Goal: Transaction & Acquisition: Purchase product/service

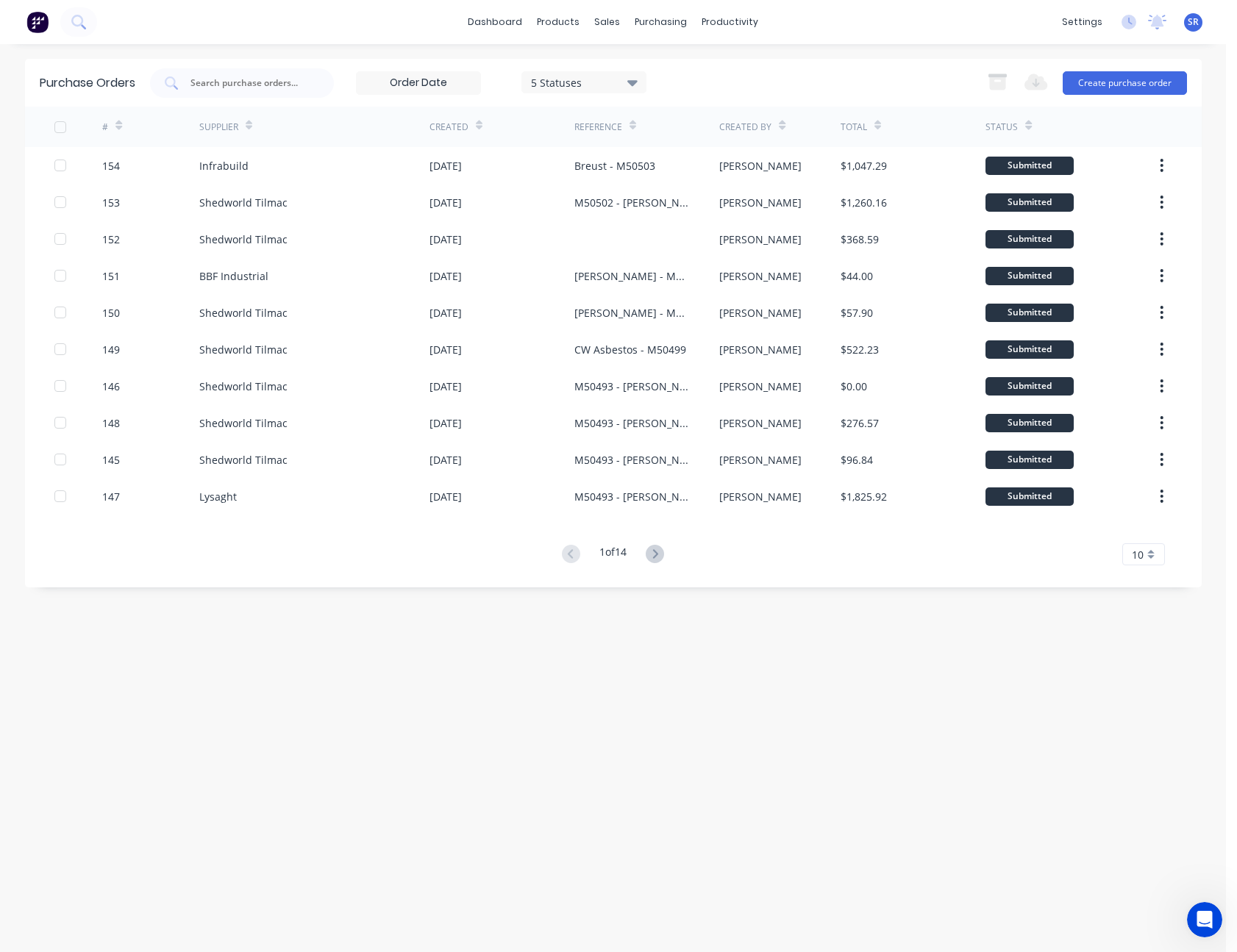
click at [539, 692] on div "Purchase Orders 5 Statuses 5 Statuses Export to Excel (XLSX) Create purchase or…" at bounding box center [613, 498] width 1176 height 878
click at [632, 80] on link "Sales Orders" at bounding box center [684, 70] width 195 height 30
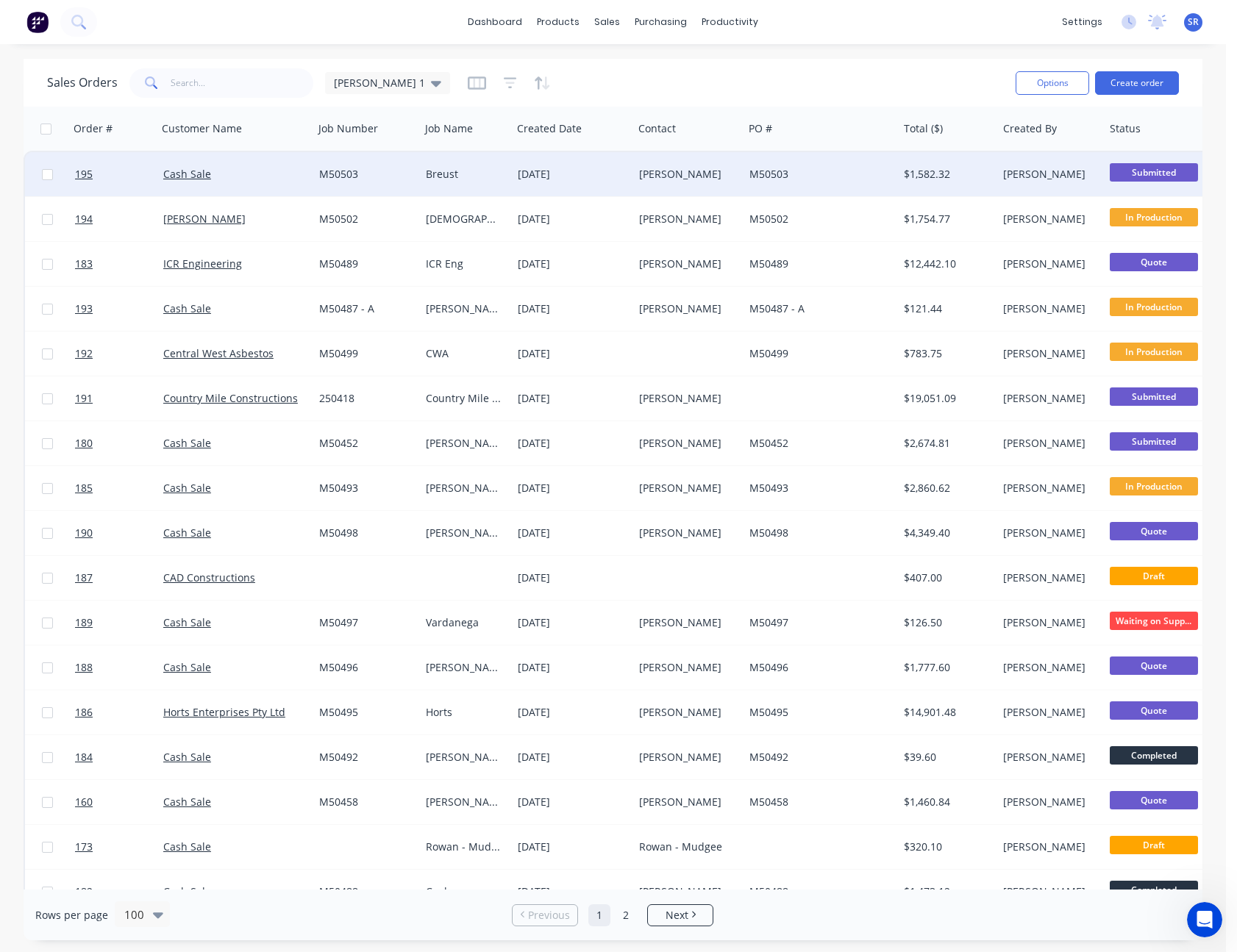
click at [647, 173] on div "[PERSON_NAME]" at bounding box center [686, 174] width 93 height 15
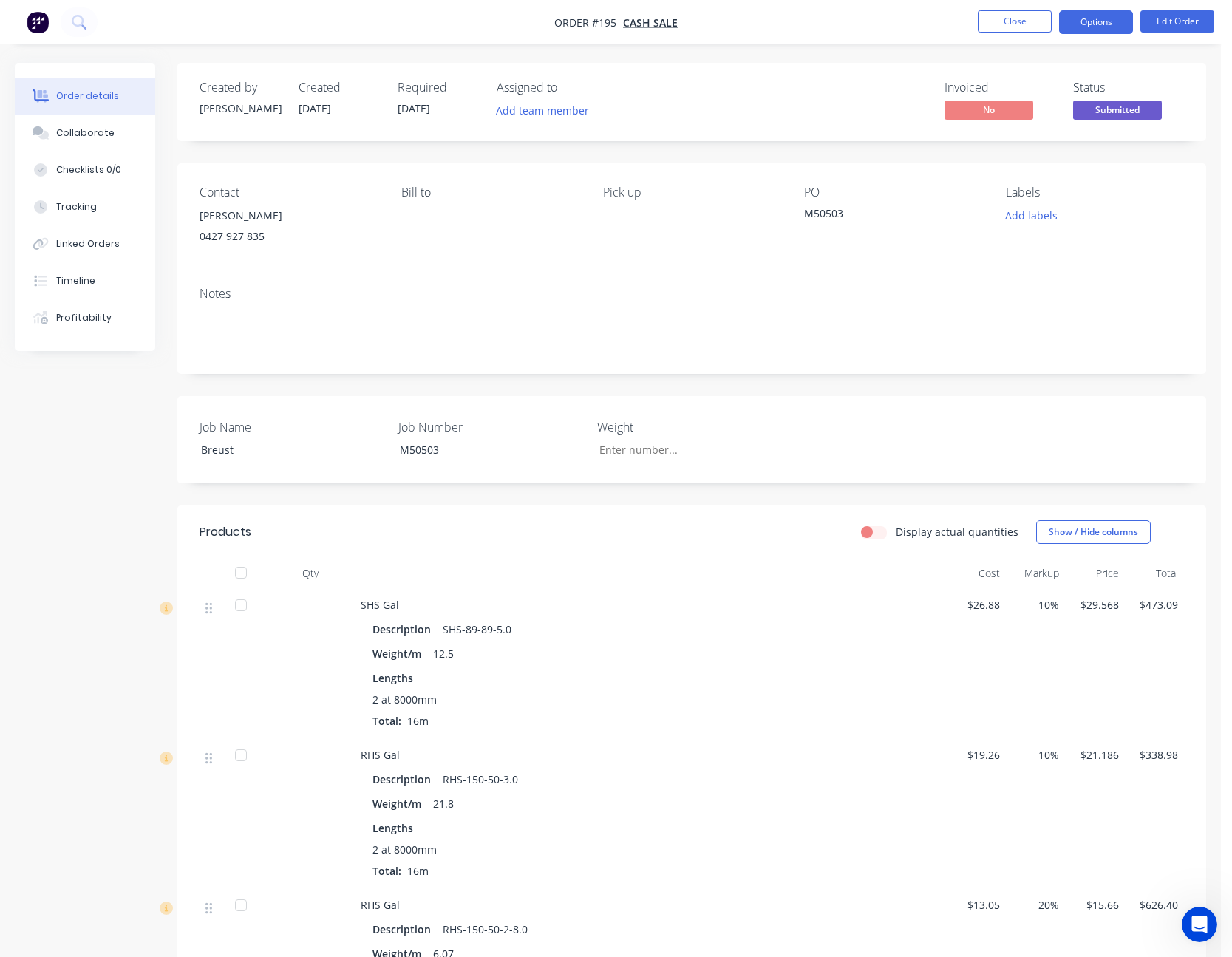
click at [1094, 22] on button "Options" at bounding box center [1095, 22] width 74 height 23
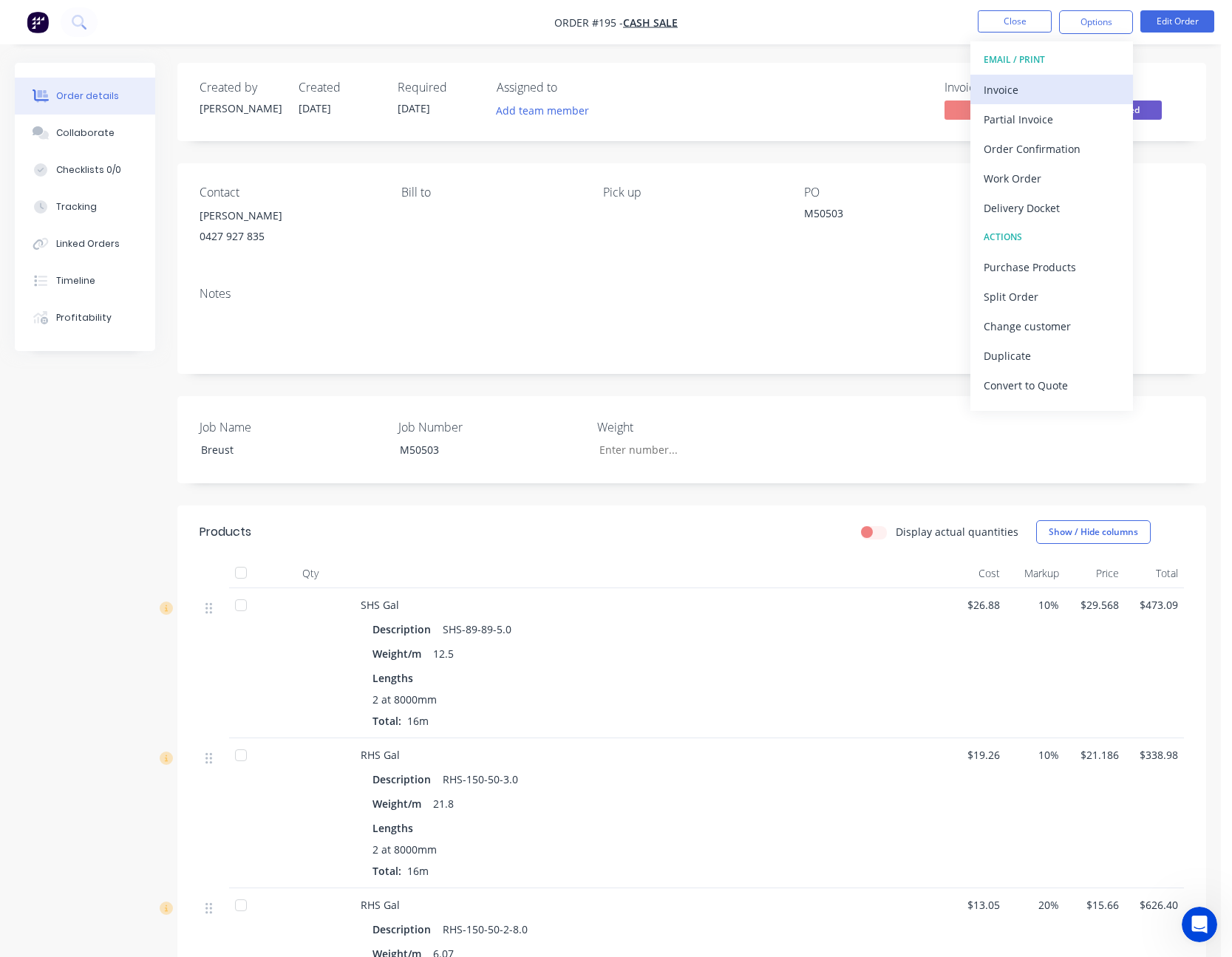
click at [1080, 97] on div "Invoice" at bounding box center [1051, 90] width 136 height 22
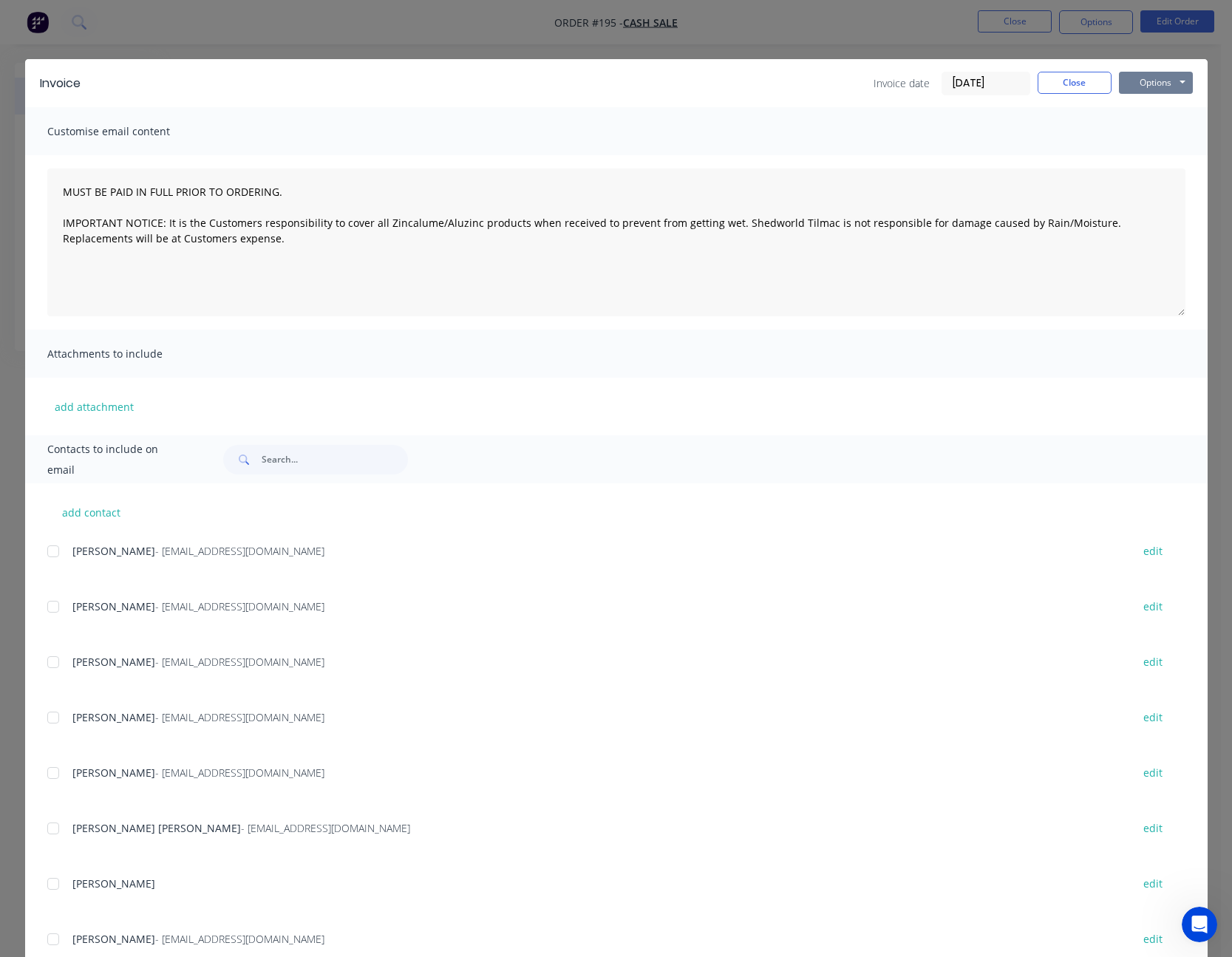
click at [1132, 80] on button "Options" at bounding box center [1155, 83] width 74 height 22
click at [1146, 131] on button "Print" at bounding box center [1166, 134] width 94 height 24
click at [1078, 80] on button "Close" at bounding box center [1074, 83] width 74 height 22
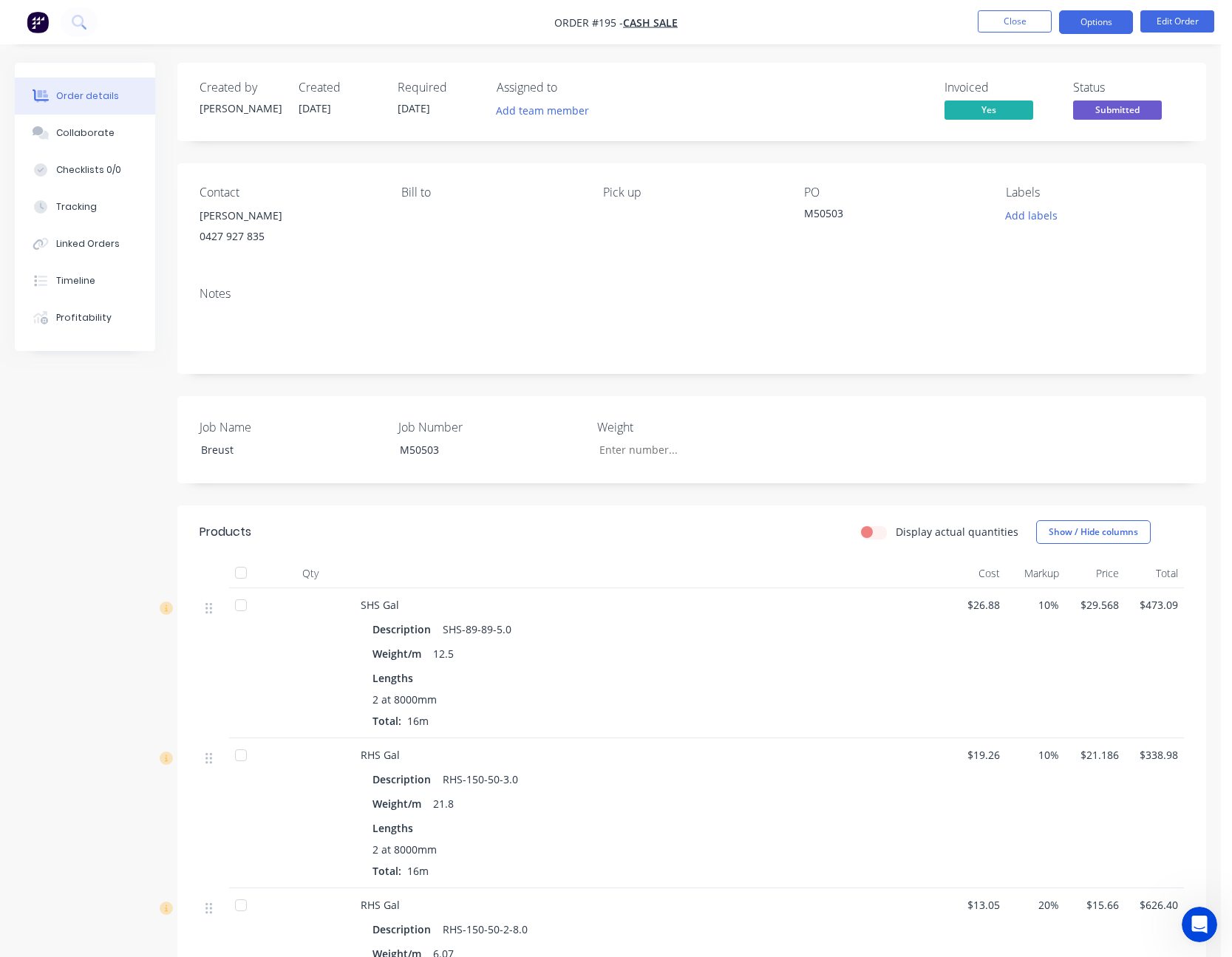
click at [1091, 22] on button "Options" at bounding box center [1095, 22] width 74 height 23
click at [1051, 22] on button "Close" at bounding box center [1014, 22] width 74 height 22
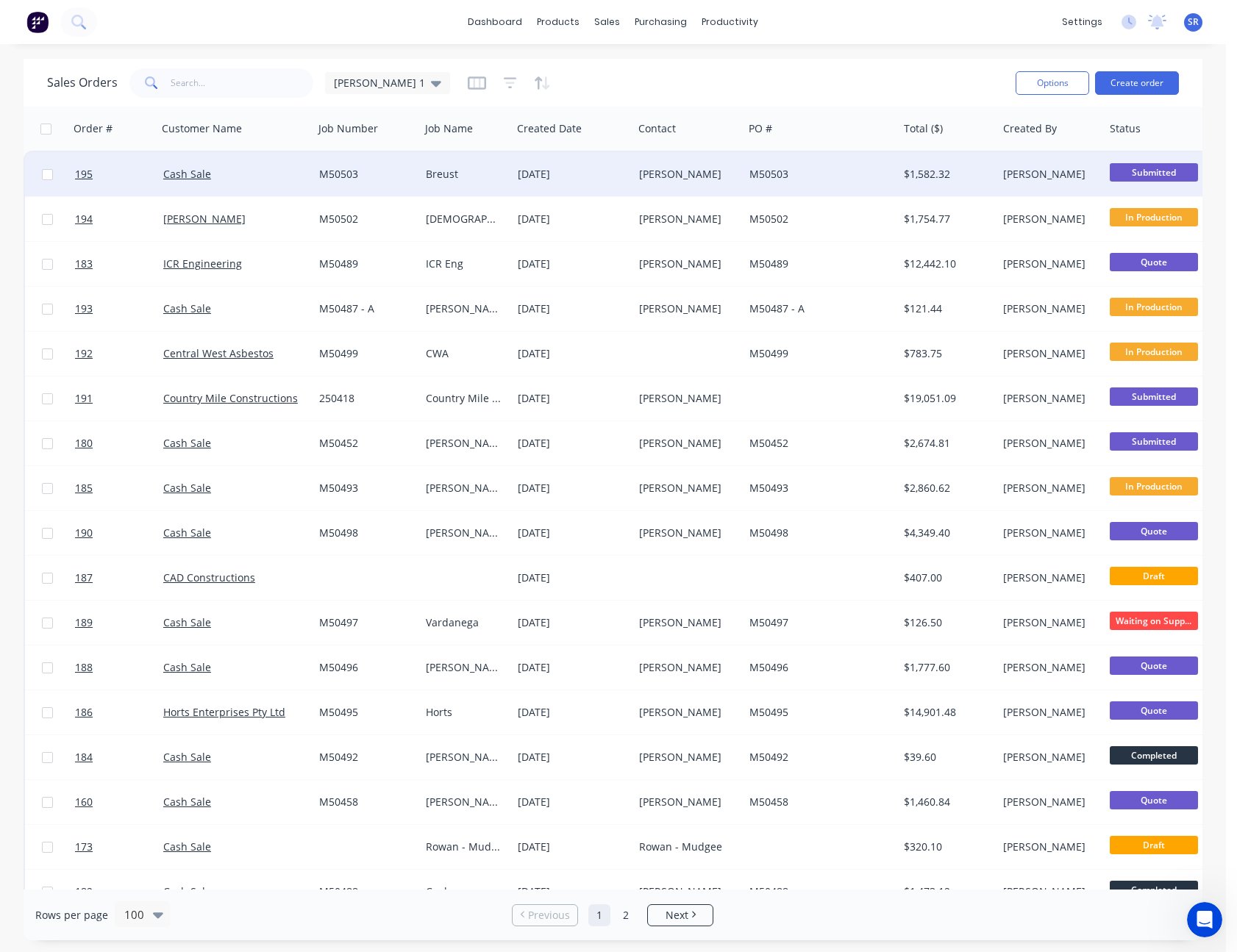
click at [833, 168] on div "M50503" at bounding box center [817, 174] width 136 height 15
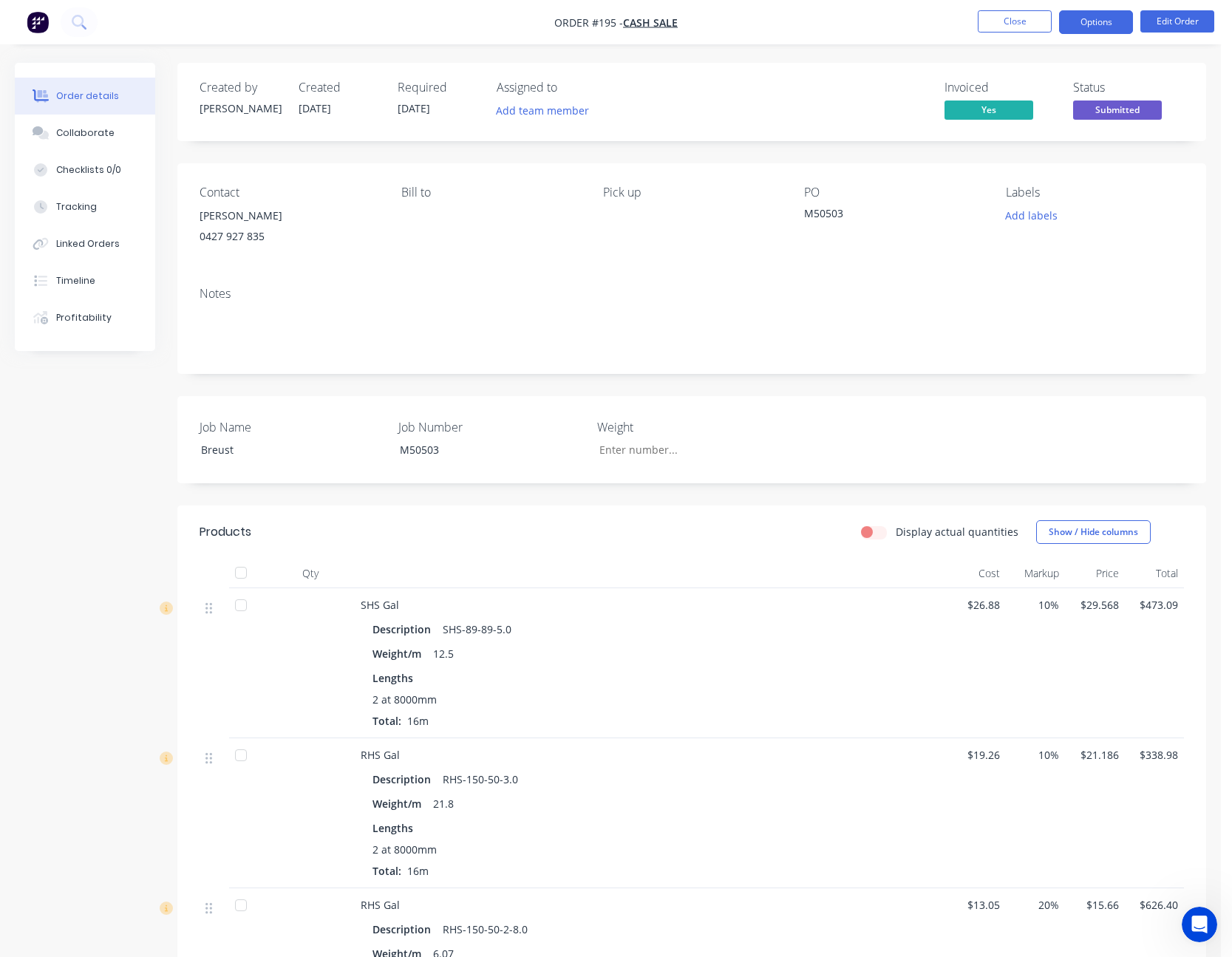
click at [1094, 28] on button "Options" at bounding box center [1095, 22] width 74 height 23
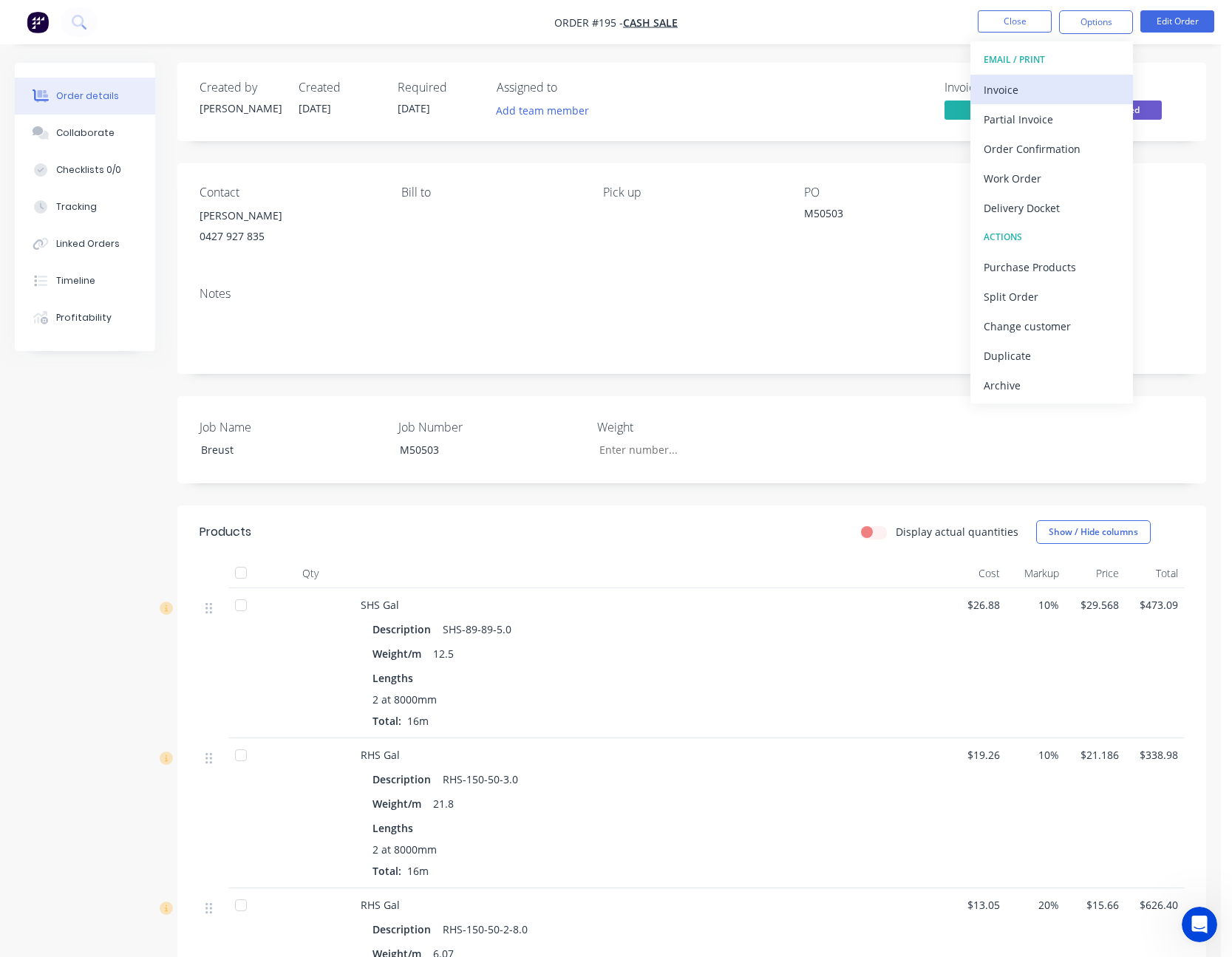
click at [1065, 95] on div "Invoice" at bounding box center [1051, 90] width 136 height 22
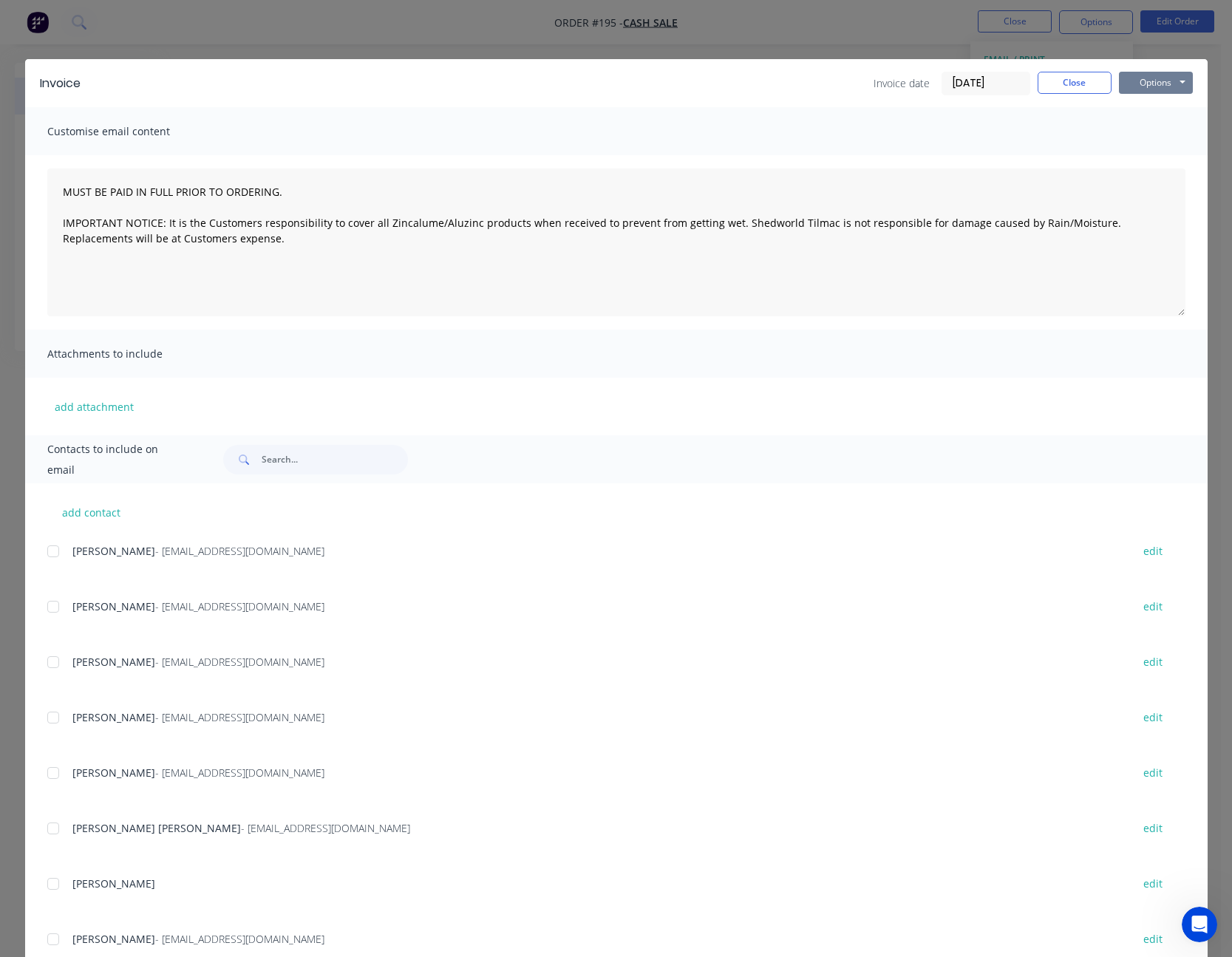
click at [1144, 88] on button "Options" at bounding box center [1155, 83] width 74 height 22
click at [1160, 125] on button "Print" at bounding box center [1166, 134] width 94 height 24
click at [1060, 90] on button "Close" at bounding box center [1074, 83] width 74 height 22
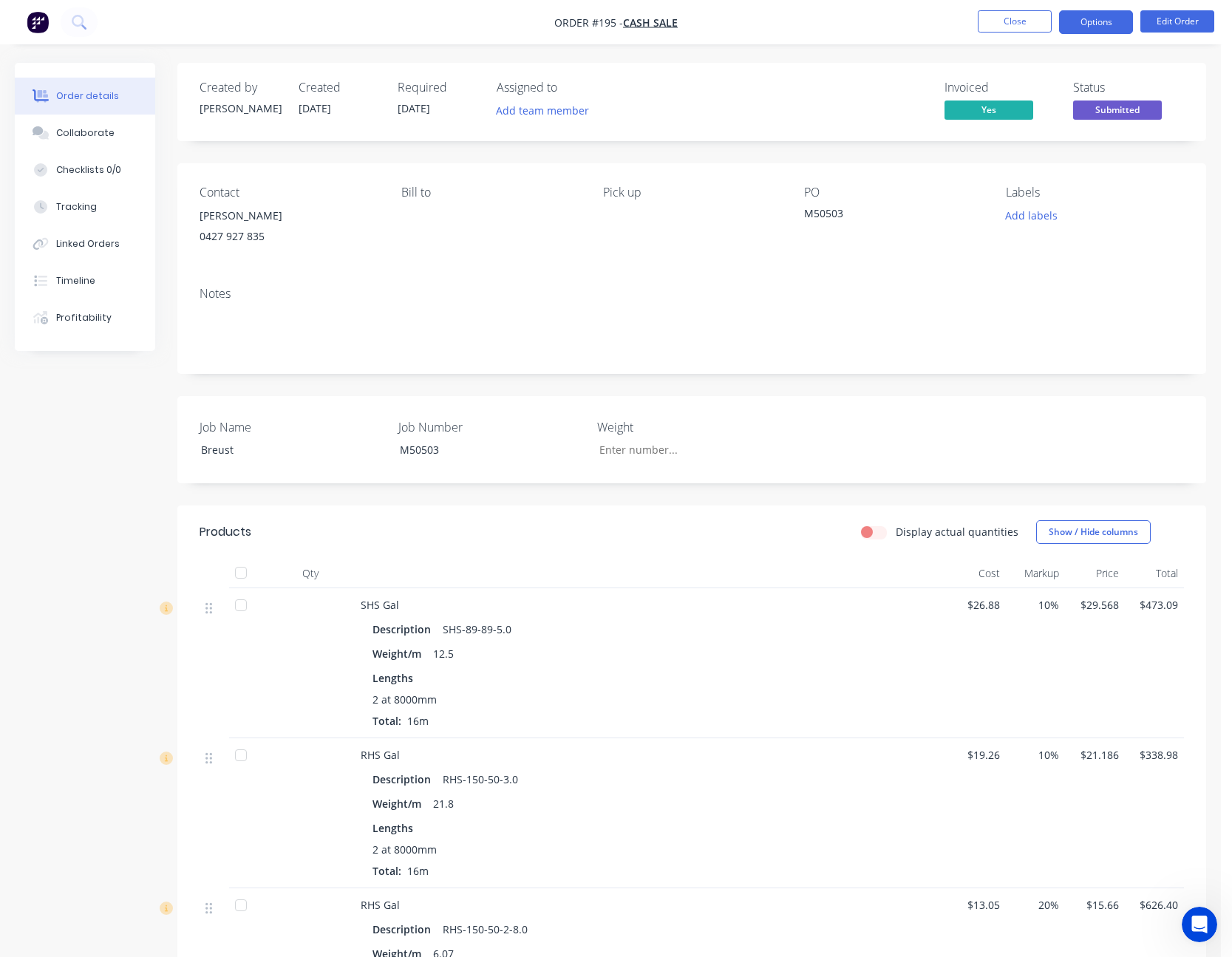
click at [1101, 24] on button "Options" at bounding box center [1095, 22] width 74 height 23
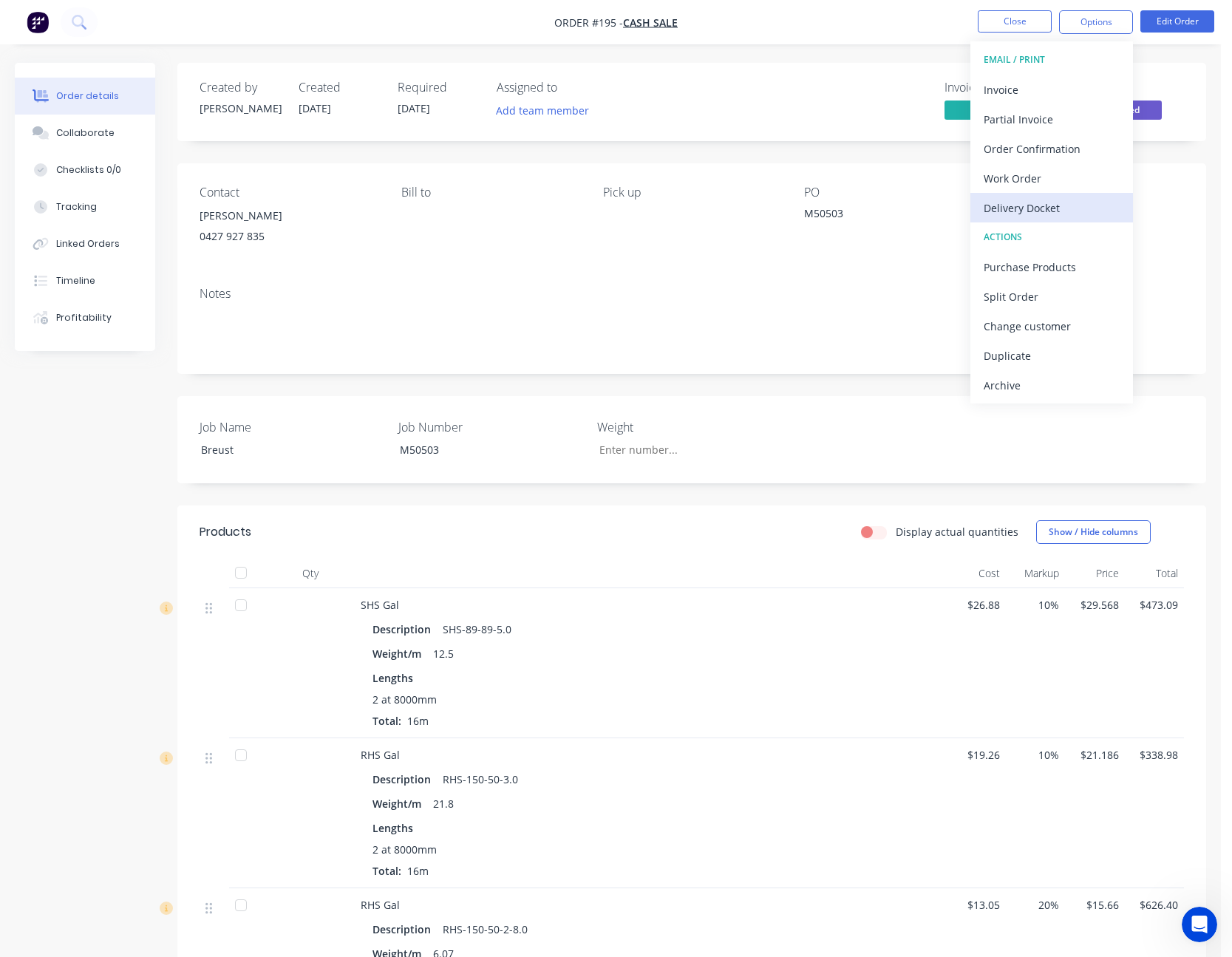
click at [1061, 194] on button "Delivery Docket" at bounding box center [1051, 208] width 163 height 30
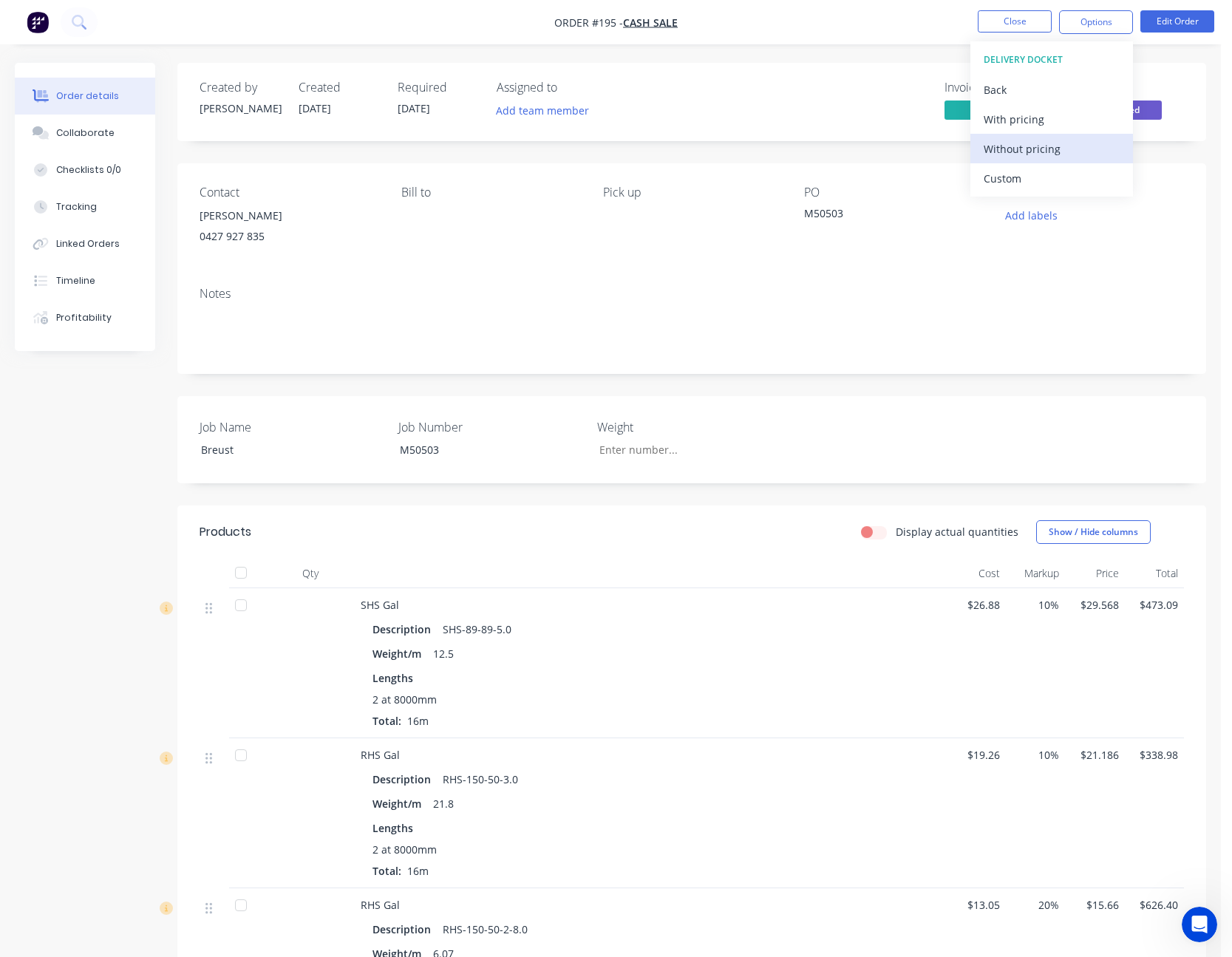
click at [1063, 151] on div "Without pricing" at bounding box center [1051, 149] width 136 height 22
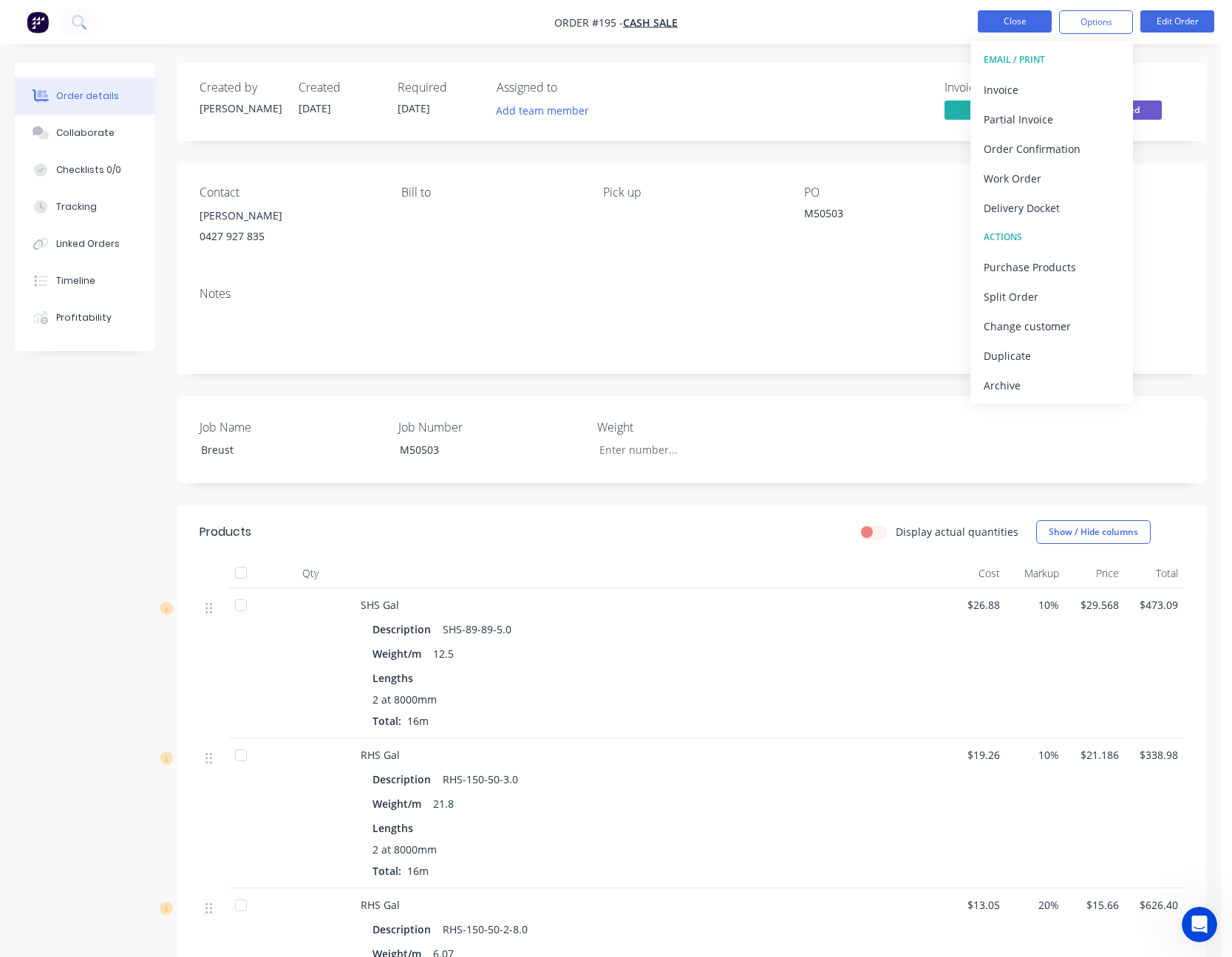
click at [1011, 19] on button "Close" at bounding box center [1014, 22] width 74 height 22
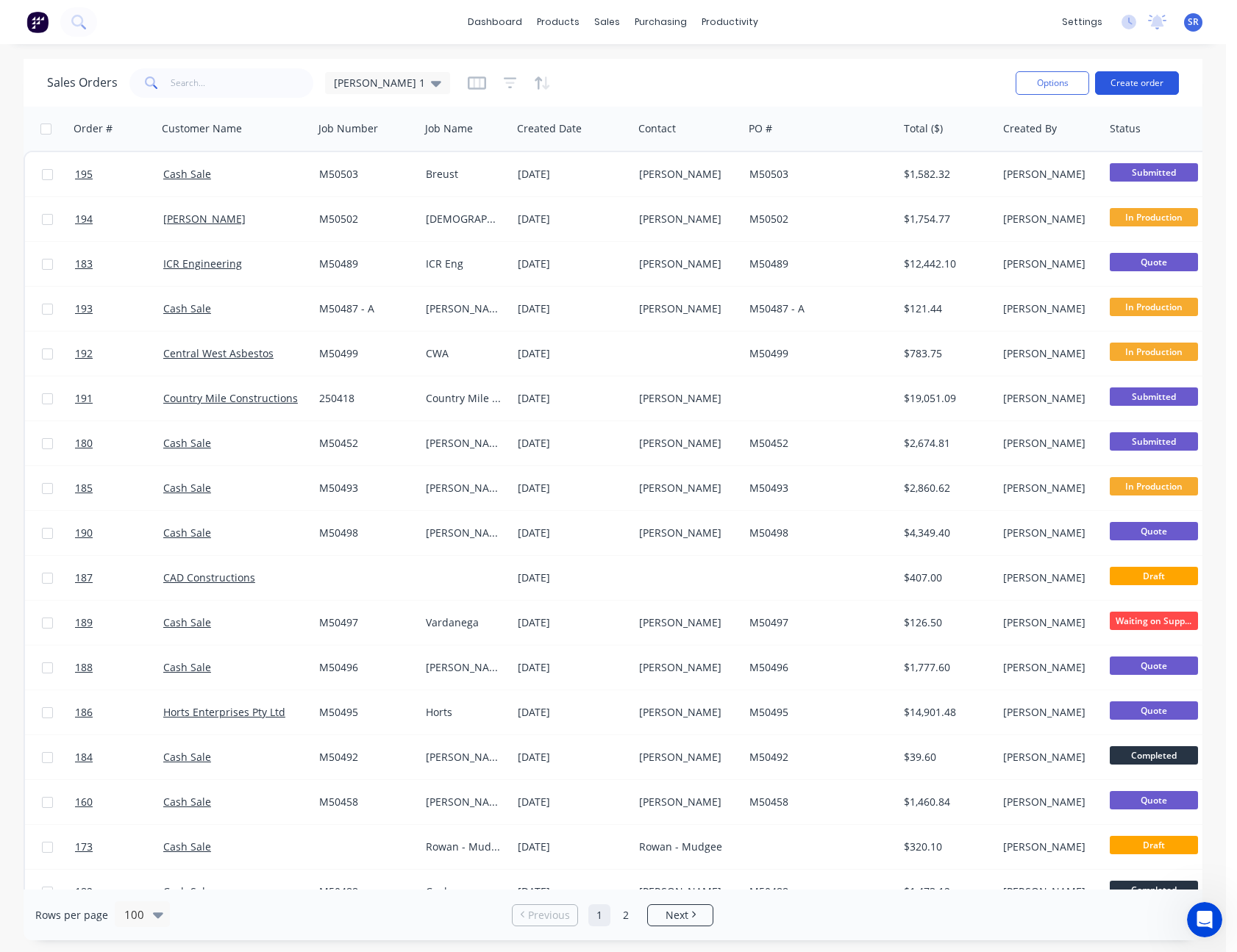
click at [1138, 74] on button "Create order" at bounding box center [1137, 83] width 84 height 23
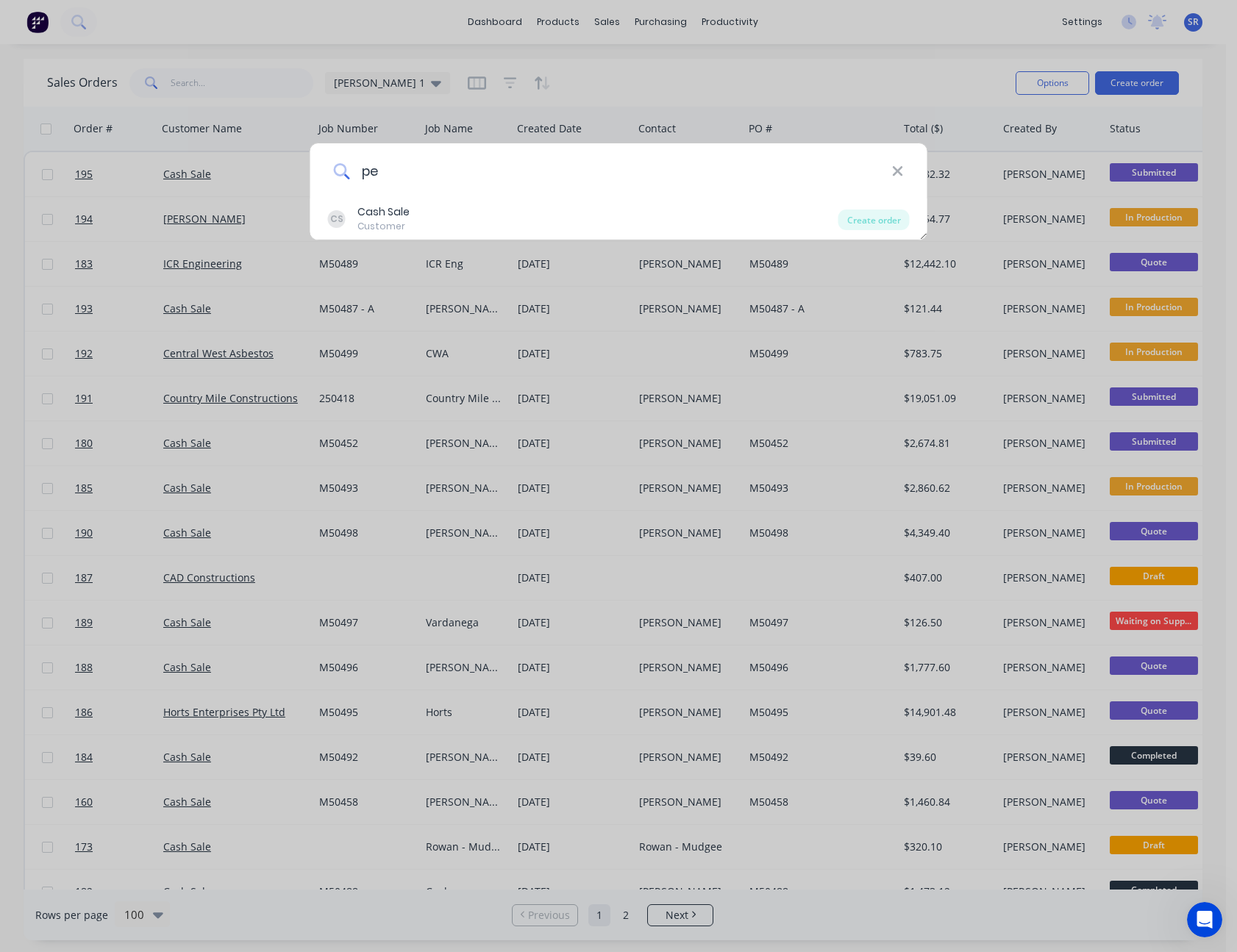
type input "p"
type input "n"
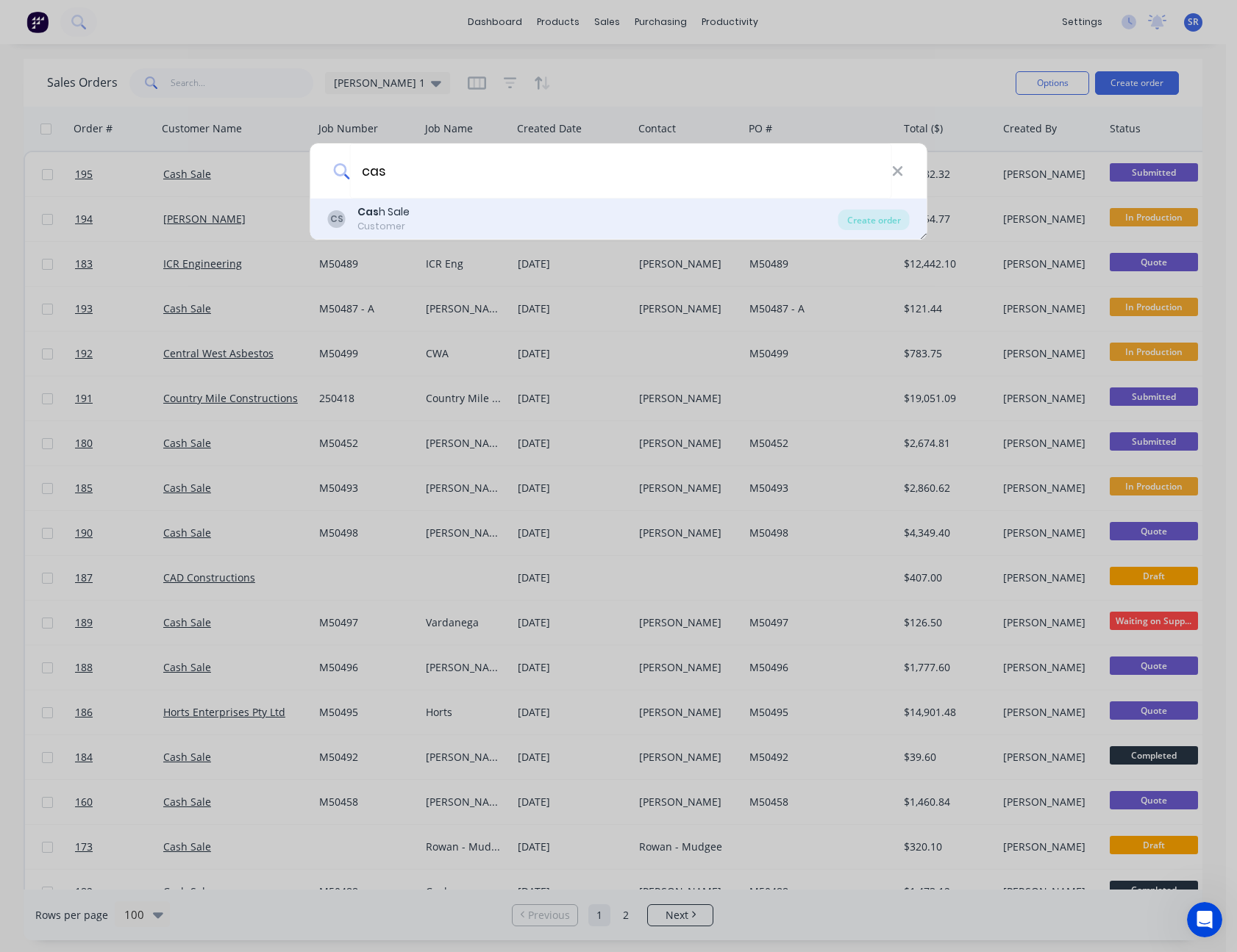
type input "cas"
click at [458, 218] on div "CS Cas h Sale Customer" at bounding box center [583, 219] width 510 height 29
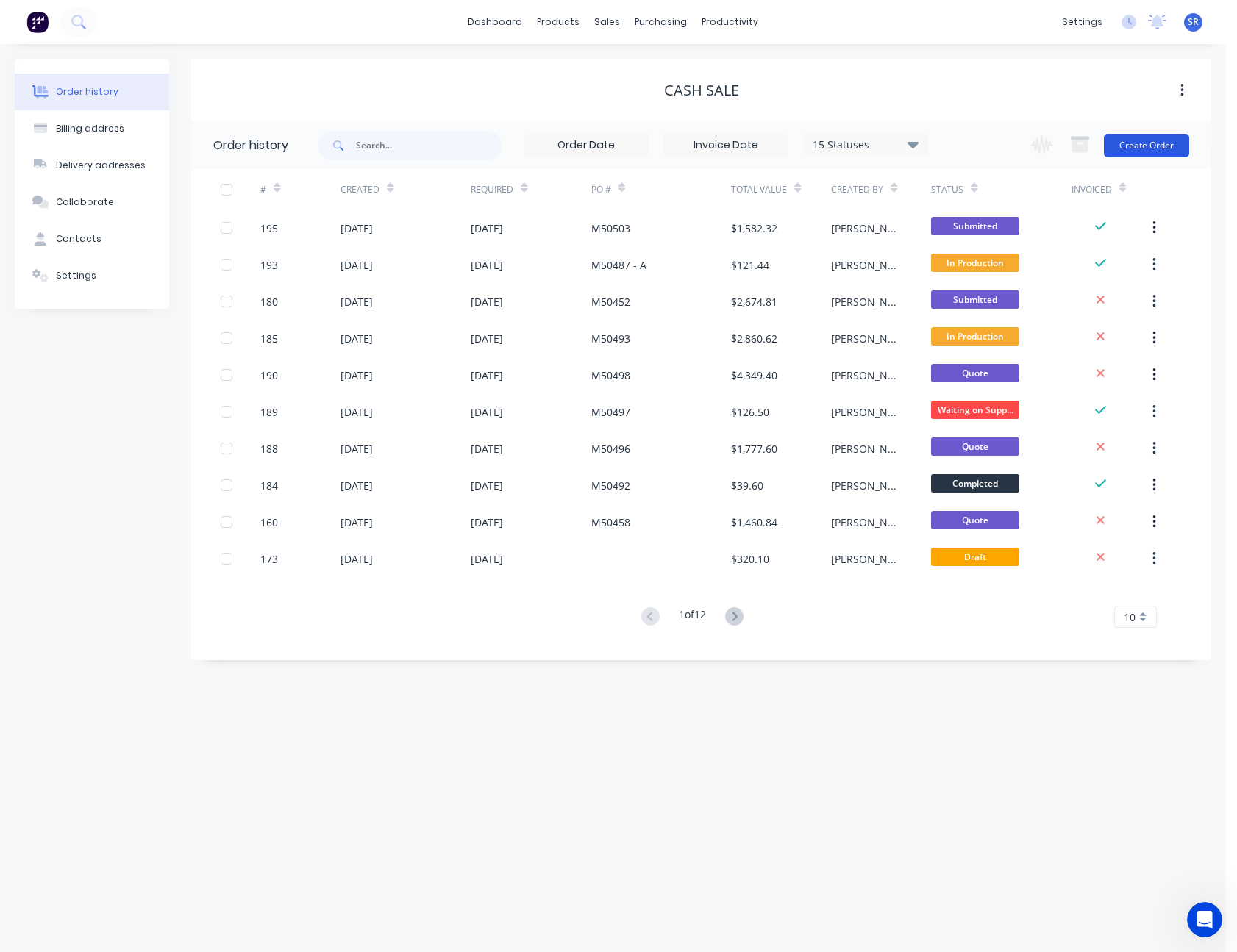
click at [1143, 154] on button "Create Order" at bounding box center [1147, 145] width 86 height 23
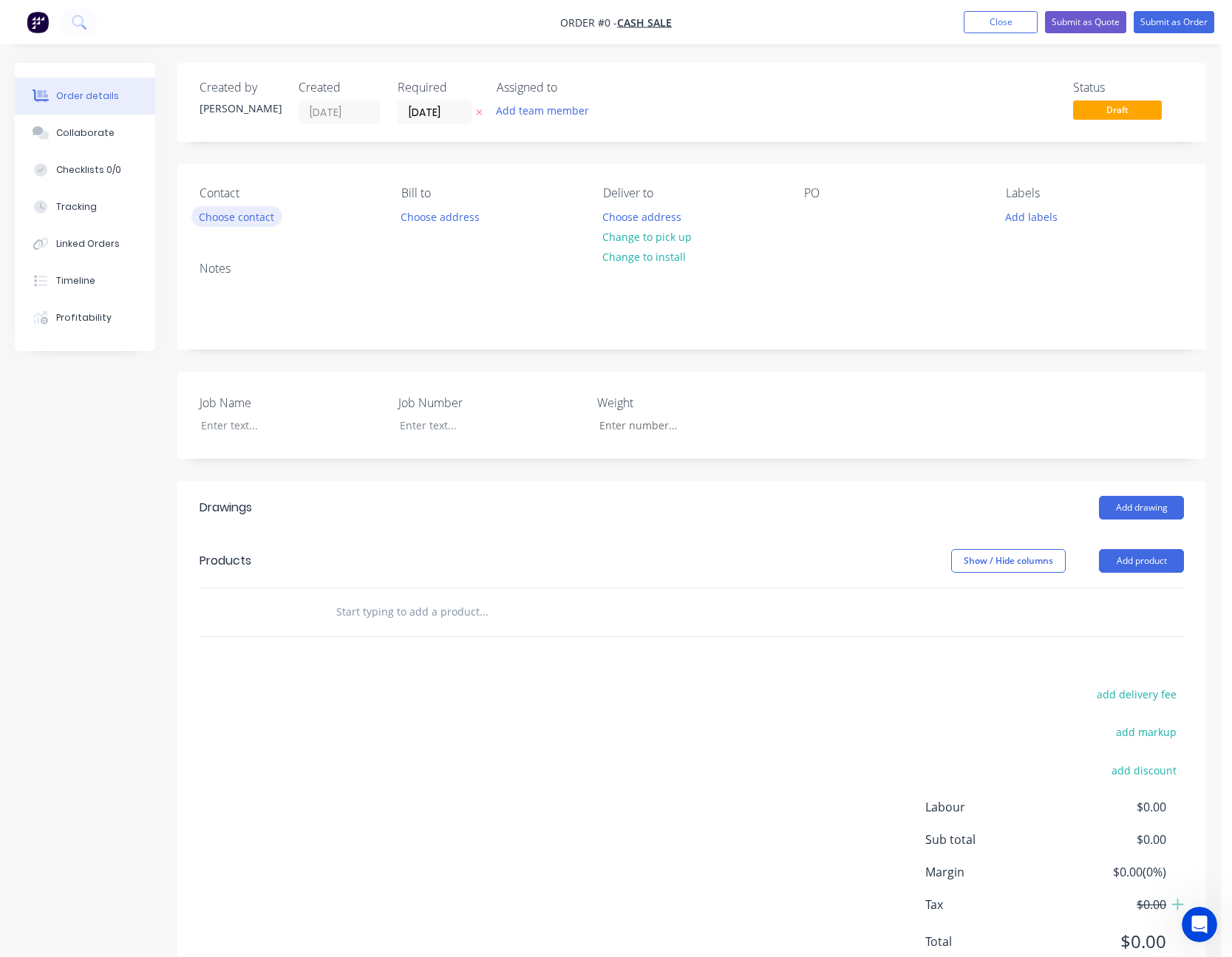
click at [255, 214] on button "Choose contact" at bounding box center [237, 215] width 91 height 20
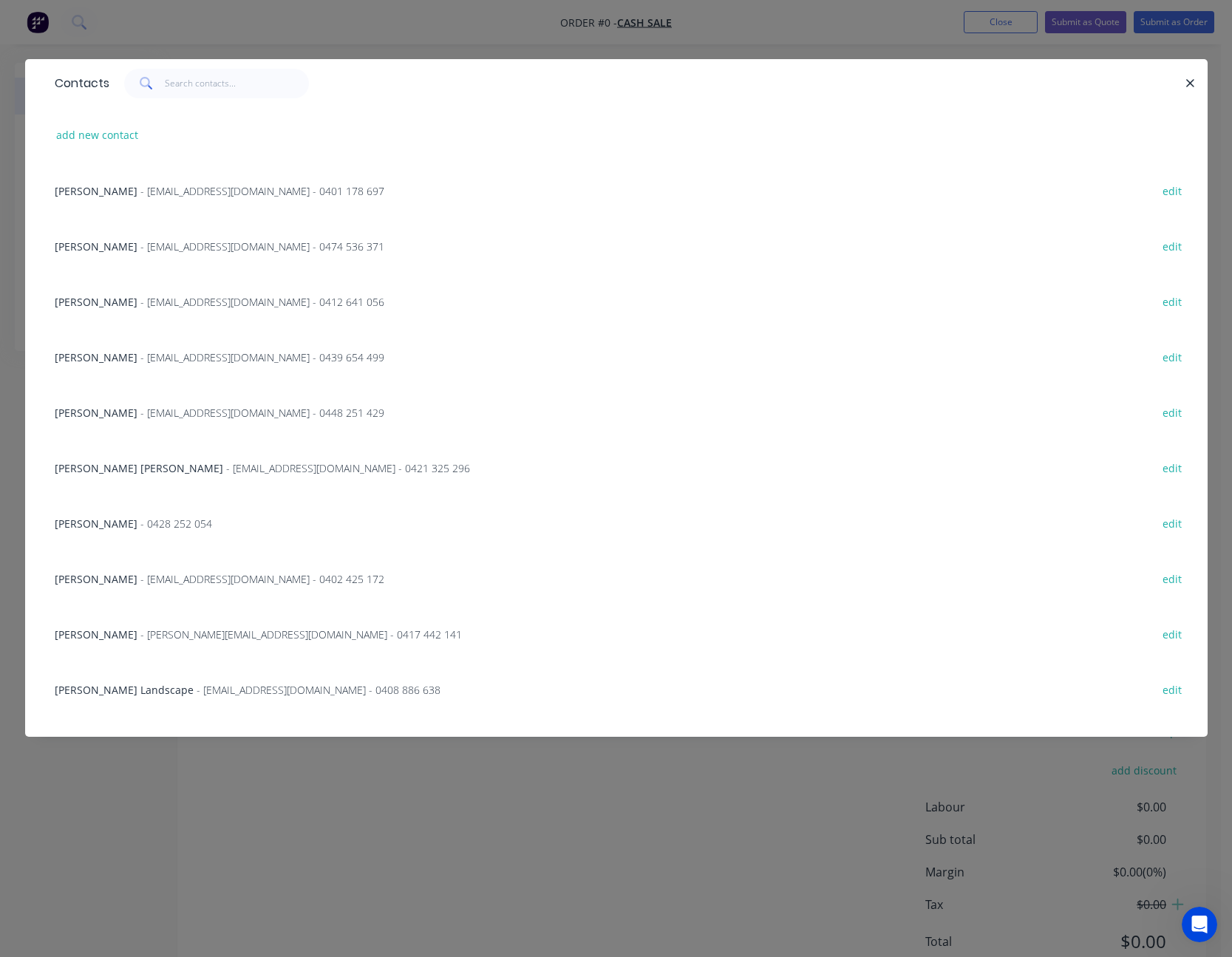
click at [140, 355] on span "- [EMAIL_ADDRESS][DOMAIN_NAME] - 0439 654 499" at bounding box center [262, 357] width 244 height 14
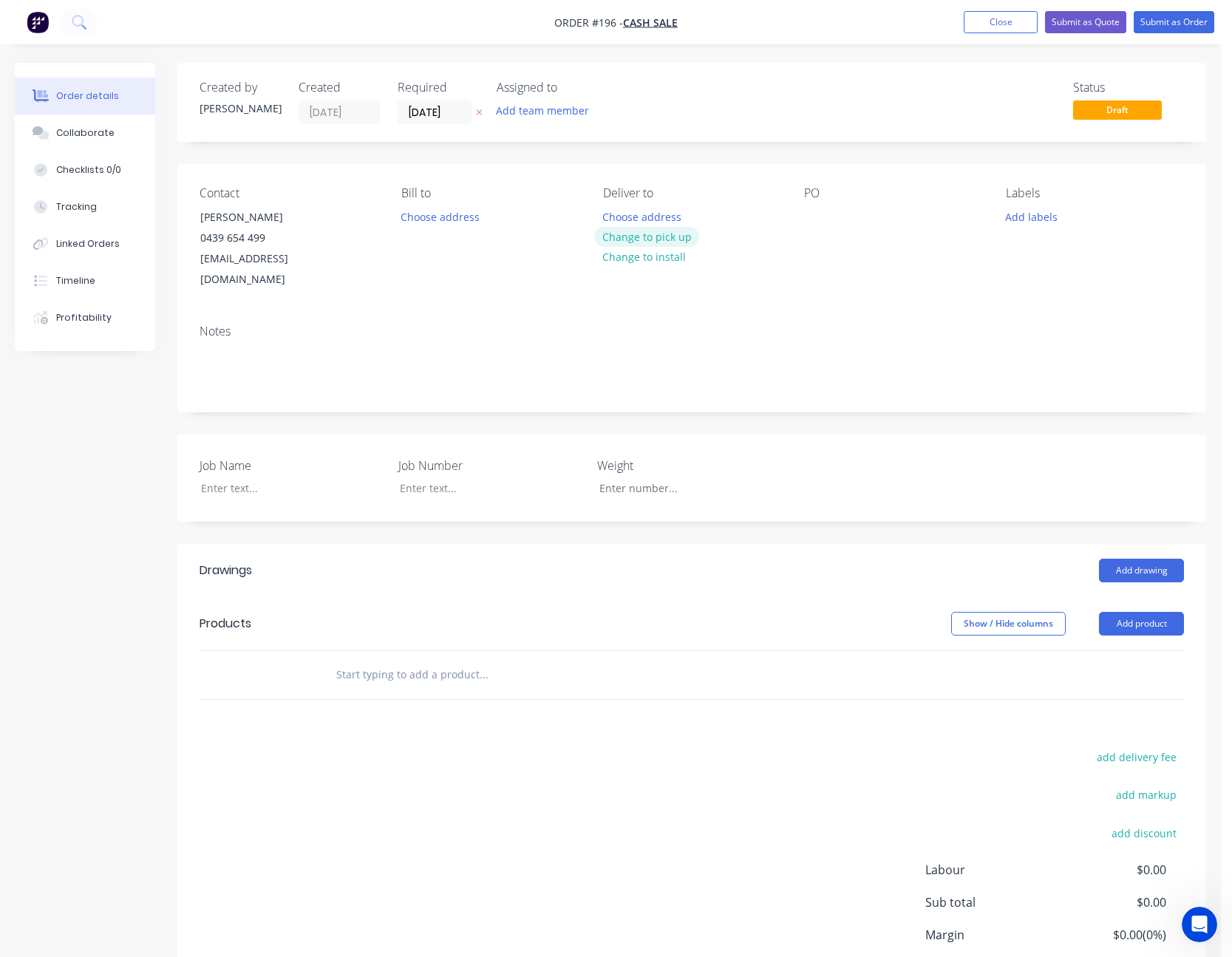
click at [660, 238] on button "Change to pick up" at bounding box center [646, 237] width 105 height 20
click at [821, 214] on div at bounding box center [816, 216] width 23 height 22
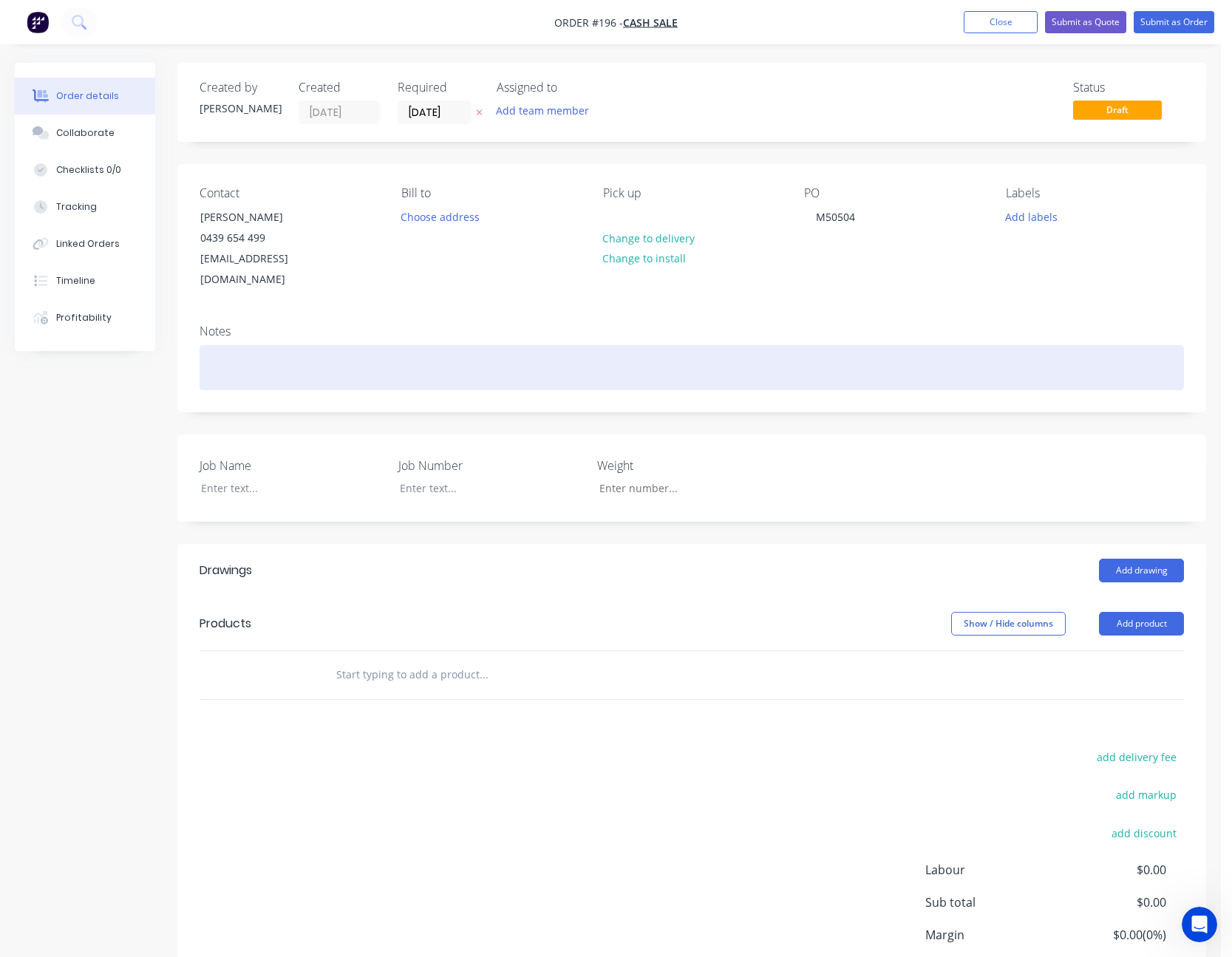
click at [906, 350] on div at bounding box center [691, 368] width 984 height 45
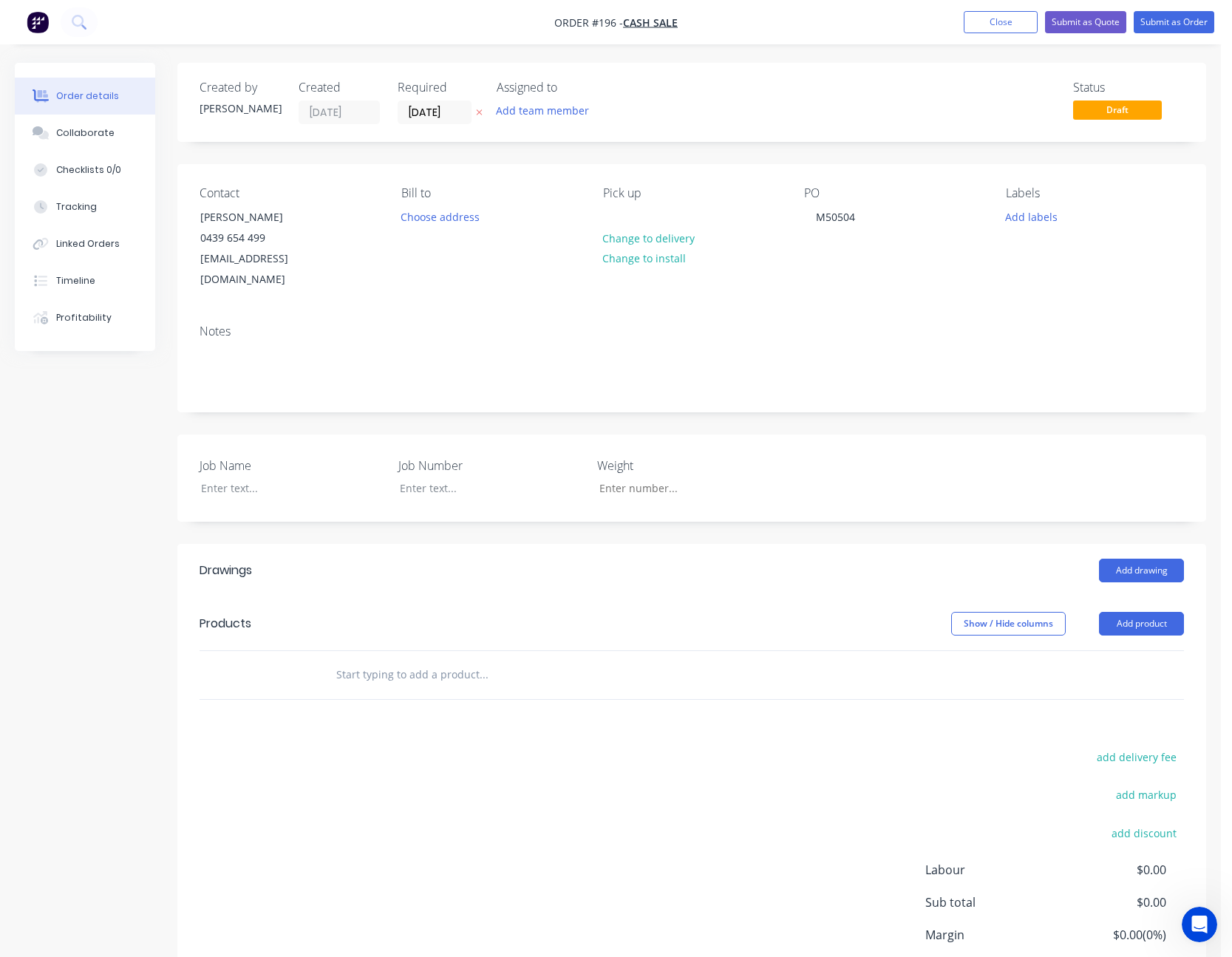
click at [934, 312] on div "Notes" at bounding box center [692, 362] width 1029 height 99
click at [860, 214] on div "M50504" at bounding box center [835, 216] width 63 height 22
click at [912, 262] on div "PO M50505" at bounding box center [893, 238] width 178 height 104
click at [249, 477] on div at bounding box center [282, 487] width 185 height 22
click at [1057, 435] on div "Job Name [PERSON_NAME] Job Number M50505 Weight" at bounding box center [692, 478] width 1029 height 87
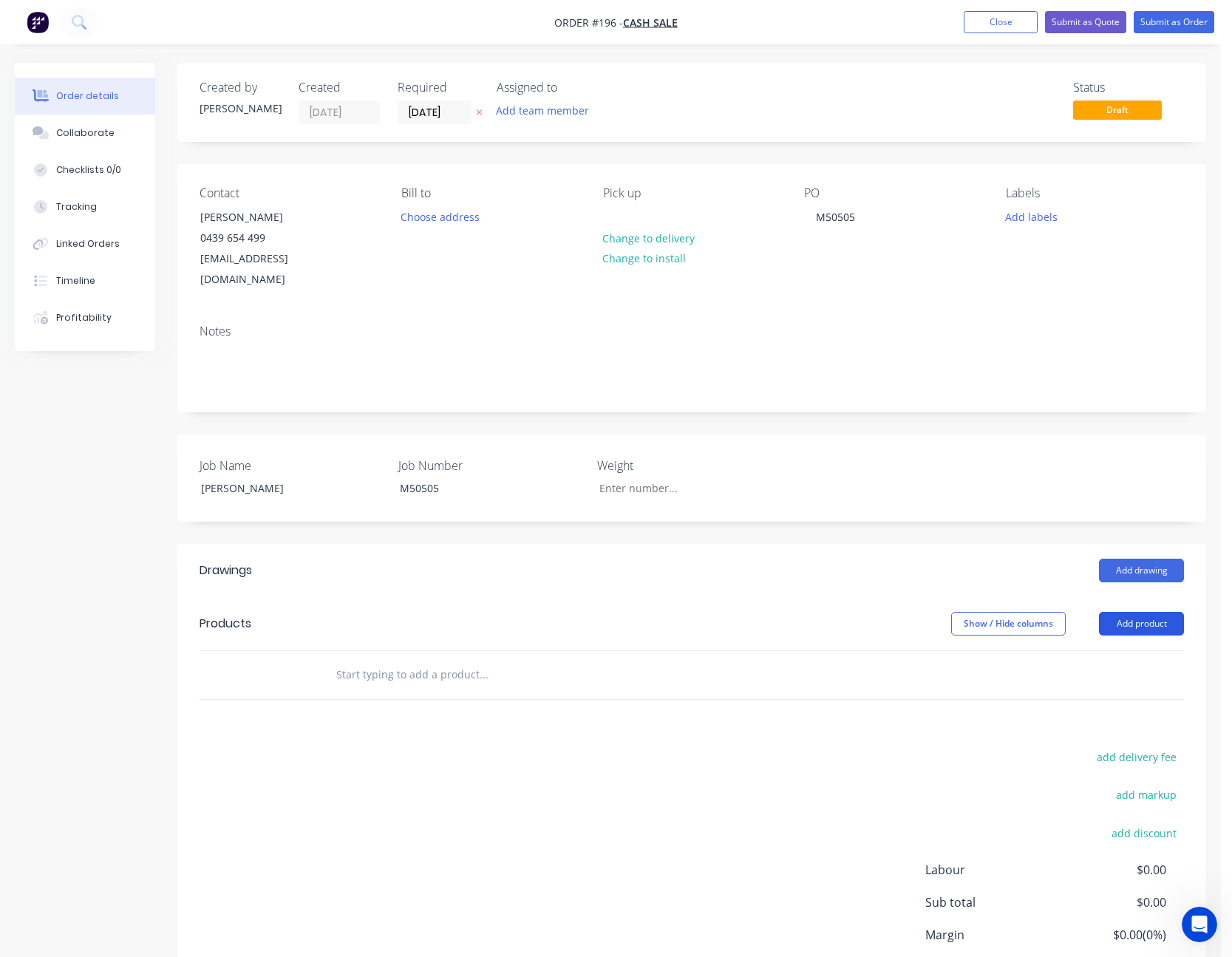
click at [1136, 612] on button "Add product" at bounding box center [1141, 623] width 85 height 23
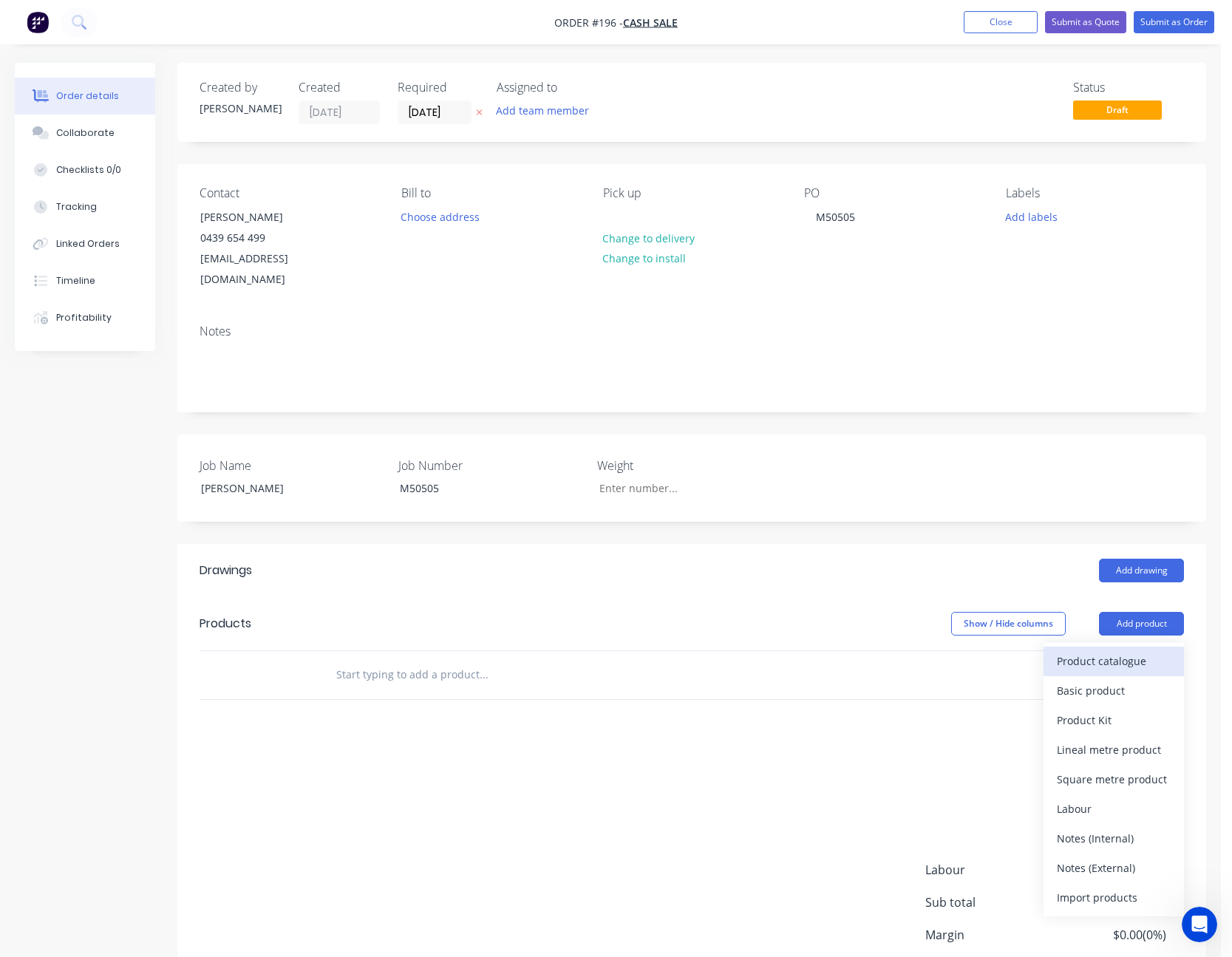
click at [1127, 650] on div "Product catalogue" at bounding box center [1114, 660] width 114 height 22
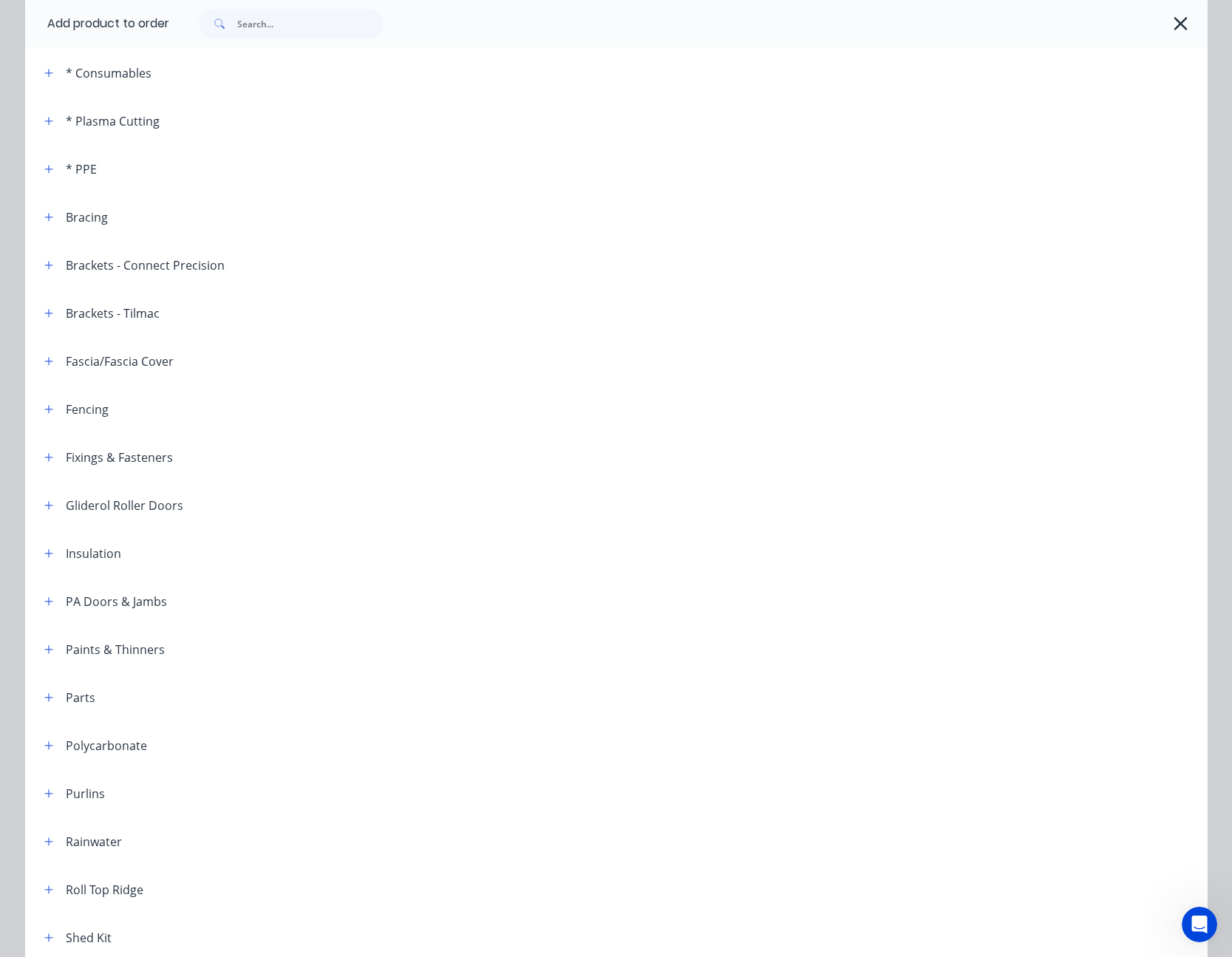
scroll to position [370, 0]
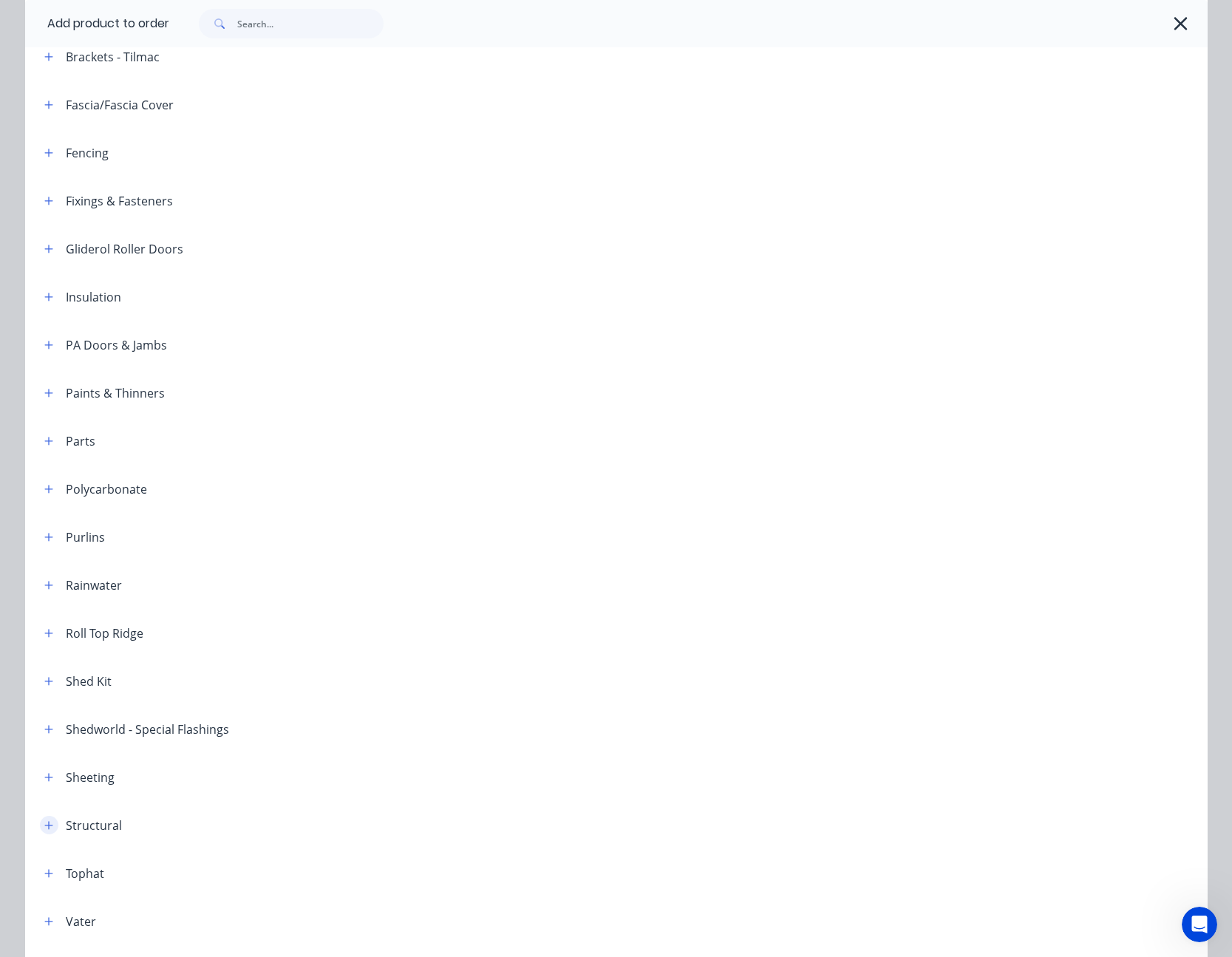
click at [44, 824] on icon "button" at bounding box center [48, 825] width 8 height 10
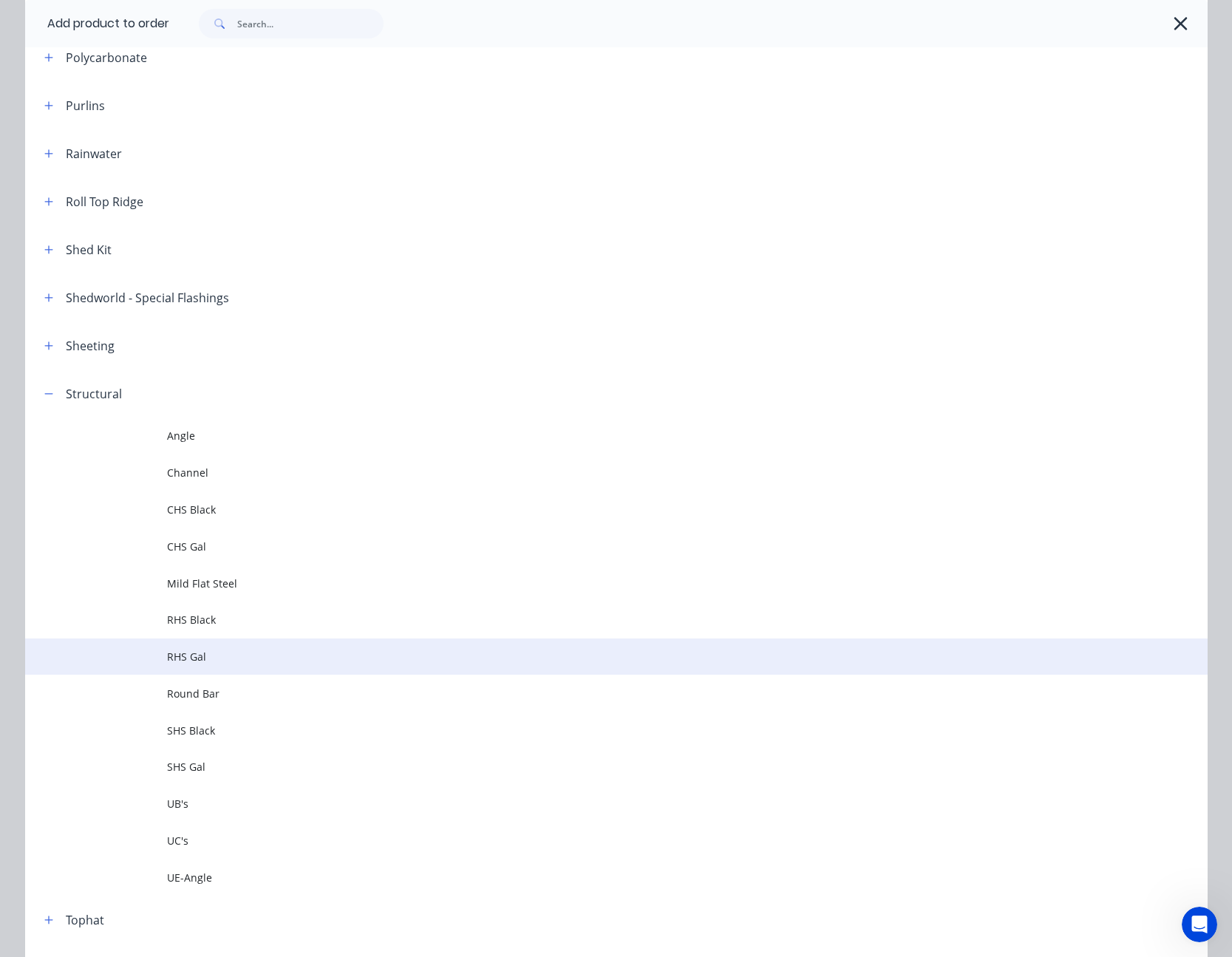
scroll to position [813, 0]
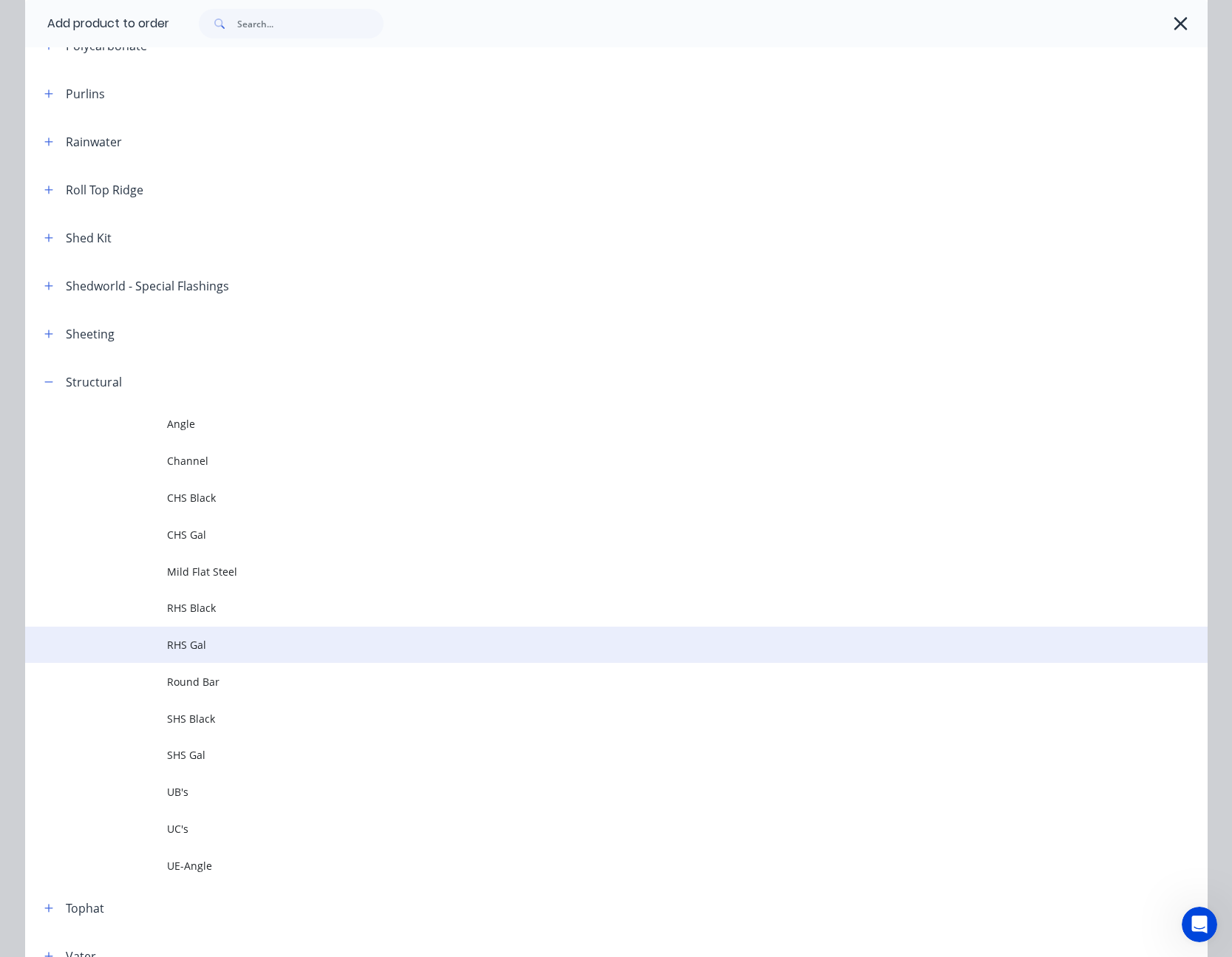
click at [194, 645] on span "RHS Gal" at bounding box center [584, 645] width 833 height 16
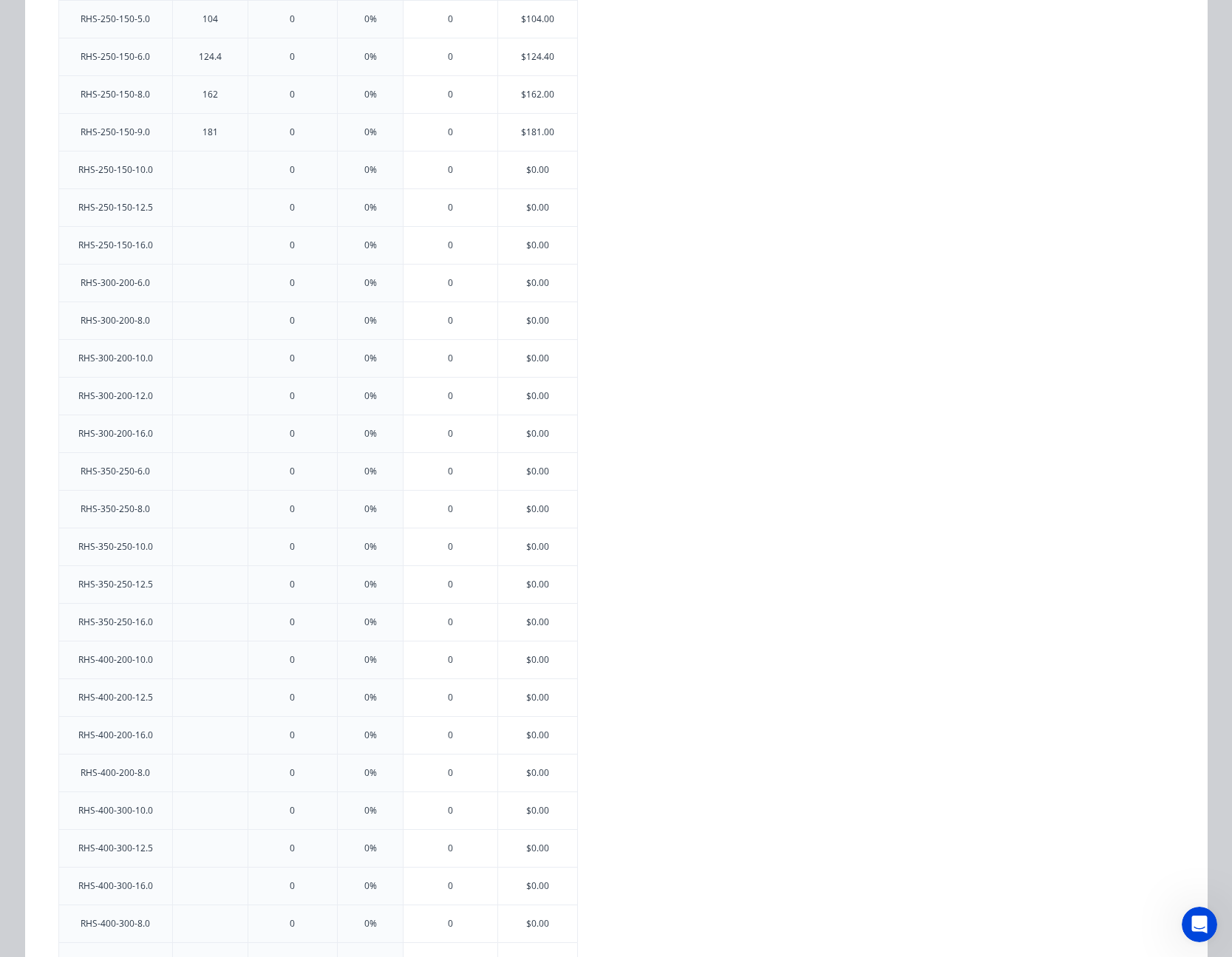
scroll to position [1988, 0]
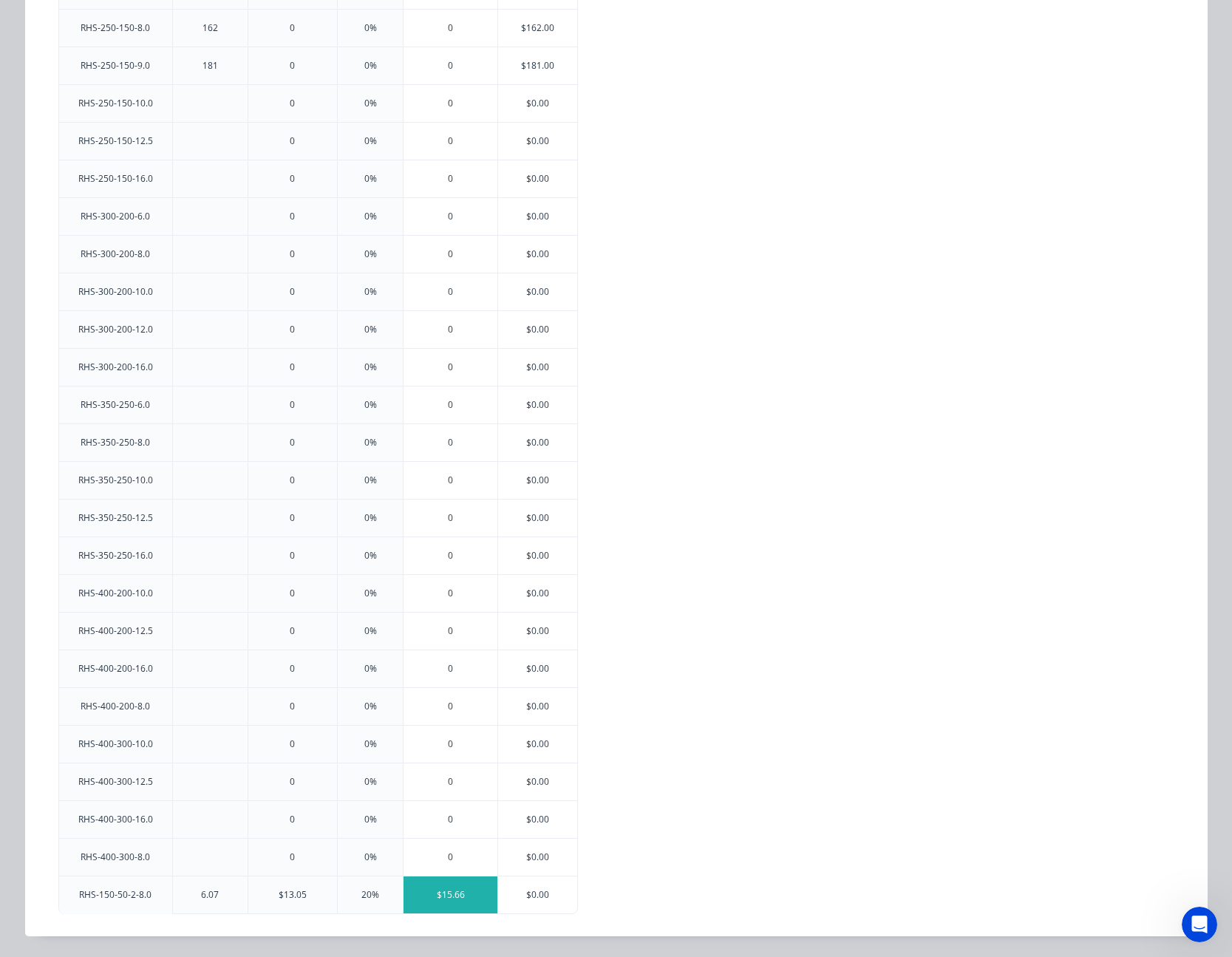
click at [453, 895] on div "$15.66" at bounding box center [450, 895] width 94 height 37
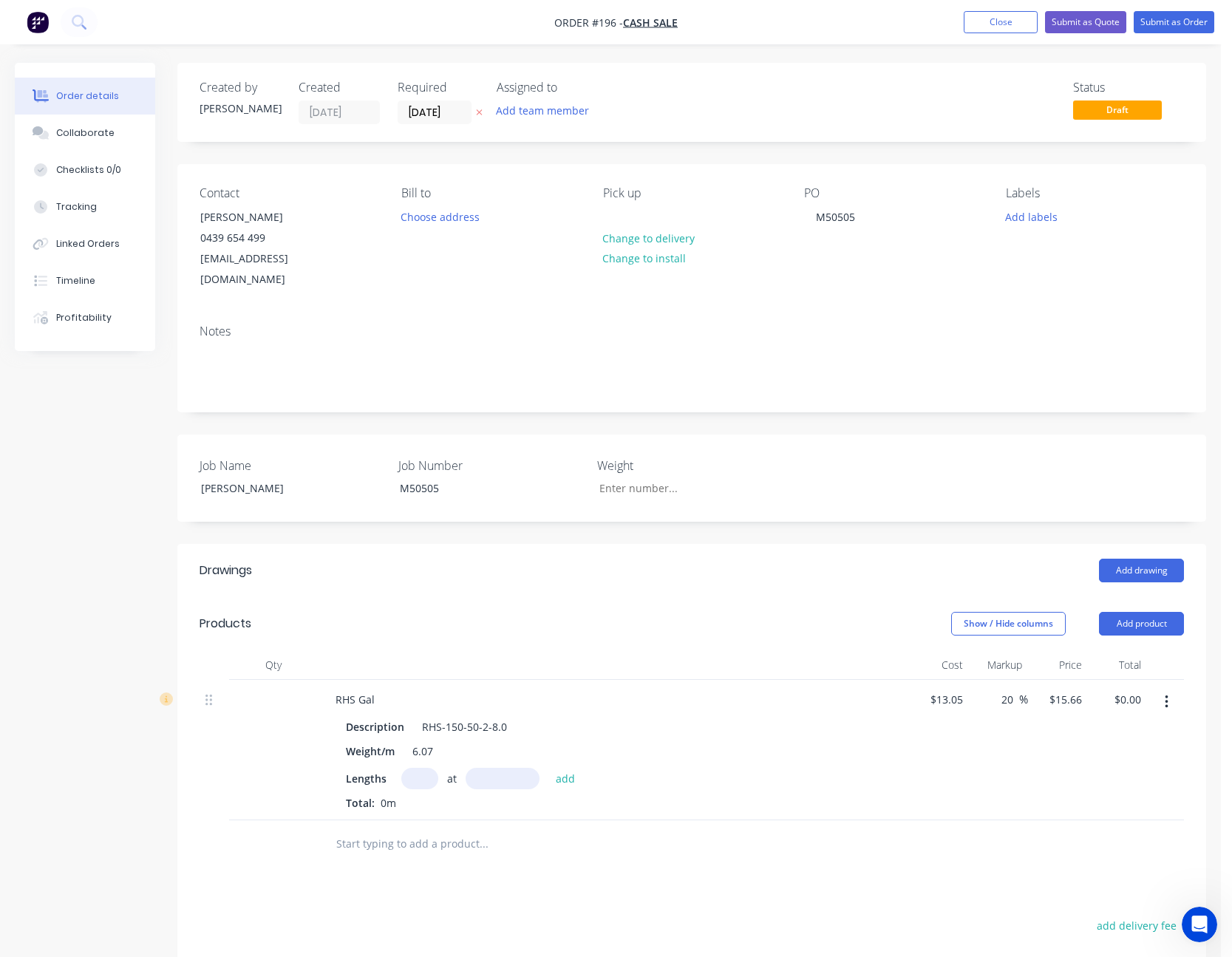
click at [425, 768] on input "text" at bounding box center [420, 778] width 37 height 22
type input "3"
type input "8000"
click at [548, 768] on button "add" at bounding box center [565, 777] width 35 height 20
type input "$375.84"
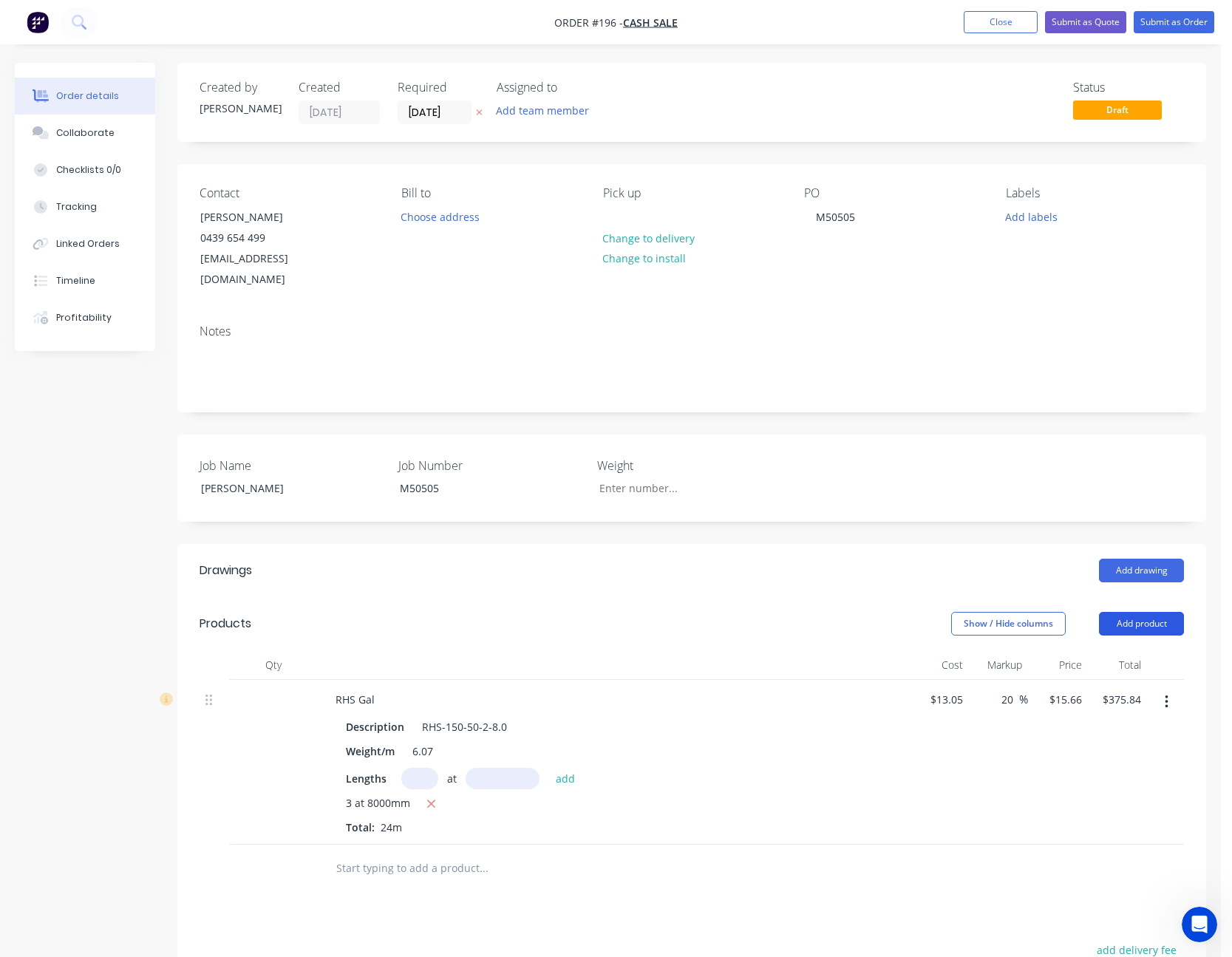
click at [1146, 612] on button "Add product" at bounding box center [1141, 623] width 85 height 23
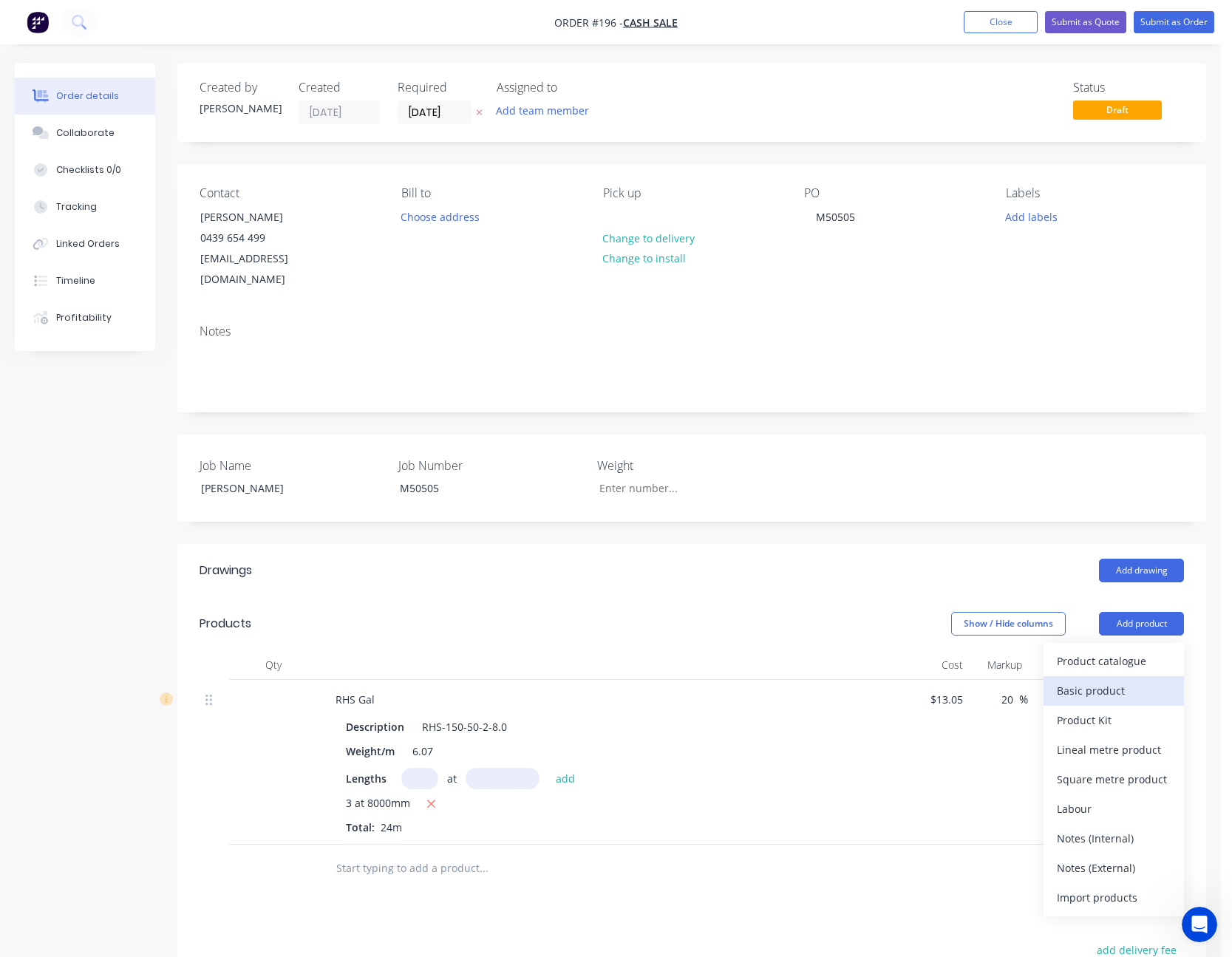
click at [1127, 680] on div "Basic product" at bounding box center [1114, 690] width 114 height 22
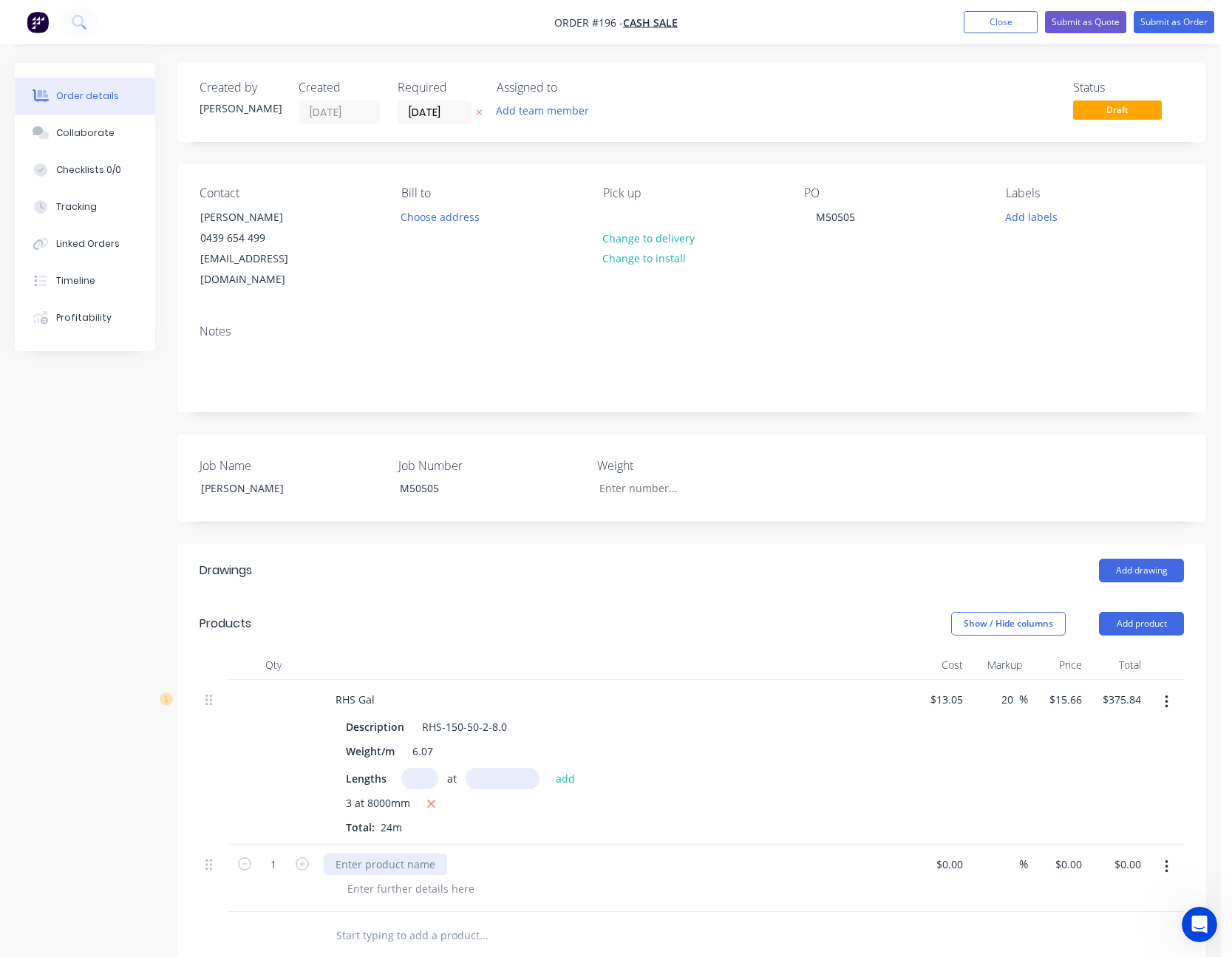
click at [363, 854] on div at bounding box center [385, 864] width 123 height 22
click at [431, 878] on div at bounding box center [411, 889] width 151 height 22
type input "$8.00"
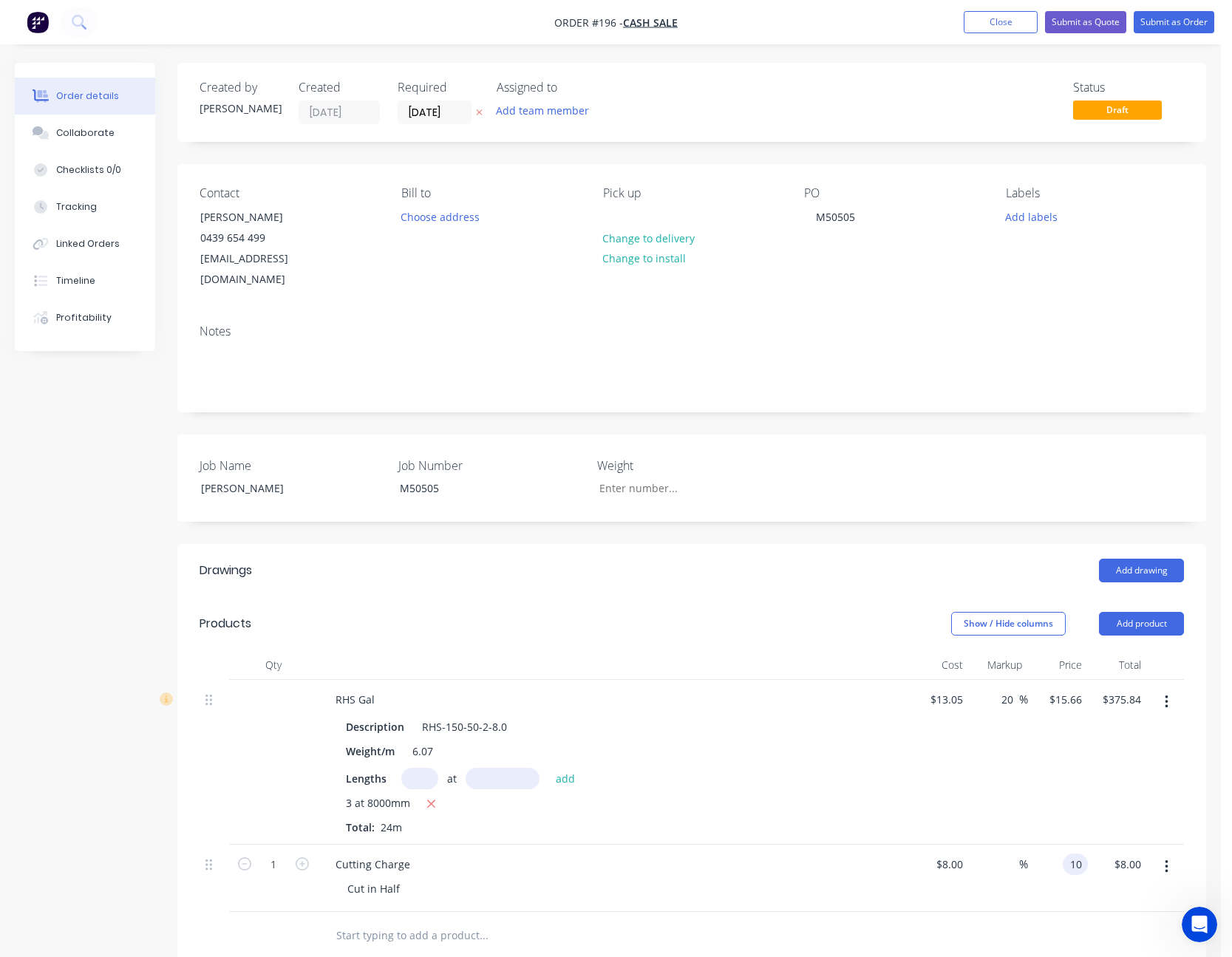
type input "10"
type input "25"
type input "$10.00"
click at [936, 753] on div "$13.05 $13.05" at bounding box center [939, 762] width 60 height 165
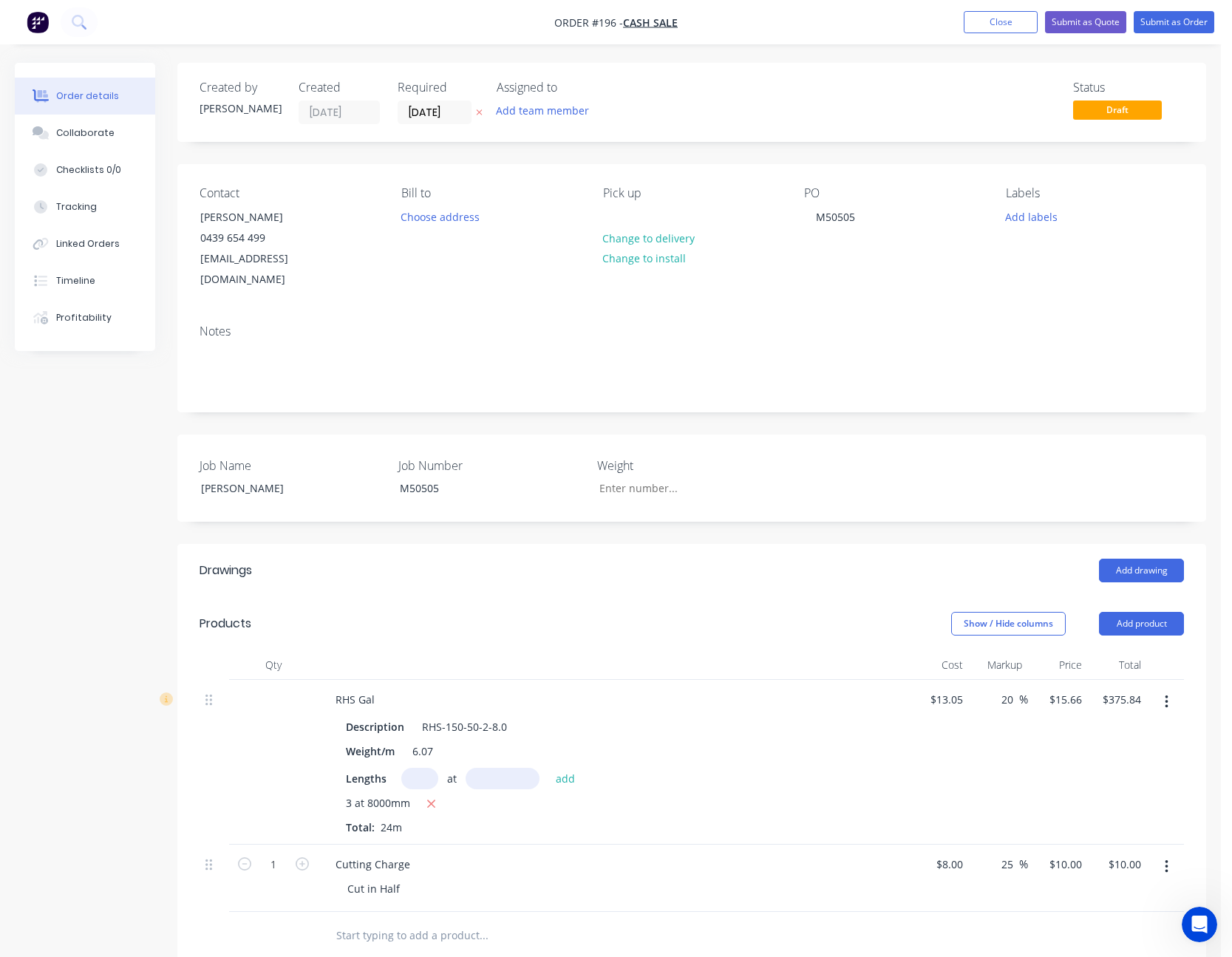
scroll to position [222, 0]
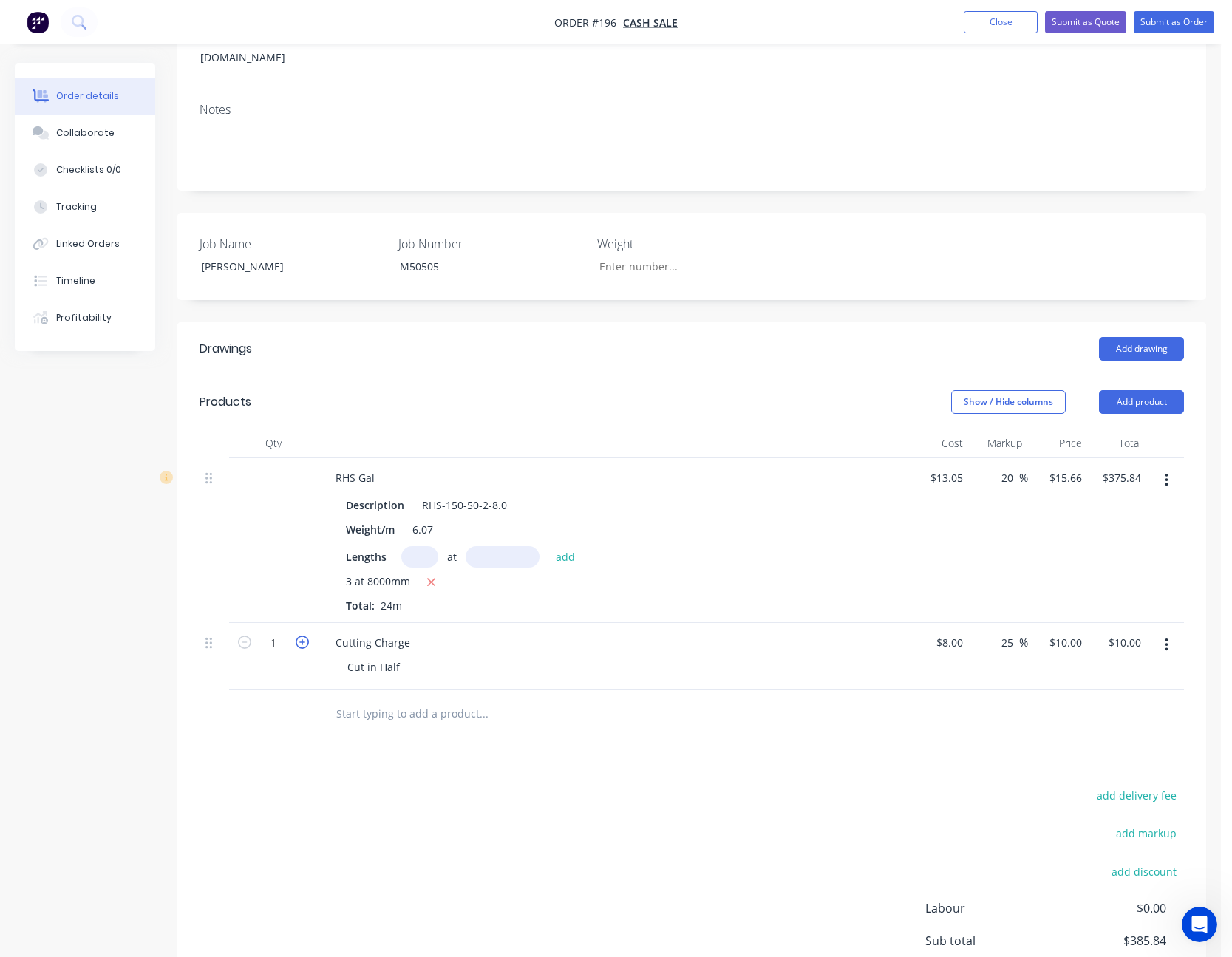
click at [305, 636] on icon "button" at bounding box center [302, 643] width 13 height 13
type input "2"
type input "$20.00"
click at [305, 636] on icon "button" at bounding box center [302, 643] width 13 height 13
type input "3"
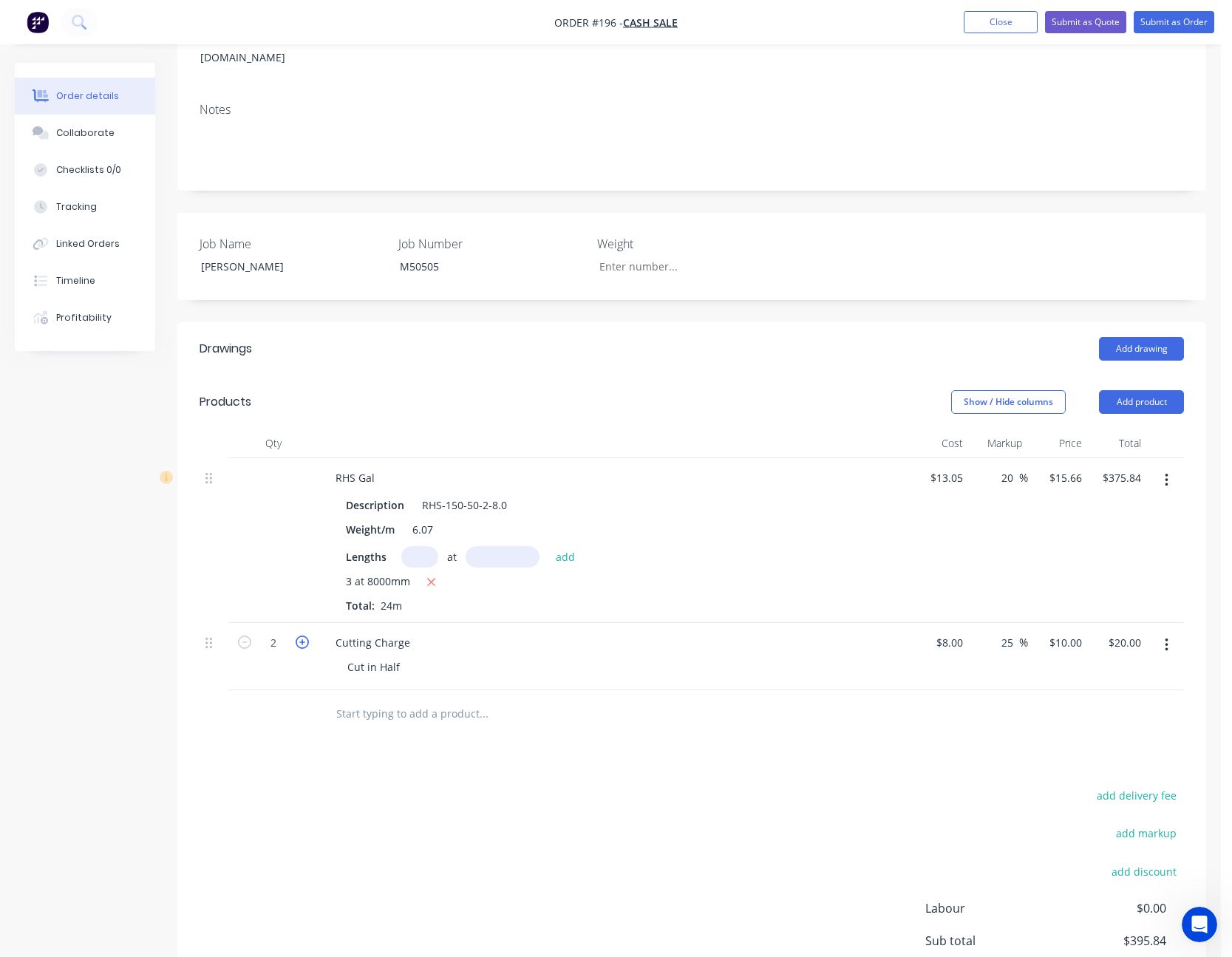
type input "$30.00"
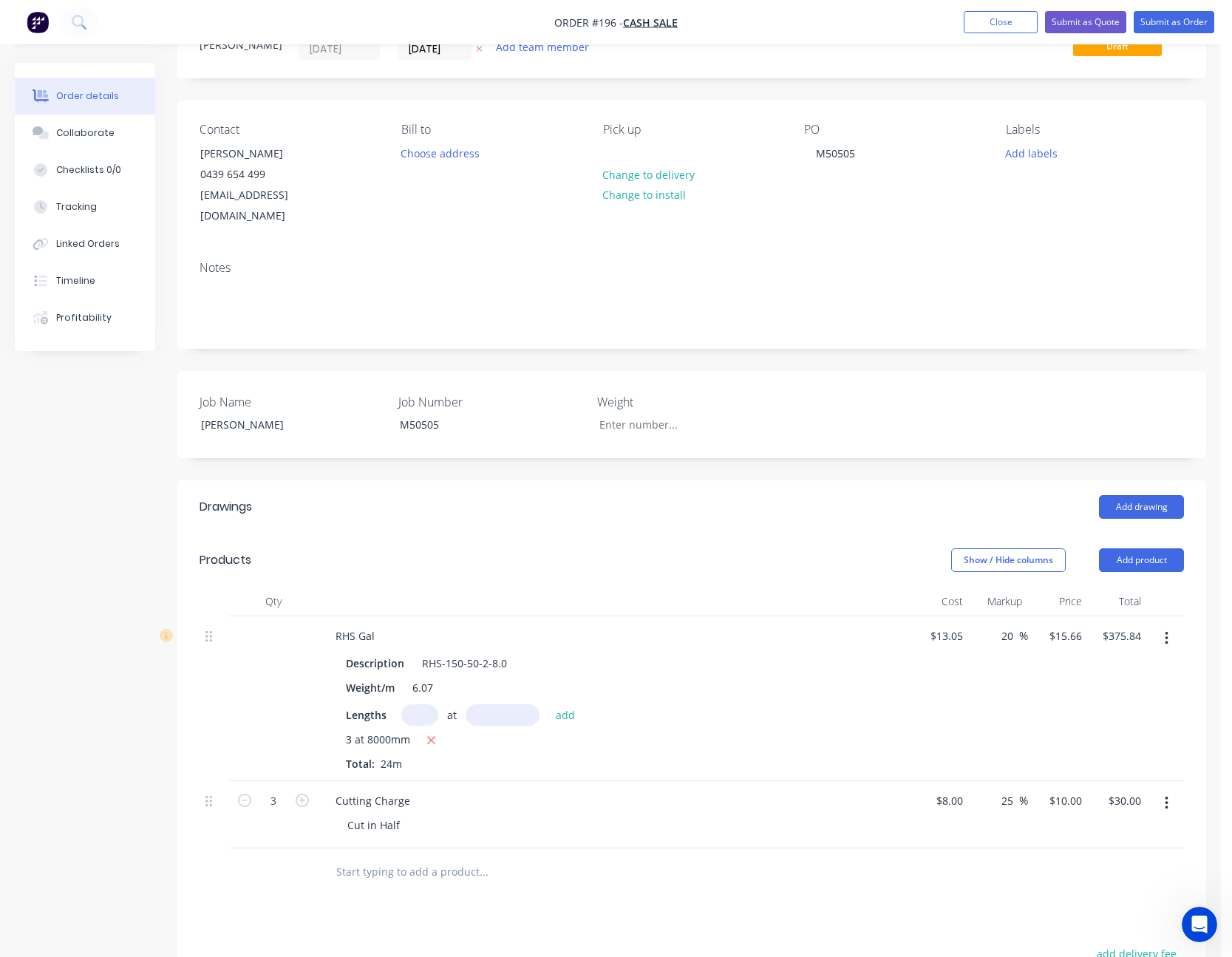
scroll to position [0, 0]
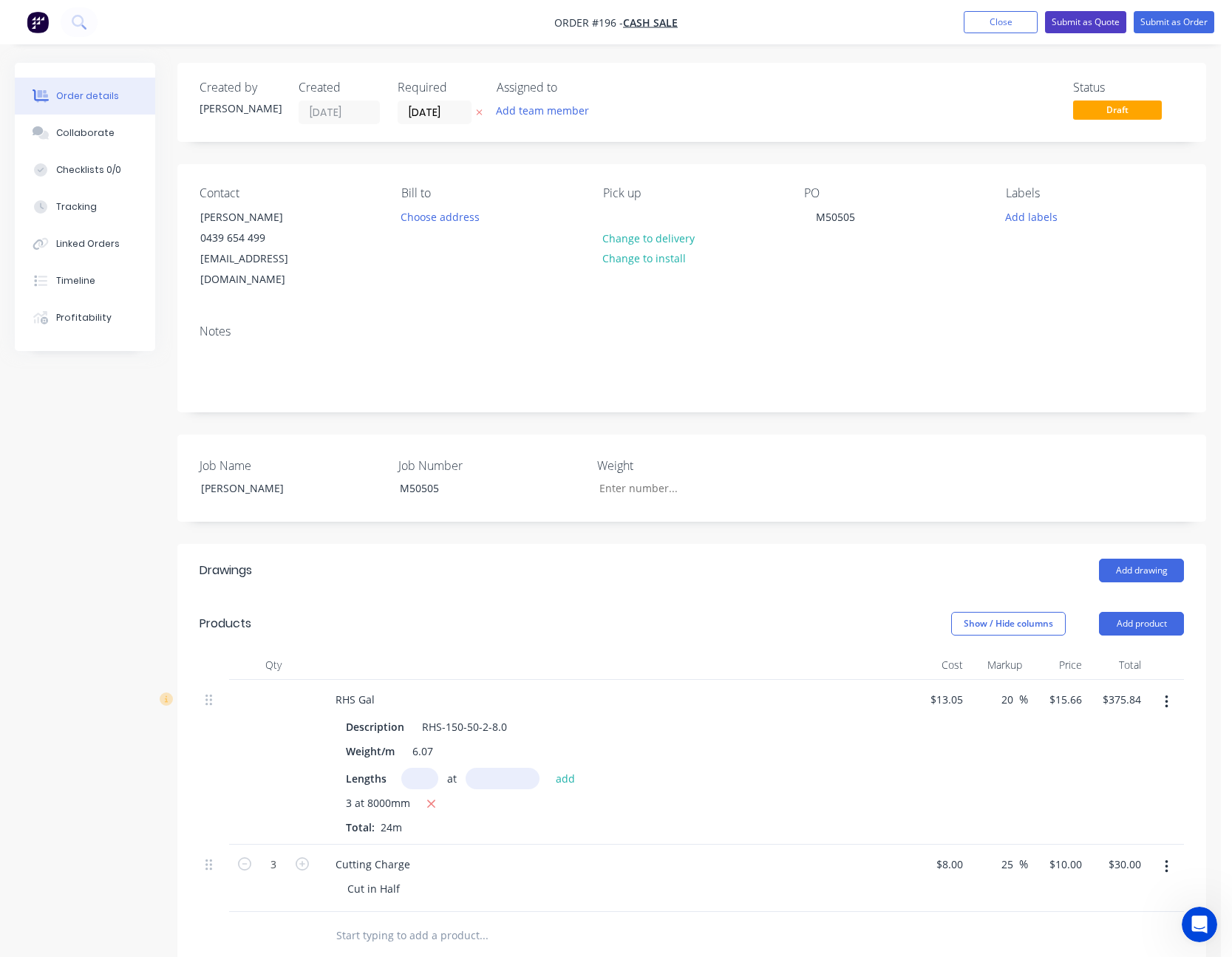
click at [1089, 23] on button "Submit as Quote" at bounding box center [1085, 22] width 81 height 22
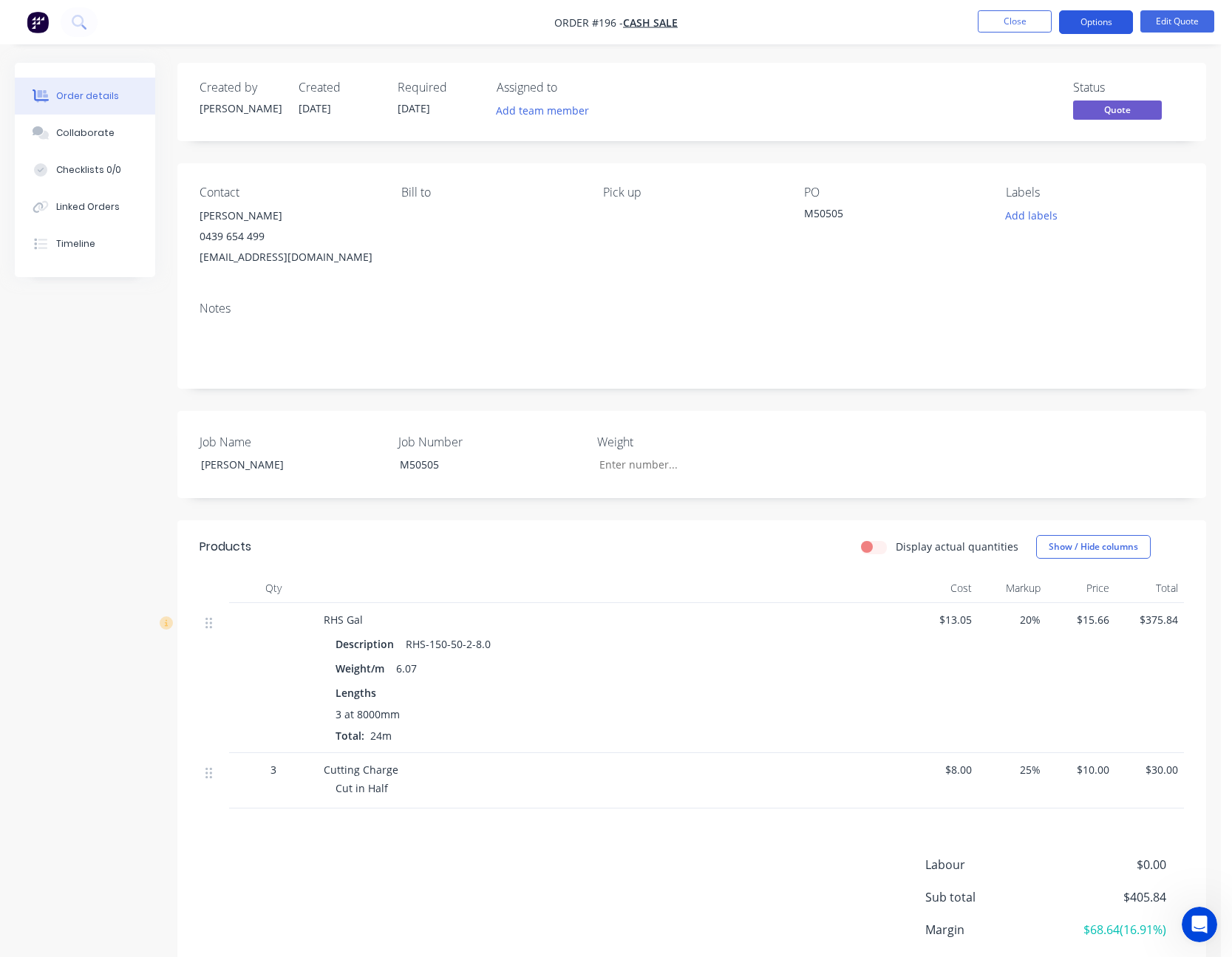
click at [1104, 21] on button "Options" at bounding box center [1095, 22] width 74 height 23
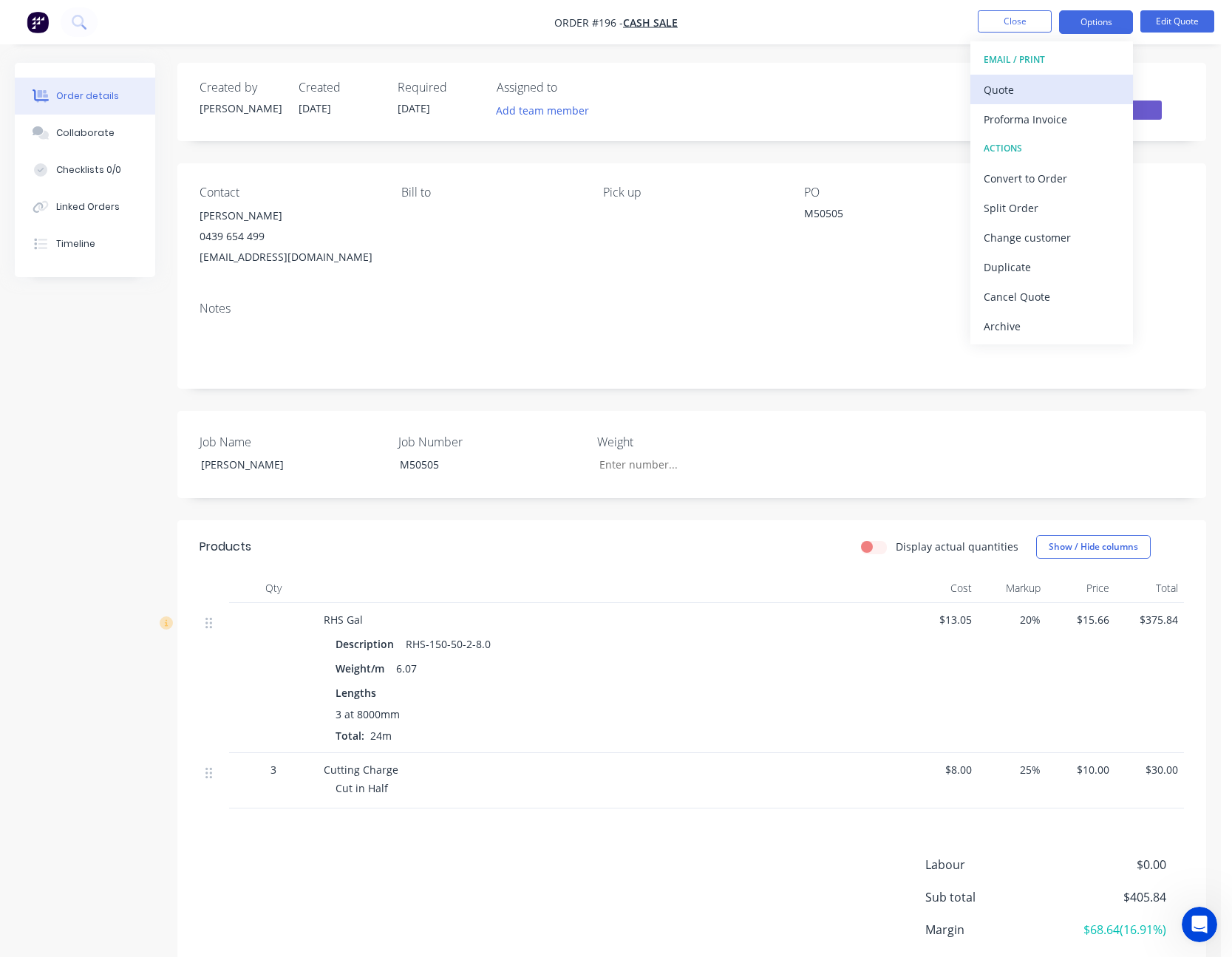
click at [1076, 83] on div "Quote" at bounding box center [1051, 90] width 136 height 22
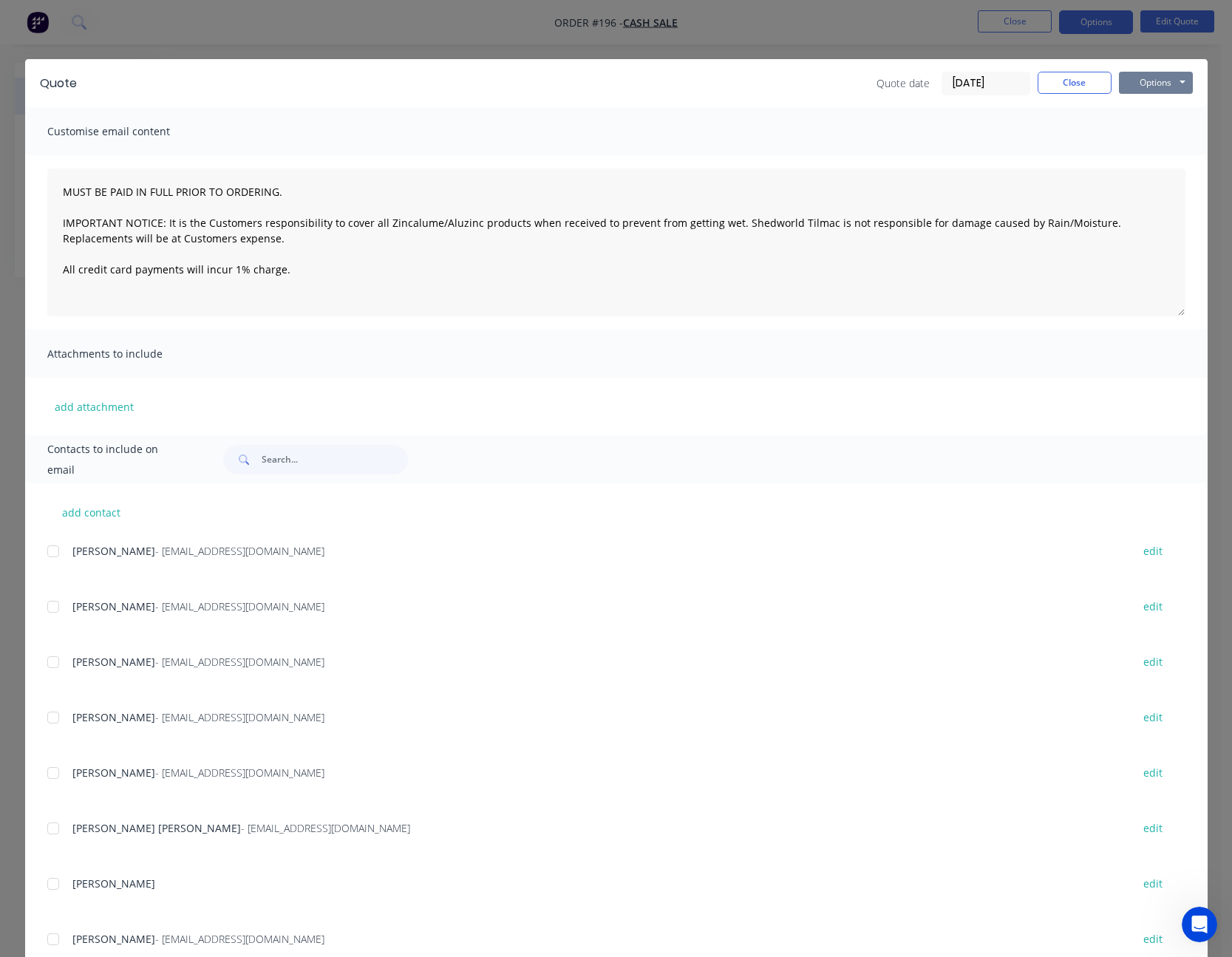
click at [1165, 81] on button "Options" at bounding box center [1155, 83] width 74 height 22
click at [51, 718] on div at bounding box center [53, 718] width 30 height 30
click at [1147, 85] on button "Options" at bounding box center [1155, 83] width 74 height 22
click at [1157, 157] on button "Email" at bounding box center [1166, 158] width 94 height 24
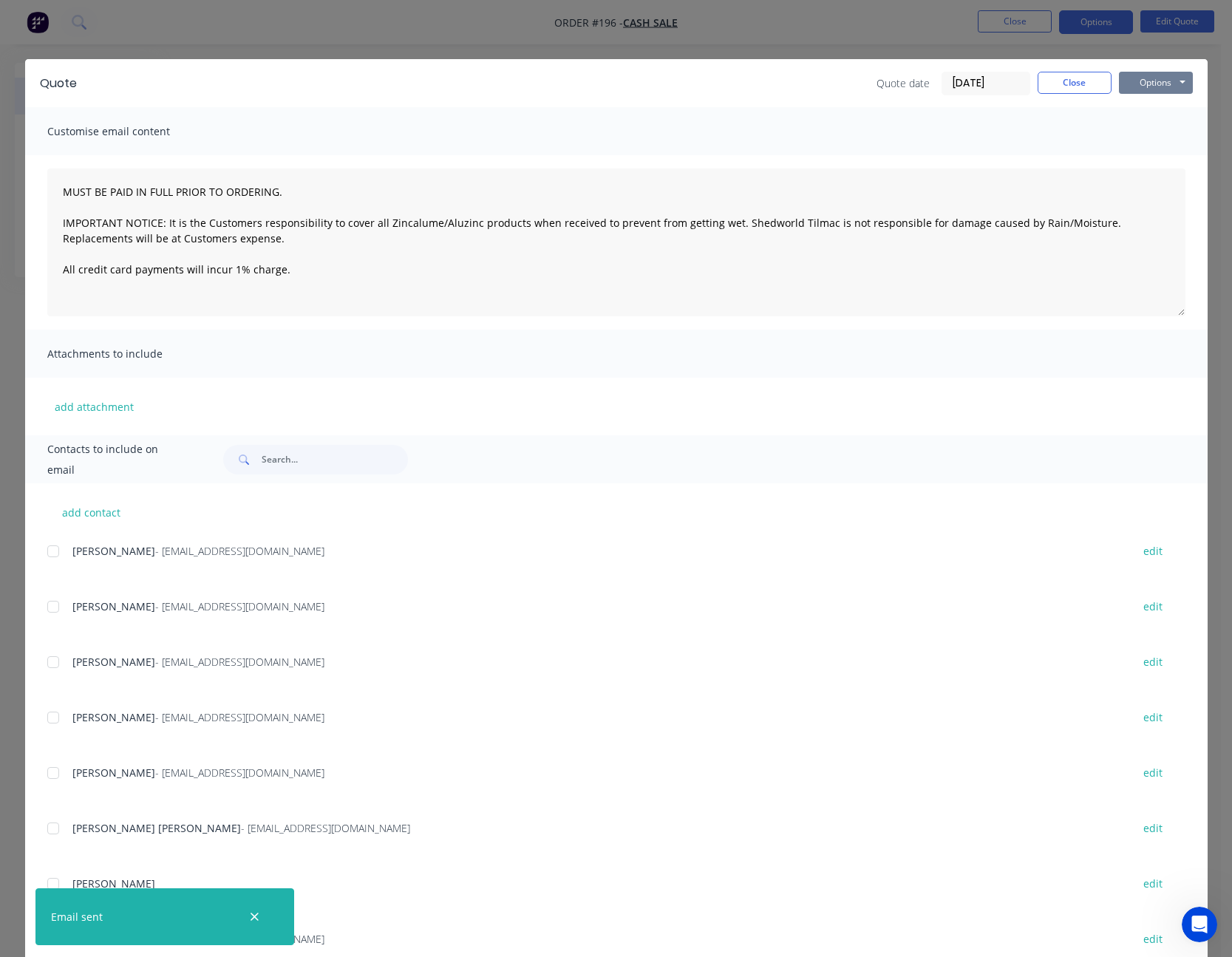
click at [1151, 88] on button "Options" at bounding box center [1155, 83] width 74 height 22
click at [1150, 123] on button "Print" at bounding box center [1166, 134] width 94 height 24
click at [1075, 83] on button "Close" at bounding box center [1074, 83] width 74 height 22
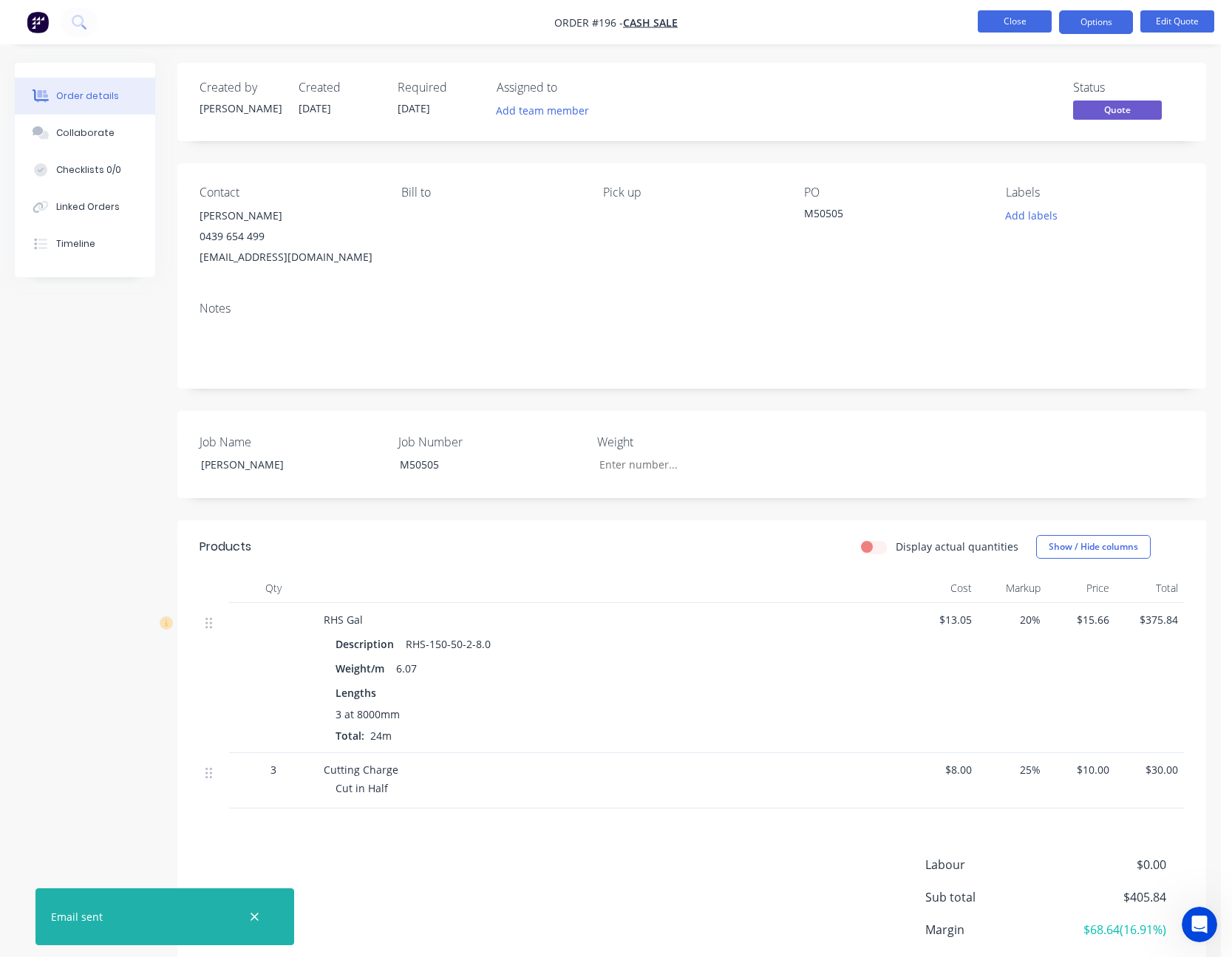
click at [993, 16] on button "Close" at bounding box center [1014, 22] width 74 height 22
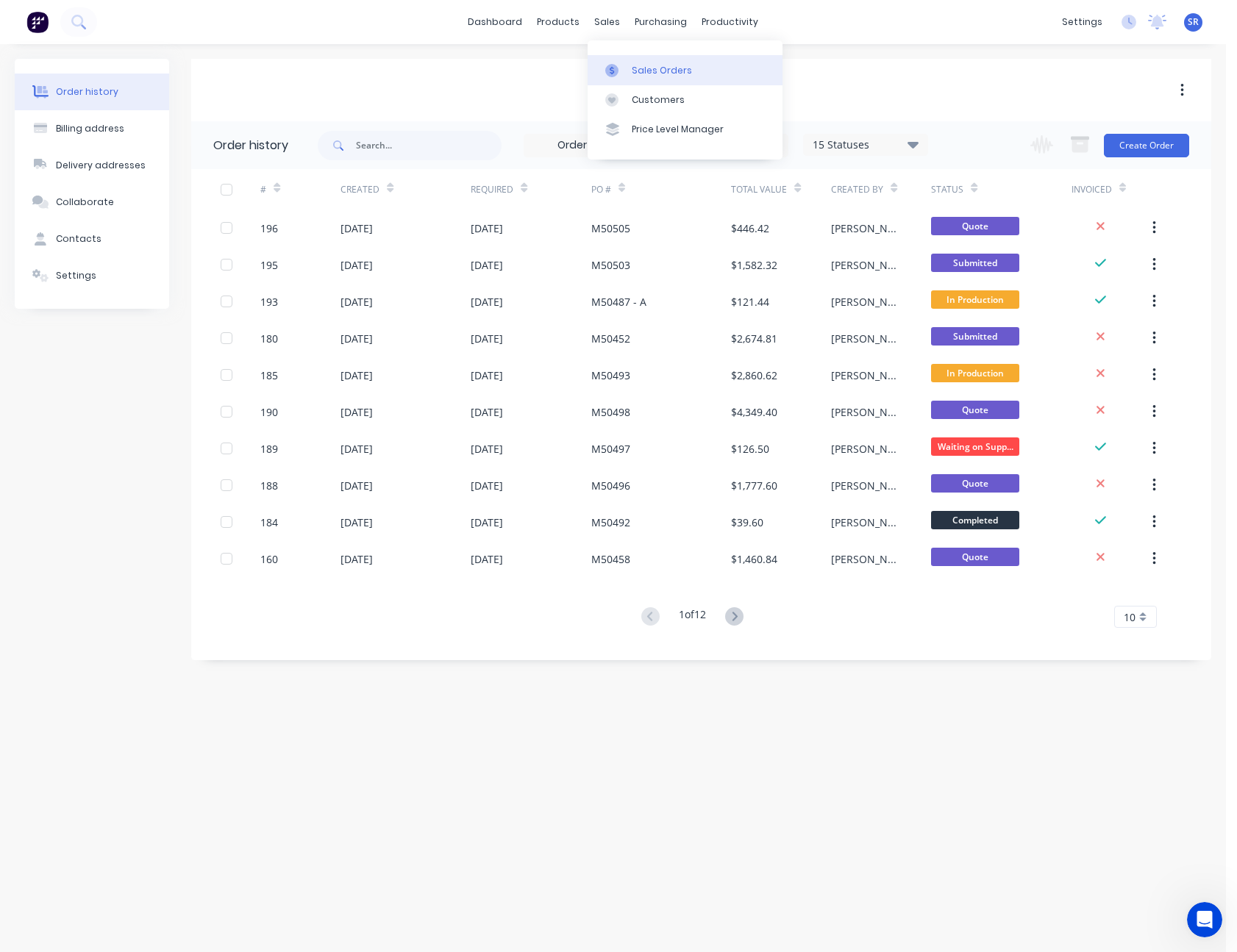
click at [644, 65] on div "Sales Orders" at bounding box center [662, 71] width 61 height 13
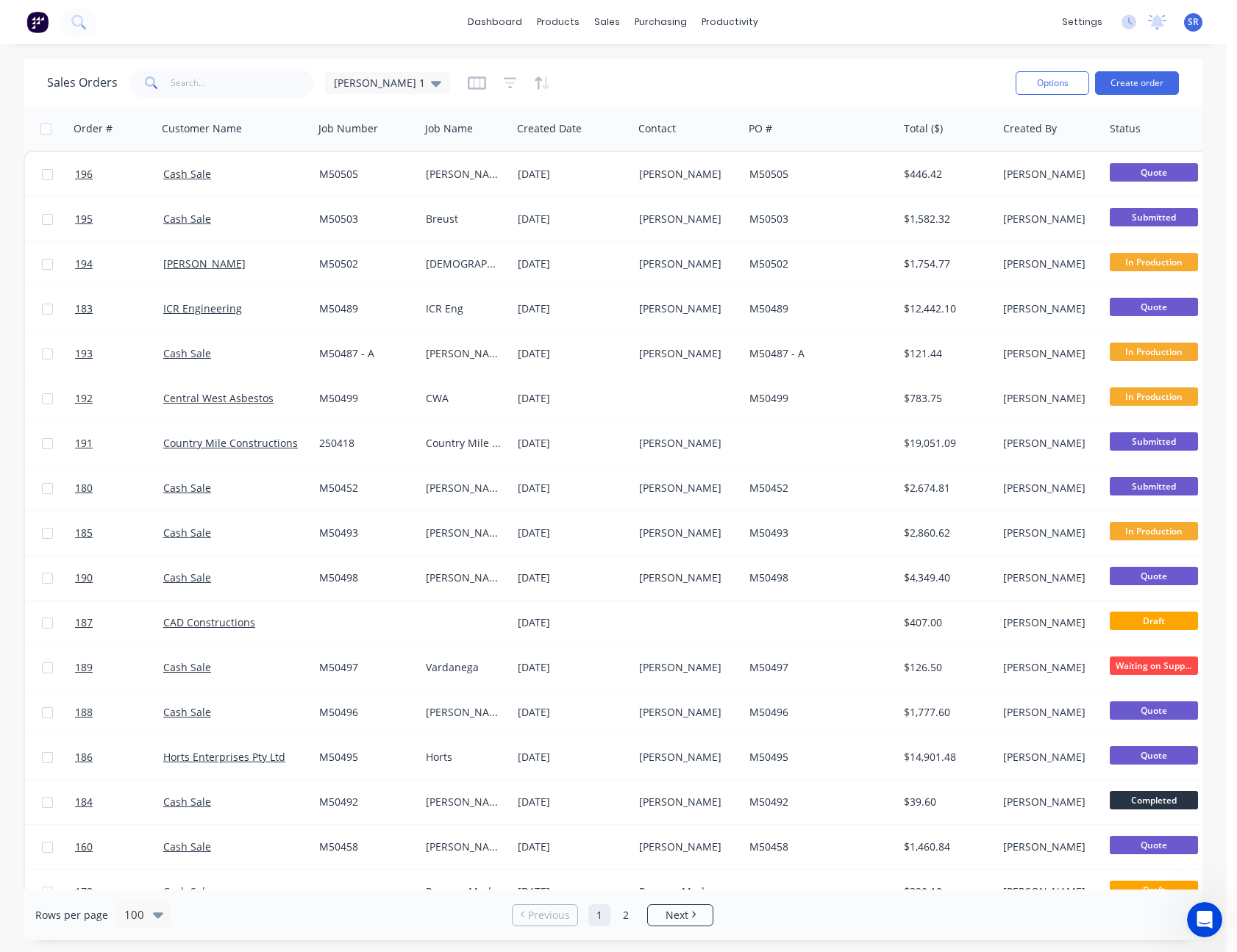
click at [897, 51] on div "dashboard products sales purchasing productivity dashboard products Product Cat…" at bounding box center [612, 476] width 1226 height 952
click at [681, 96] on div "Suppliers" at bounding box center [691, 100] width 44 height 13
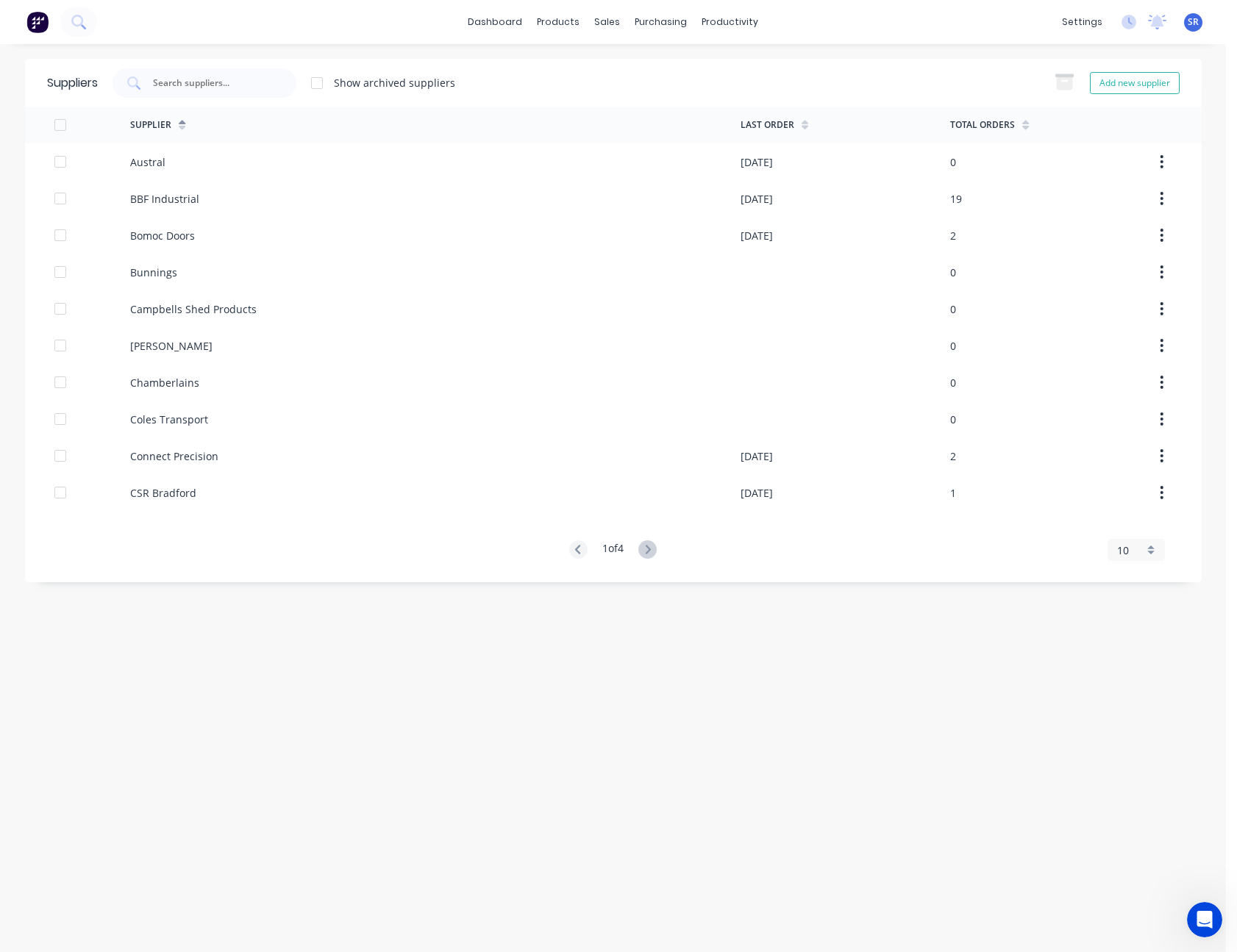
click at [1146, 550] on div "10" at bounding box center [1136, 550] width 58 height 22
click at [1138, 738] on div "35" at bounding box center [1136, 733] width 56 height 26
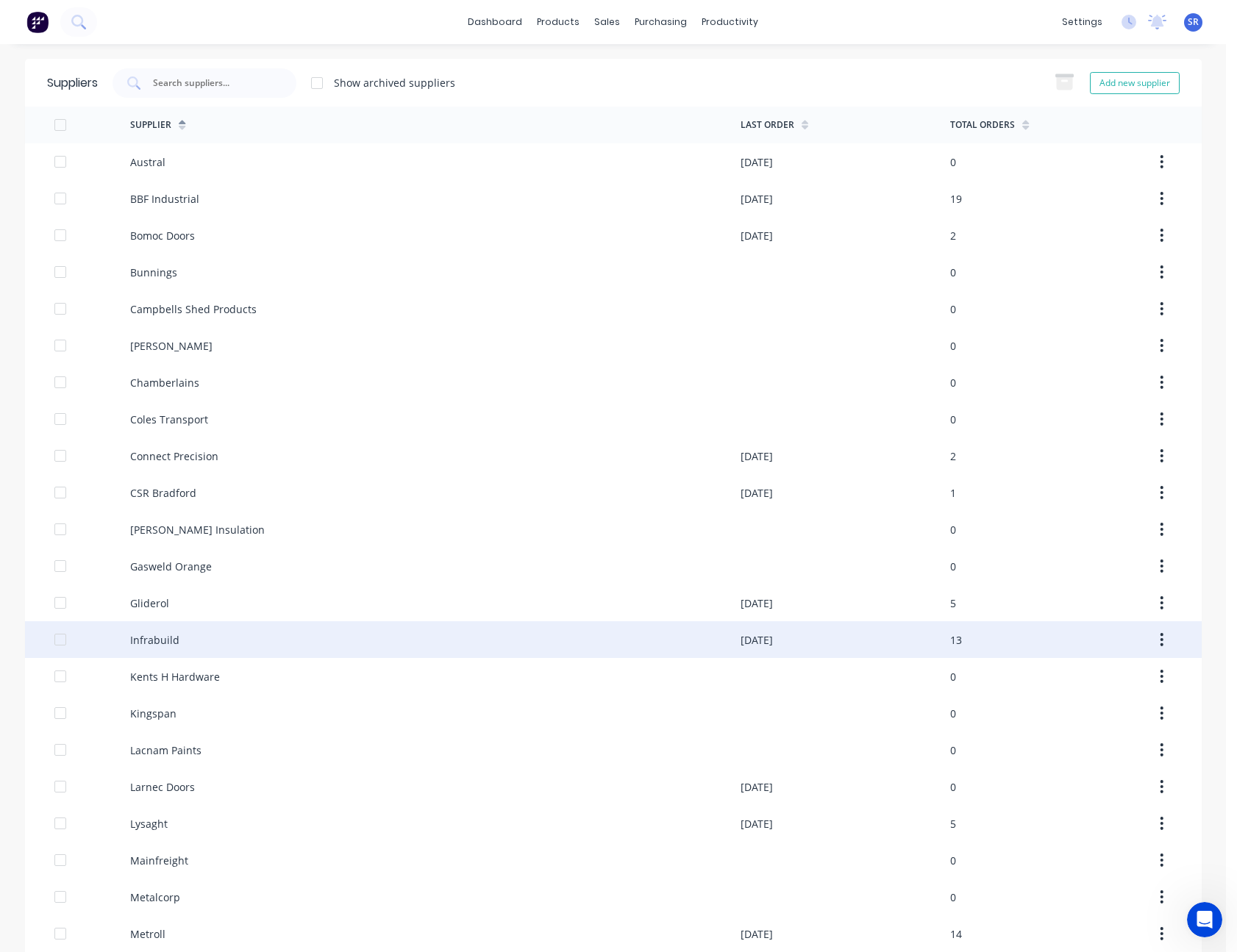
click at [167, 639] on div "Infrabuild" at bounding box center [155, 640] width 49 height 16
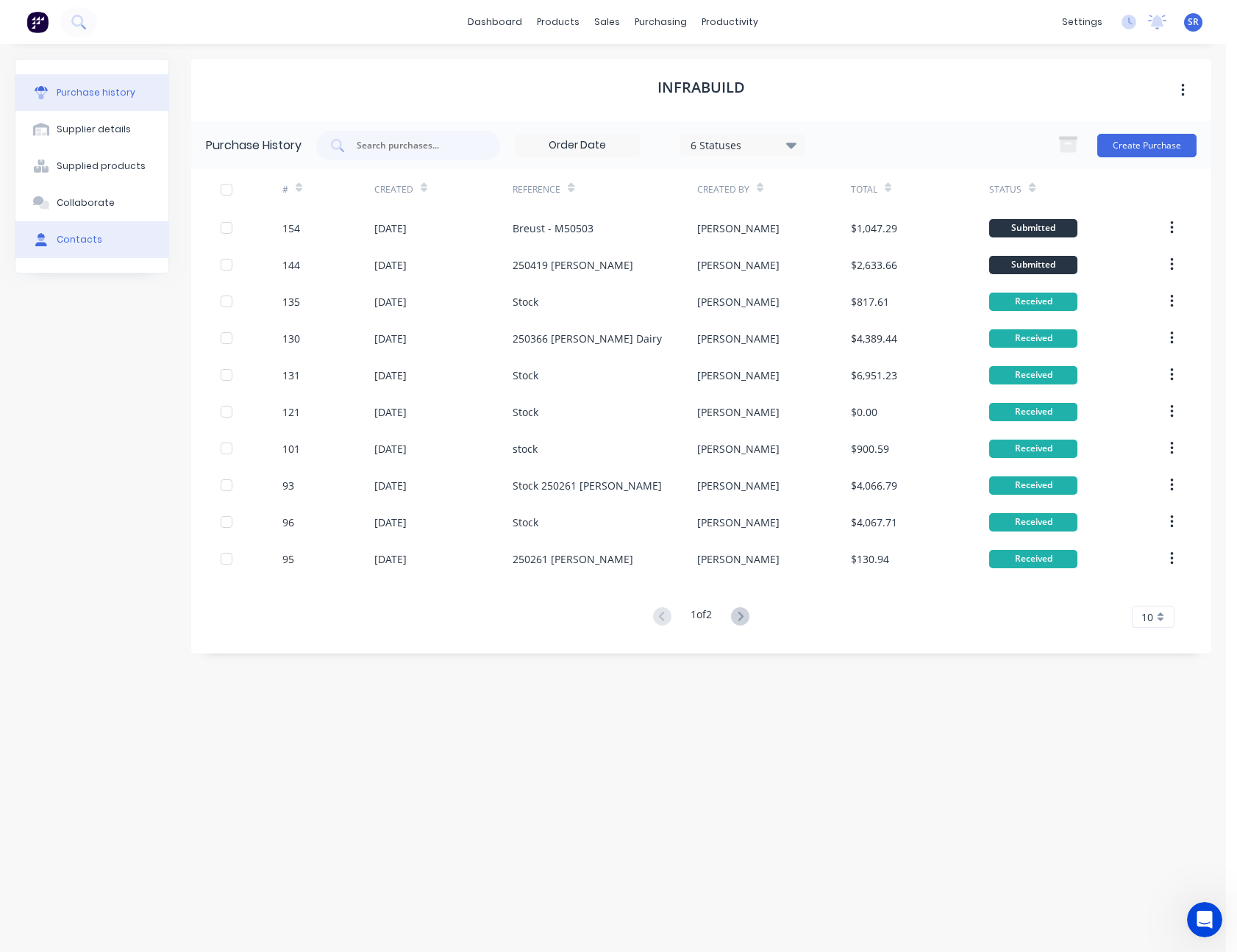
click at [98, 242] on button "Contacts" at bounding box center [92, 240] width 153 height 37
select select "AU"
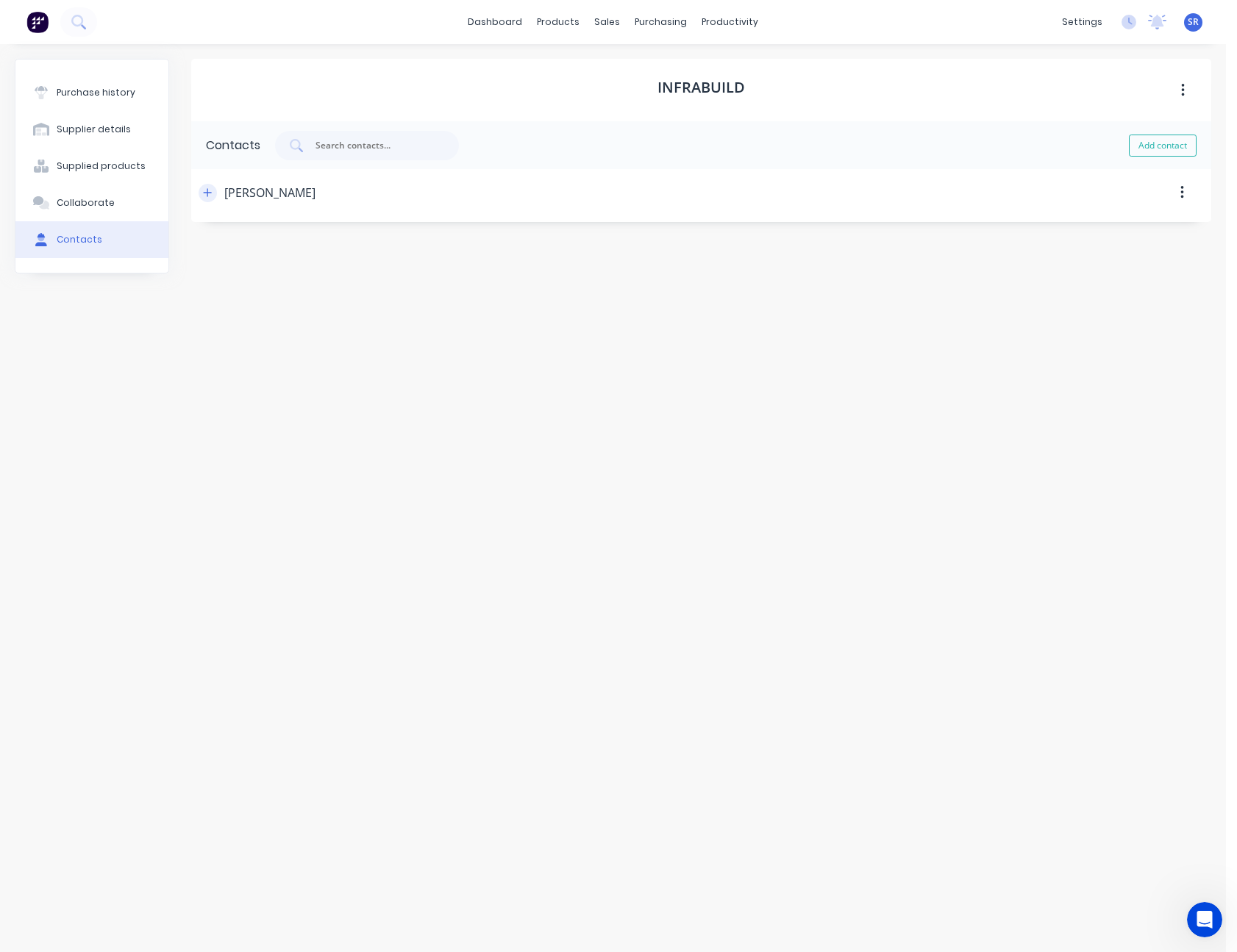
click at [212, 191] on icon "button" at bounding box center [207, 192] width 8 height 10
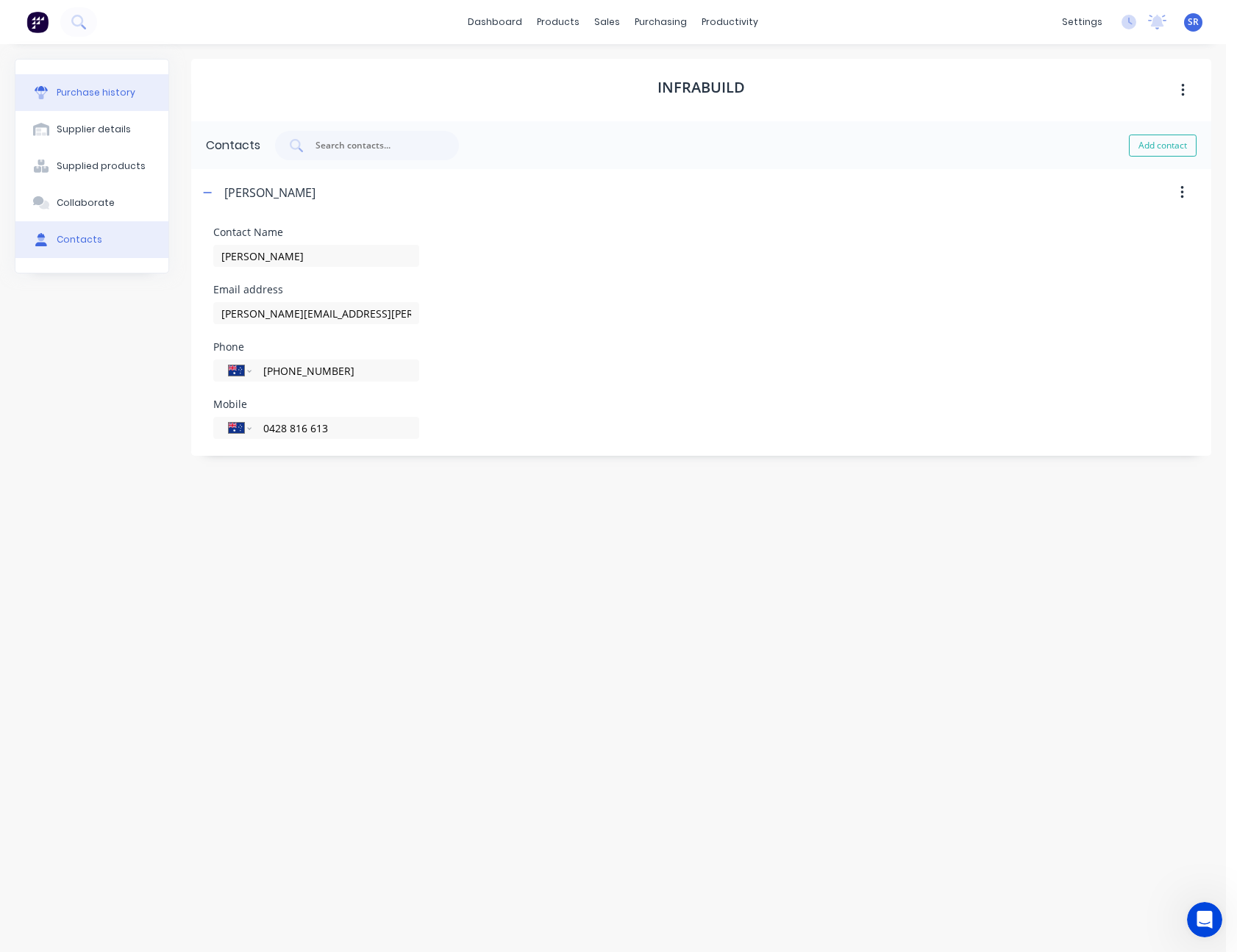
click at [114, 88] on div "Purchase history" at bounding box center [96, 92] width 79 height 13
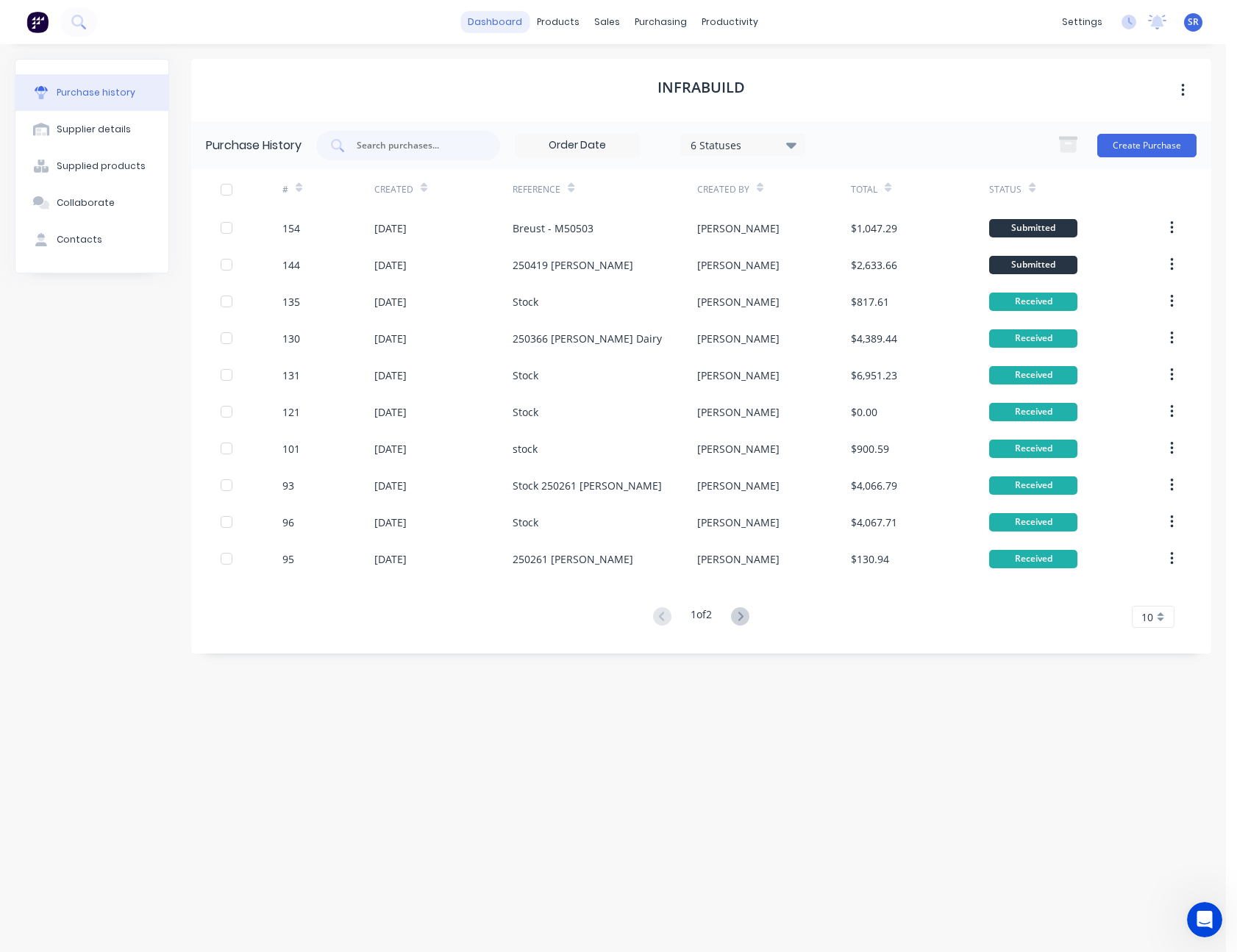
click at [496, 24] on link "dashboard" at bounding box center [495, 22] width 69 height 22
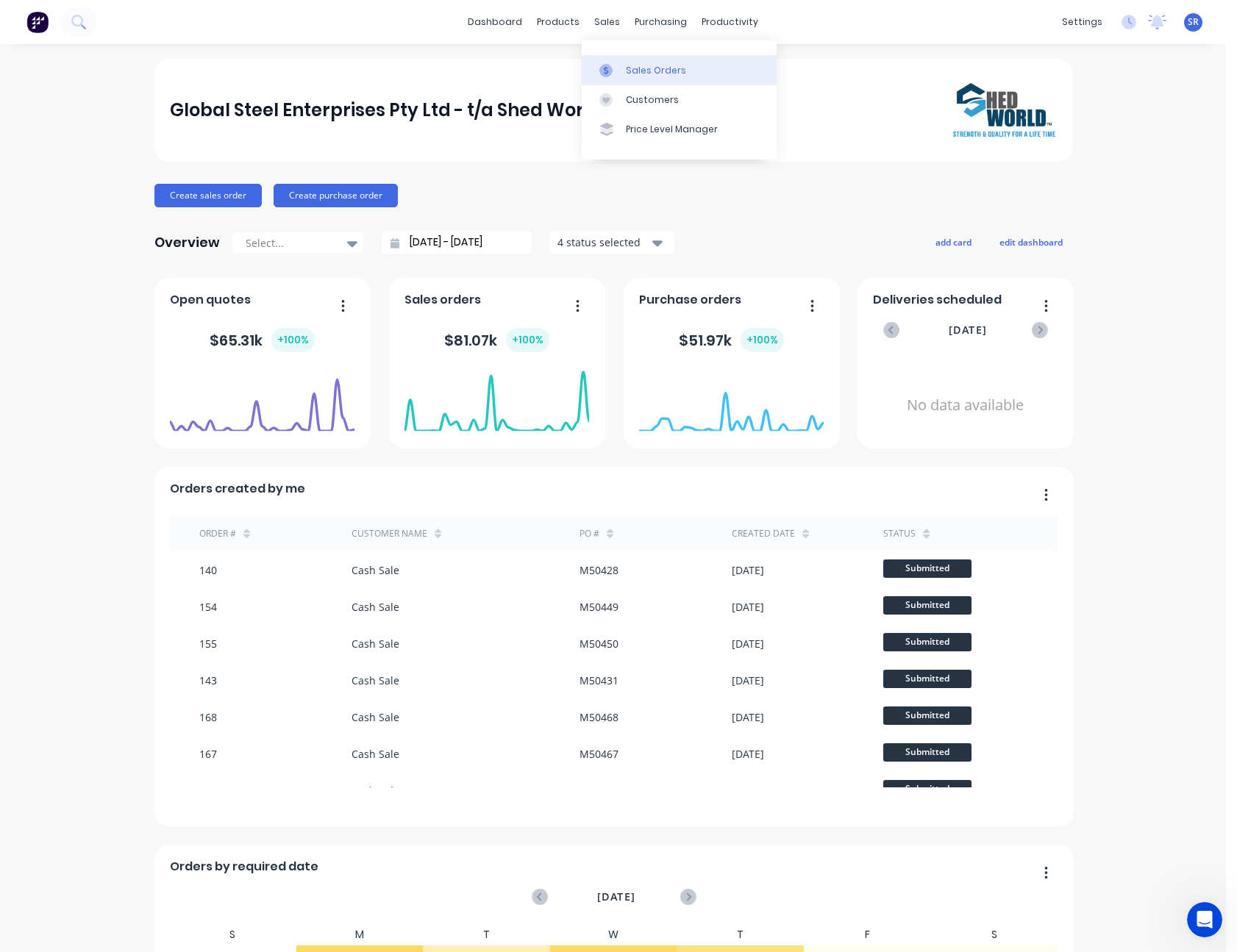
click at [630, 67] on div "Sales Orders" at bounding box center [655, 71] width 61 height 13
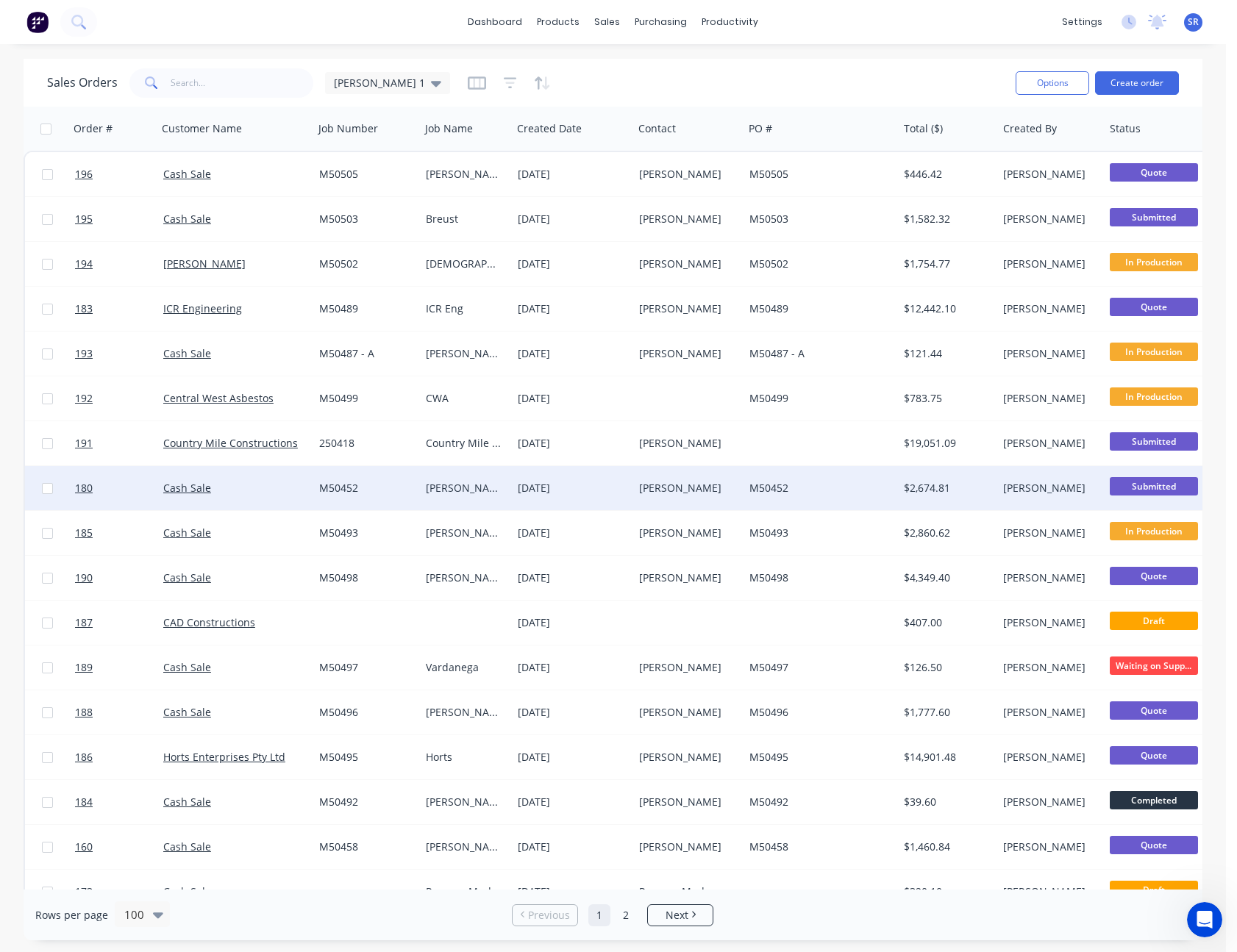
click at [631, 501] on div "[DATE]" at bounding box center [572, 488] width 121 height 44
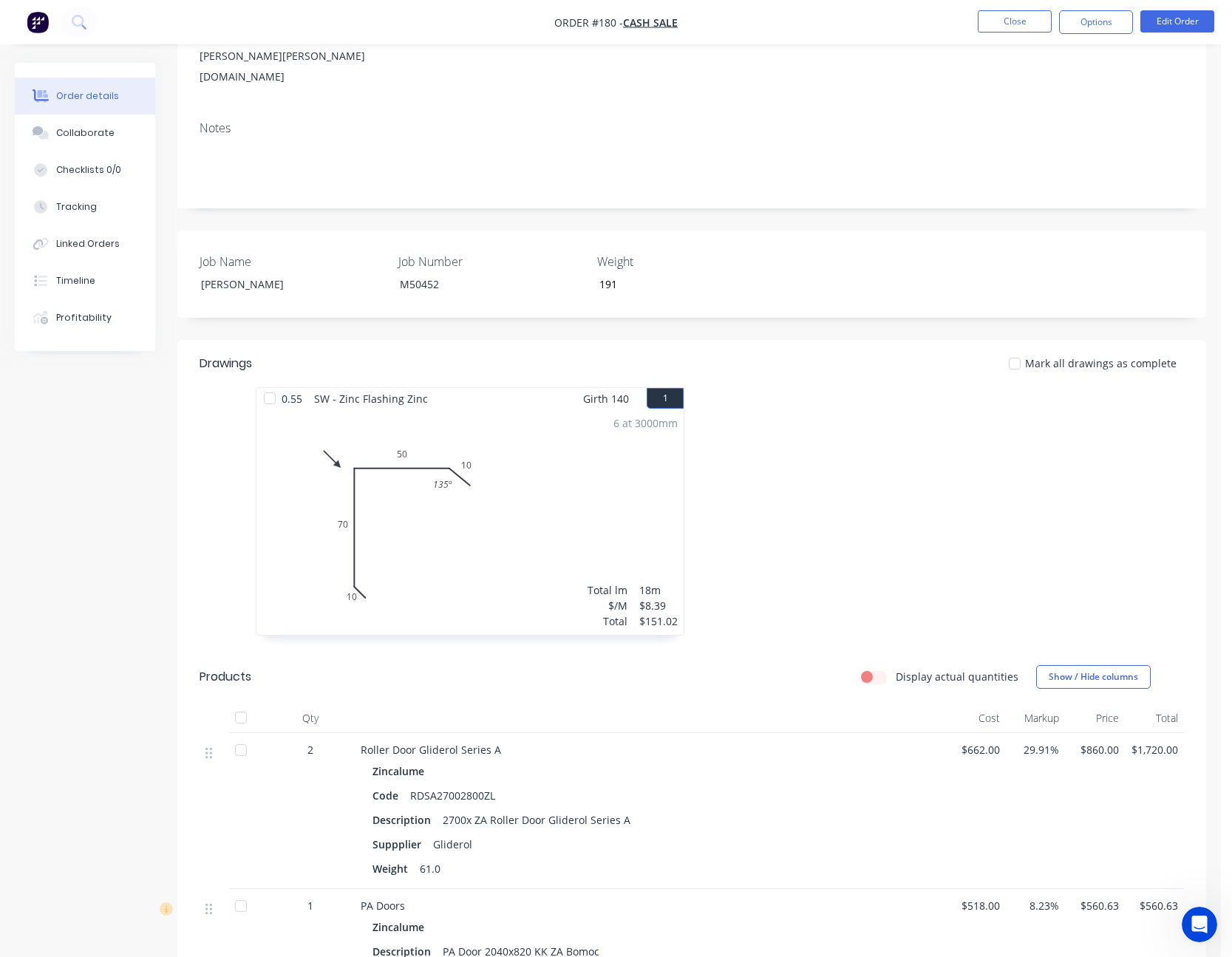
scroll to position [443, 0]
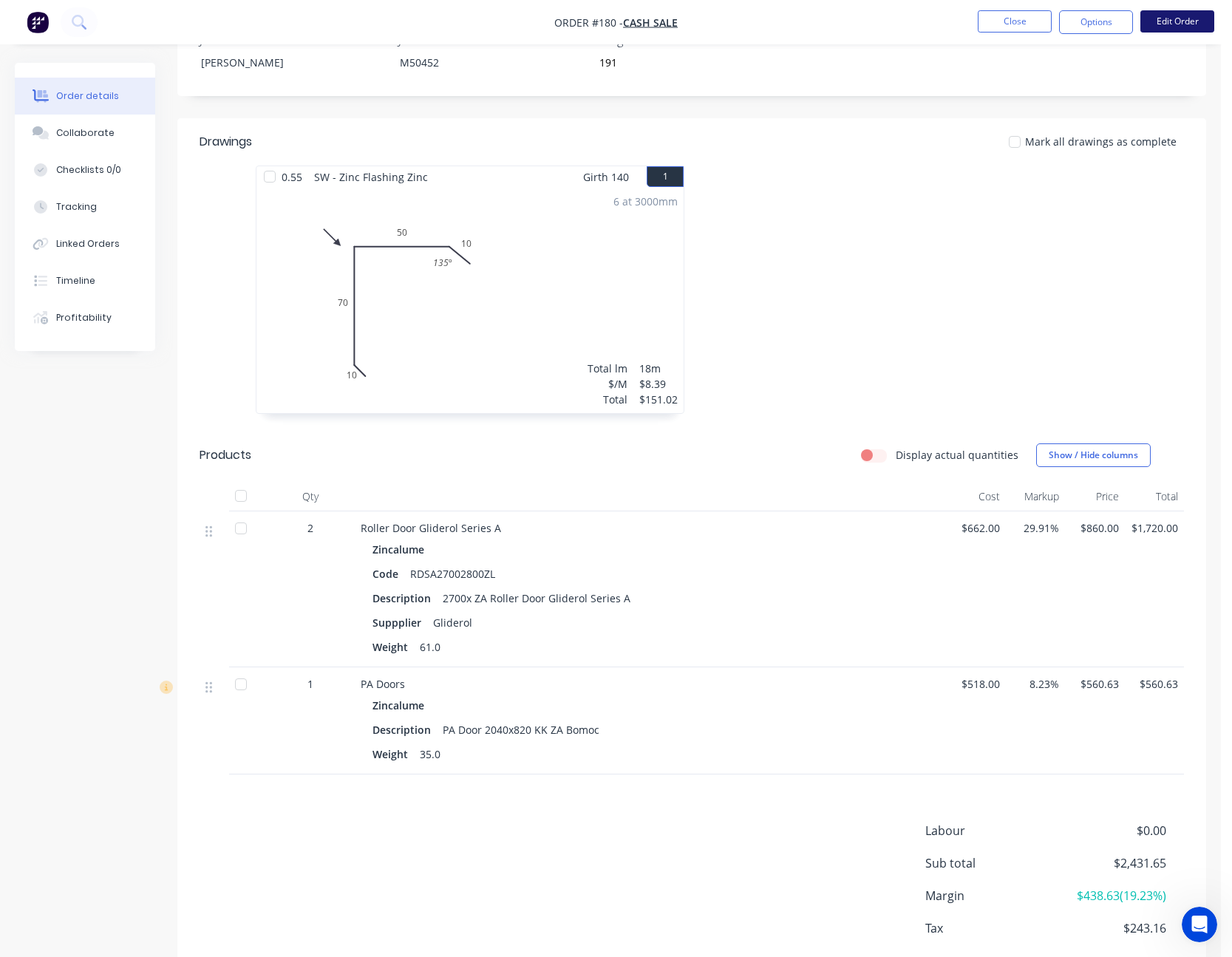
click at [1187, 14] on button "Edit Order" at bounding box center [1177, 22] width 74 height 22
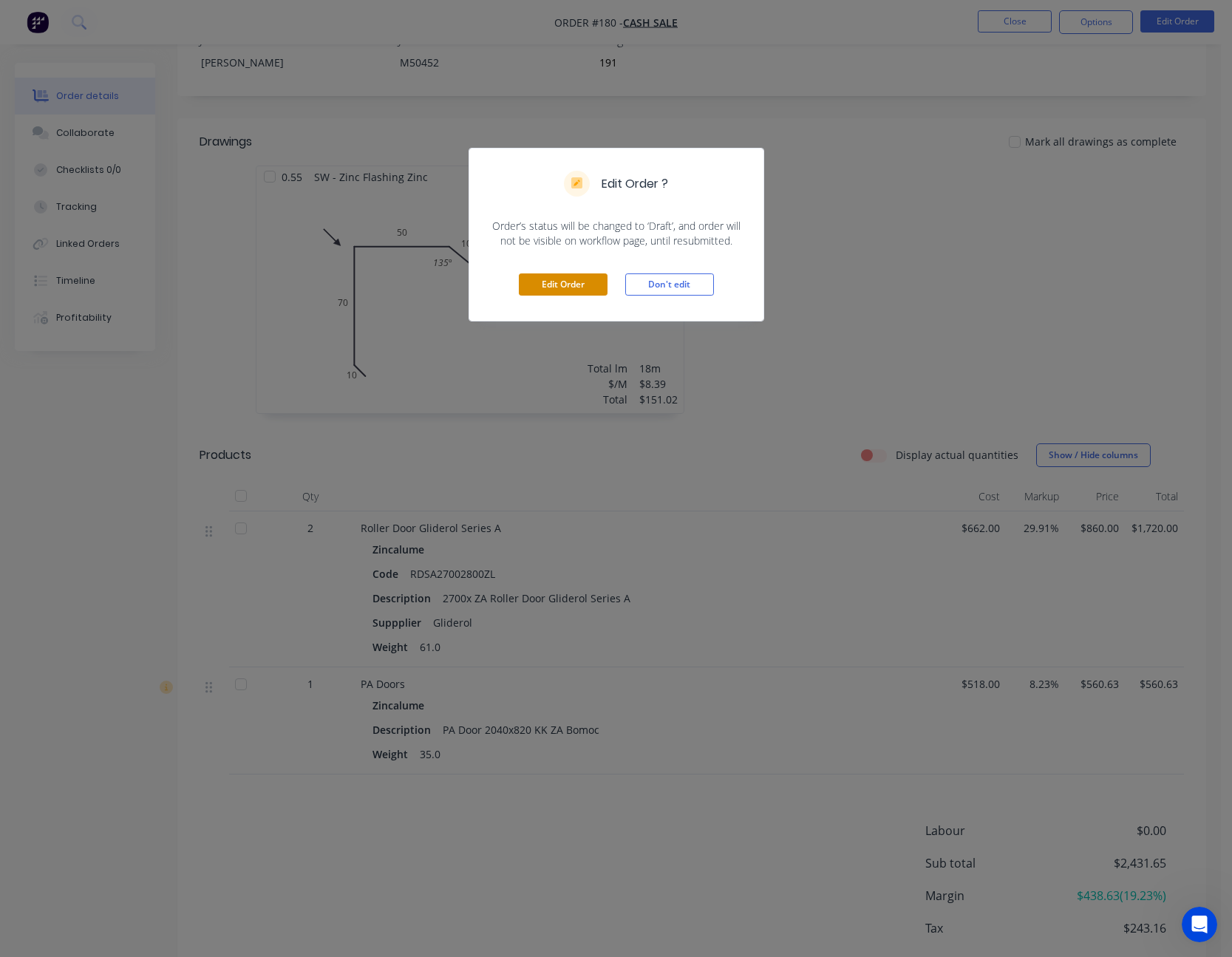
click at [561, 282] on button "Edit Order" at bounding box center [563, 284] width 89 height 22
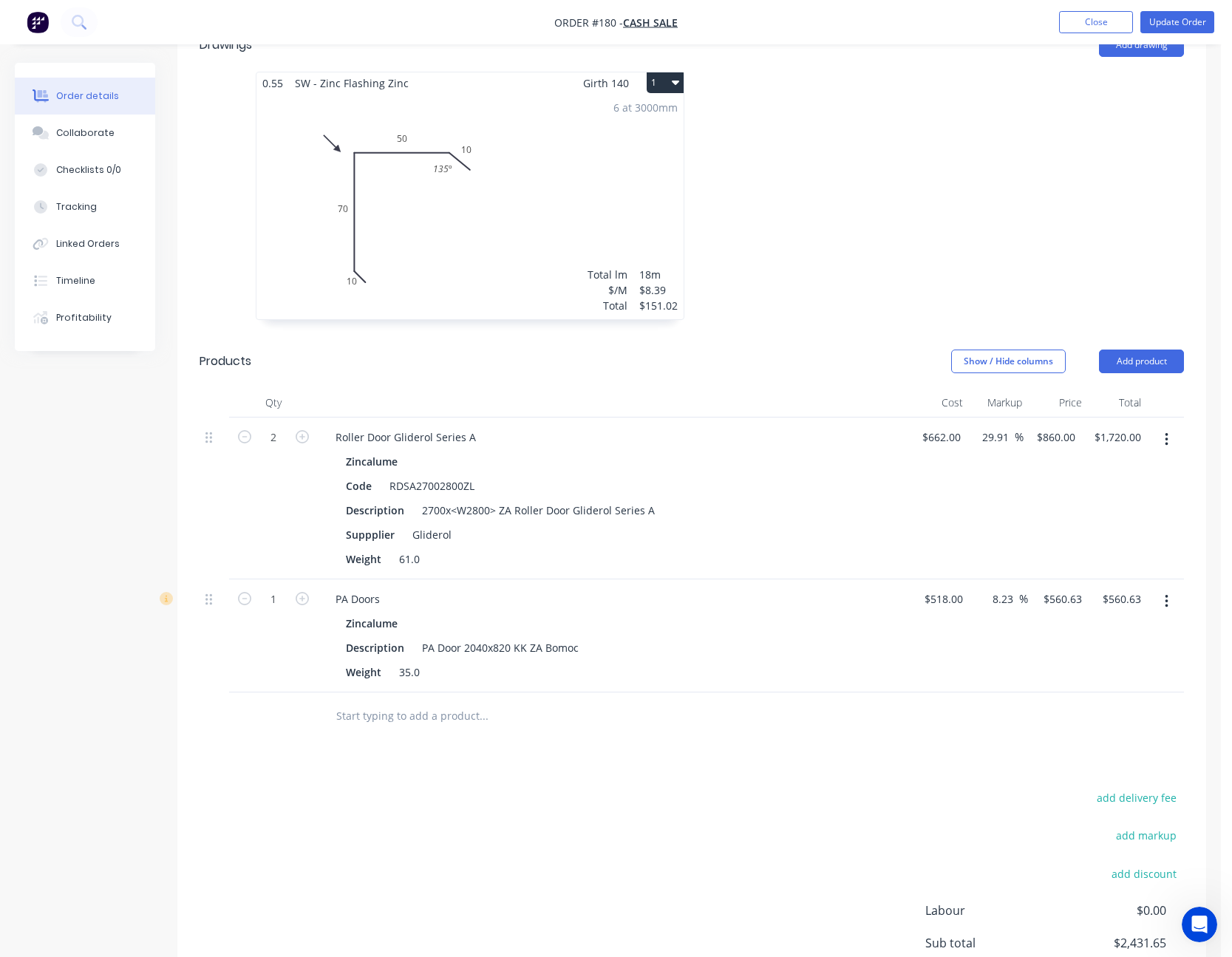
scroll to position [591, 0]
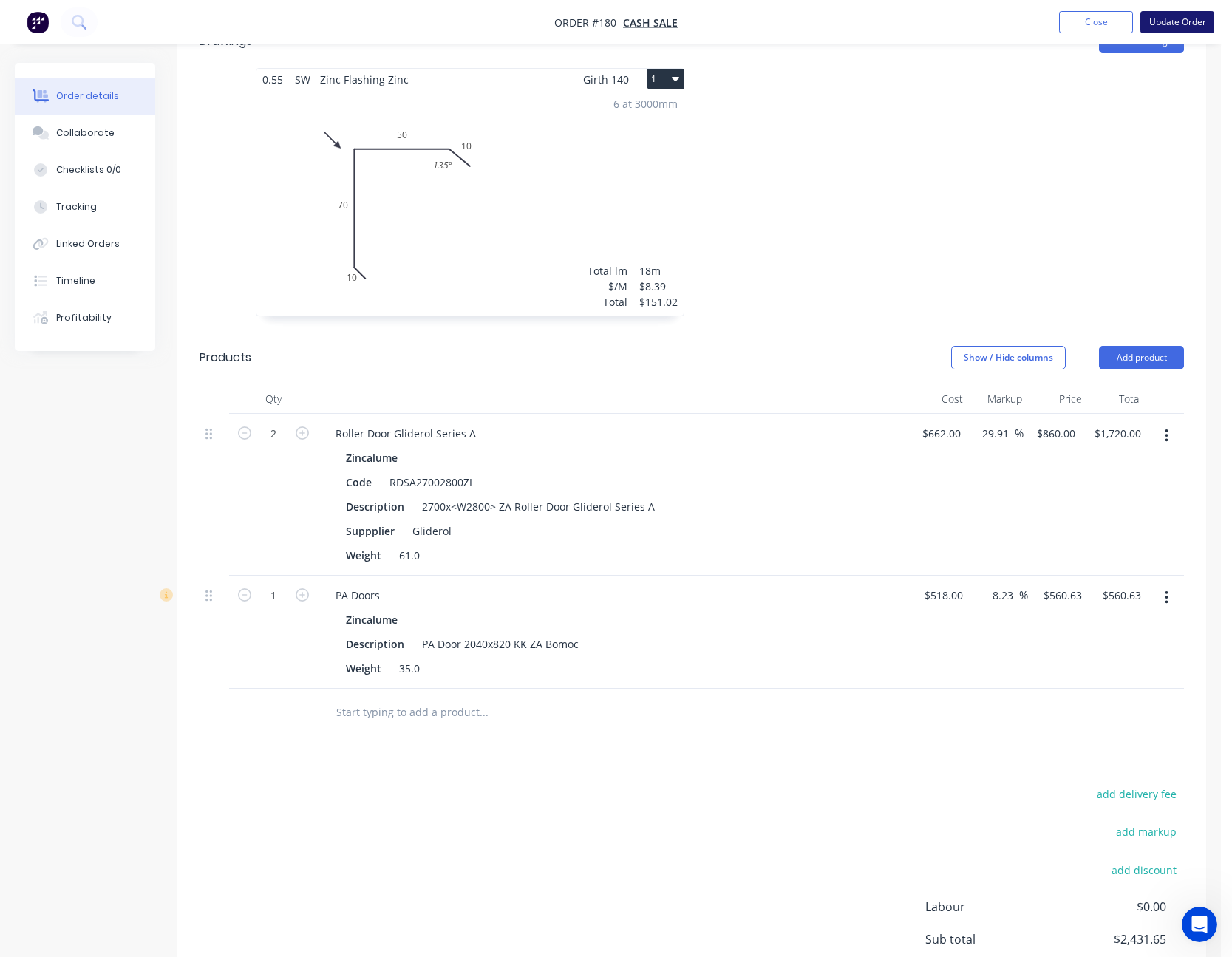
click at [1188, 16] on button "Update Order" at bounding box center [1177, 22] width 74 height 22
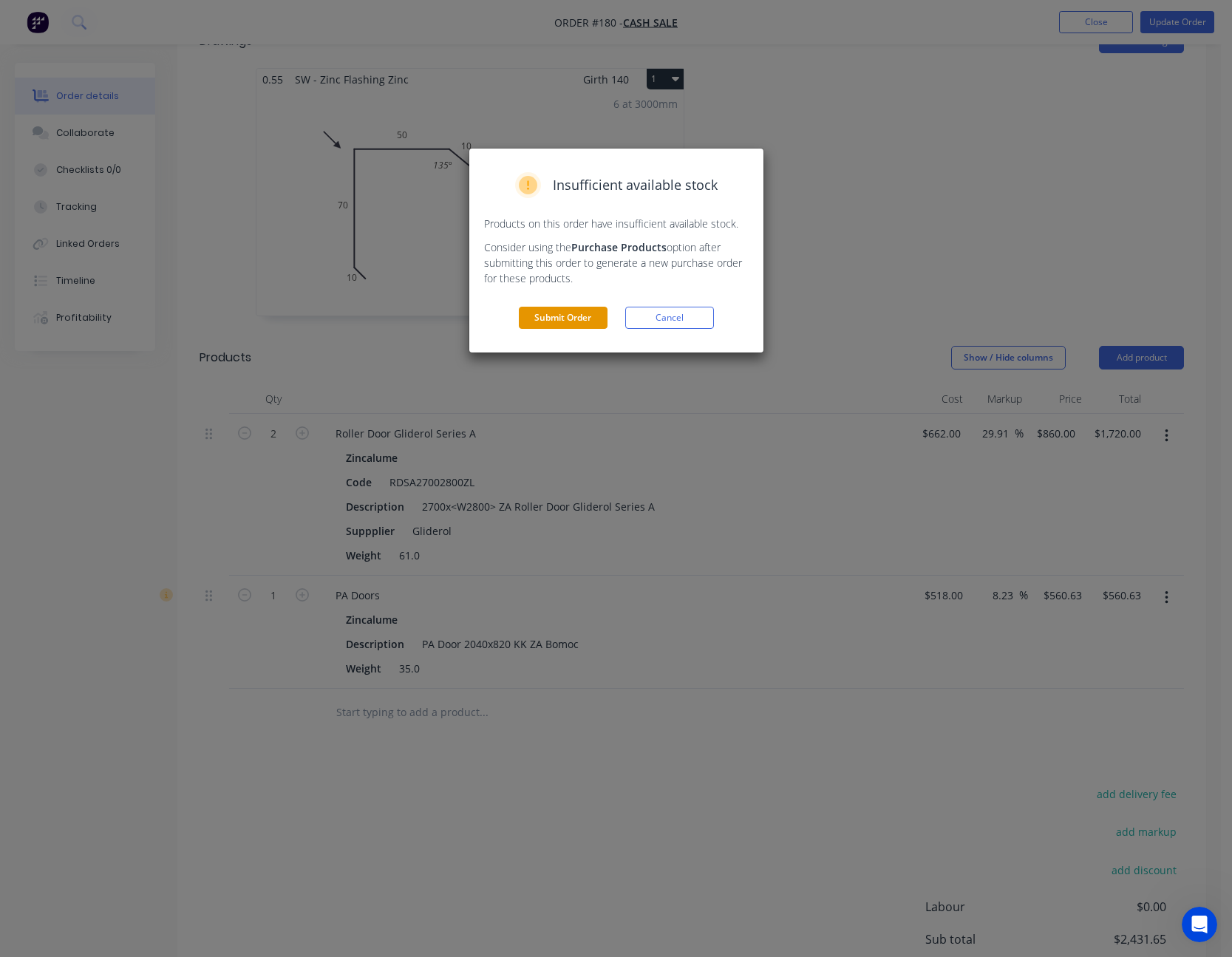
click at [575, 318] on button "Submit Order" at bounding box center [563, 318] width 89 height 22
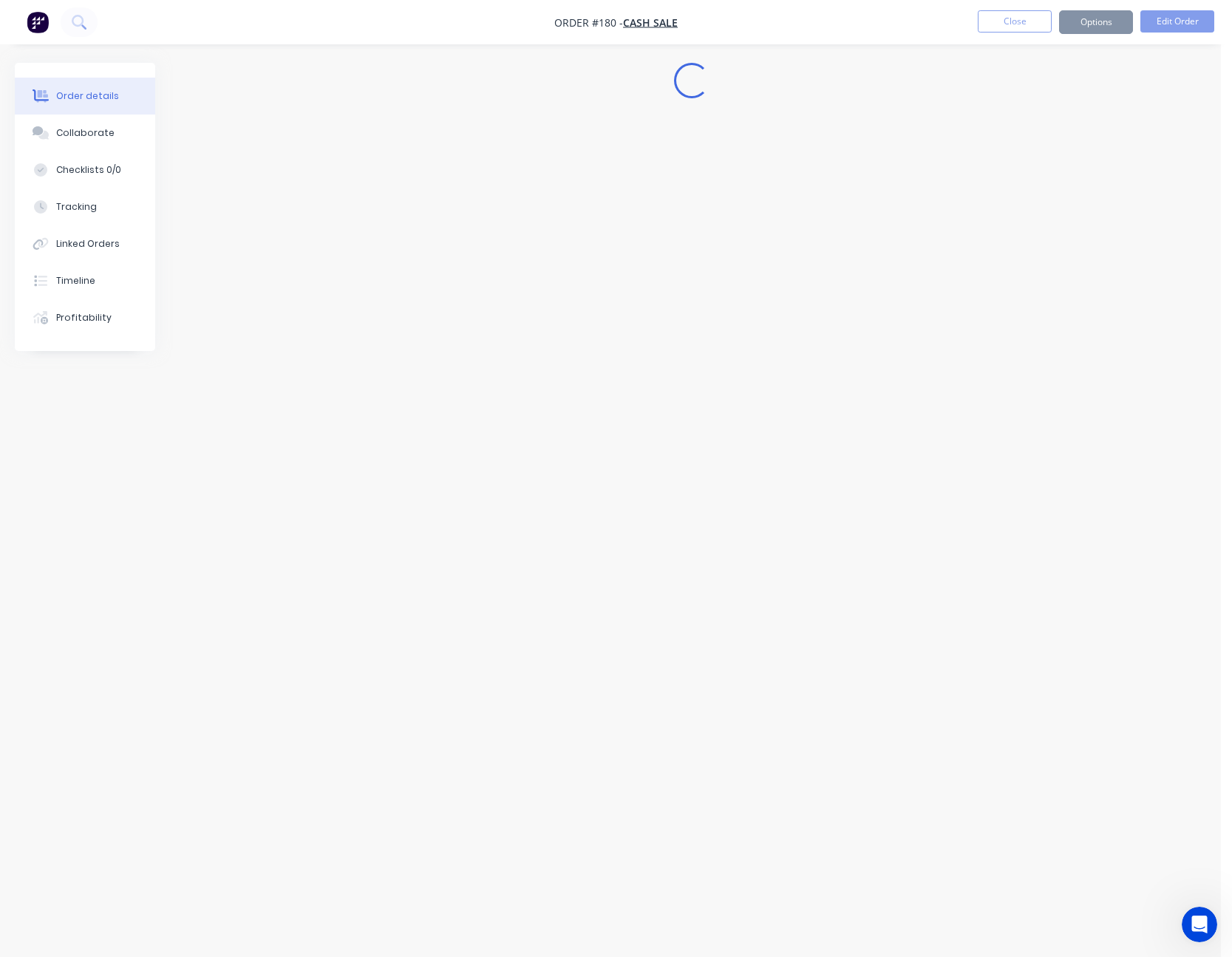
scroll to position [0, 0]
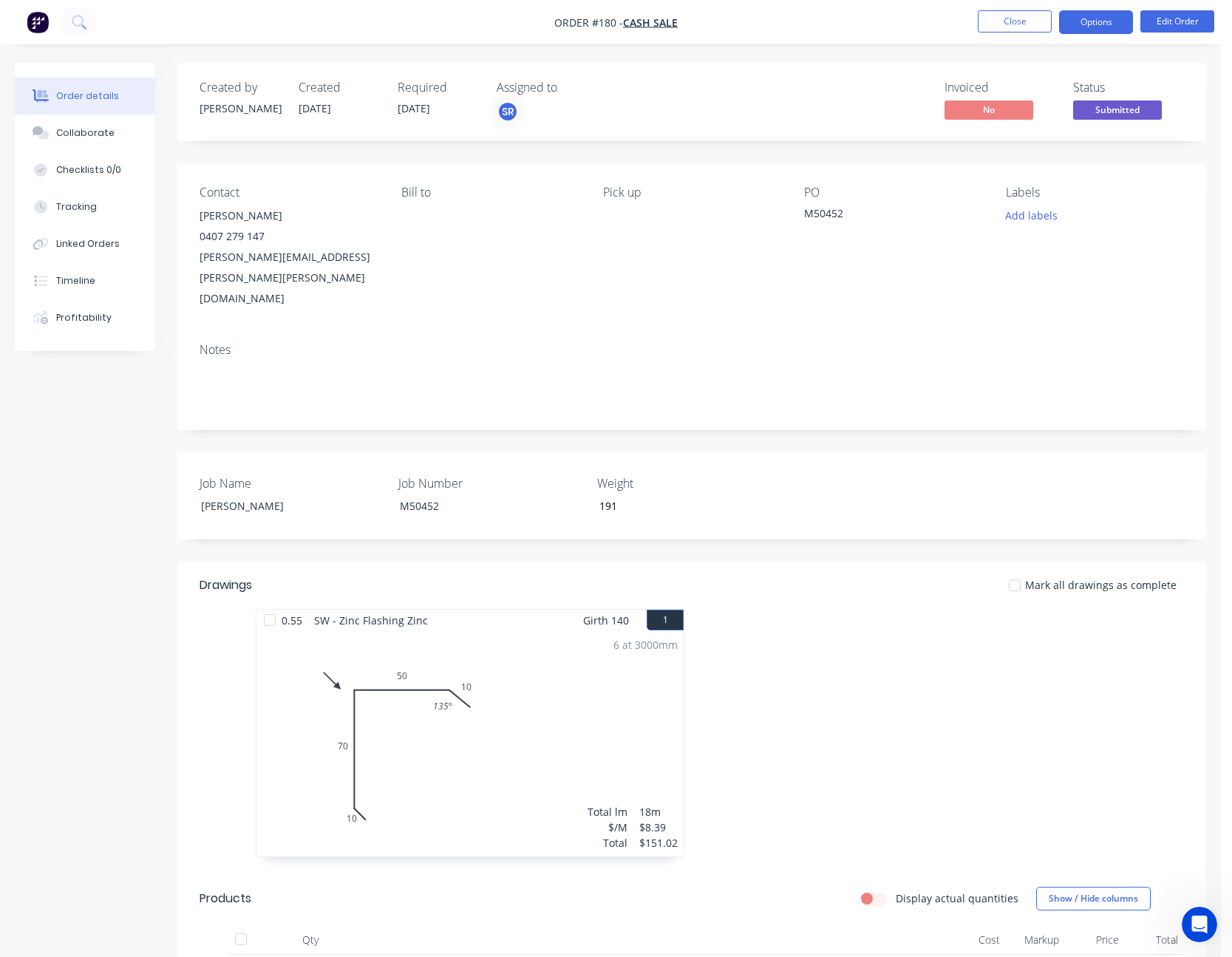
click at [1123, 26] on button "Options" at bounding box center [1095, 22] width 74 height 23
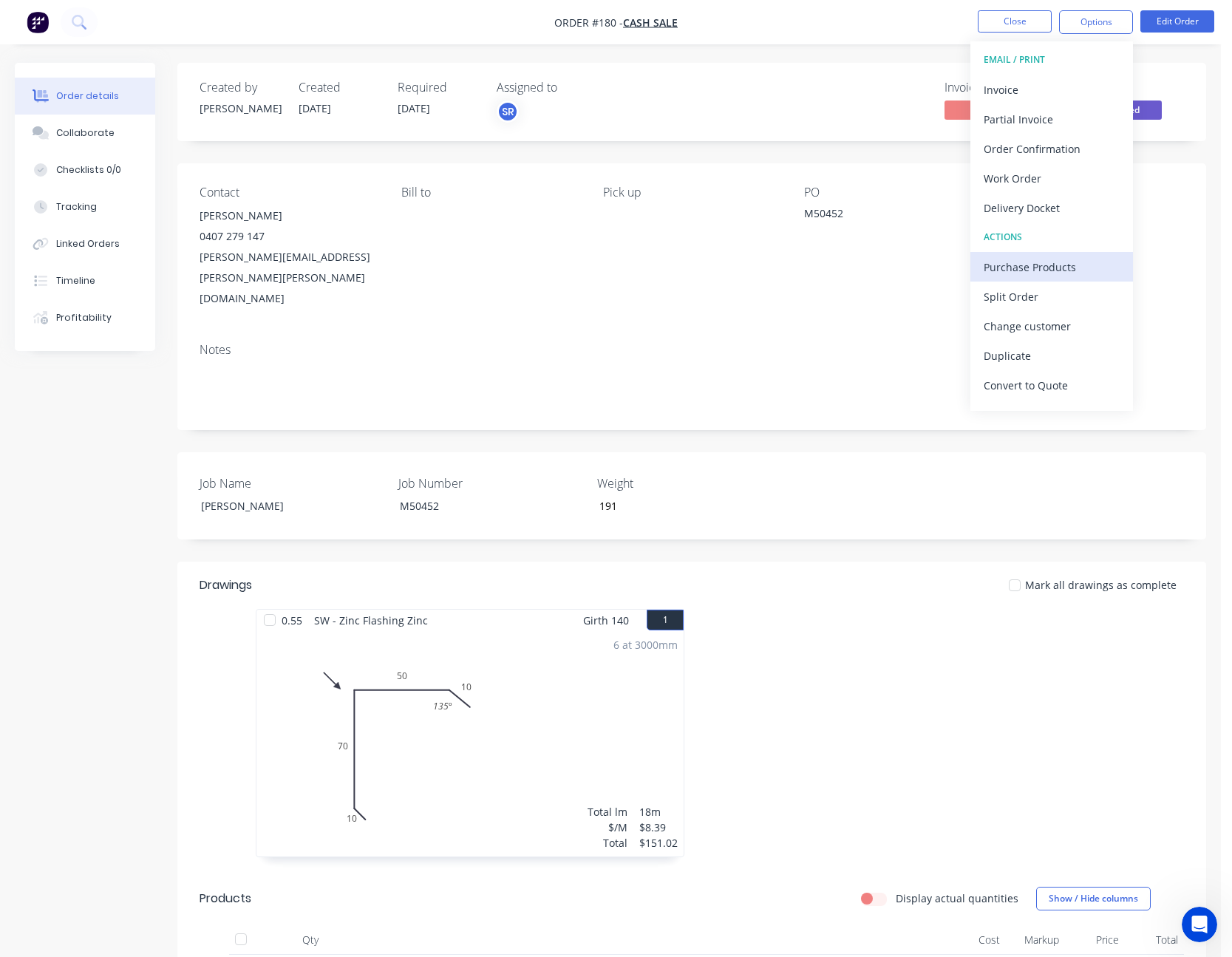
drag, startPoint x: 1086, startPoint y: 255, endPoint x: 1083, endPoint y: 268, distance: 13.3
click at [1083, 268] on div "EMAIL / PRINT Invoice Partial Invoice Order Confirmation Work Order Delivery Do…" at bounding box center [1051, 225] width 163 height 370
click at [1083, 268] on div "Purchase Products" at bounding box center [1051, 267] width 136 height 22
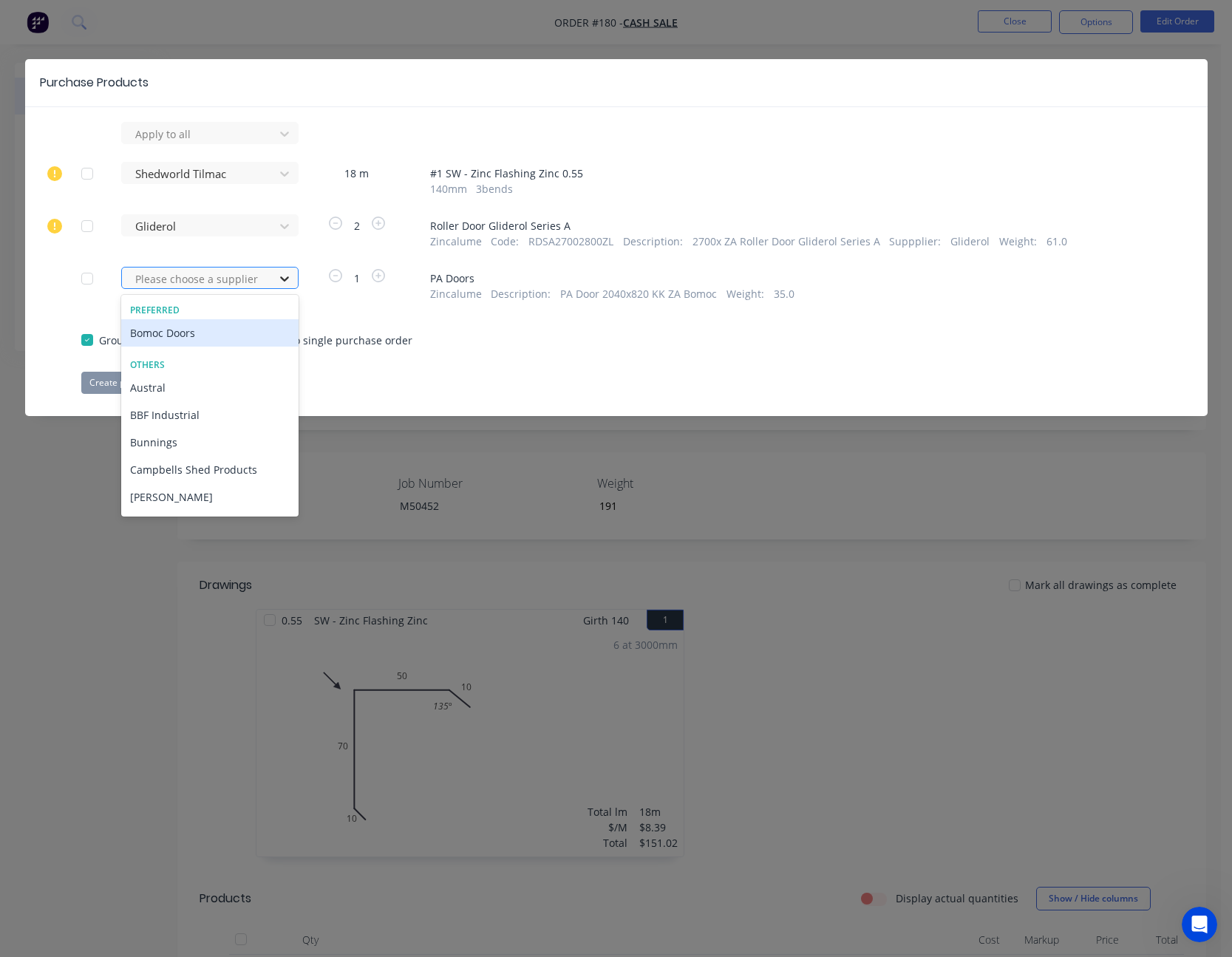
click at [287, 283] on icon at bounding box center [284, 279] width 15 height 15
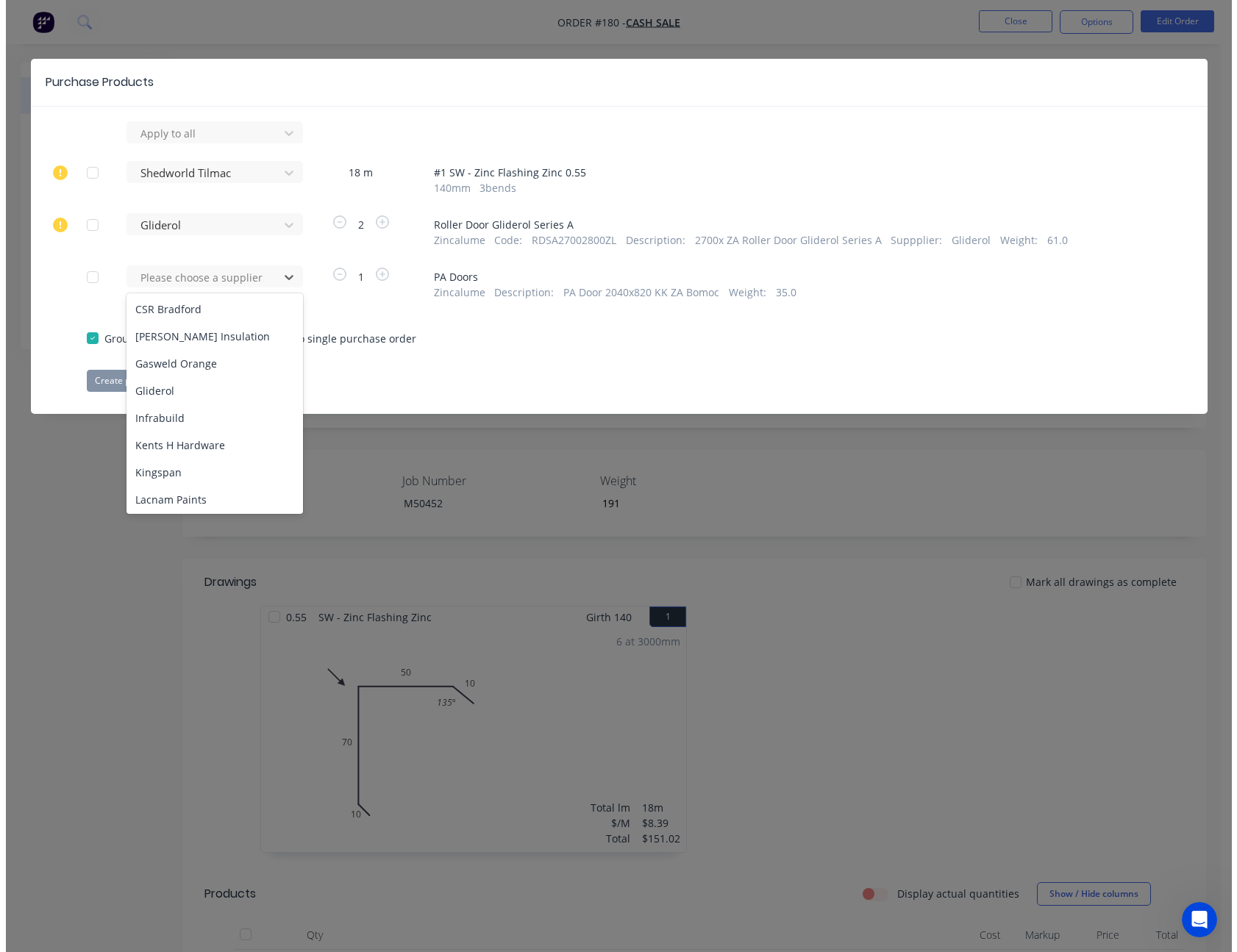
scroll to position [662, 0]
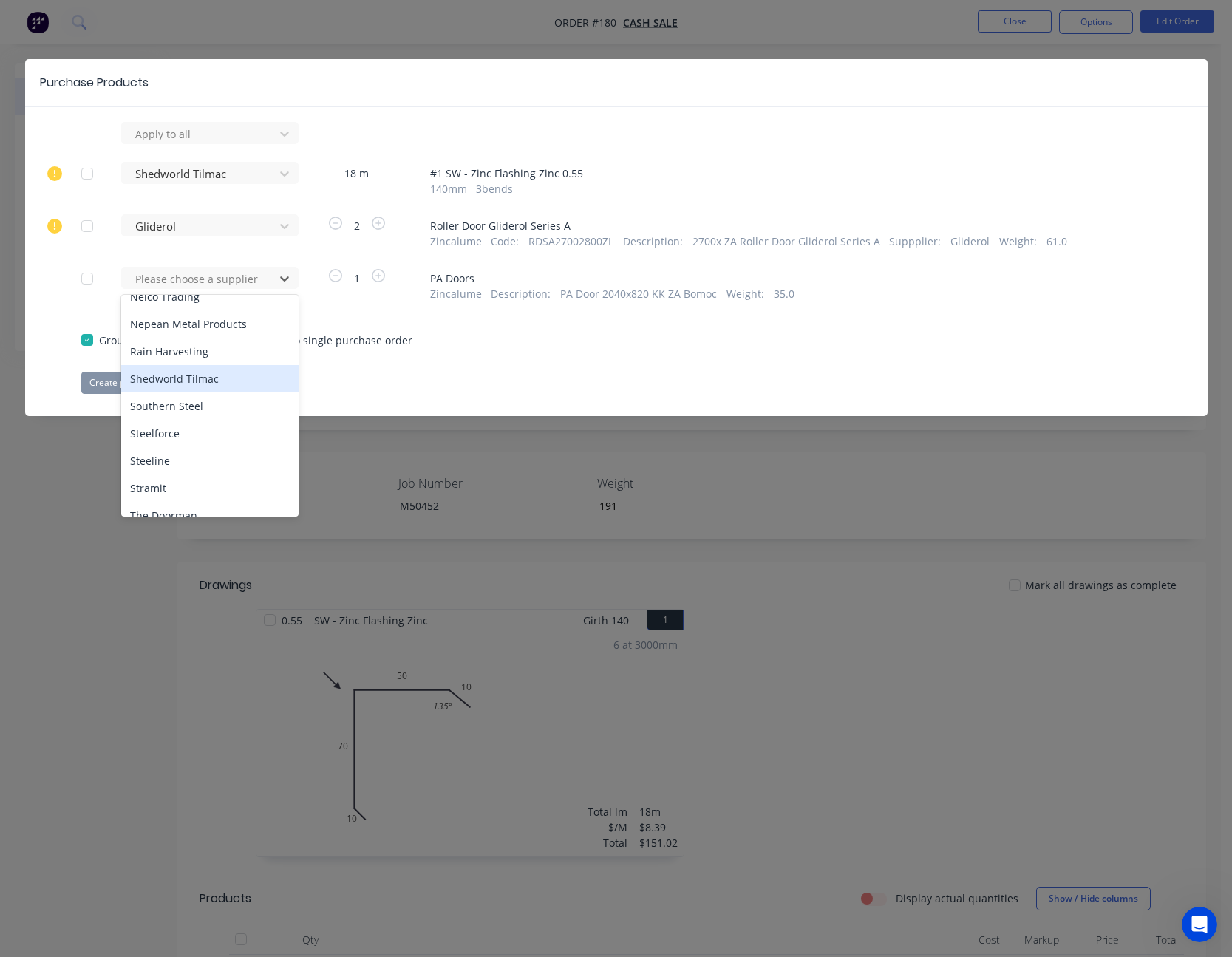
click at [193, 385] on div "Shedworld Tilmac" at bounding box center [210, 378] width 178 height 27
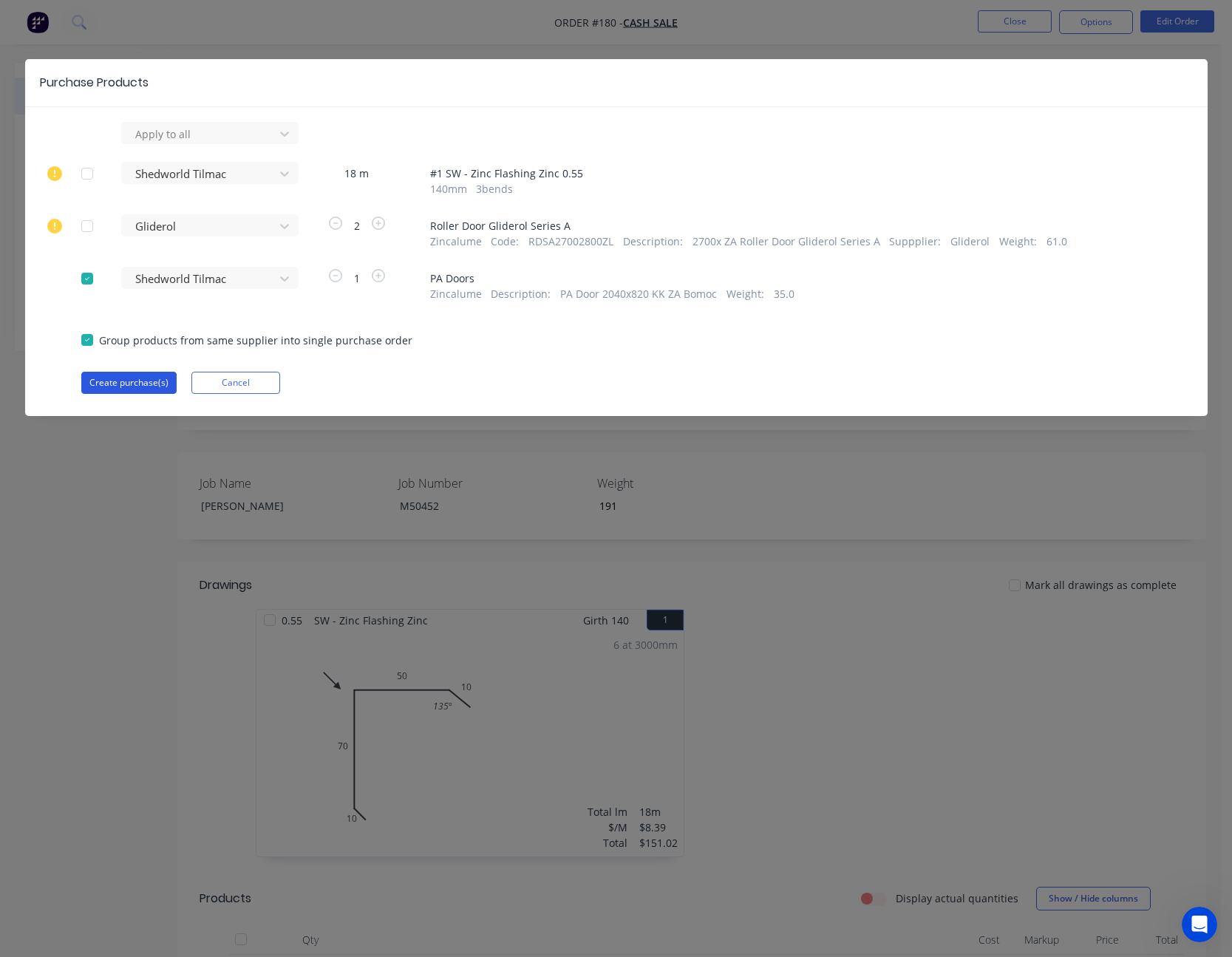
click at [140, 382] on button "Create purchase(s)" at bounding box center [129, 383] width 95 height 22
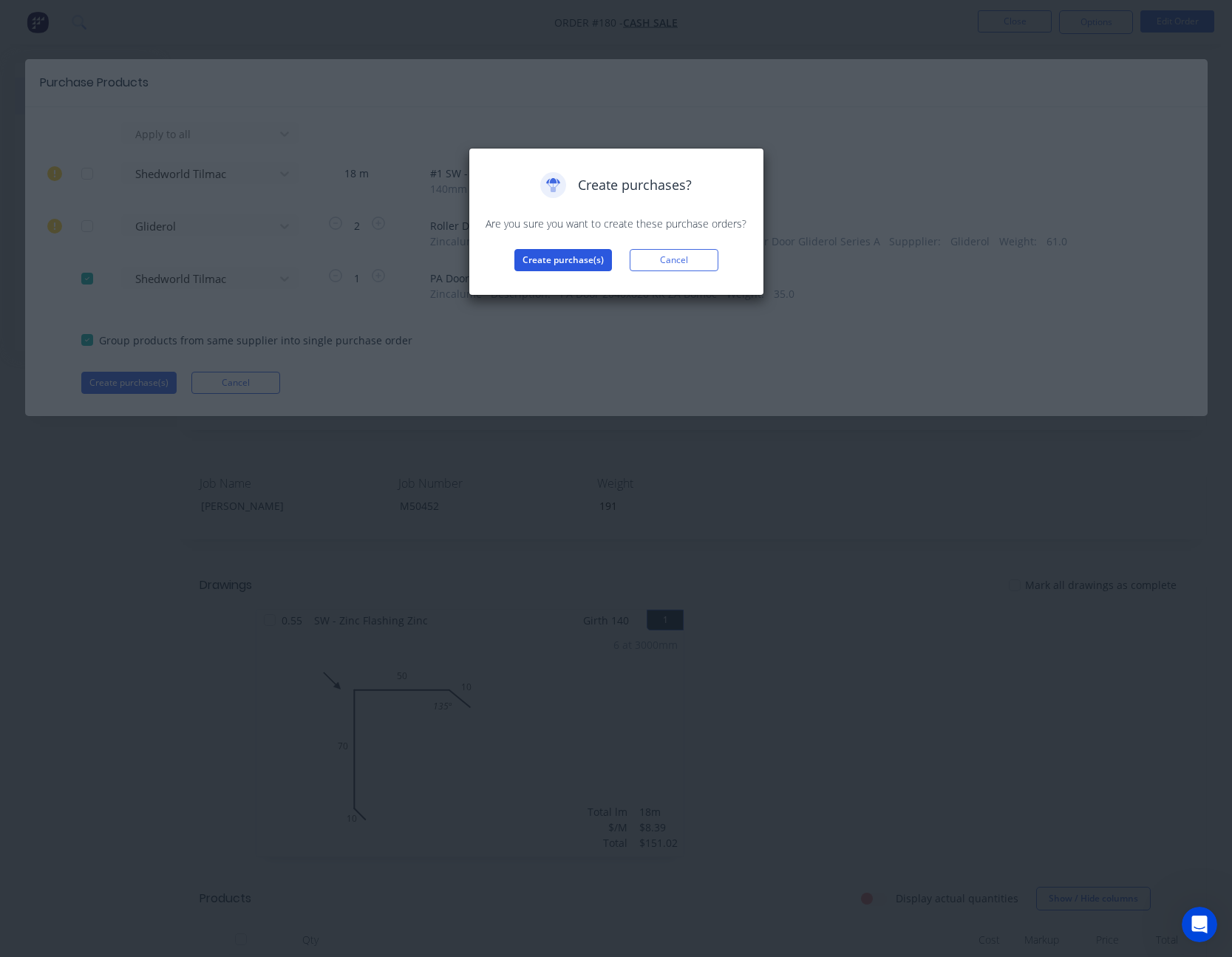
click at [565, 260] on button "Create purchase(s)" at bounding box center [563, 260] width 97 height 22
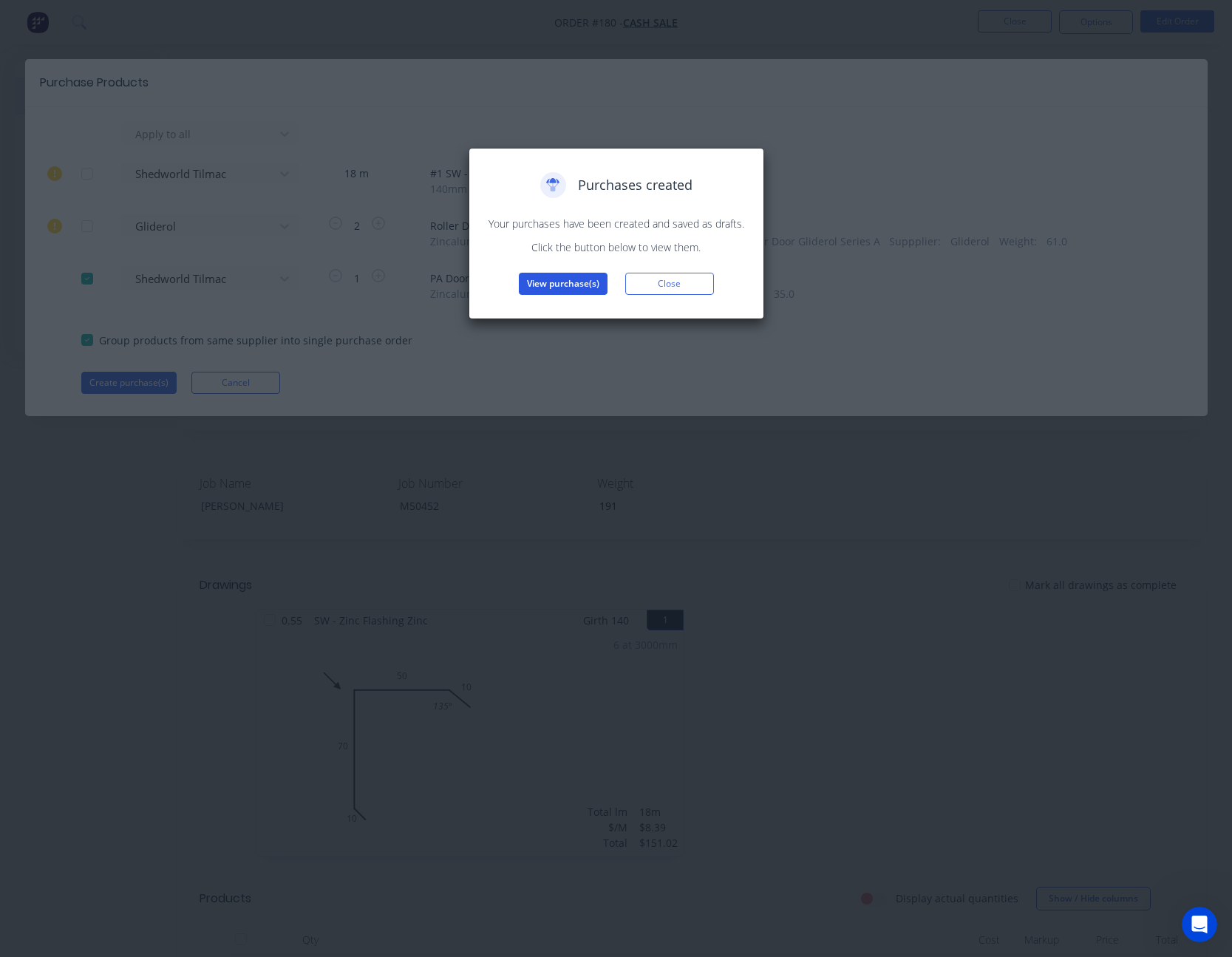
click at [567, 284] on button "View purchase(s)" at bounding box center [563, 284] width 89 height 22
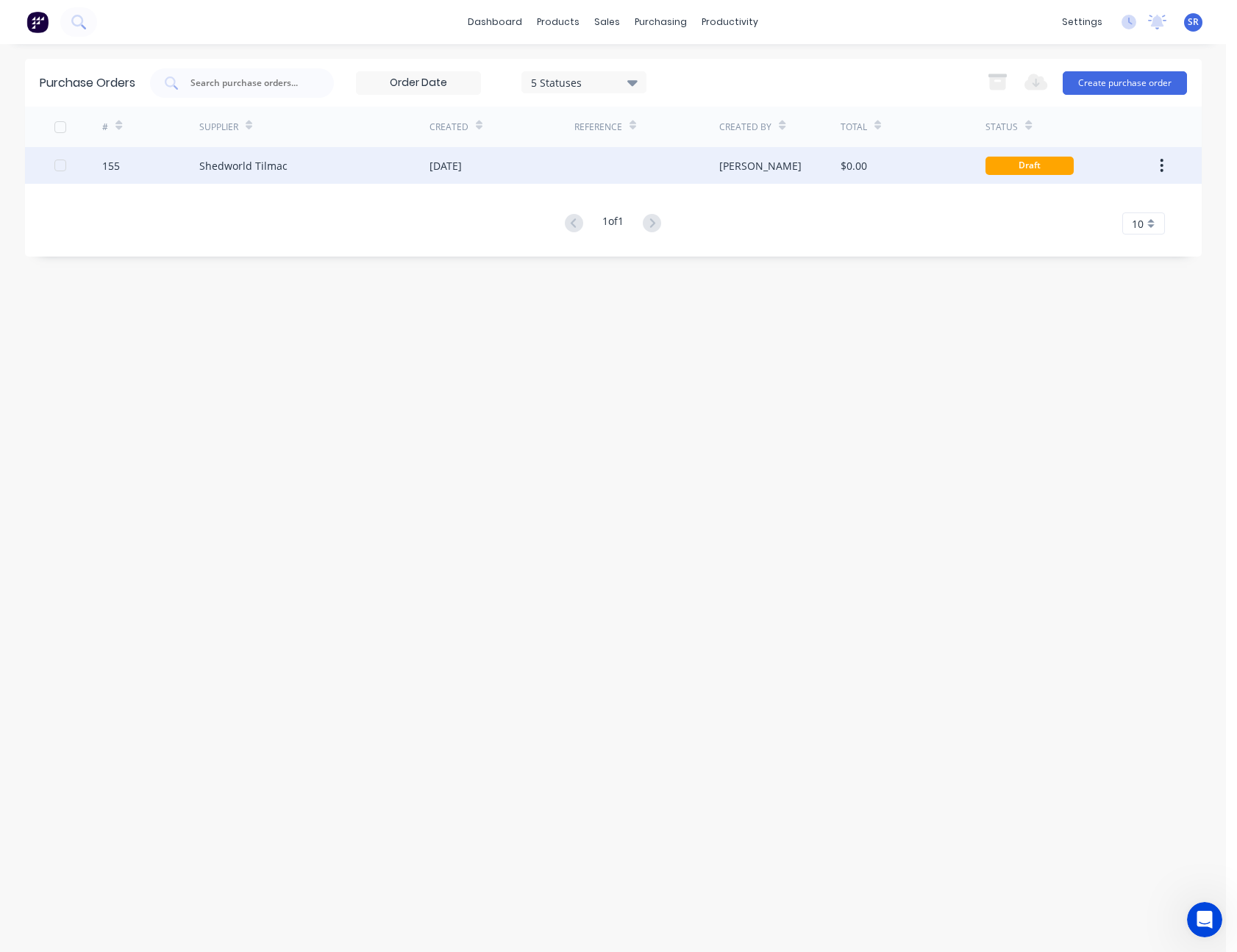
click at [754, 169] on div "[PERSON_NAME]" at bounding box center [780, 166] width 121 height 37
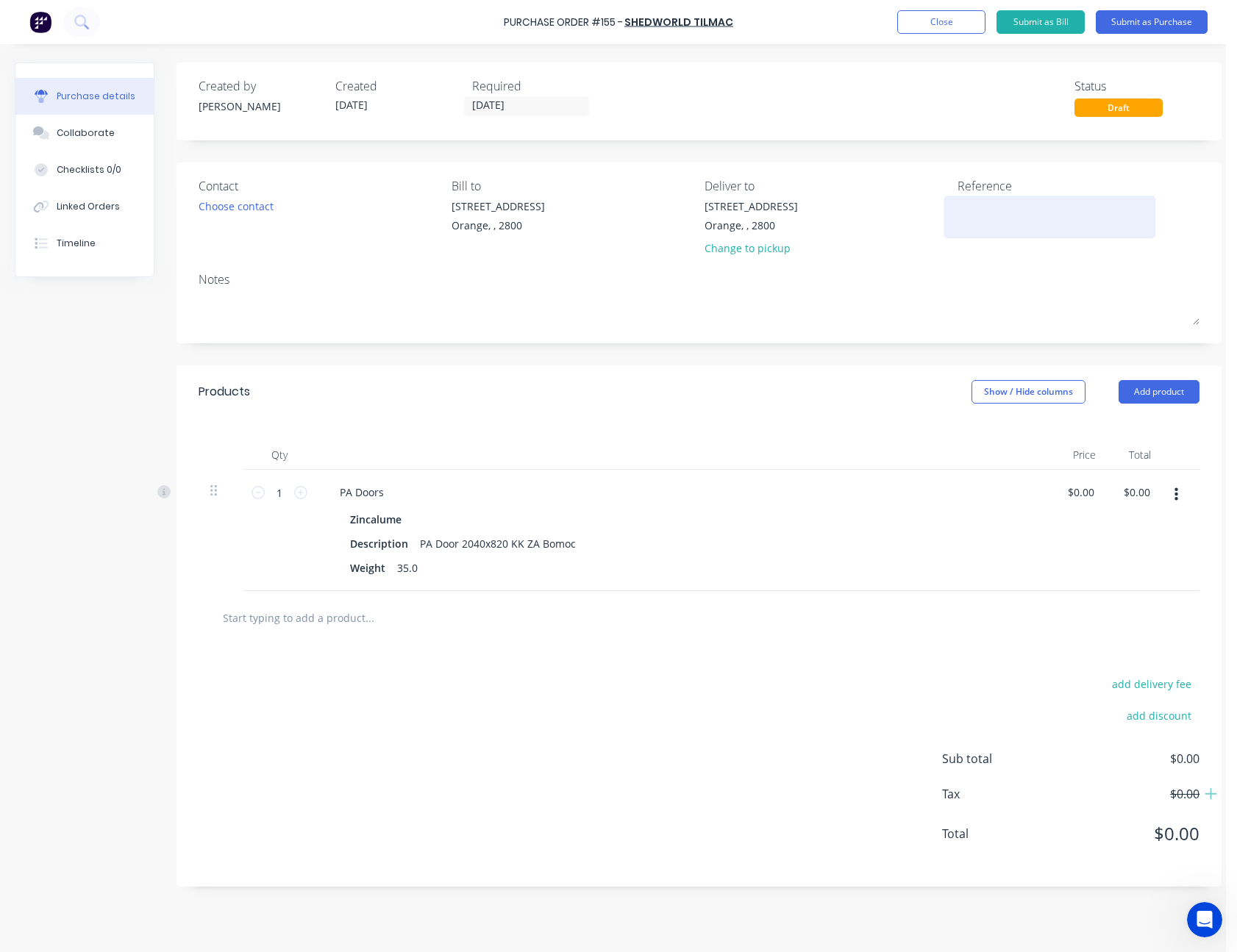
click at [993, 213] on textarea at bounding box center [1050, 215] width 184 height 34
type textarea "M50452 - [PERSON_NAME]"
type textarea "x"
type textarea "M50452 - [PERSON_NAME]"
click at [1132, 16] on button "Submit as Purchase" at bounding box center [1151, 21] width 112 height 23
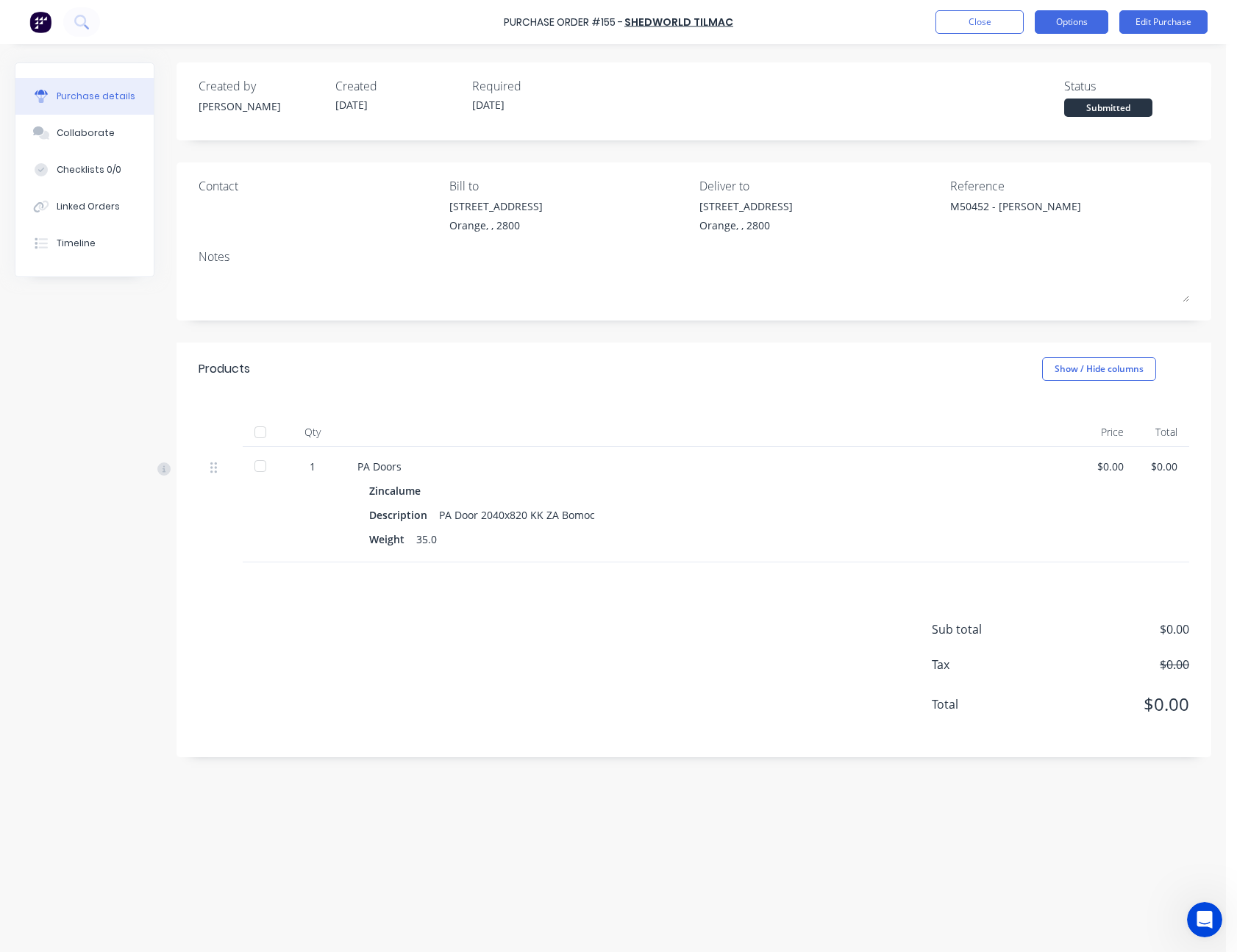
click at [1066, 27] on button "Options" at bounding box center [1071, 21] width 74 height 23
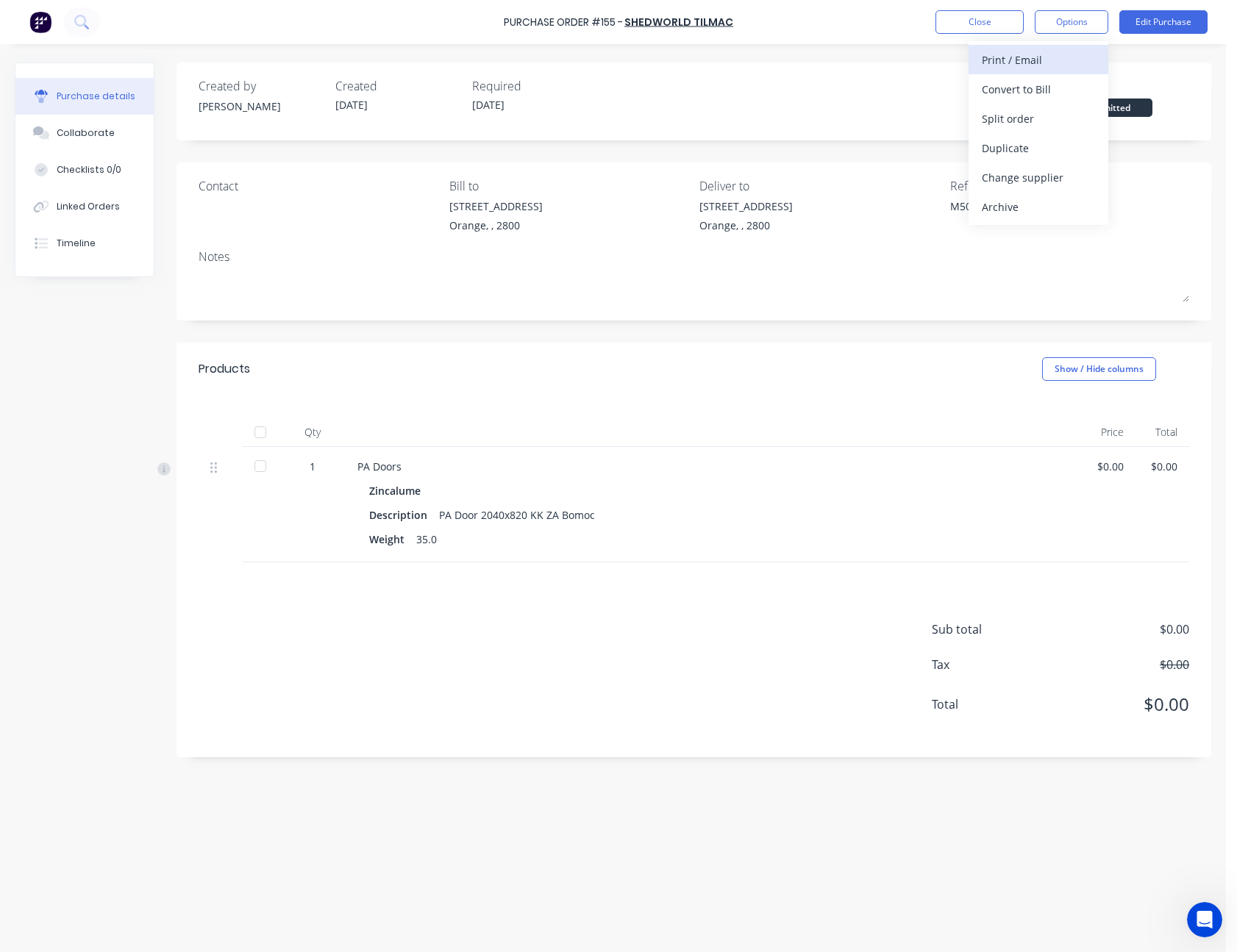
click at [1055, 54] on div "Print / Email" at bounding box center [1039, 60] width 114 height 21
click at [1053, 111] on div "Without pricing" at bounding box center [1039, 118] width 114 height 21
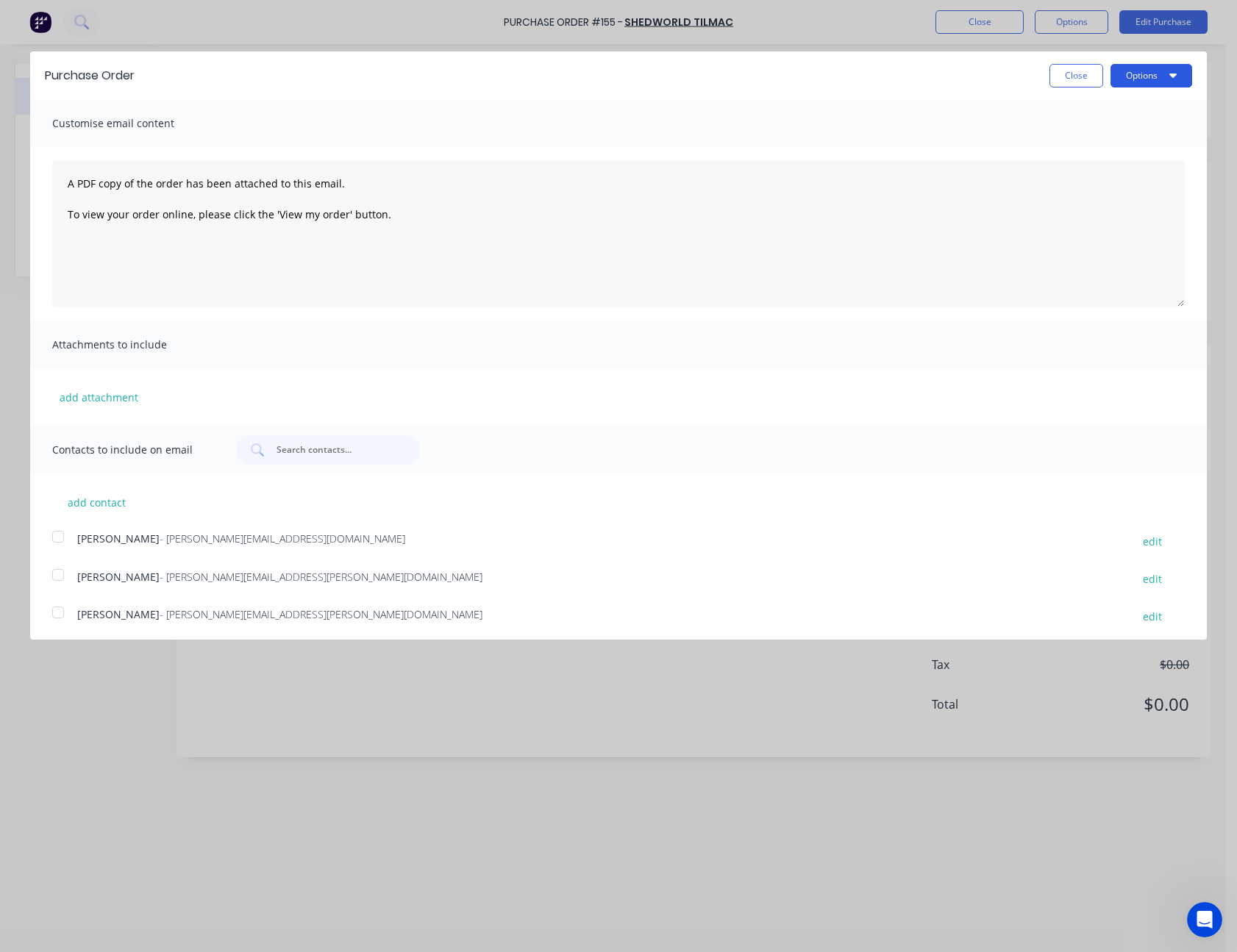
click at [1134, 70] on button "Options" at bounding box center [1151, 75] width 82 height 23
click at [1130, 108] on div "Print" at bounding box center [1123, 113] width 114 height 21
click at [1052, 73] on button "Close" at bounding box center [1077, 75] width 54 height 23
type textarea "x"
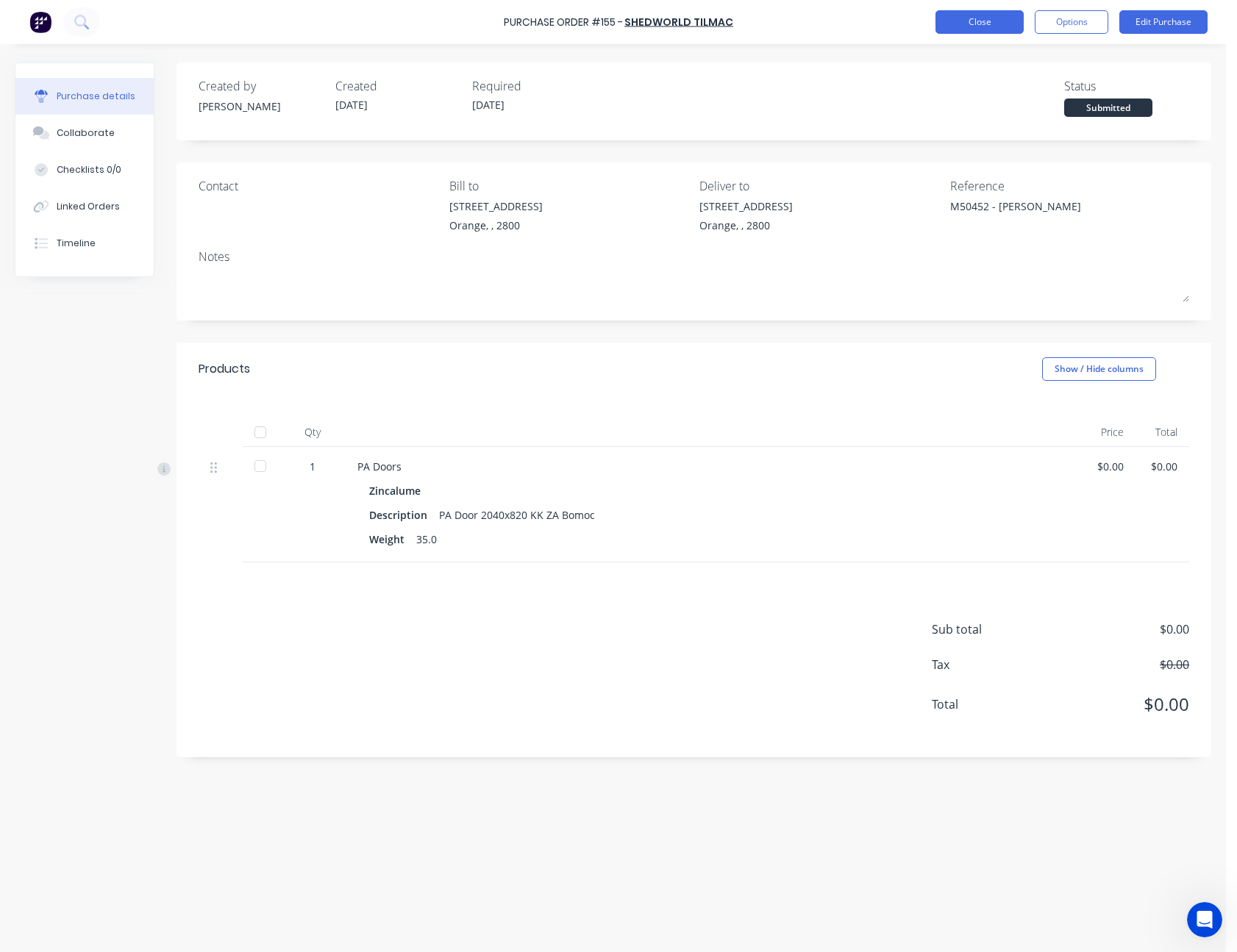
click at [1004, 26] on button "Close" at bounding box center [979, 21] width 88 height 23
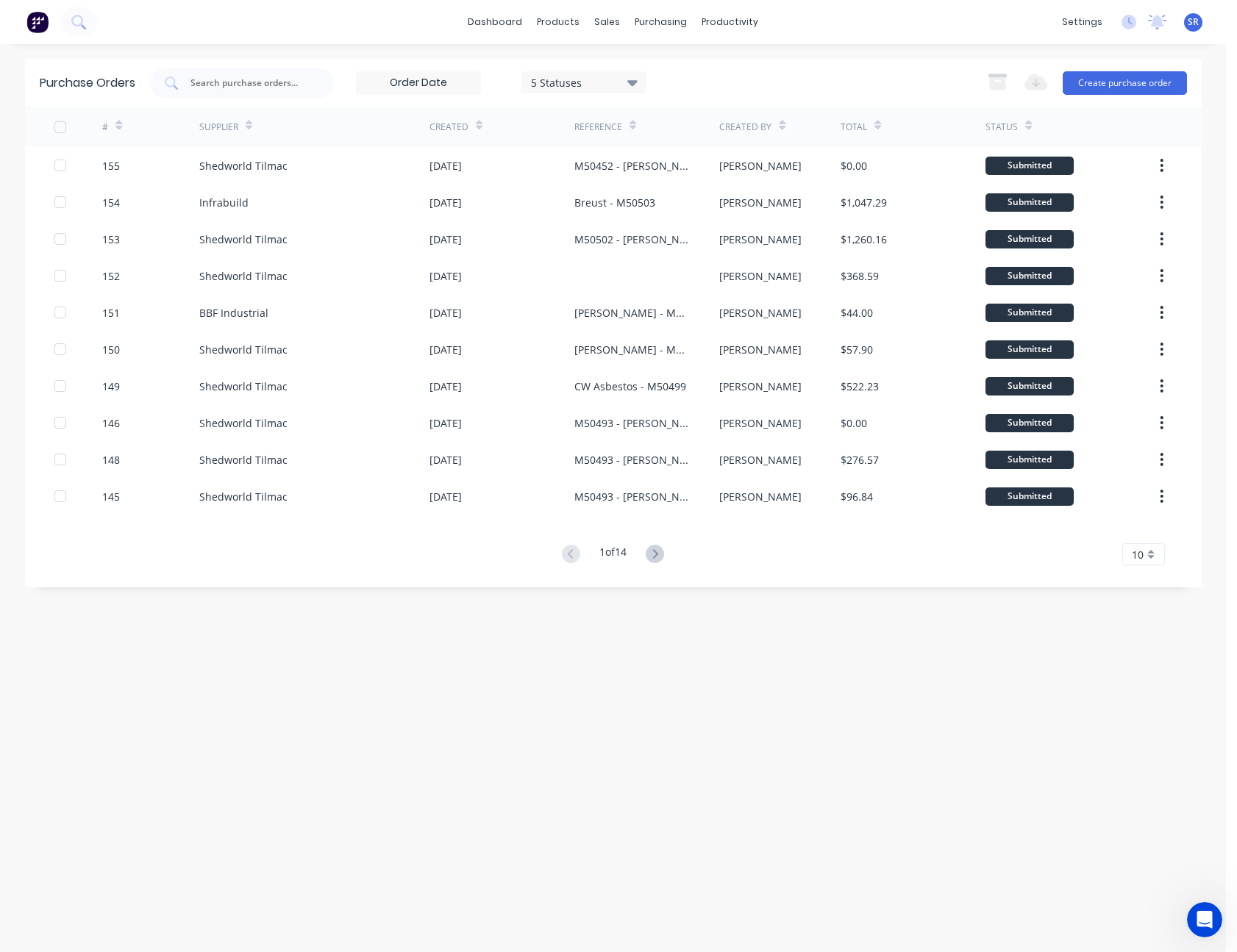
click at [1151, 556] on div "10" at bounding box center [1144, 555] width 43 height 22
click at [1150, 740] on div "35" at bounding box center [1144, 737] width 41 height 26
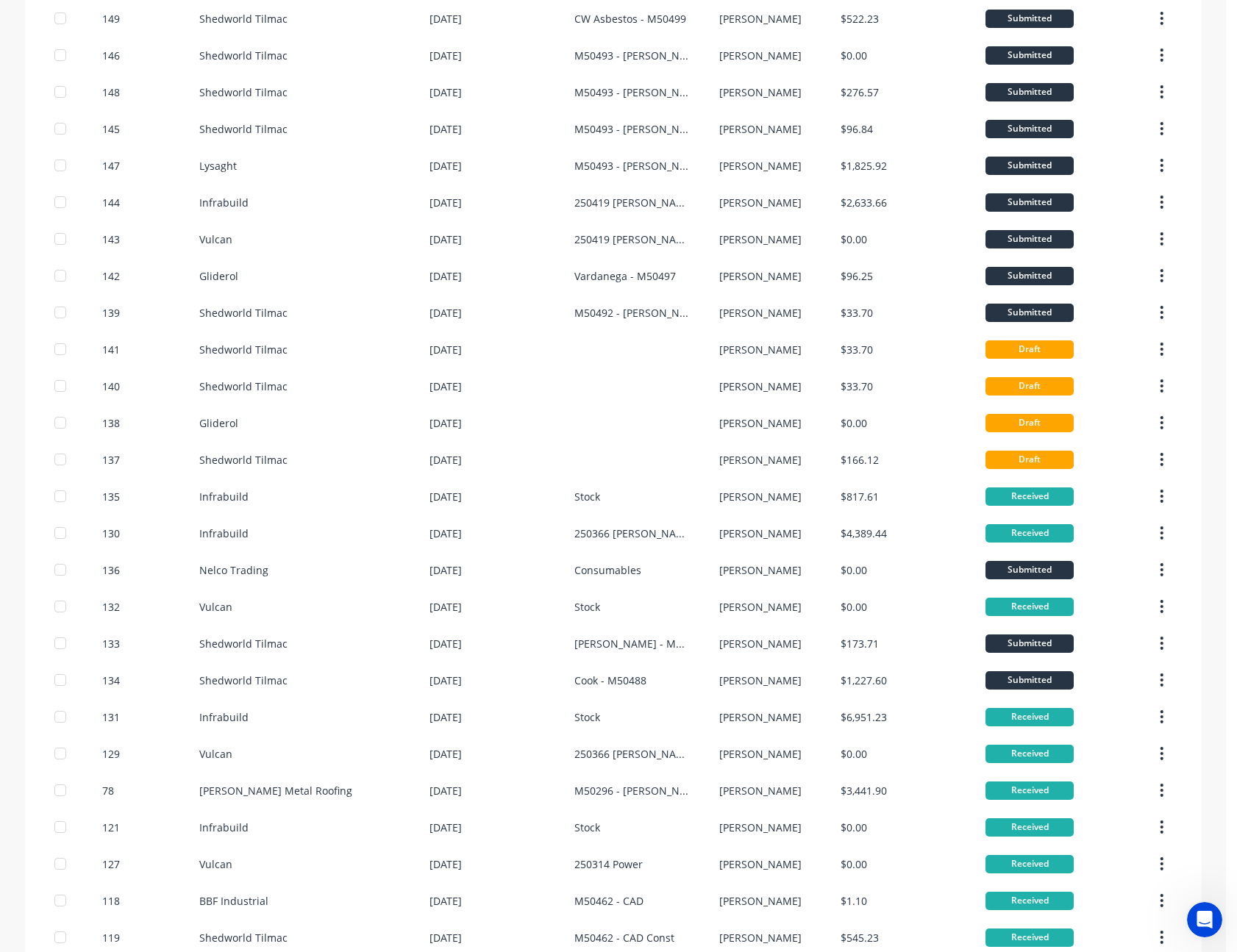
scroll to position [570, 0]
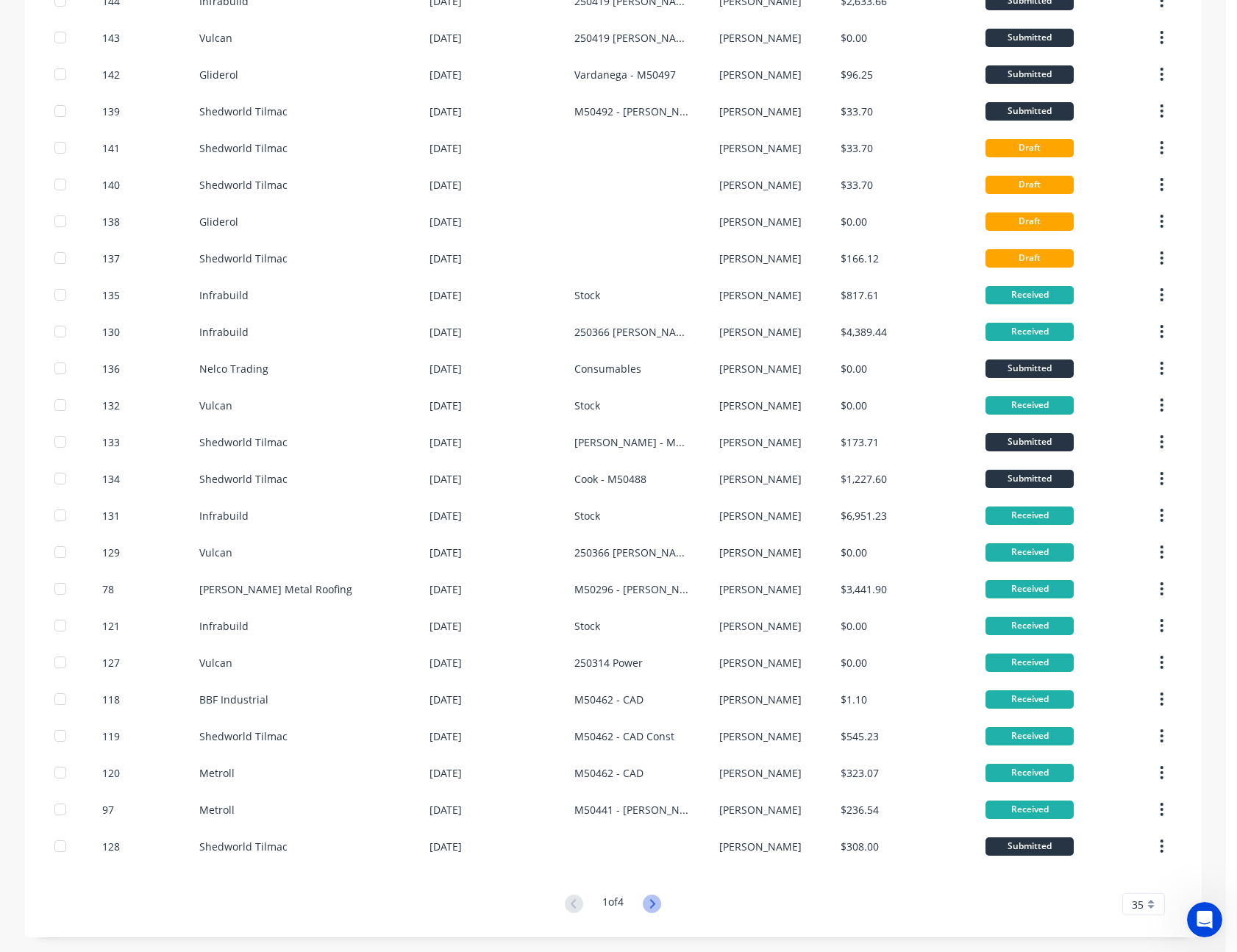
click at [643, 905] on icon at bounding box center [652, 905] width 19 height 19
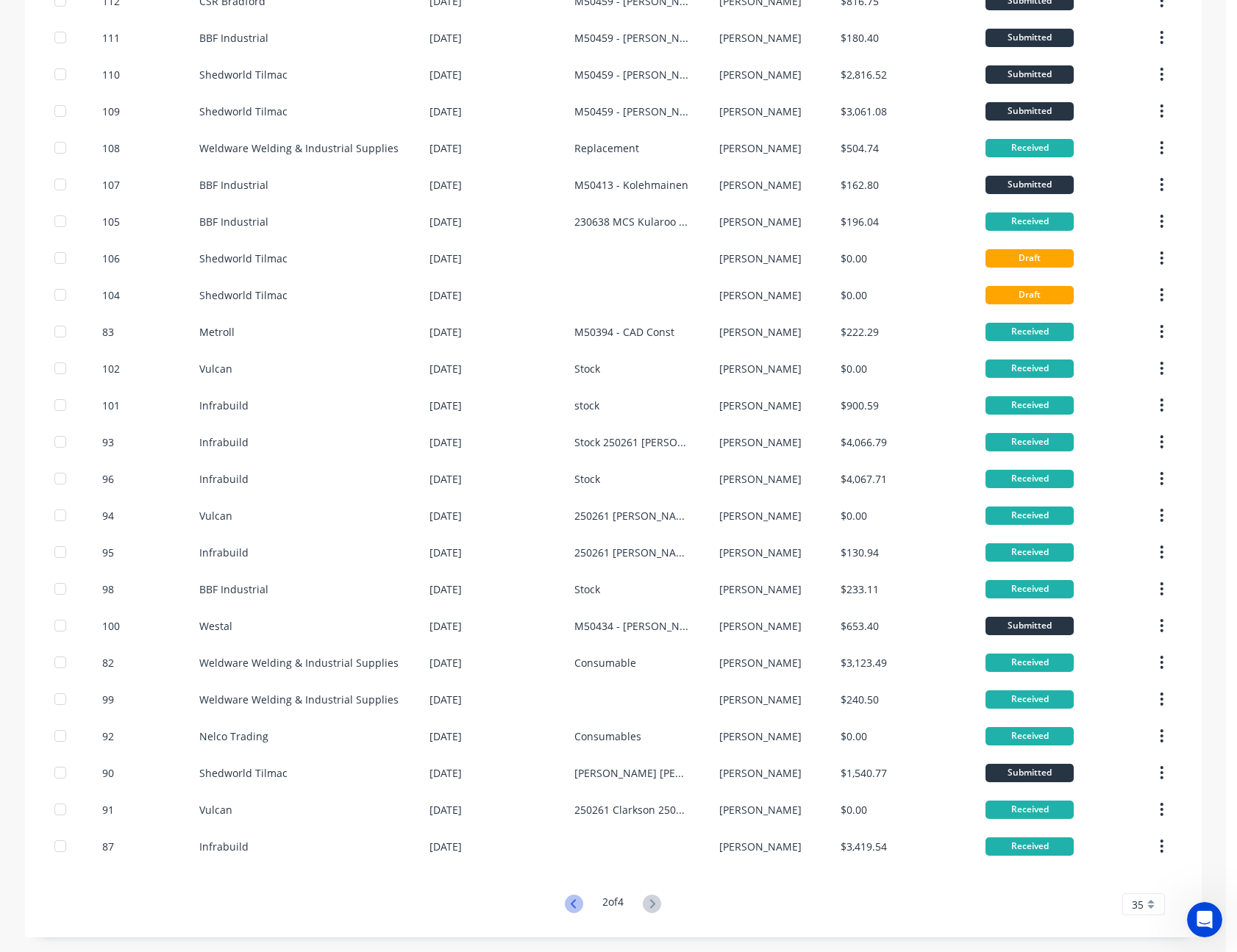
click at [565, 909] on icon at bounding box center [574, 905] width 19 height 19
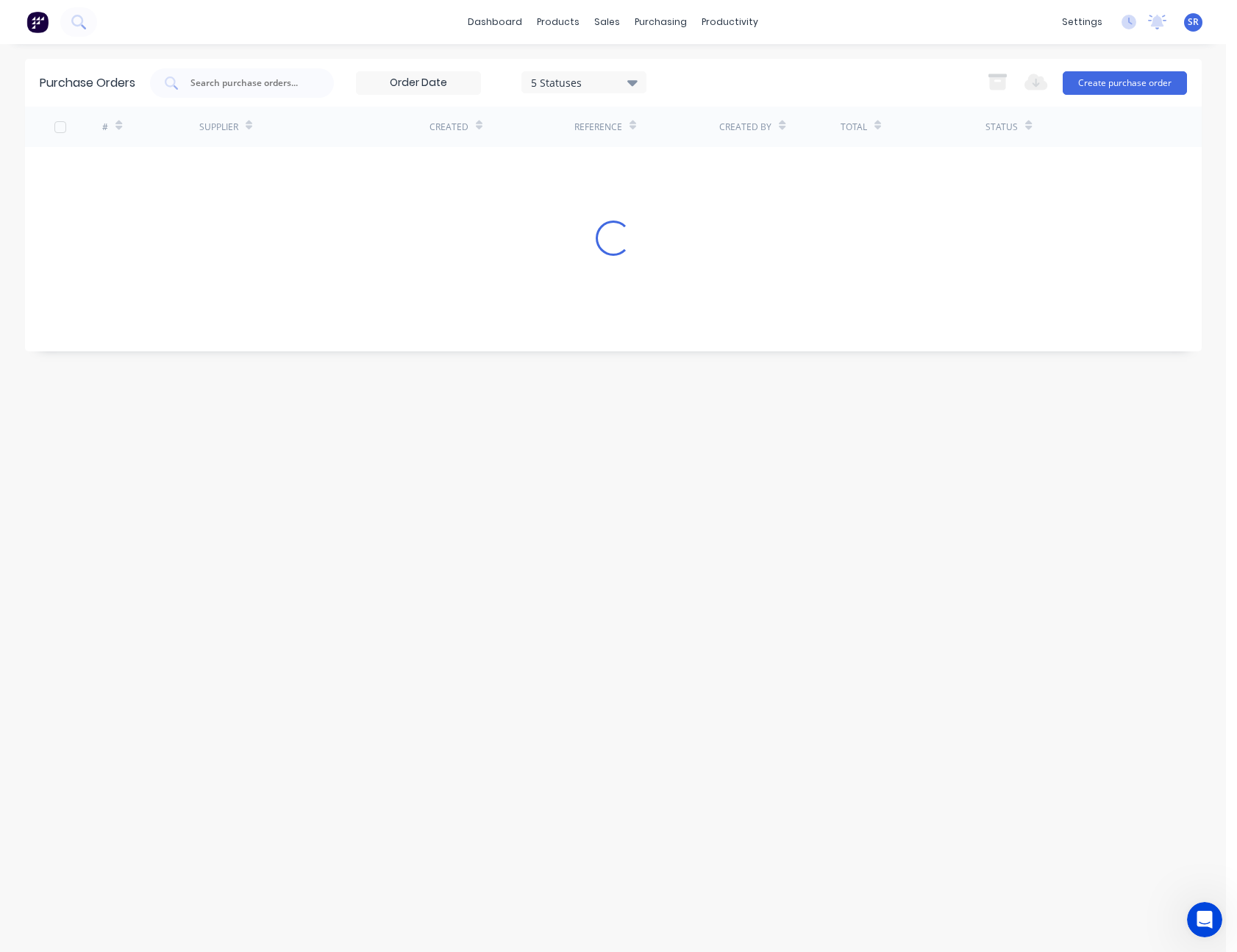
scroll to position [0, 0]
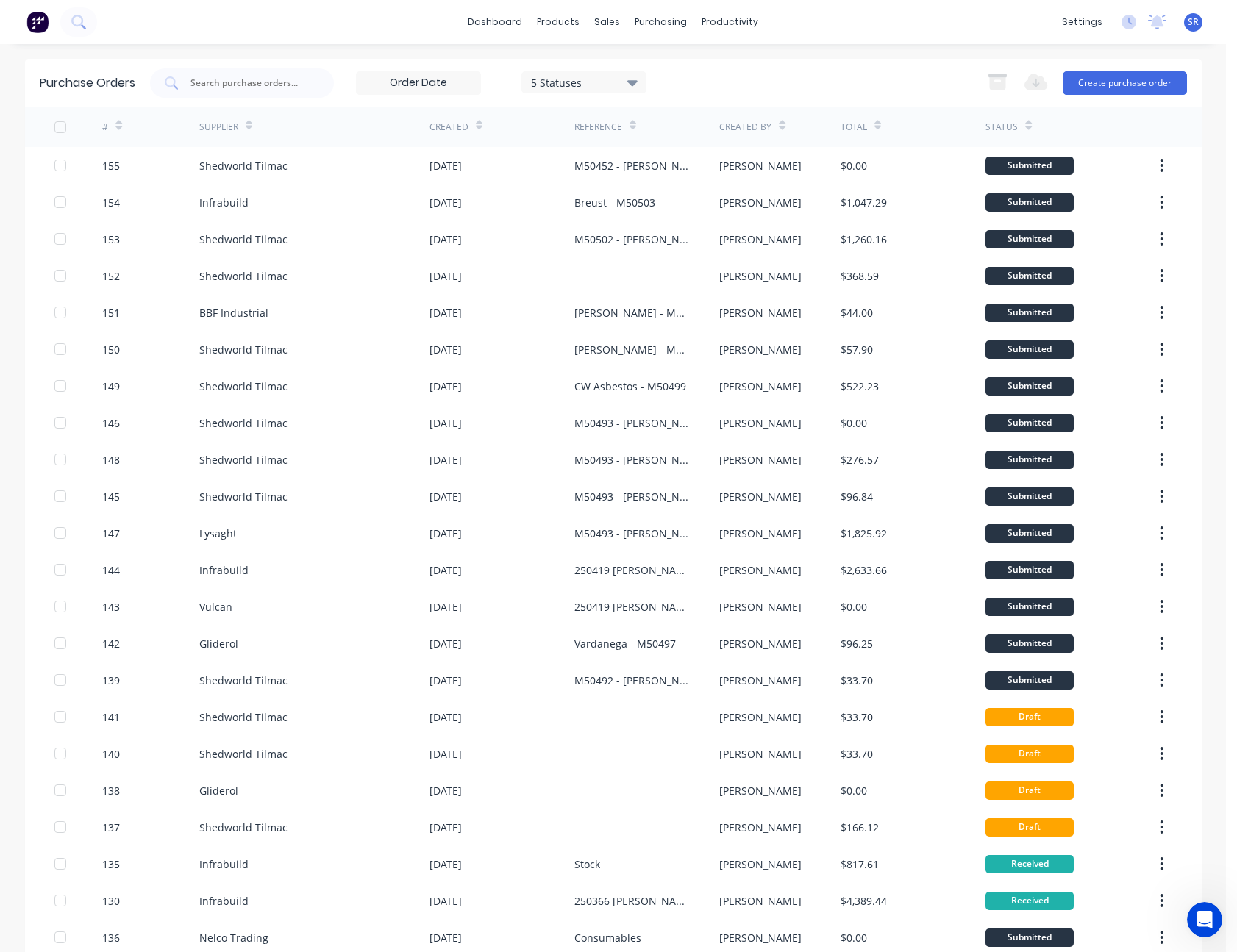
click at [629, 128] on icon at bounding box center [632, 126] width 7 height 11
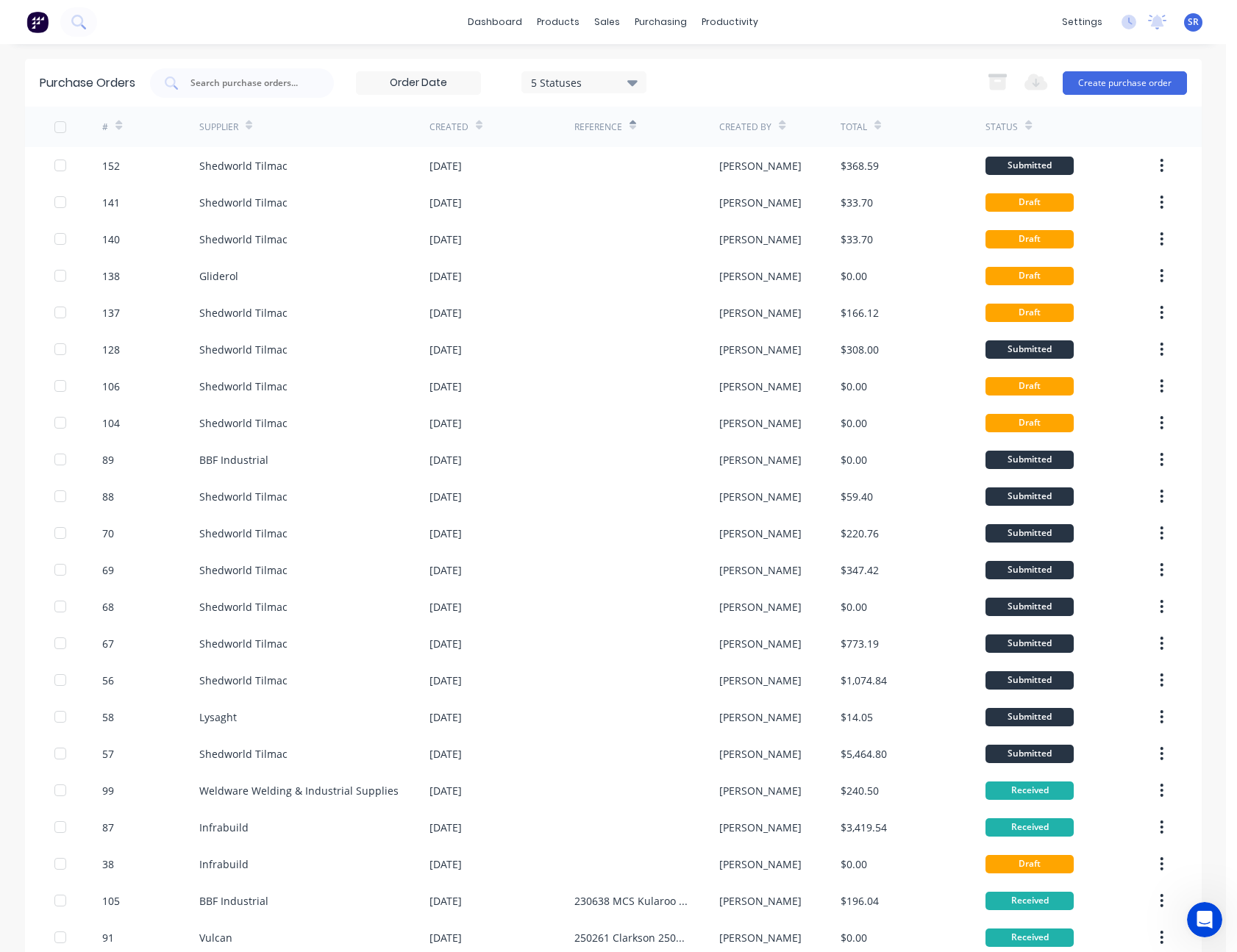
click at [629, 122] on icon at bounding box center [632, 126] width 7 height 11
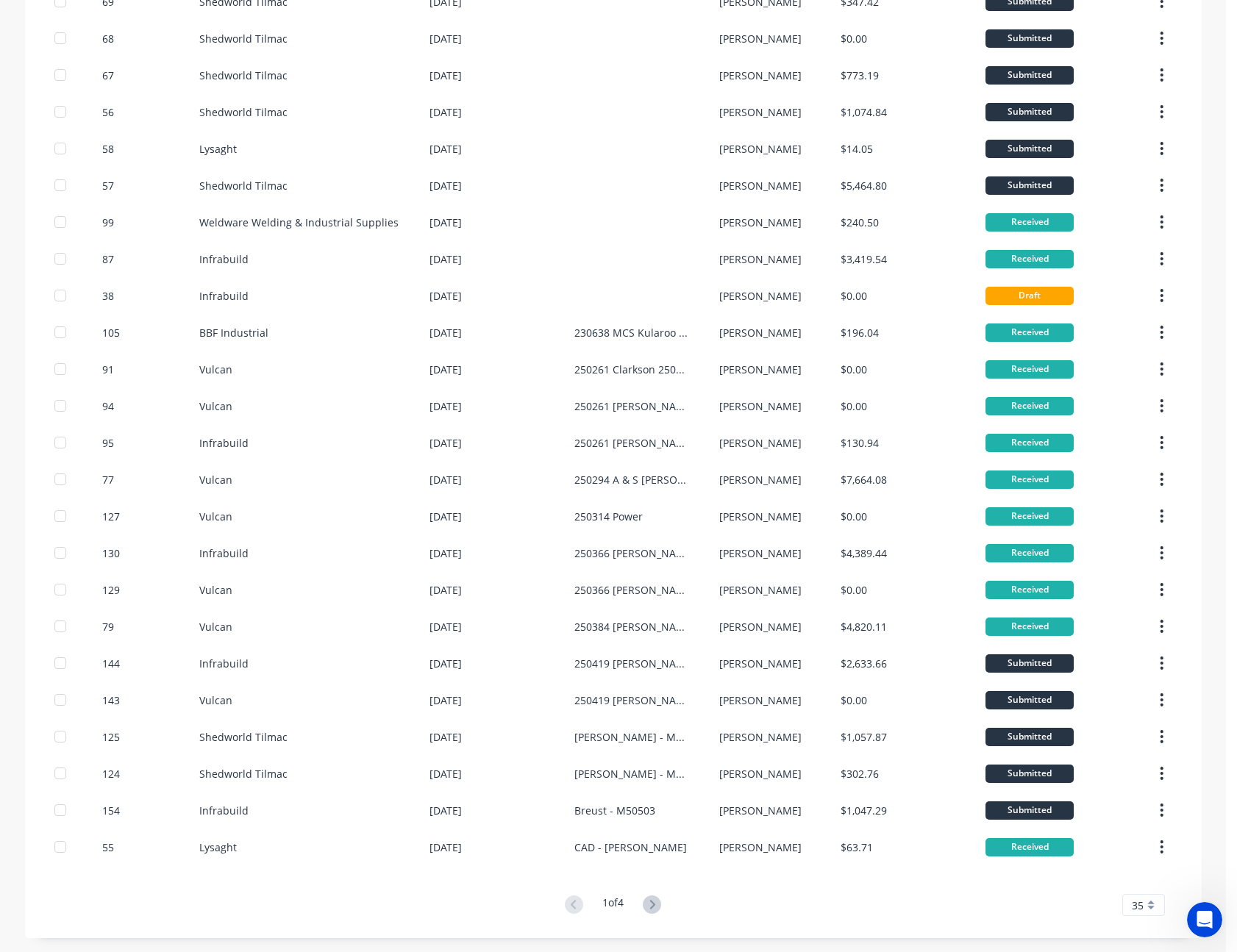
scroll to position [570, 0]
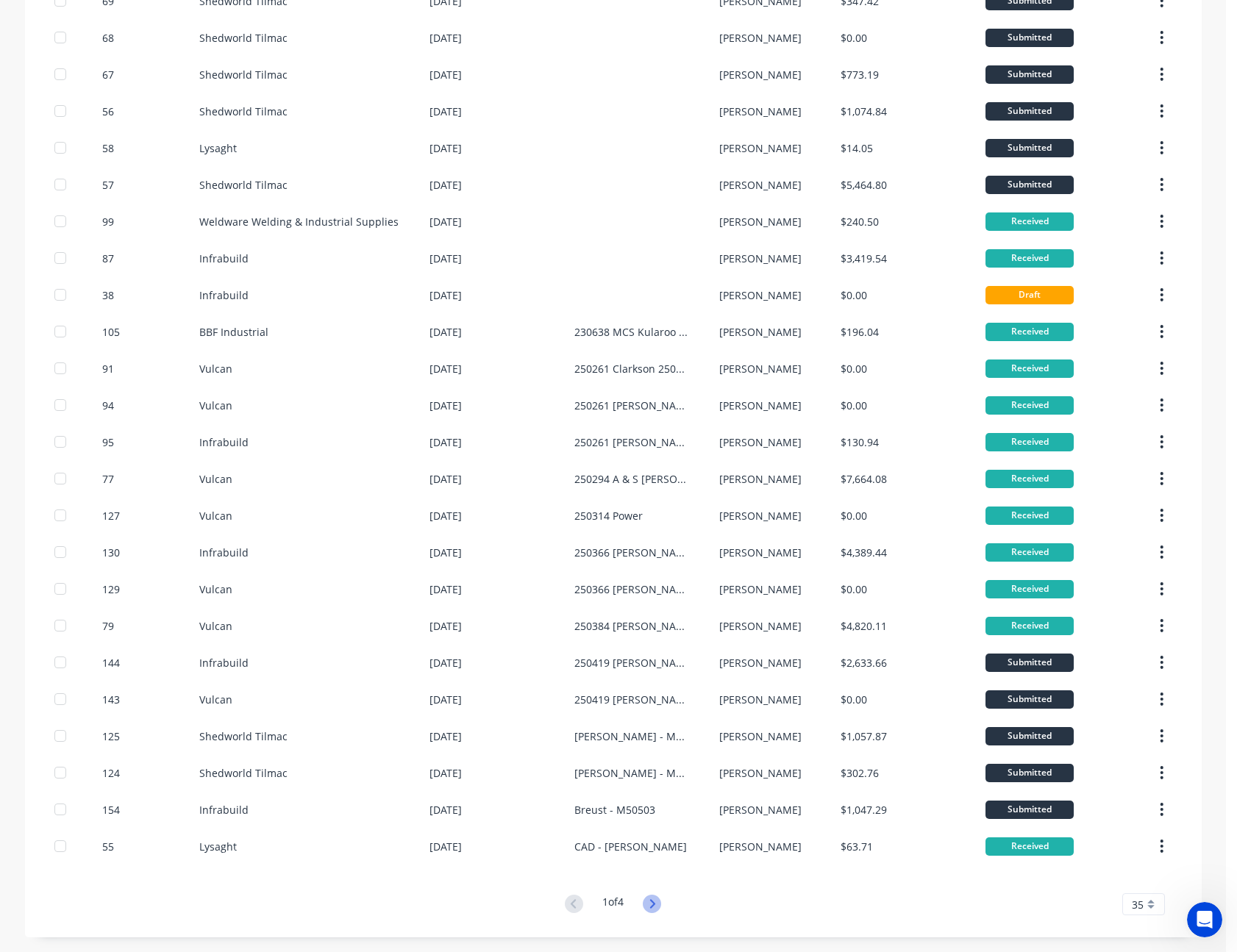
click at [650, 901] on icon at bounding box center [652, 903] width 6 height 8
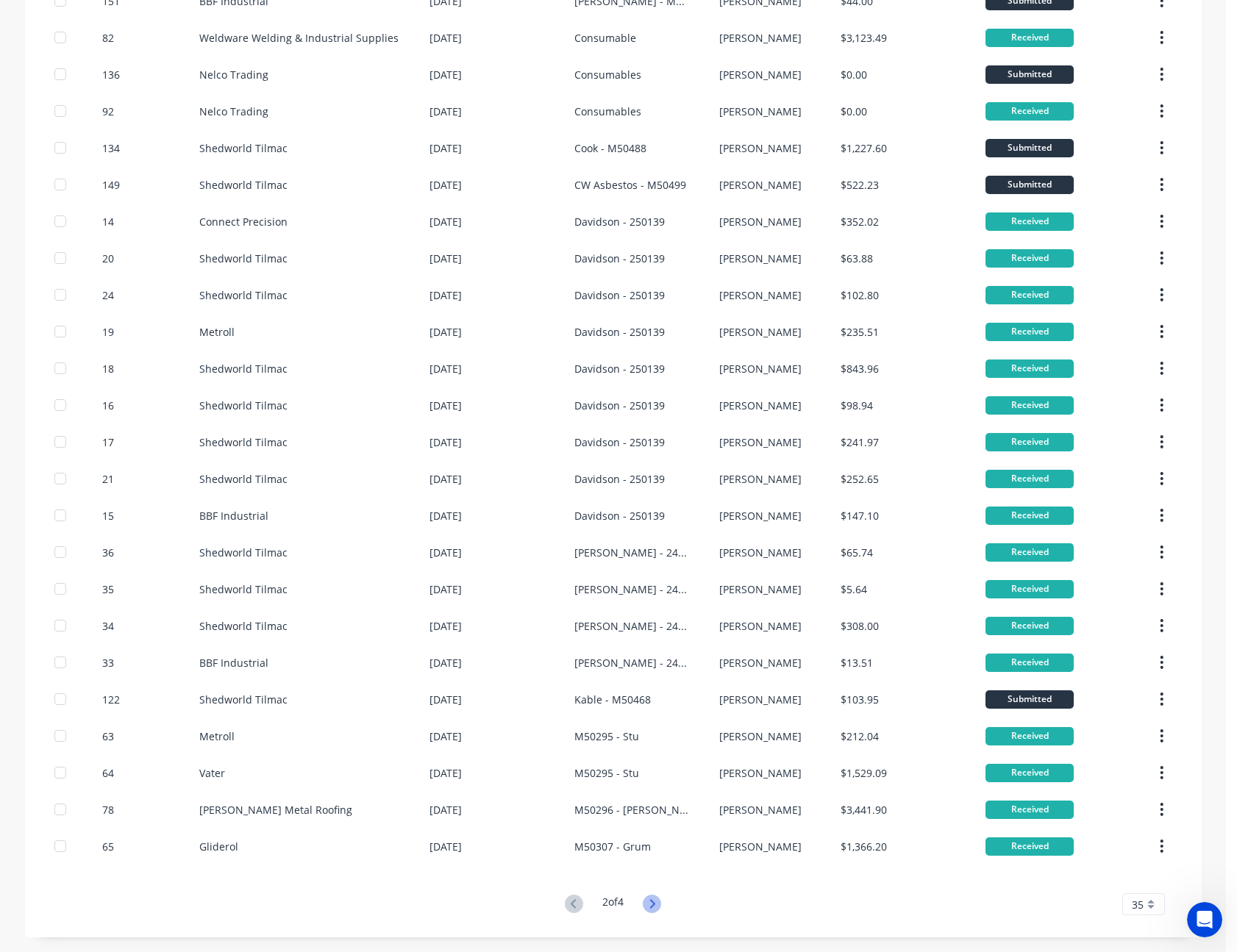
click at [649, 904] on icon at bounding box center [652, 905] width 19 height 19
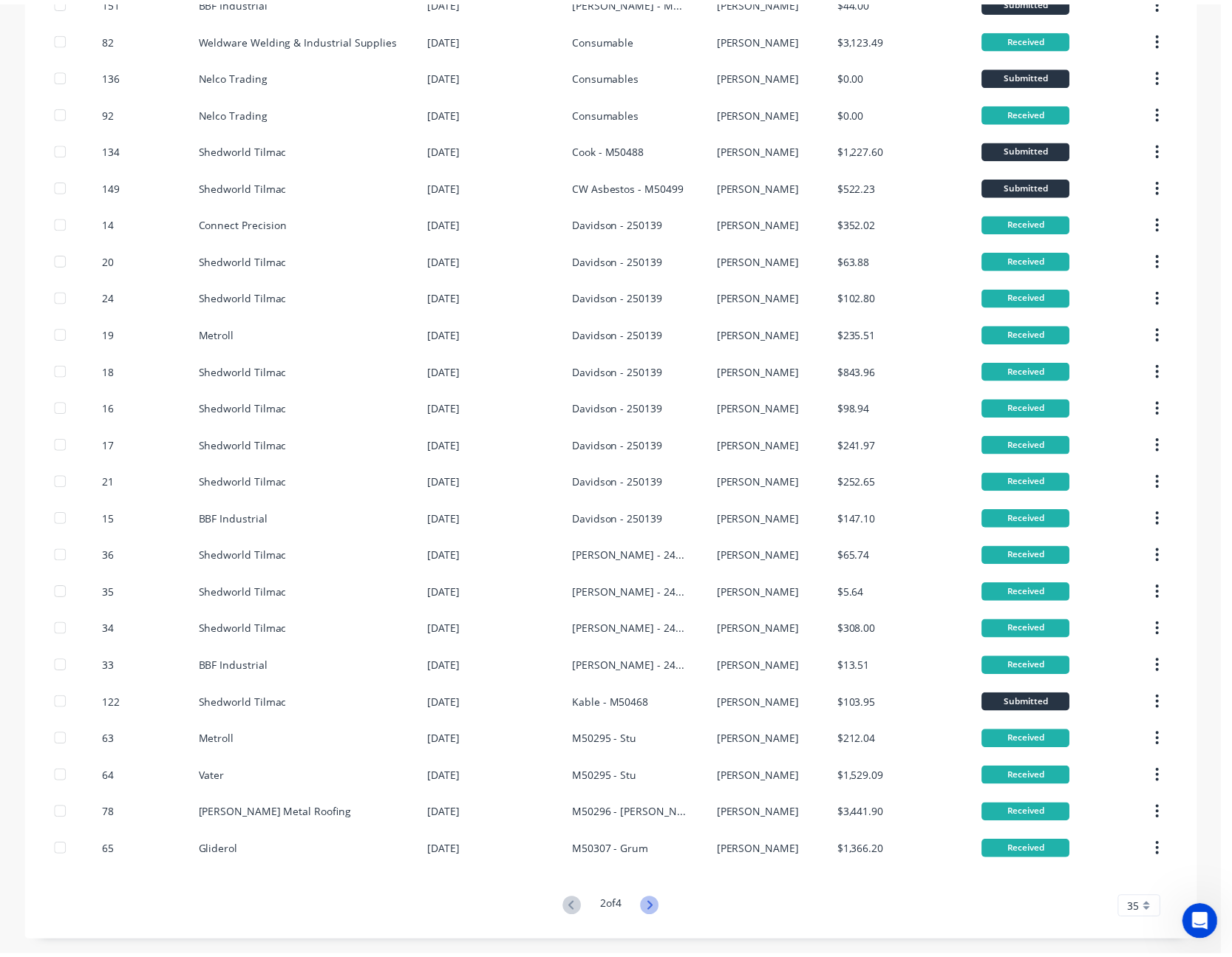
scroll to position [0, 0]
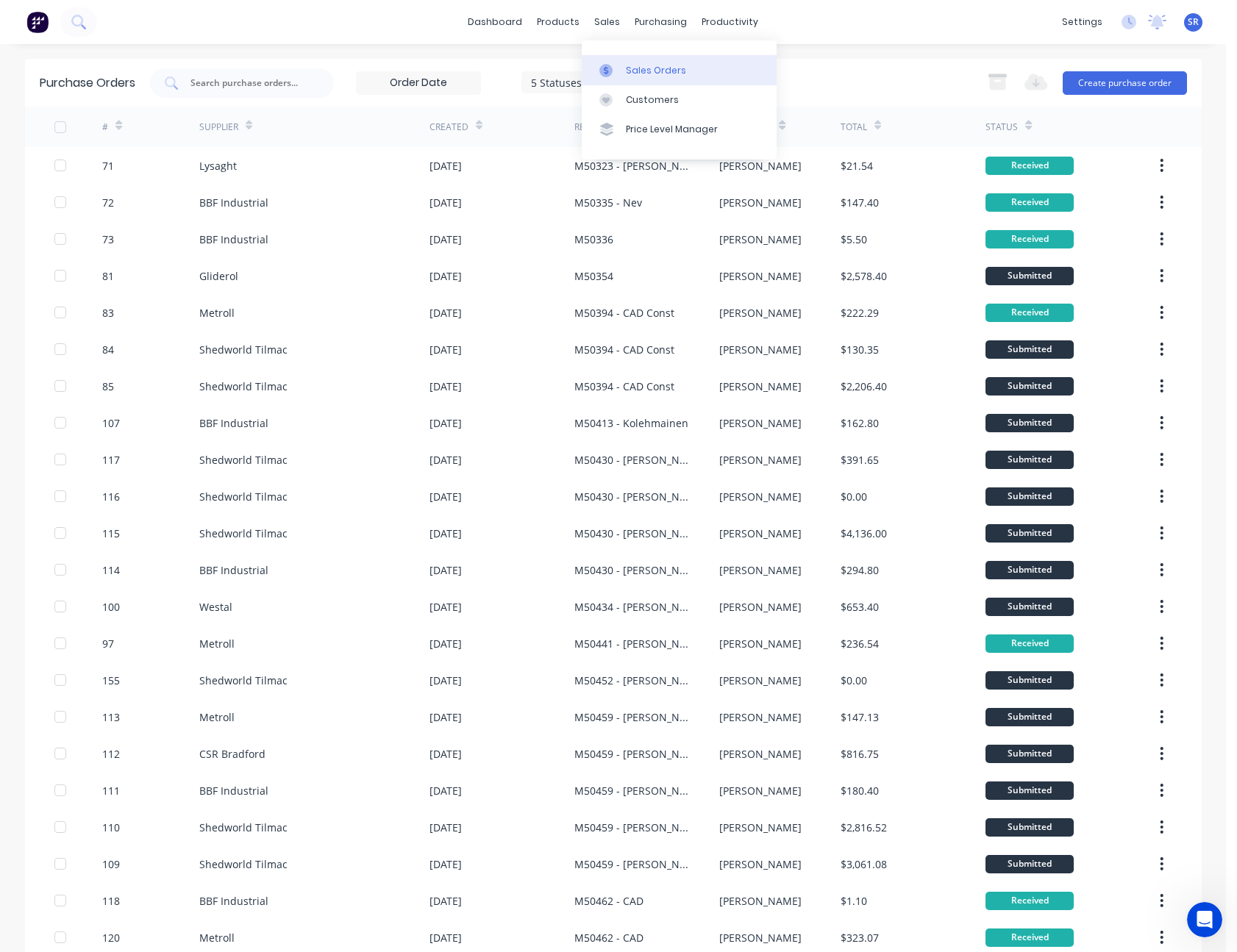
click at [630, 72] on div "Sales Orders" at bounding box center [655, 71] width 61 height 13
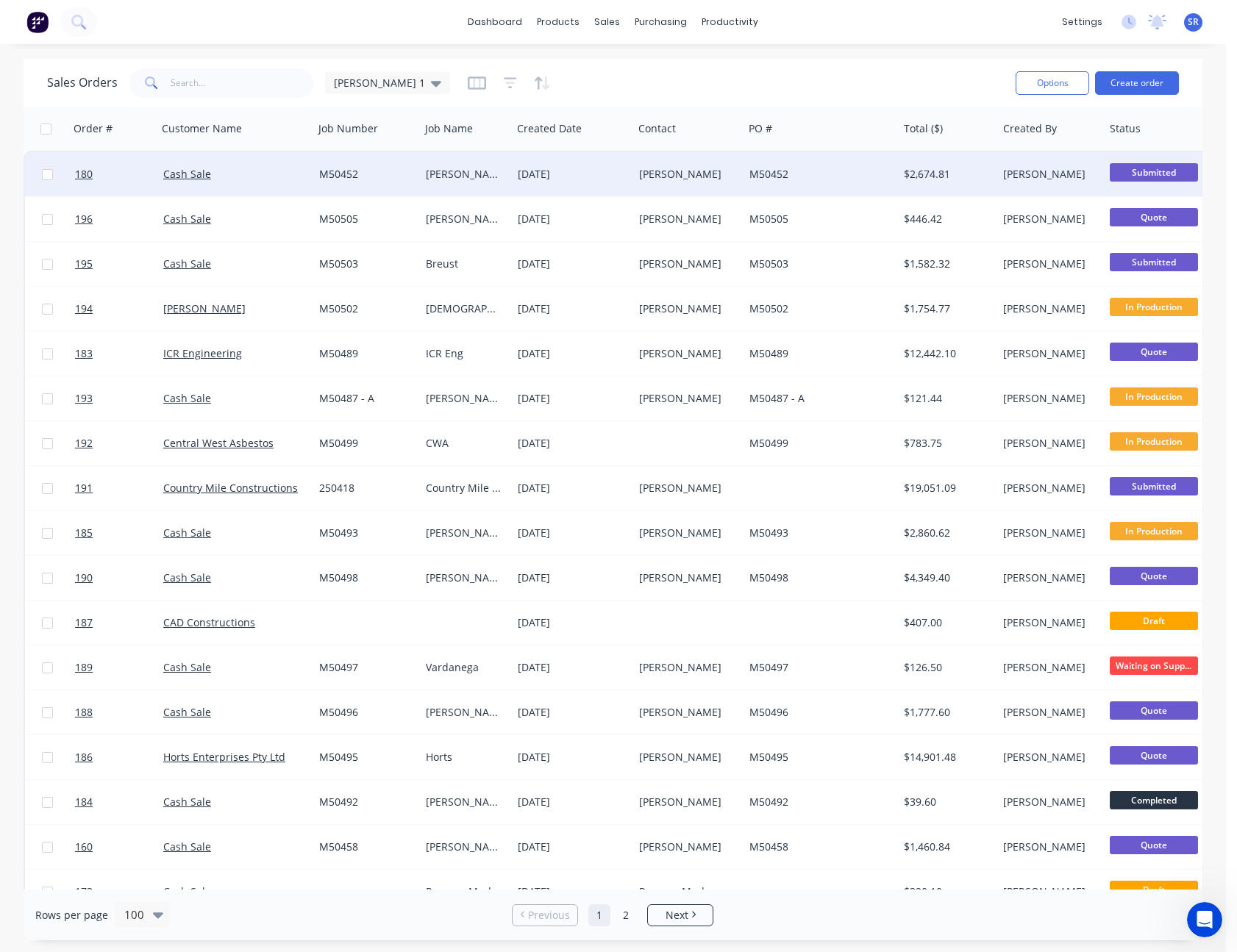
click at [639, 171] on div "[PERSON_NAME]" at bounding box center [688, 174] width 111 height 44
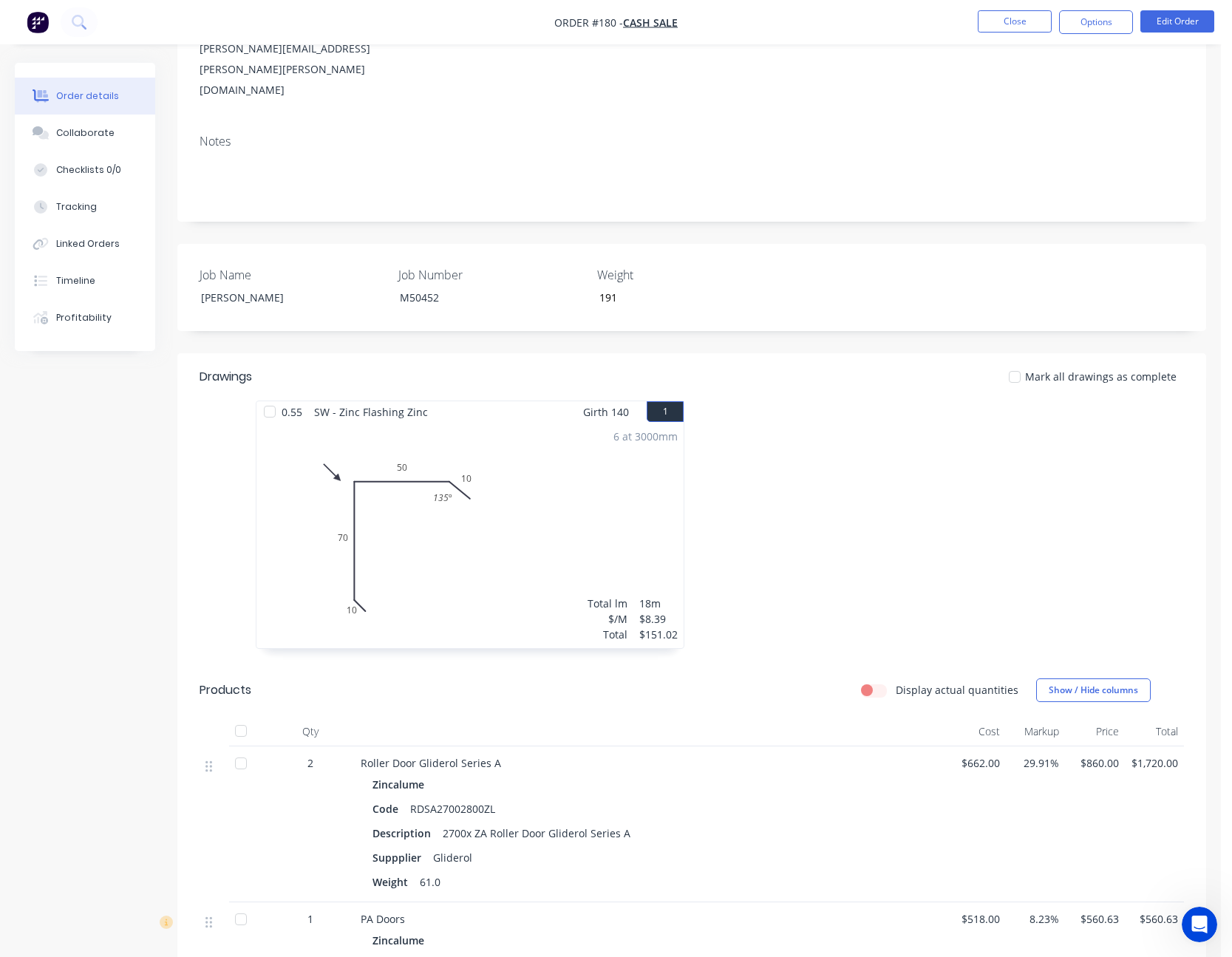
scroll to position [296, 0]
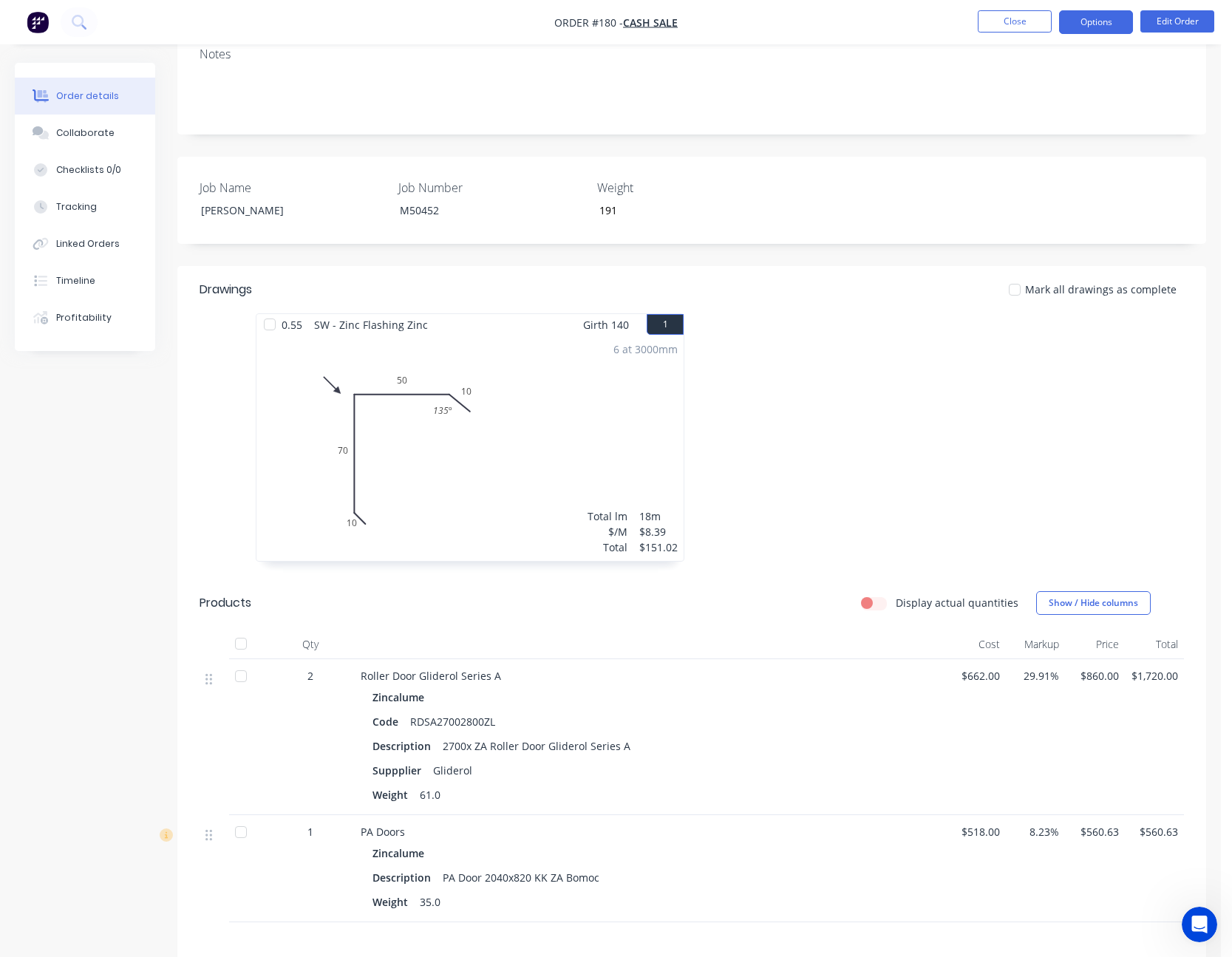
click at [1094, 33] on button "Options" at bounding box center [1095, 22] width 74 height 23
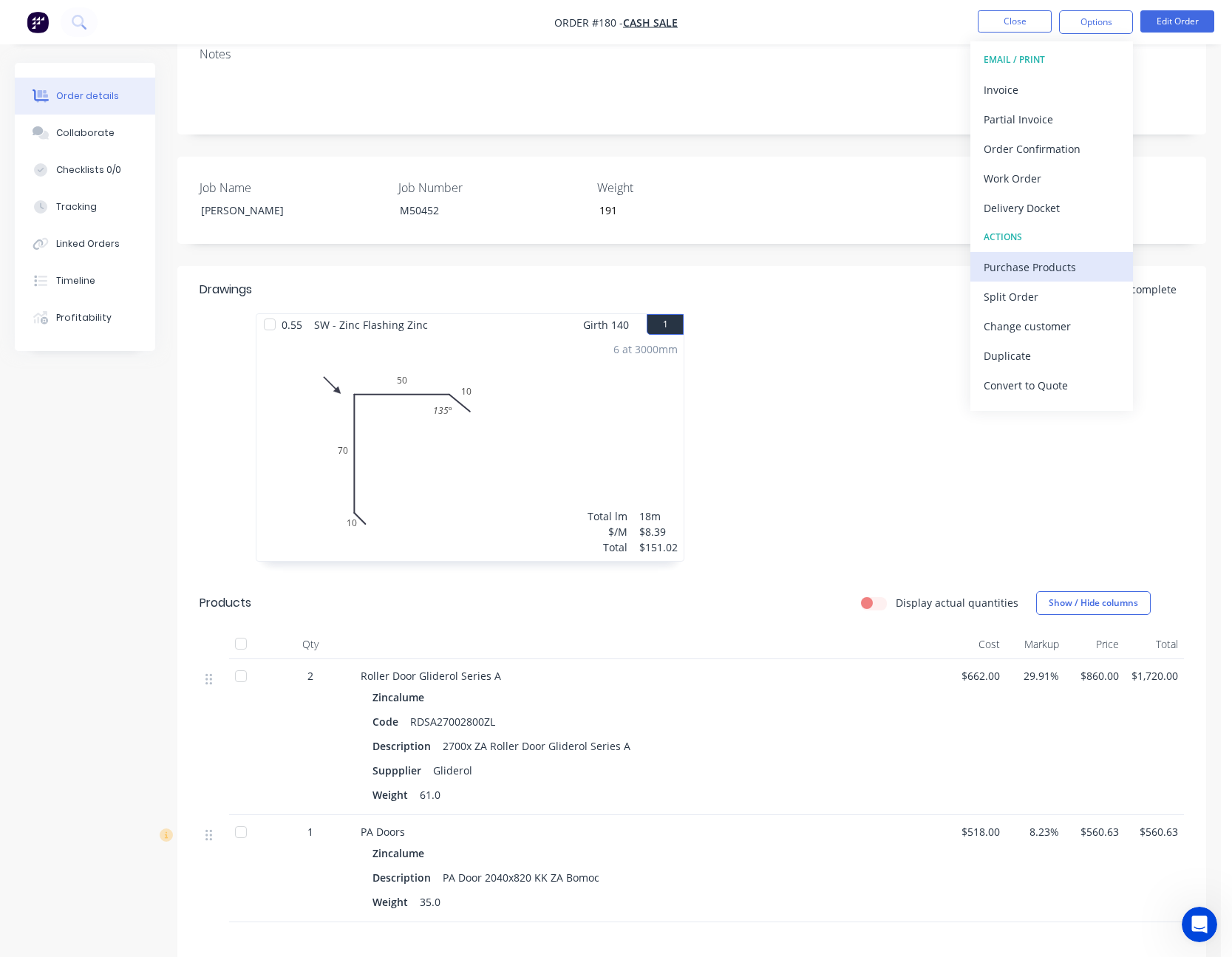
click at [1054, 263] on div "Purchase Products" at bounding box center [1051, 267] width 136 height 22
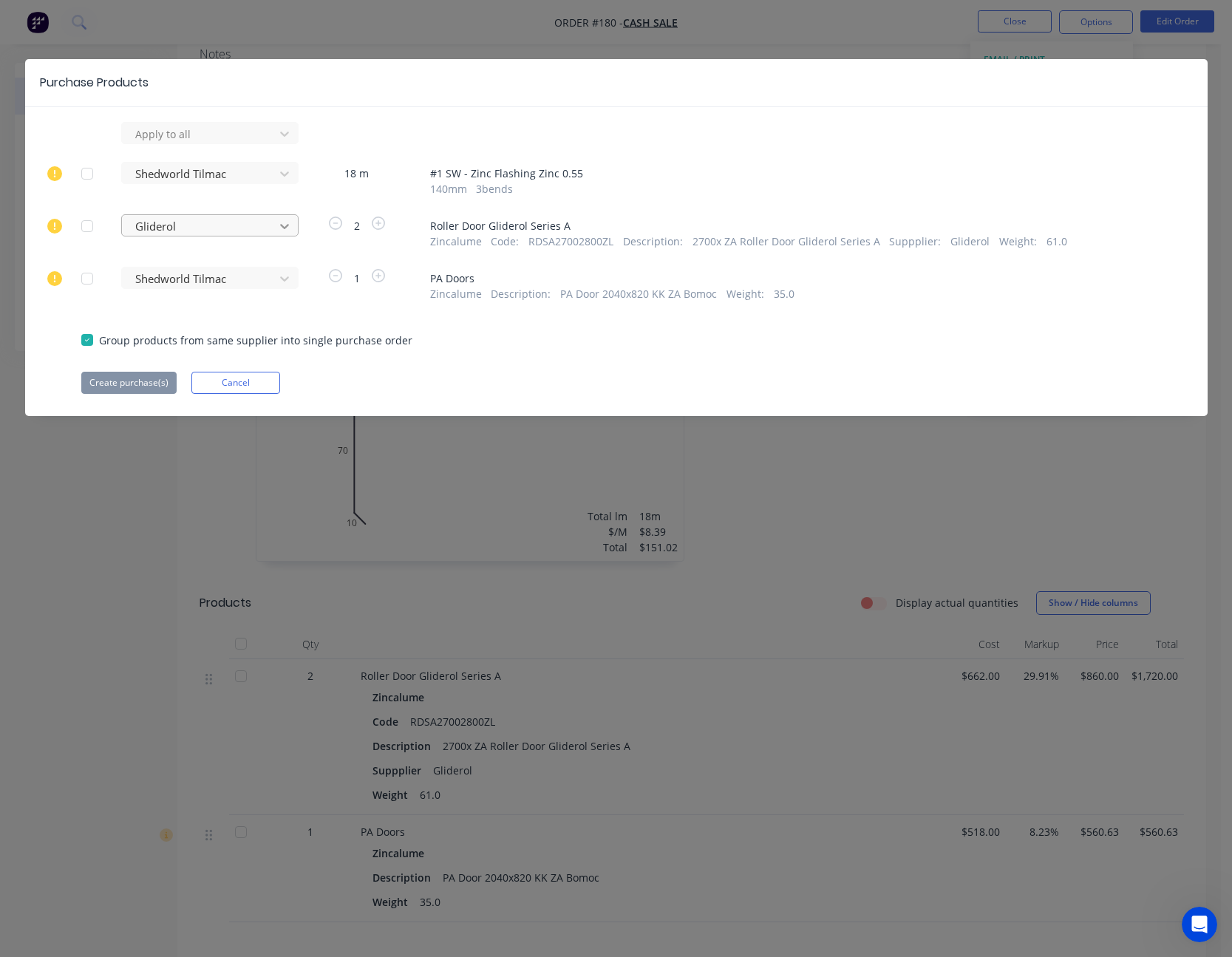
click at [281, 227] on icon at bounding box center [284, 226] width 15 height 15
click at [88, 224] on div at bounding box center [87, 226] width 30 height 30
click at [118, 382] on button "Create purchase(s)" at bounding box center [129, 383] width 95 height 22
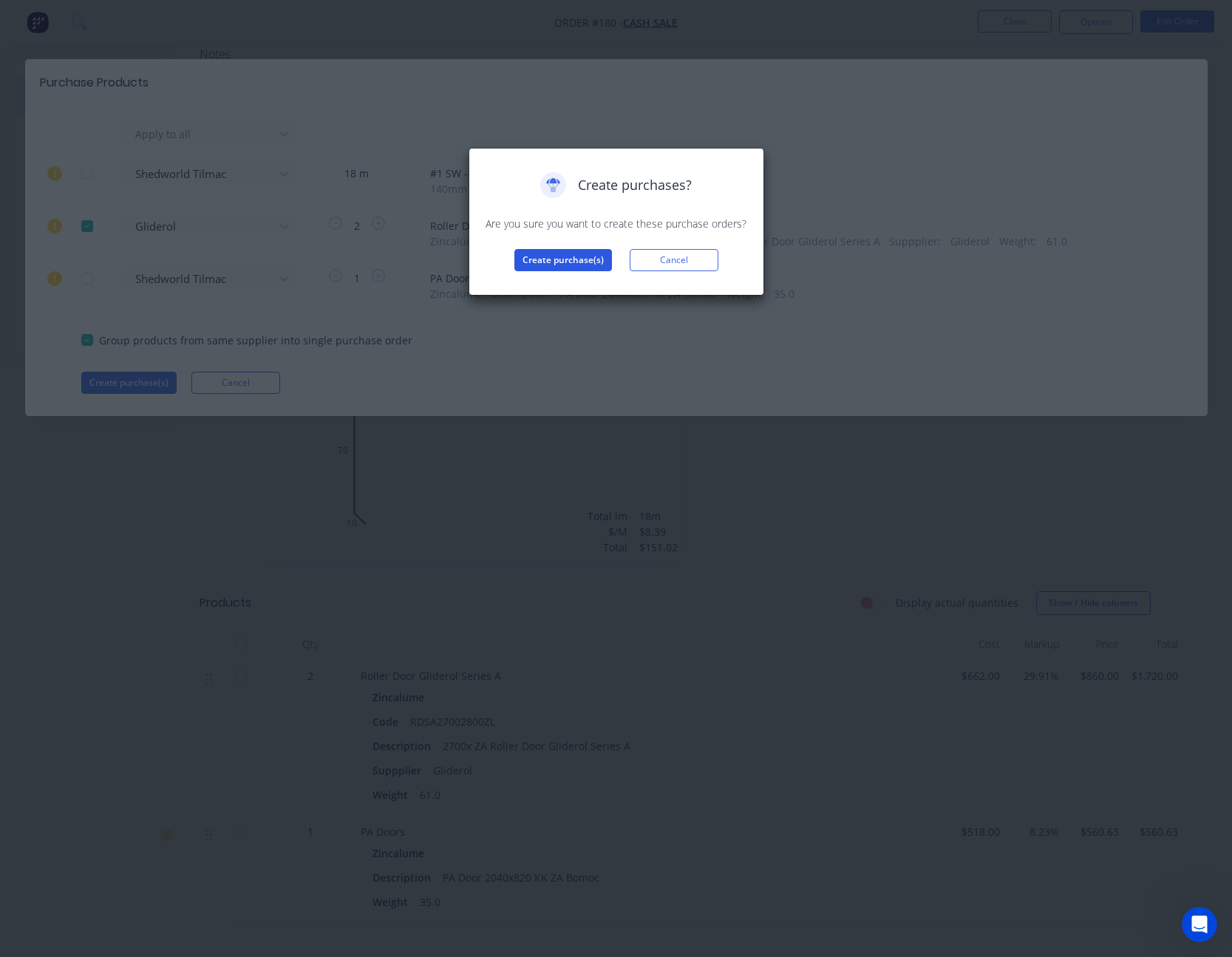
click at [533, 260] on button "Create purchase(s)" at bounding box center [563, 260] width 97 height 22
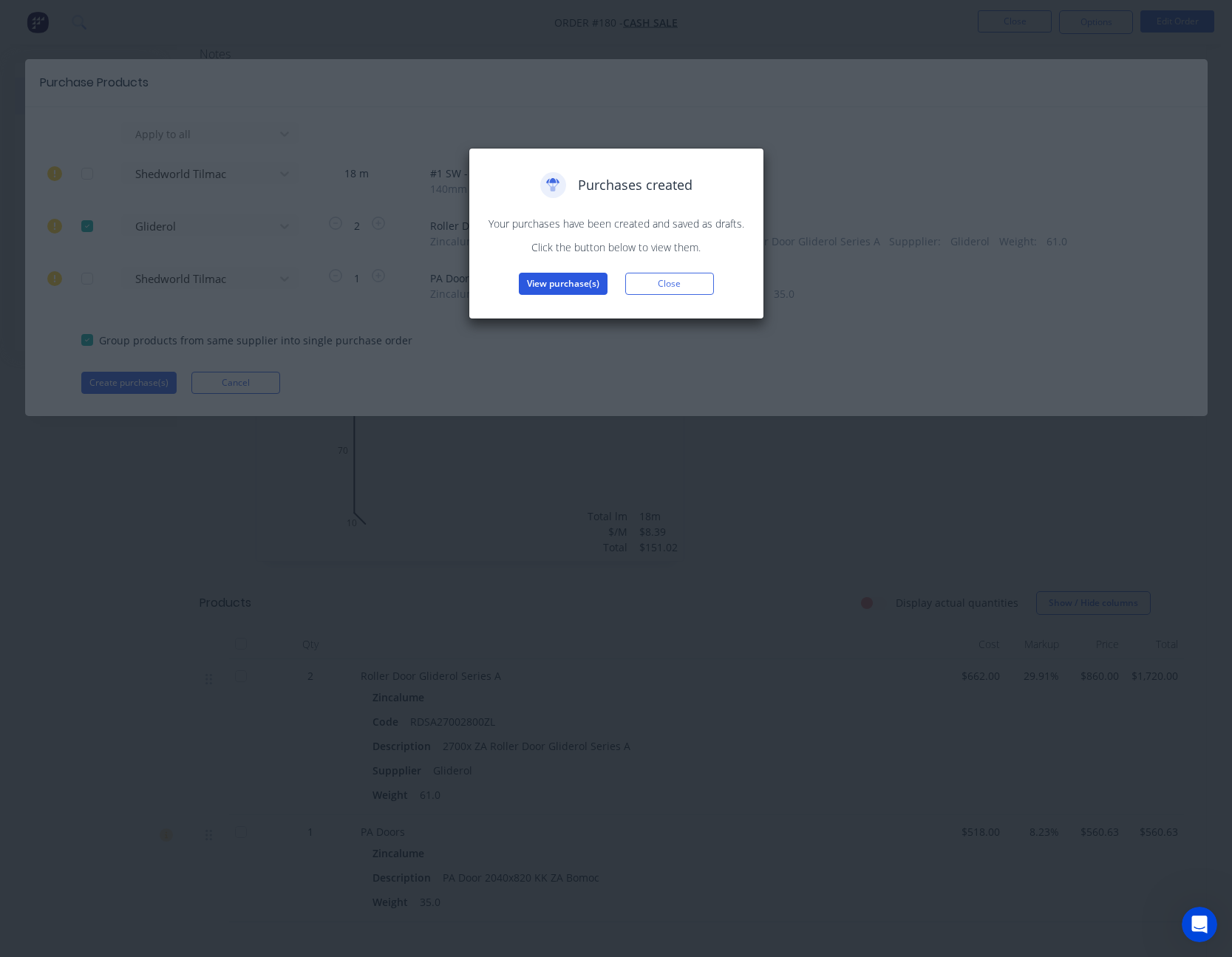
click at [586, 292] on button "View purchase(s)" at bounding box center [563, 284] width 89 height 22
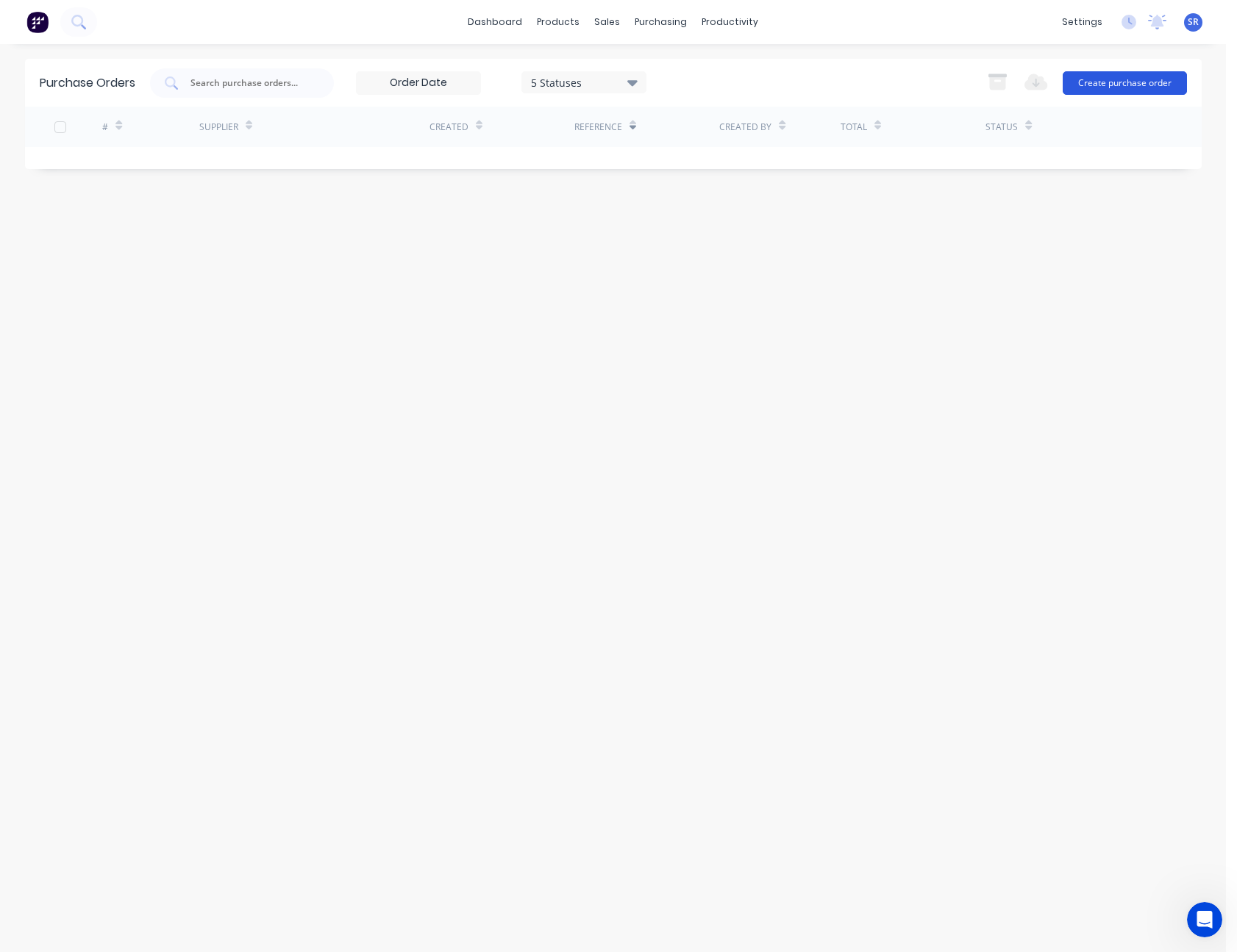
click at [1139, 80] on button "Create purchase order" at bounding box center [1125, 83] width 125 height 23
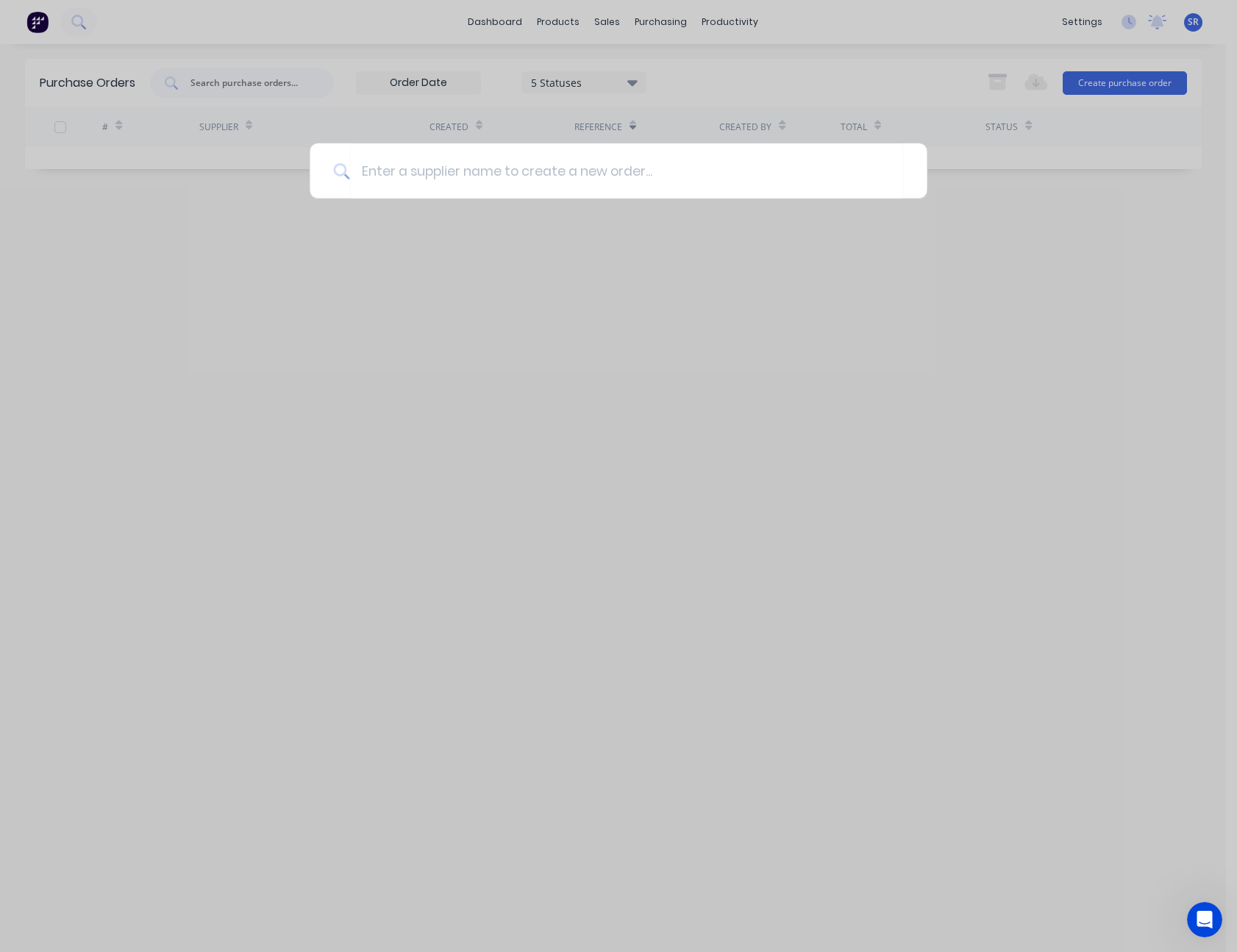
click at [884, 74] on div at bounding box center [618, 476] width 1237 height 952
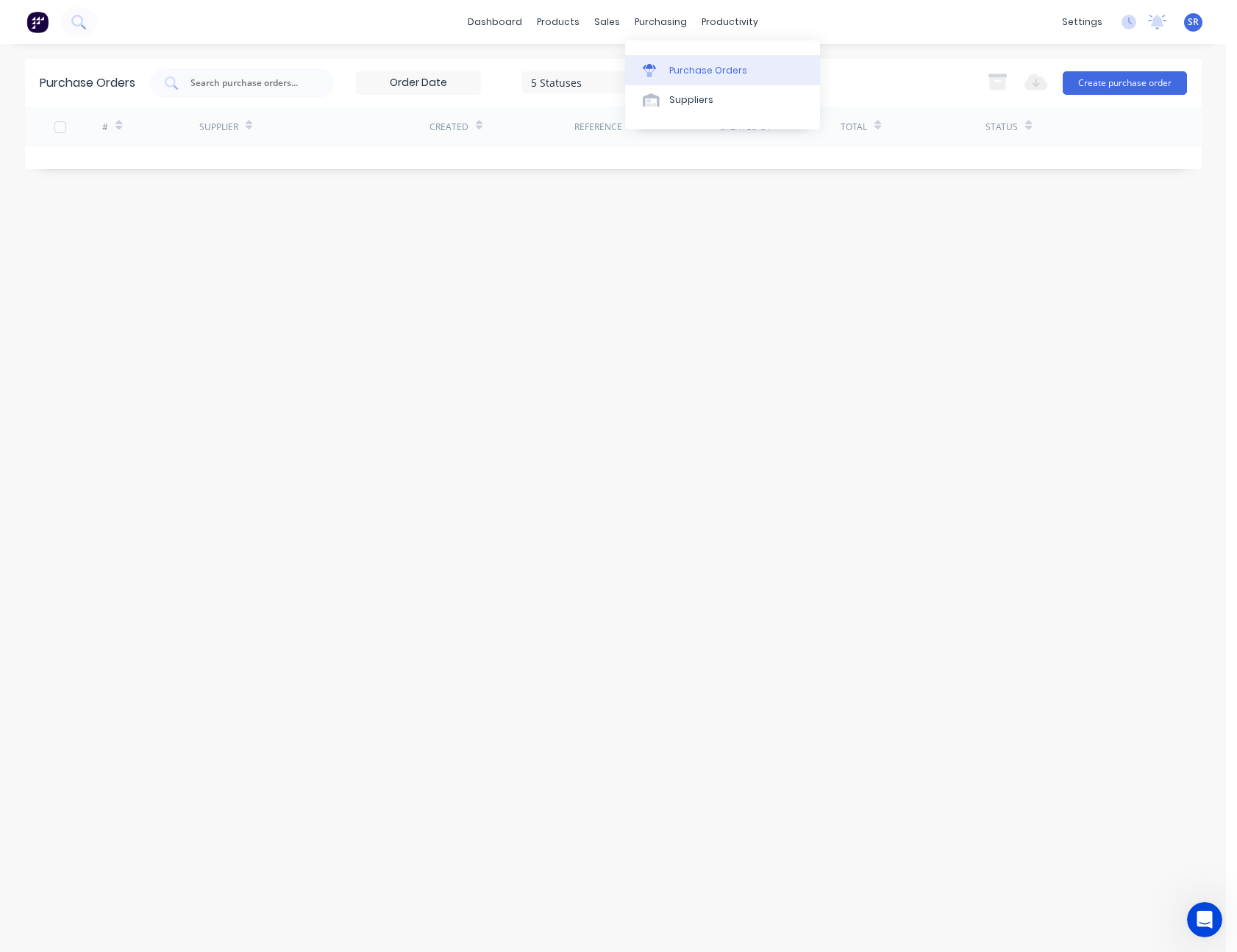
click at [683, 64] on div "Purchase Orders" at bounding box center [708, 71] width 78 height 13
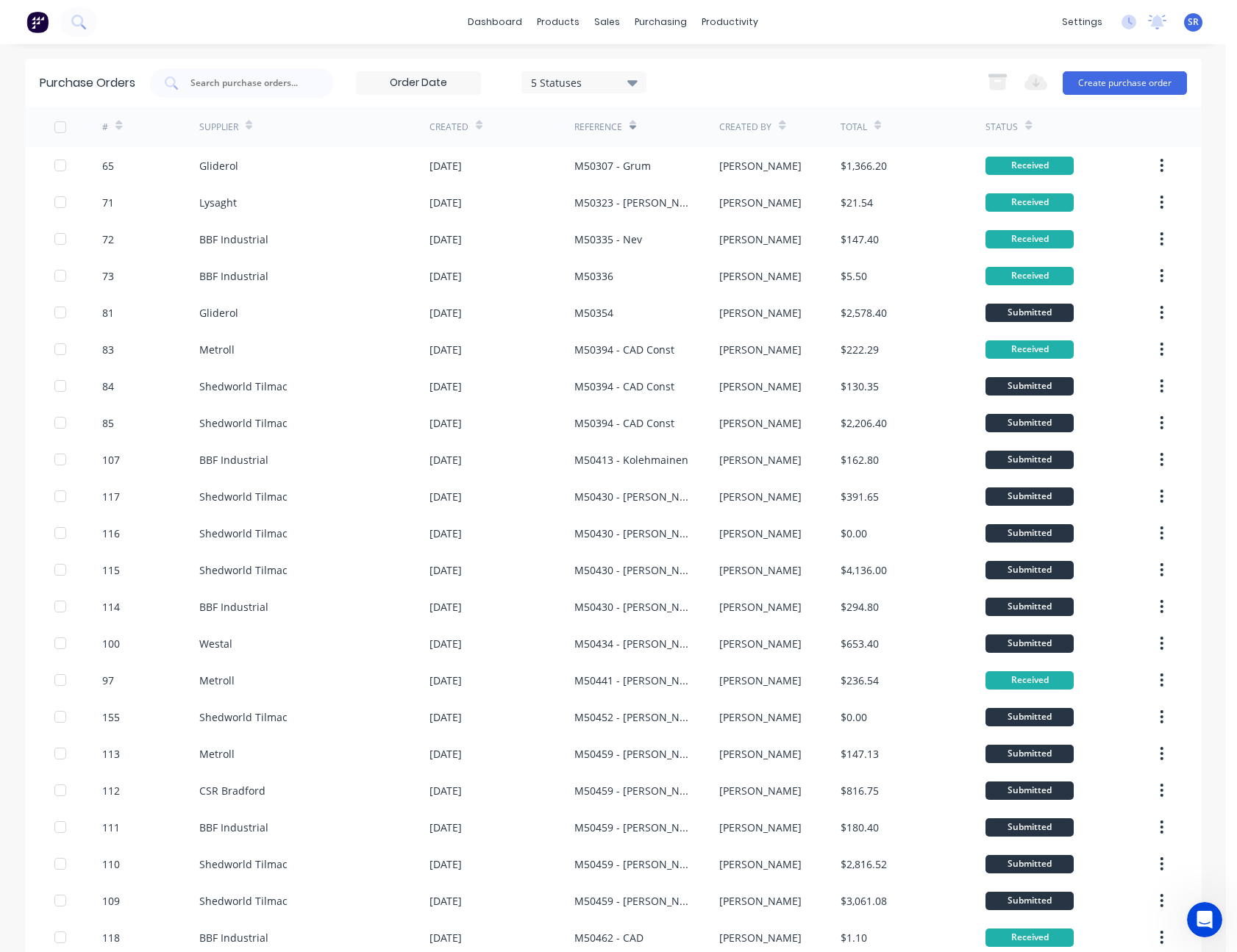
click at [476, 120] on icon at bounding box center [478, 126] width 7 height 11
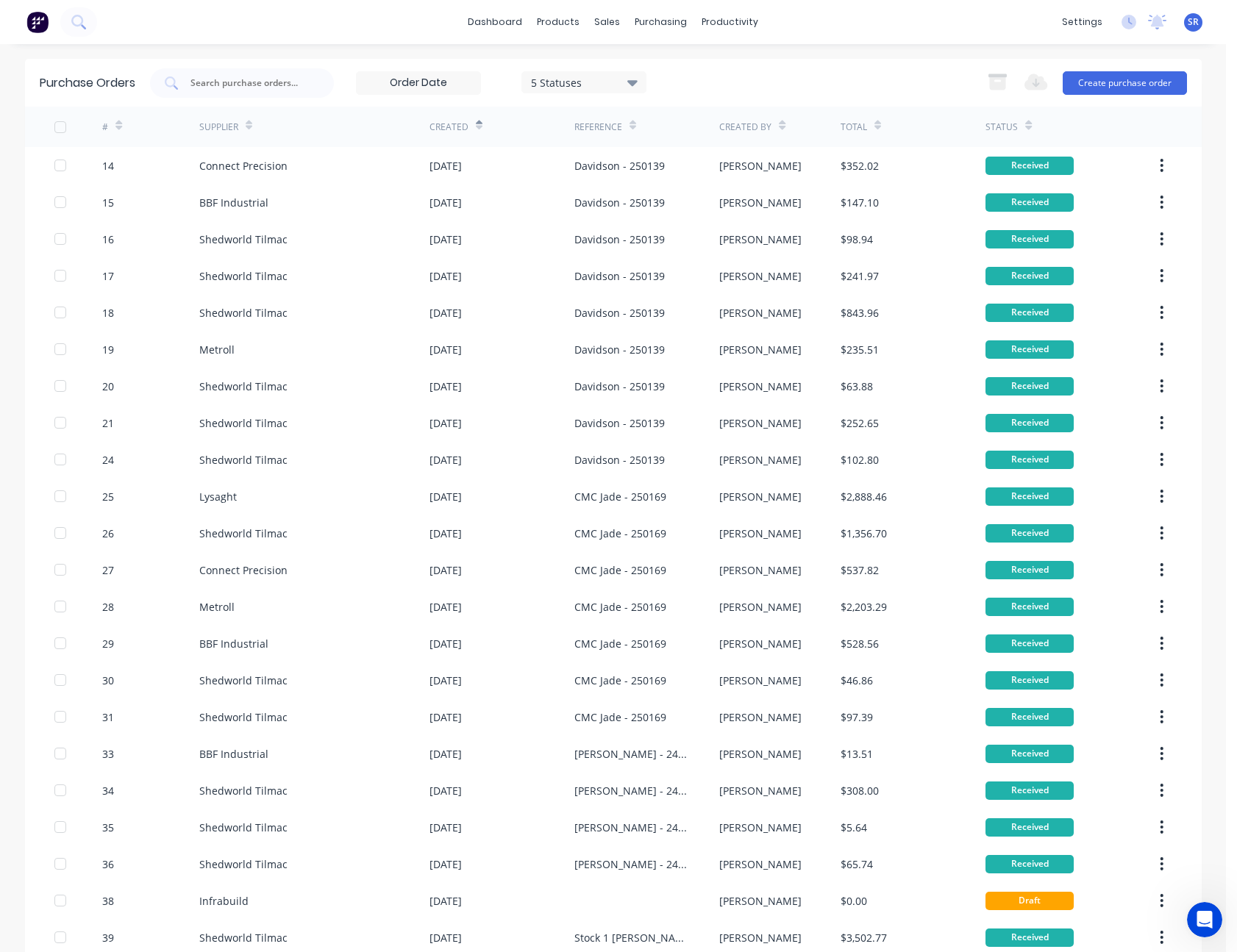
click at [115, 121] on icon at bounding box center [118, 126] width 7 height 11
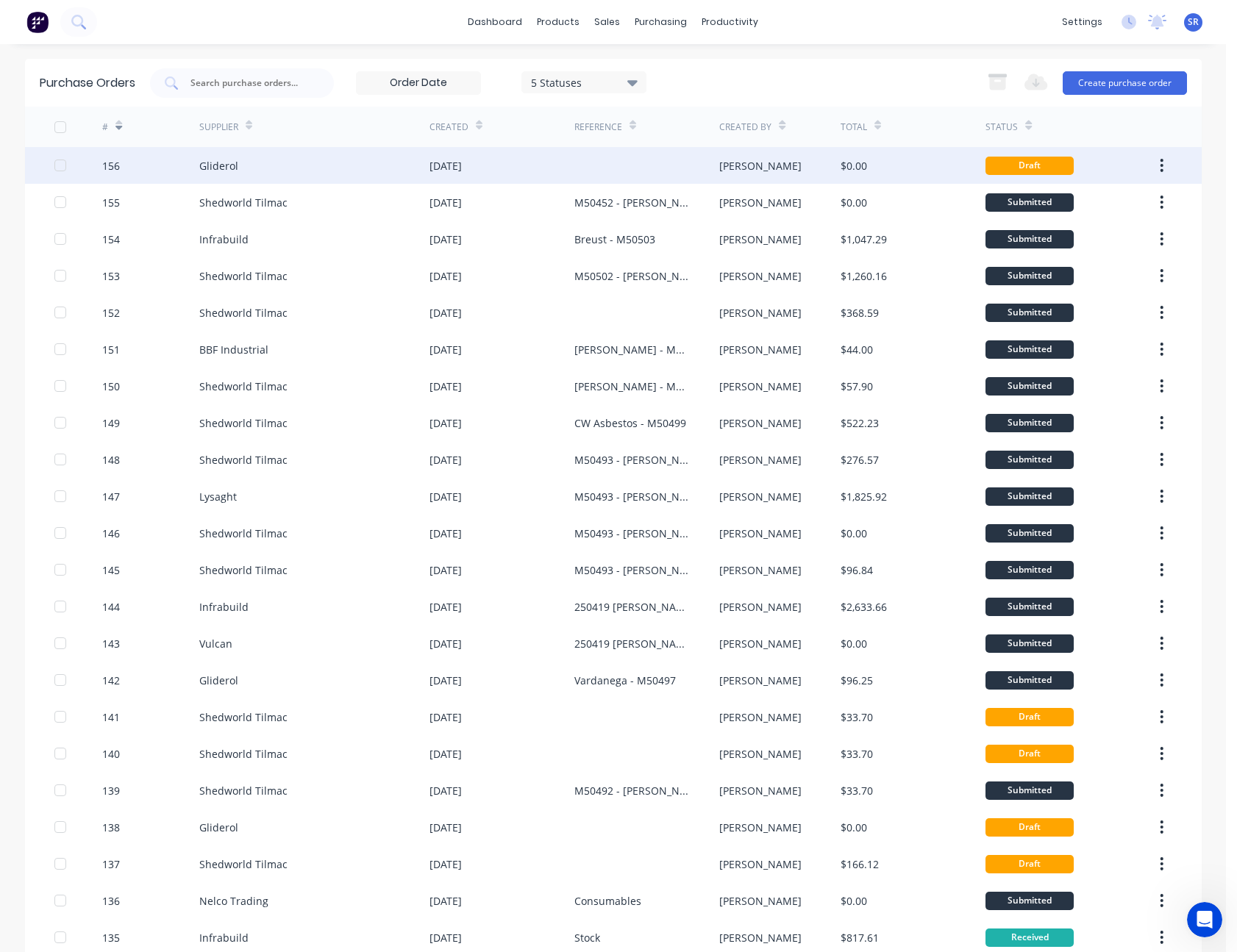
click at [526, 163] on div "[DATE]" at bounding box center [502, 166] width 145 height 37
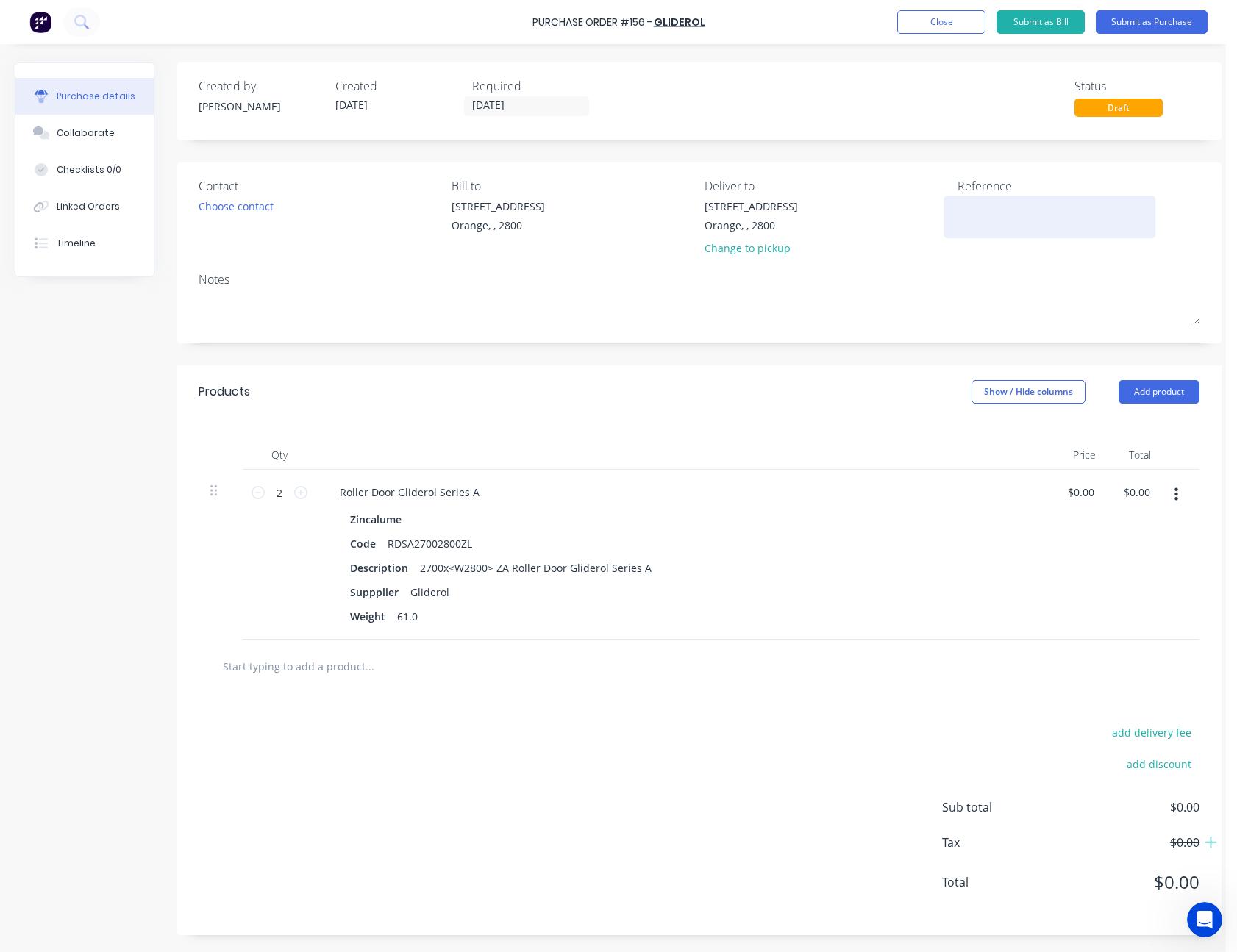
click at [991, 208] on textarea at bounding box center [1050, 215] width 184 height 34
type textarea "M50452 - [PERSON_NAME]"
type textarea "x"
type textarea "M50452 - [PERSON_NAME]"
click at [1015, 254] on div "Reference M50452 - [PERSON_NAME]" at bounding box center [1079, 220] width 242 height 86
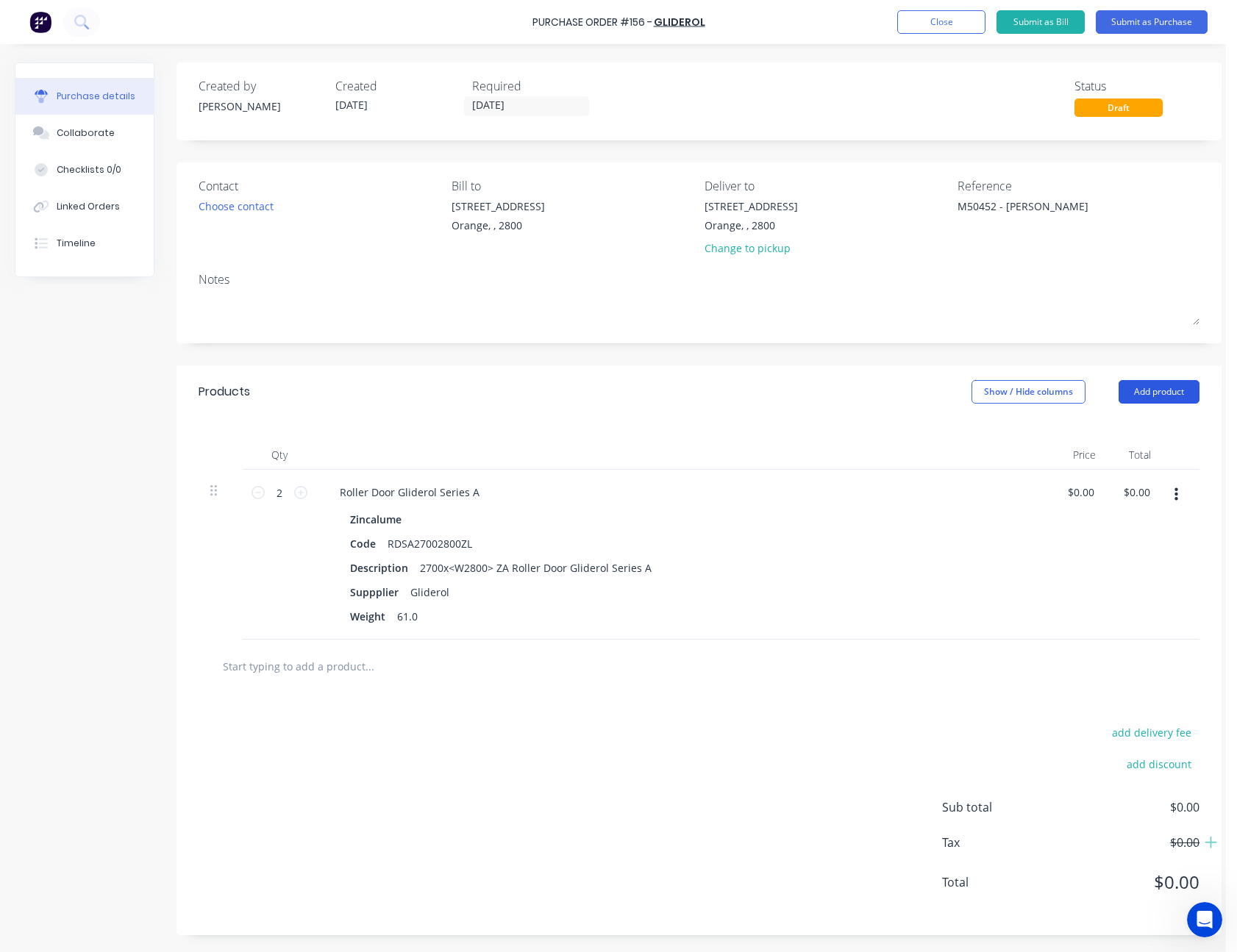
click at [1144, 397] on button "Add product" at bounding box center [1159, 391] width 81 height 23
click at [1126, 576] on div "Notes (External)" at bounding box center [1130, 576] width 114 height 21
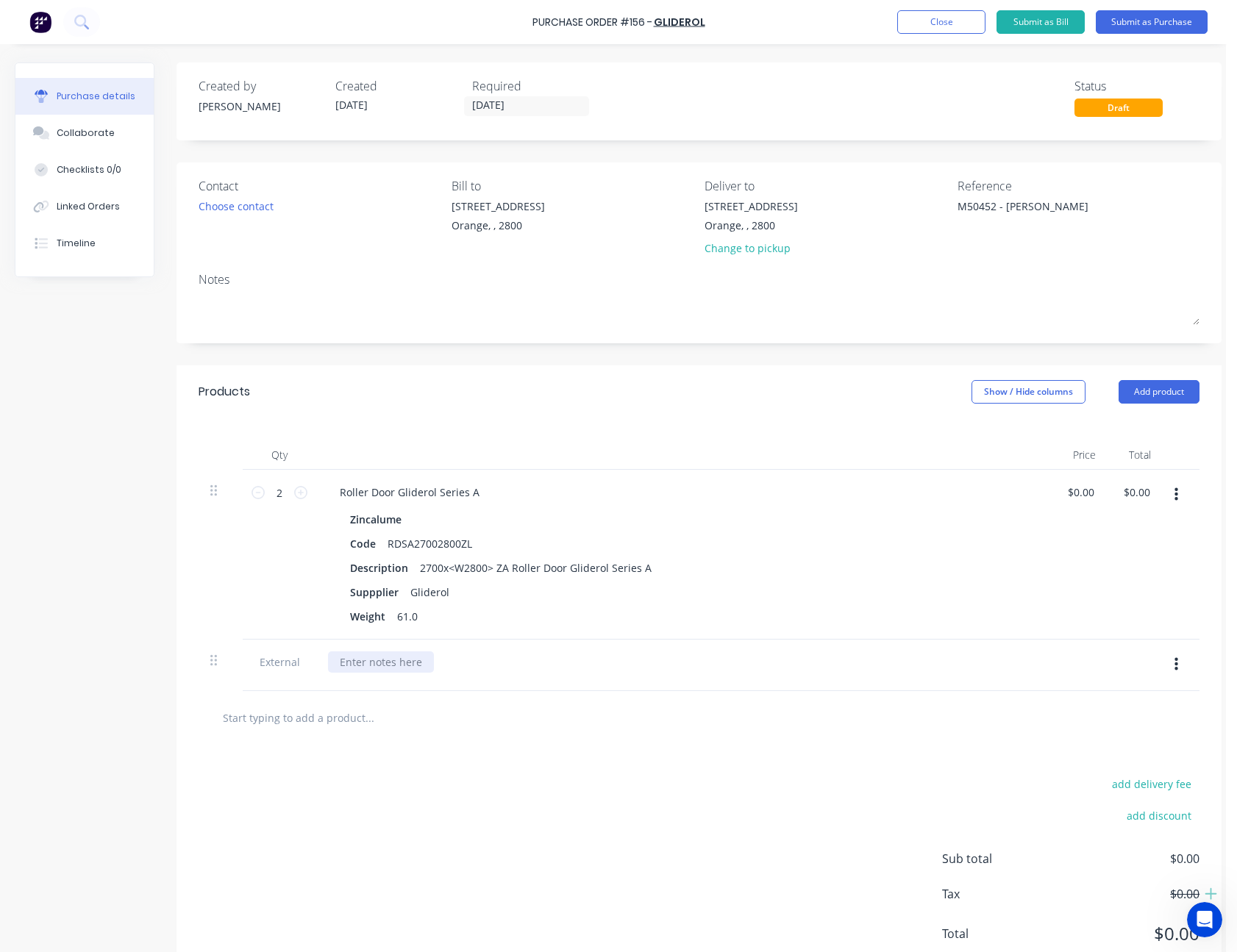
type textarea "x"
click at [387, 669] on div at bounding box center [381, 662] width 106 height 21
click at [507, 781] on div "add delivery fee add discount Sub total $0.00 Tax $0.00 Total $0.00" at bounding box center [699, 865] width 1045 height 242
type textarea "x"
type input "0.0000"
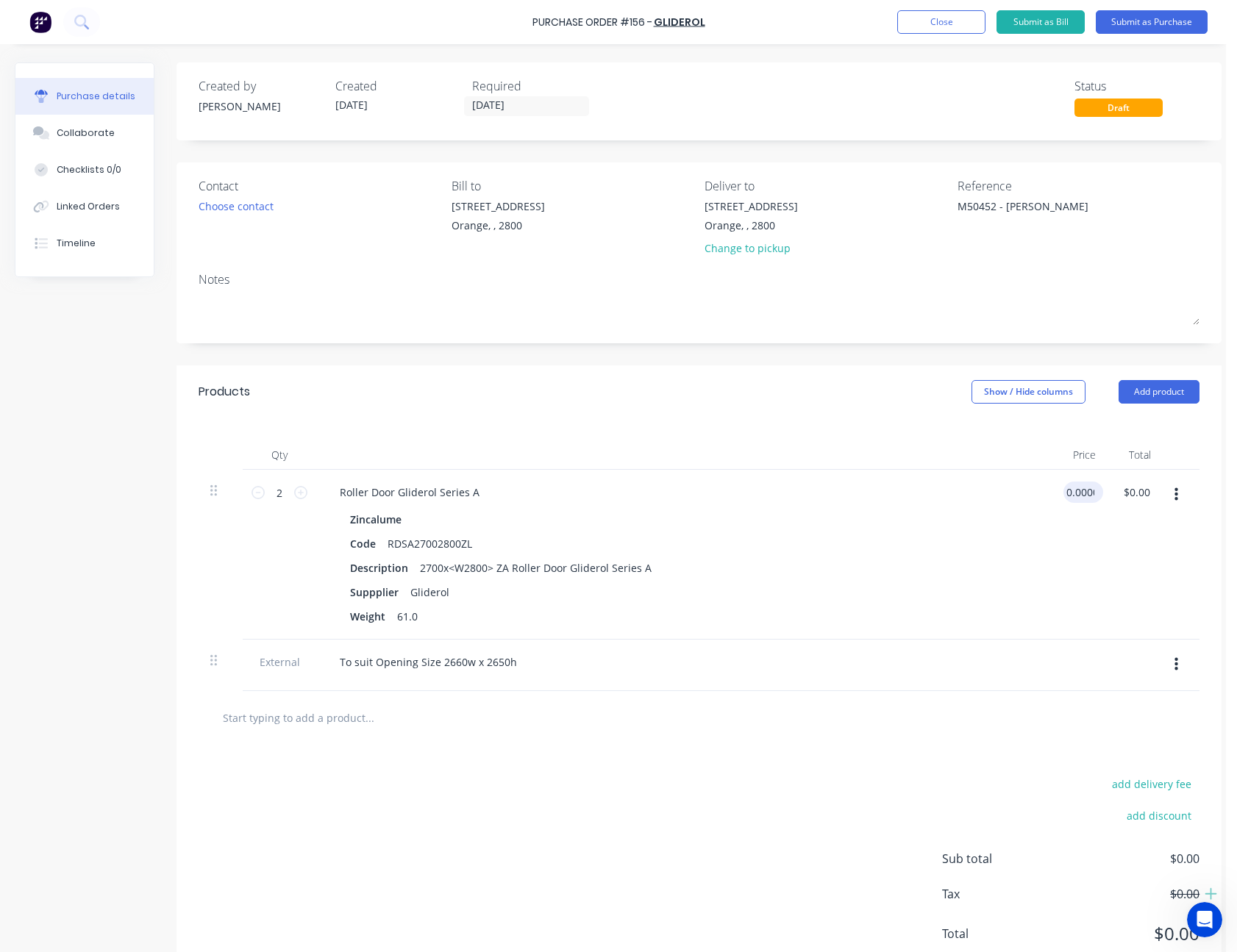
click at [1086, 495] on input "0.0000" at bounding box center [1081, 492] width 34 height 21
type textarea "x"
type input "$0.00"
click at [1123, 567] on div "$0.00 $0.00" at bounding box center [1136, 555] width 56 height 170
type textarea "x"
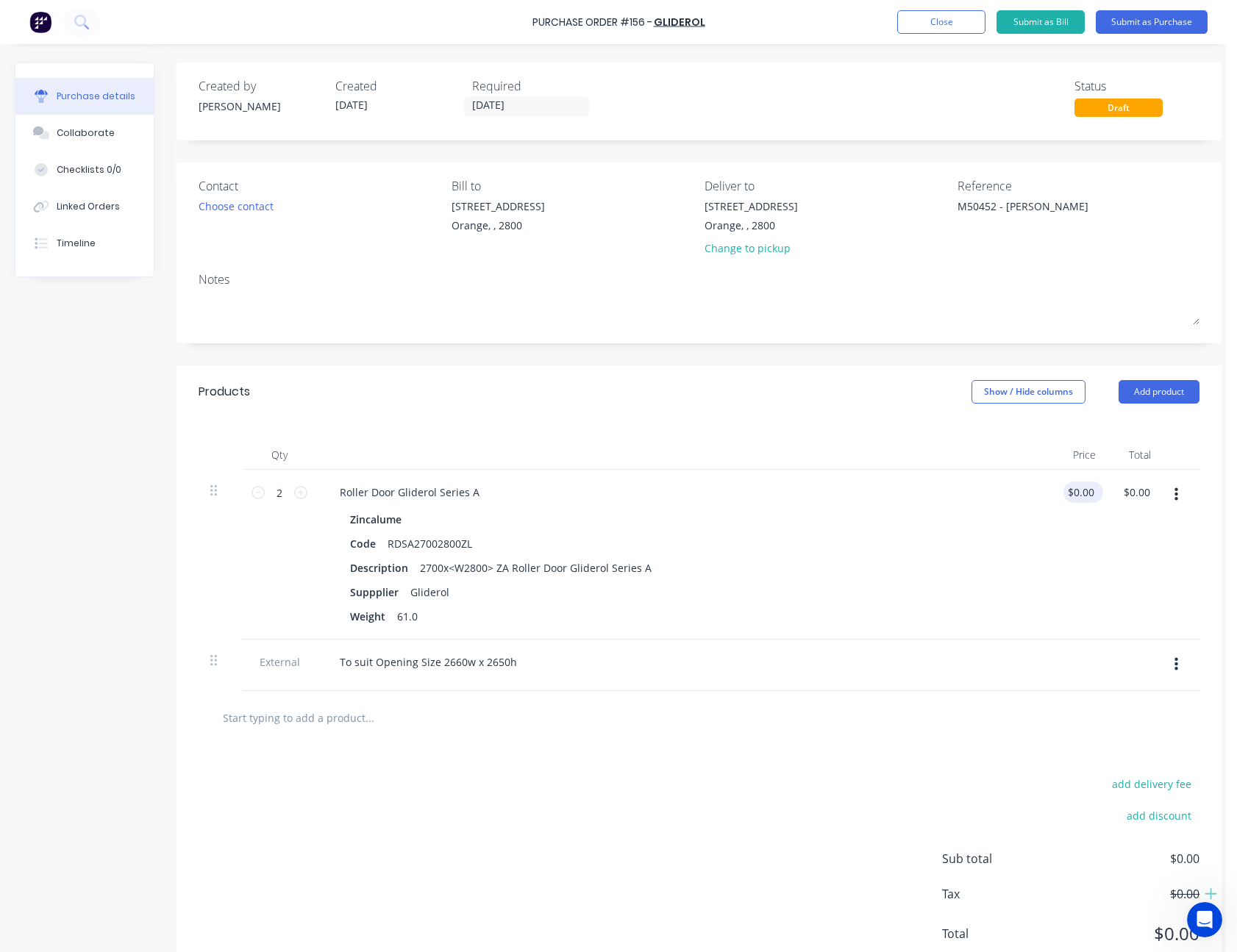
type input "0"
click at [1088, 495] on div "0 $0.00" at bounding box center [1083, 492] width 40 height 21
type textarea "x"
type input "$0.00"
click at [1088, 495] on div "$0.00 0" at bounding box center [1080, 492] width 26 height 21
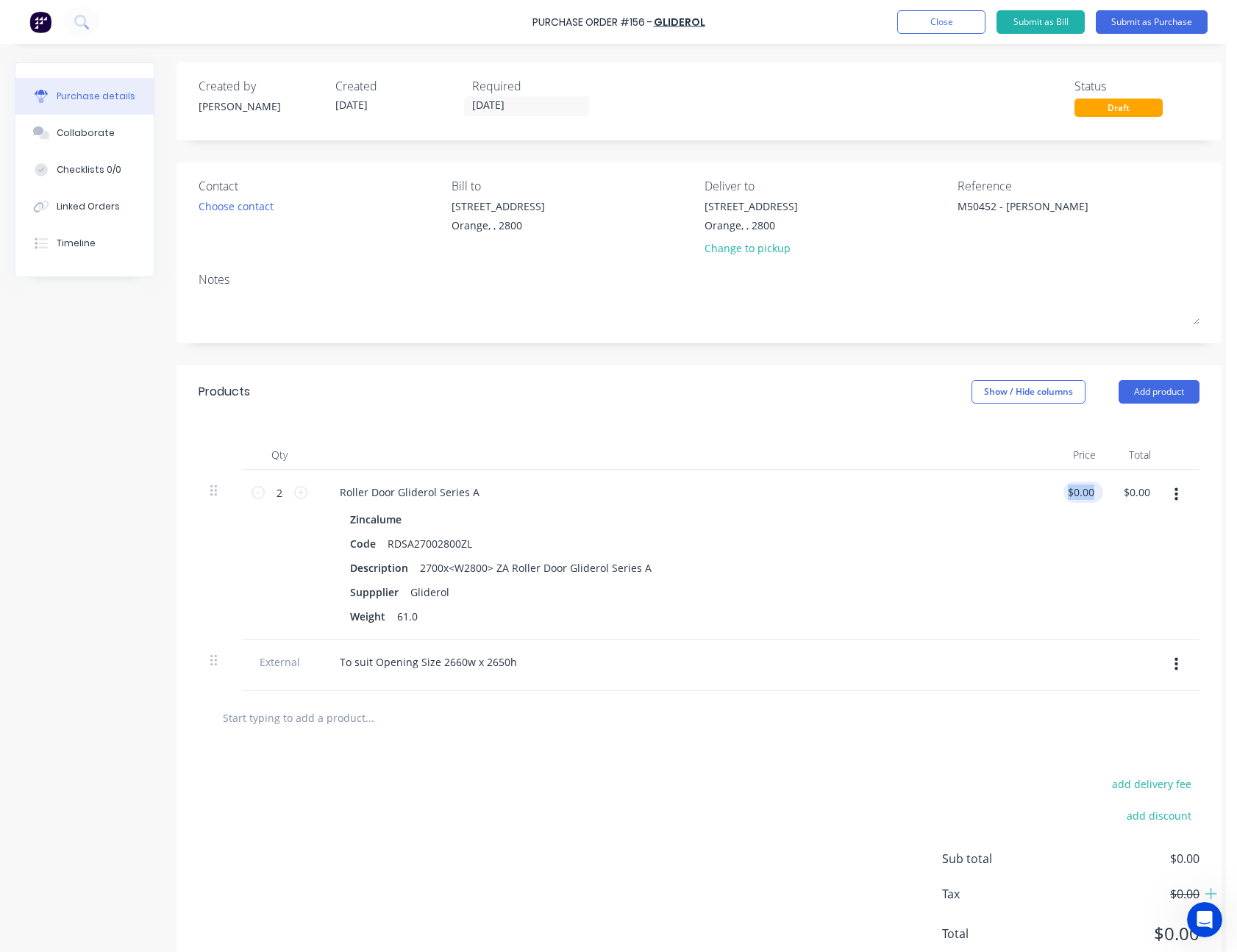
type textarea "x"
type input "0"
click at [1088, 495] on div "0 $0.00" at bounding box center [1083, 492] width 40 height 21
type textarea "x"
type input "$0.00"
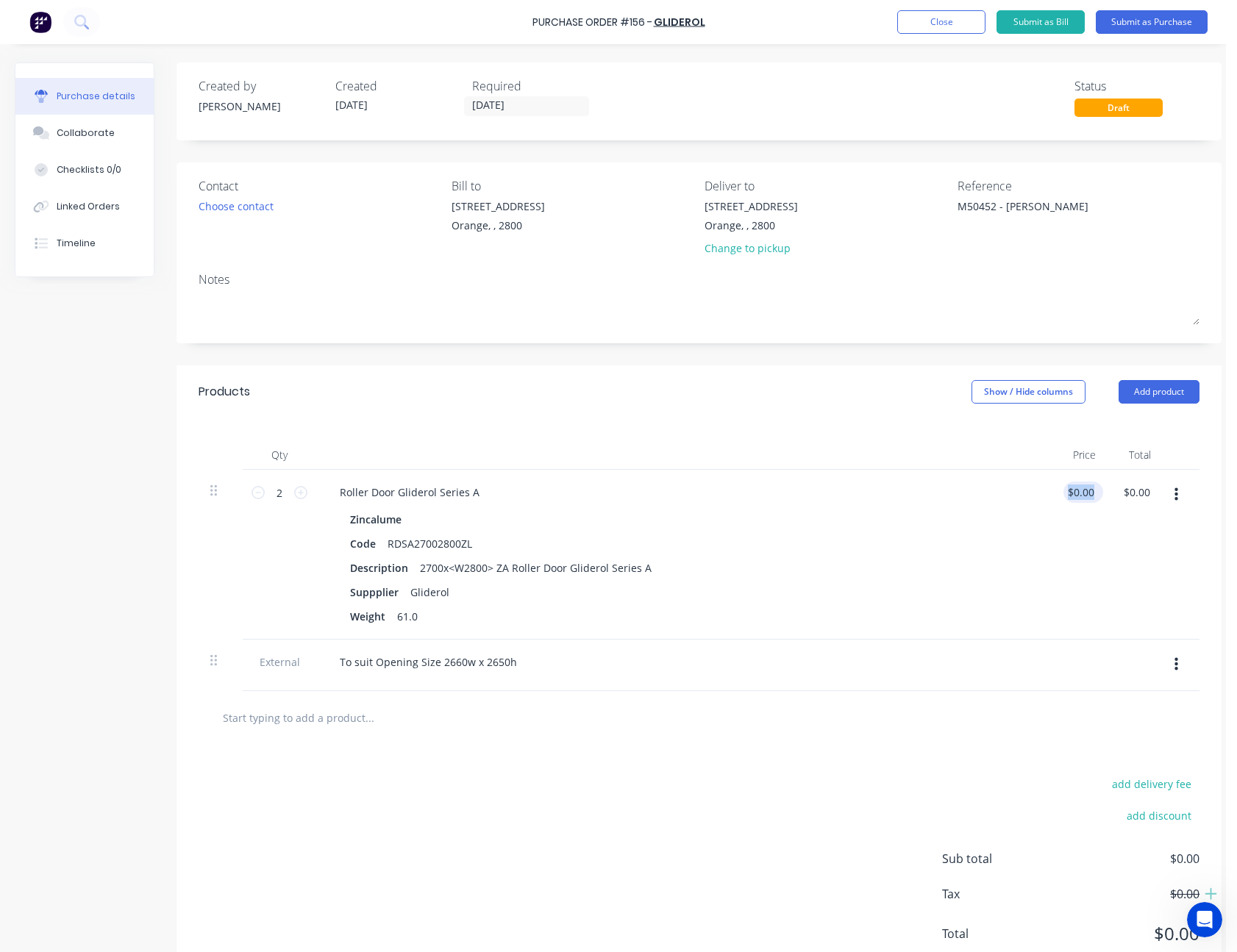
click at [1088, 495] on div "$0.00 $0.00" at bounding box center [1083, 492] width 40 height 21
click at [1082, 552] on div "$0.00 $0.00" at bounding box center [1080, 555] width 56 height 170
click at [1111, 488] on div "$0.00 $0.00" at bounding box center [1136, 555] width 56 height 170
type textarea "x"
type input "0"
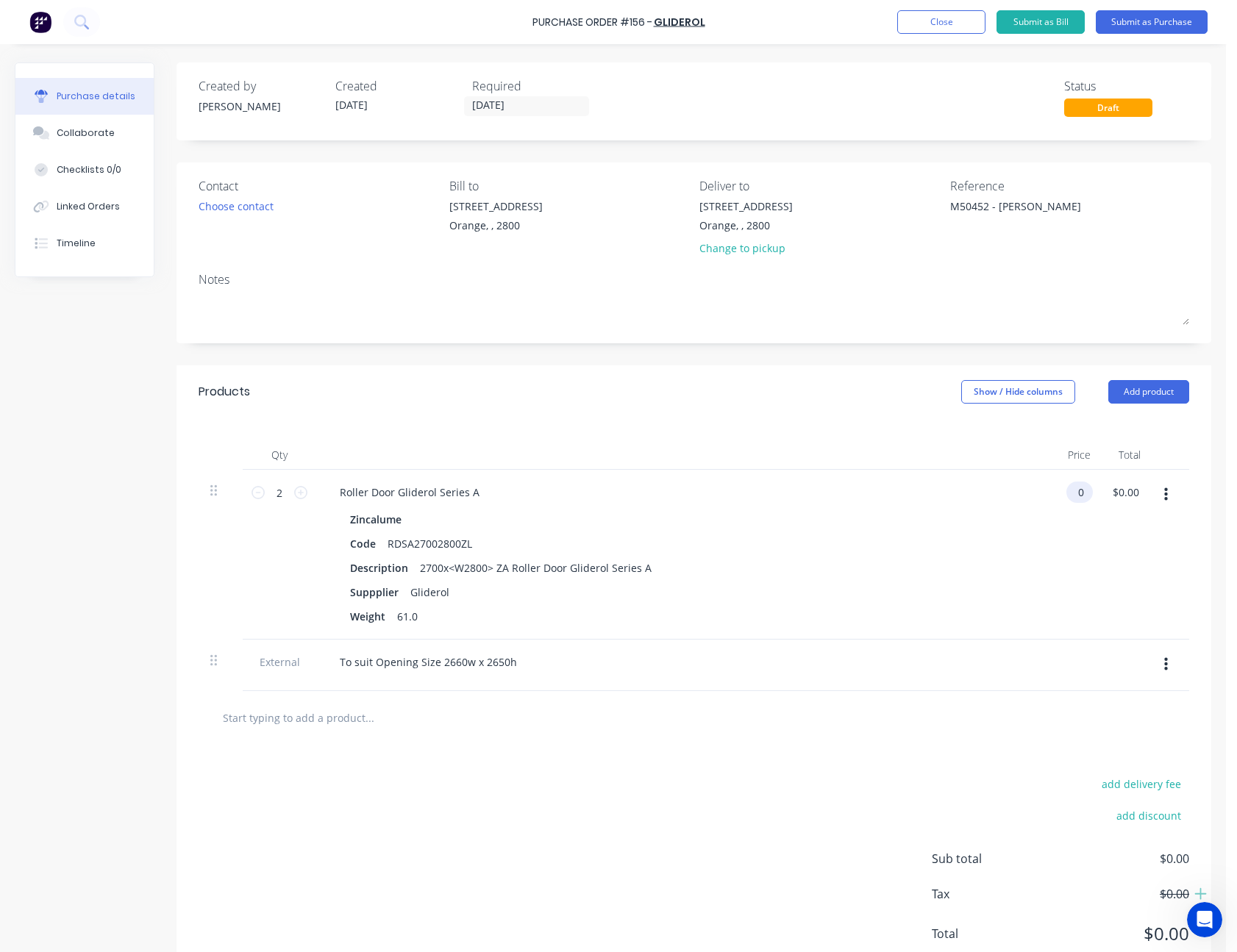
click at [1082, 497] on input "0" at bounding box center [1077, 492] width 20 height 21
type textarea "x"
click at [1082, 497] on input "0" at bounding box center [1077, 492] width 20 height 21
type input "662"
type textarea "x"
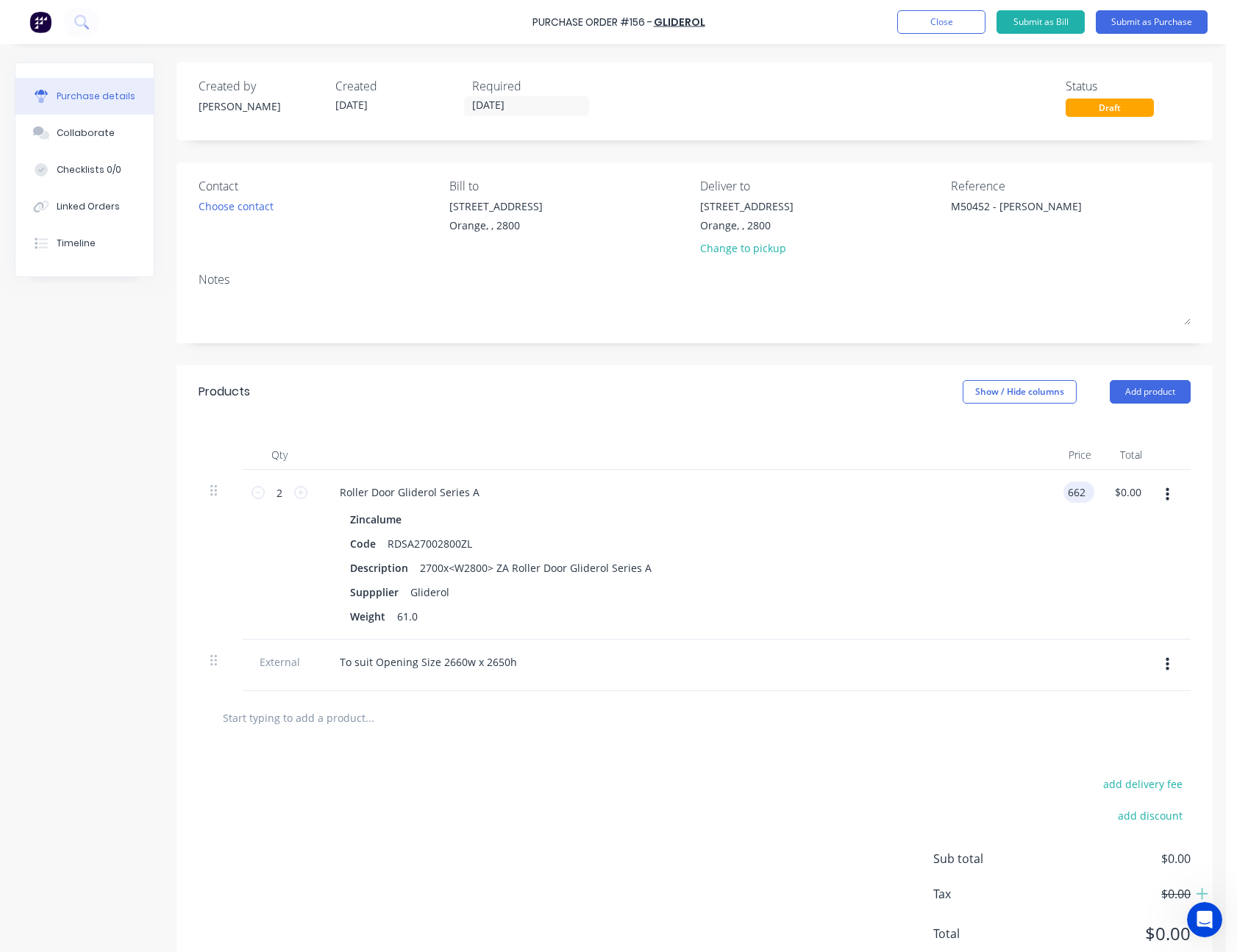
type input "$662.00"
type input "1324.00"
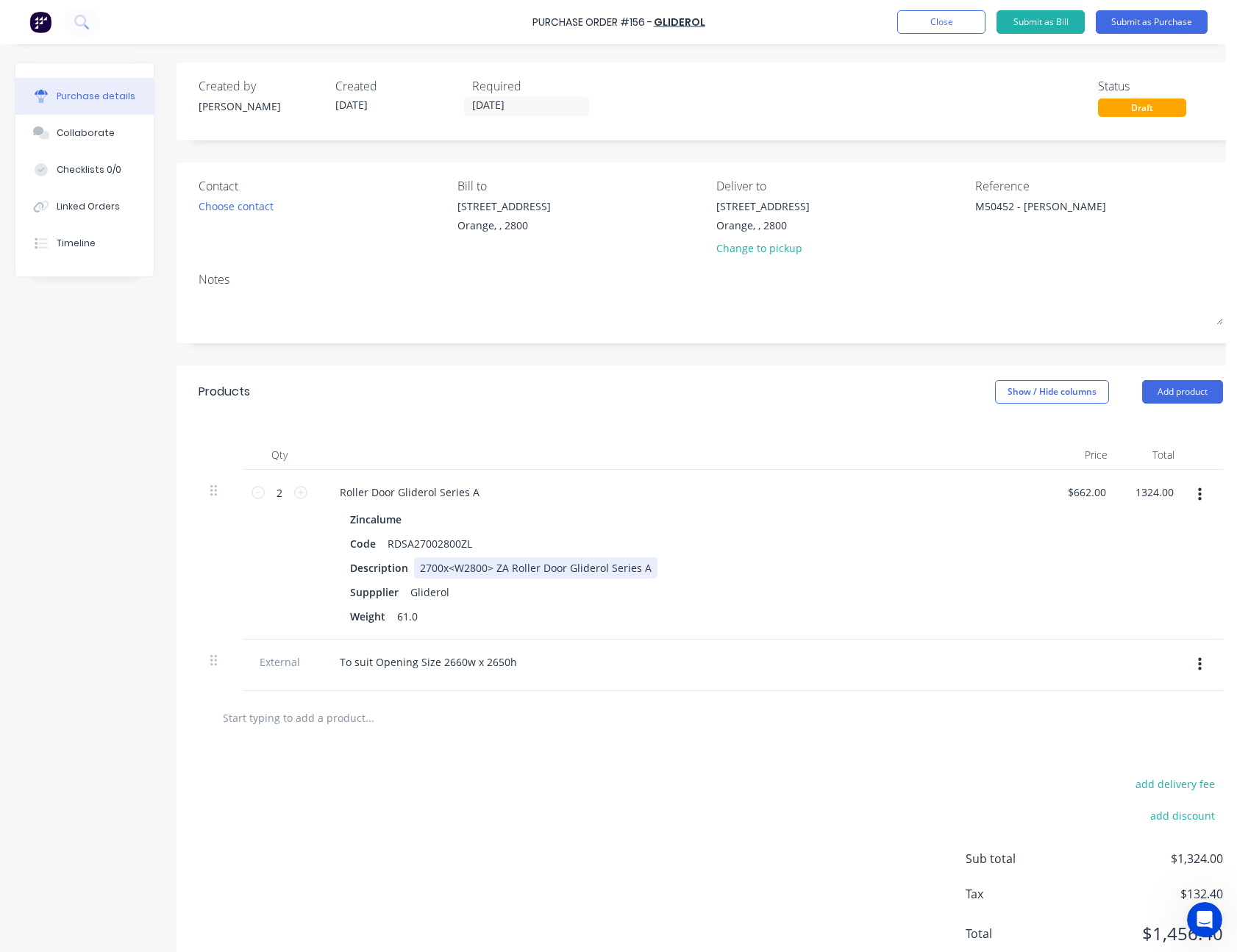
type textarea "x"
type input "$1,324.00"
click at [650, 567] on div "2700x<W2800> ZA Roller Door Gliderol Series A" at bounding box center [536, 568] width 244 height 21
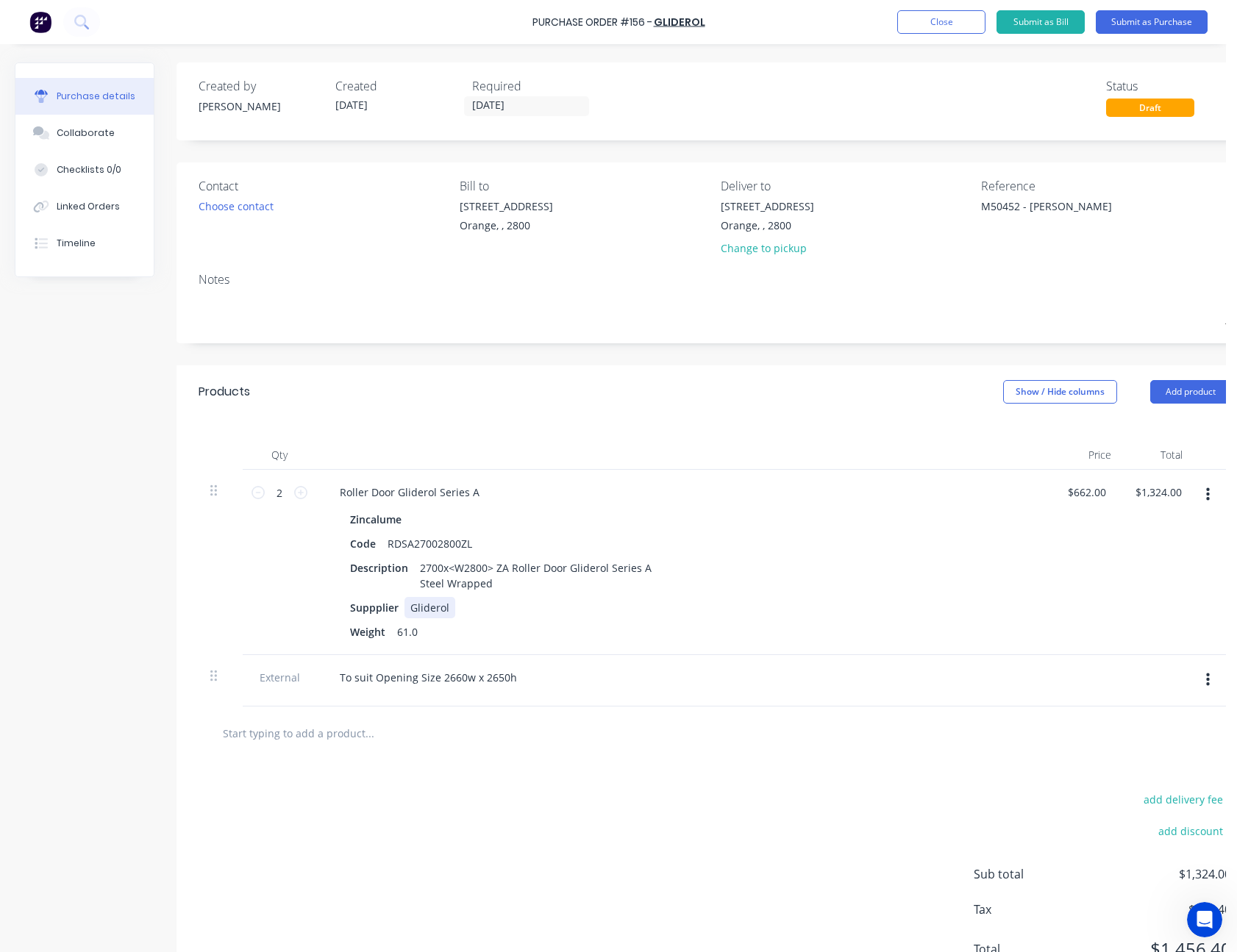
click at [977, 612] on div "Suppplier Gliderol" at bounding box center [681, 608] width 674 height 21
click at [989, 627] on div "Weight 61.0" at bounding box center [681, 632] width 674 height 21
click at [956, 791] on div "add delivery fee add discount Sub total $1,324.00 Tax $132.40 Total $1,456.40" at bounding box center [715, 881] width 1077 height 242
click at [1153, 24] on button "Submit as Purchase" at bounding box center [1151, 21] width 112 height 23
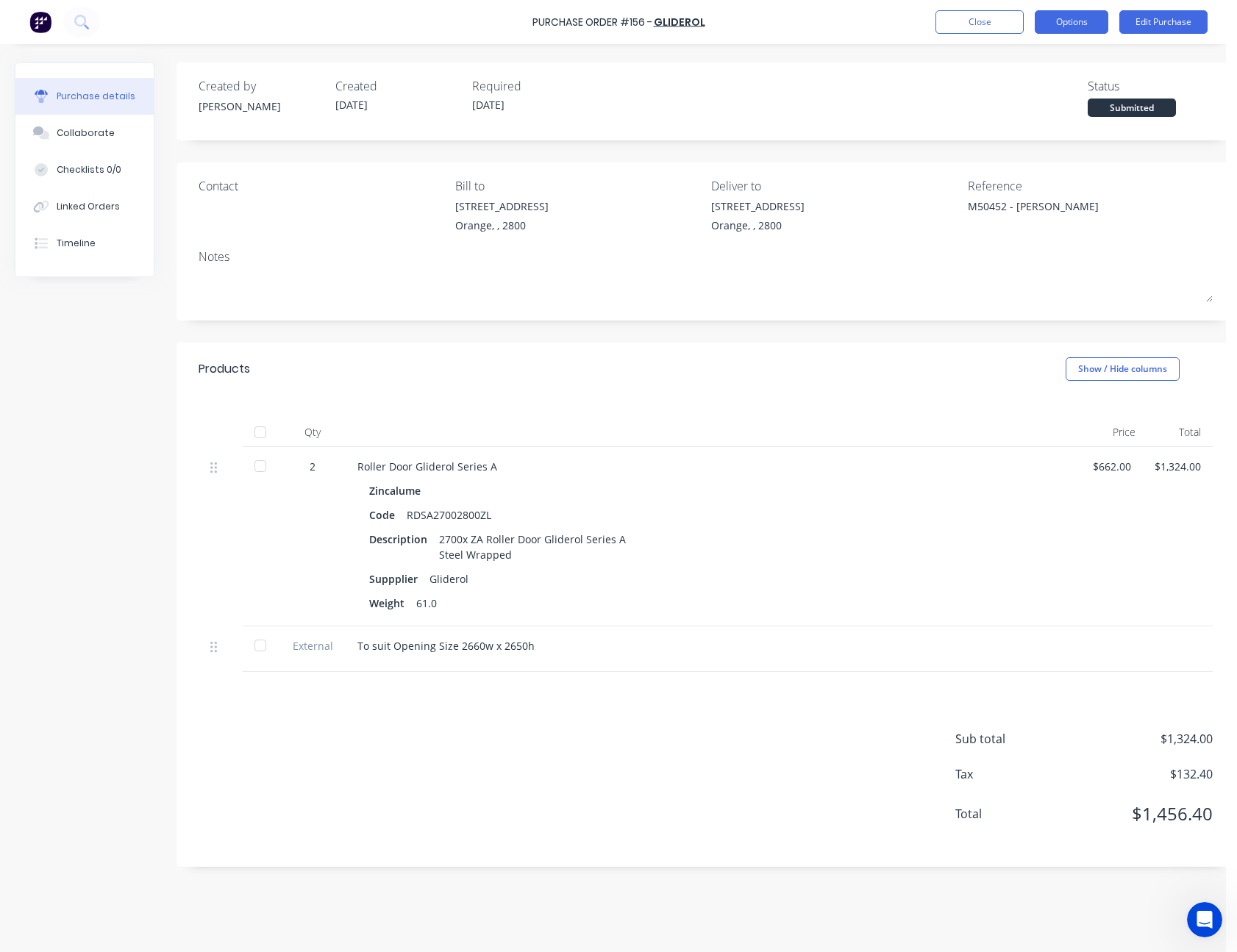
click at [1082, 26] on button "Options" at bounding box center [1071, 21] width 74 height 23
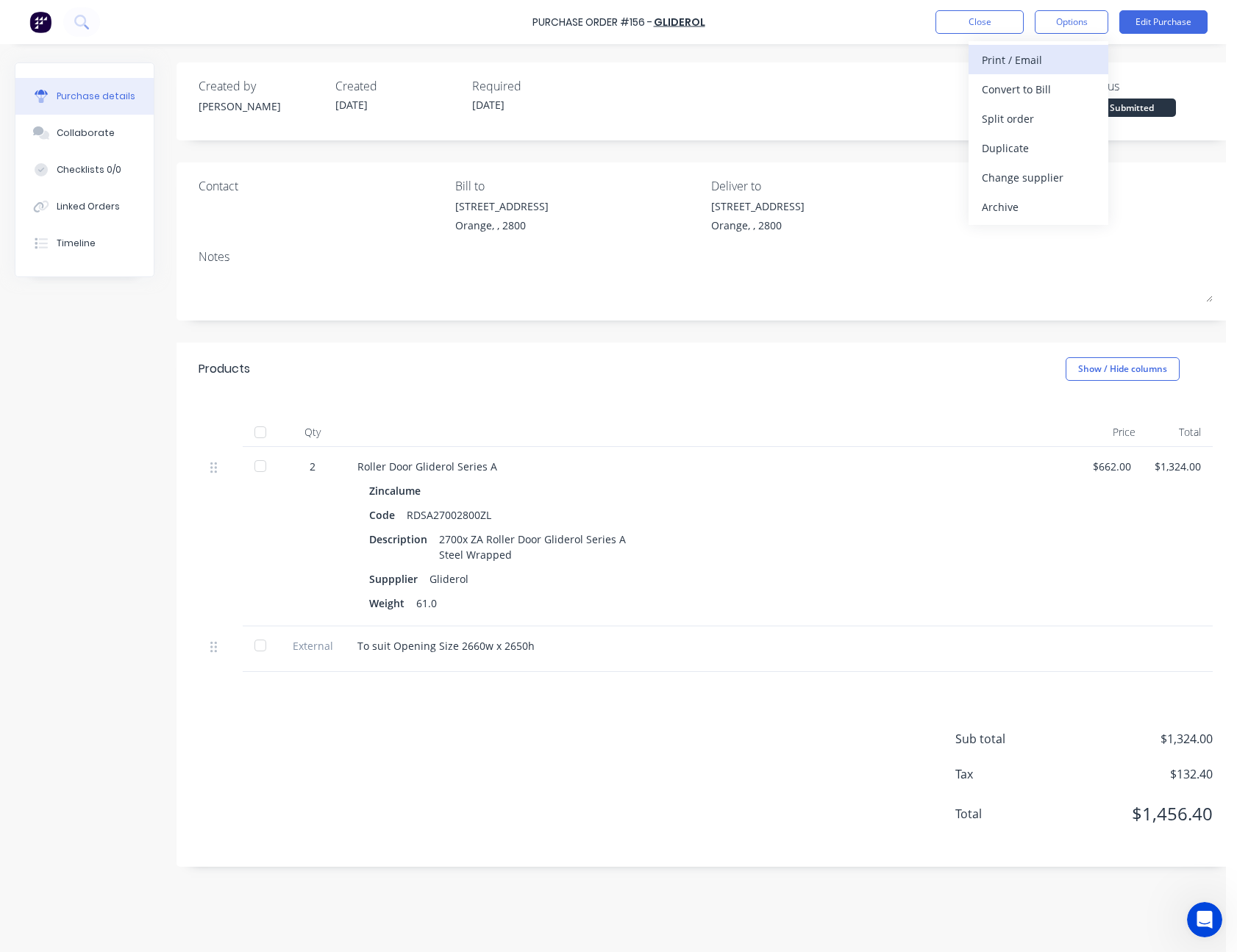
click at [1062, 54] on div "Print / Email" at bounding box center [1039, 60] width 114 height 21
click at [1041, 79] on div "With pricing" at bounding box center [1039, 89] width 114 height 21
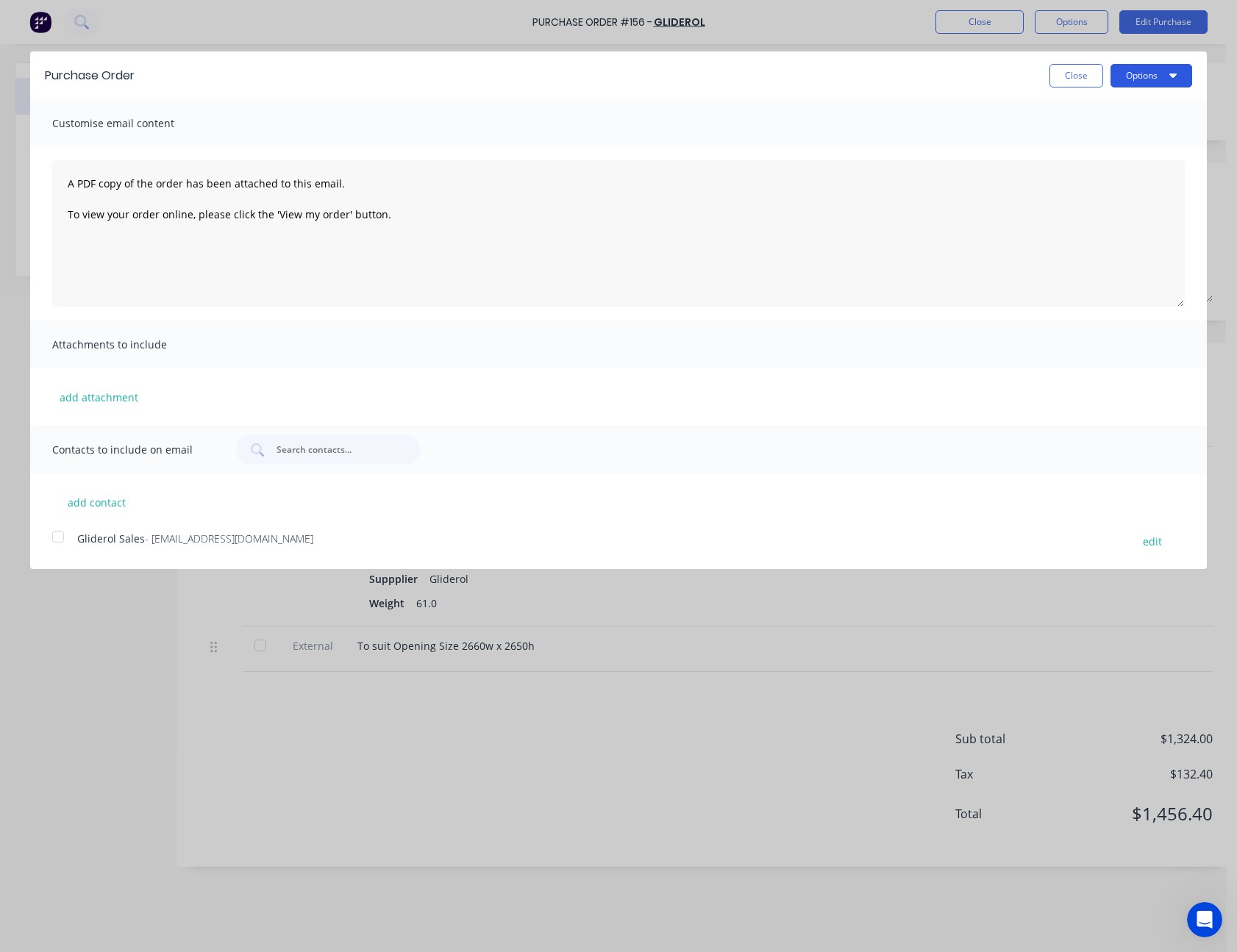
click at [1134, 76] on button "Options" at bounding box center [1151, 75] width 82 height 23
click at [1123, 107] on div "Print" at bounding box center [1123, 113] width 114 height 21
click at [1078, 77] on button "Close" at bounding box center [1077, 75] width 54 height 23
type textarea "x"
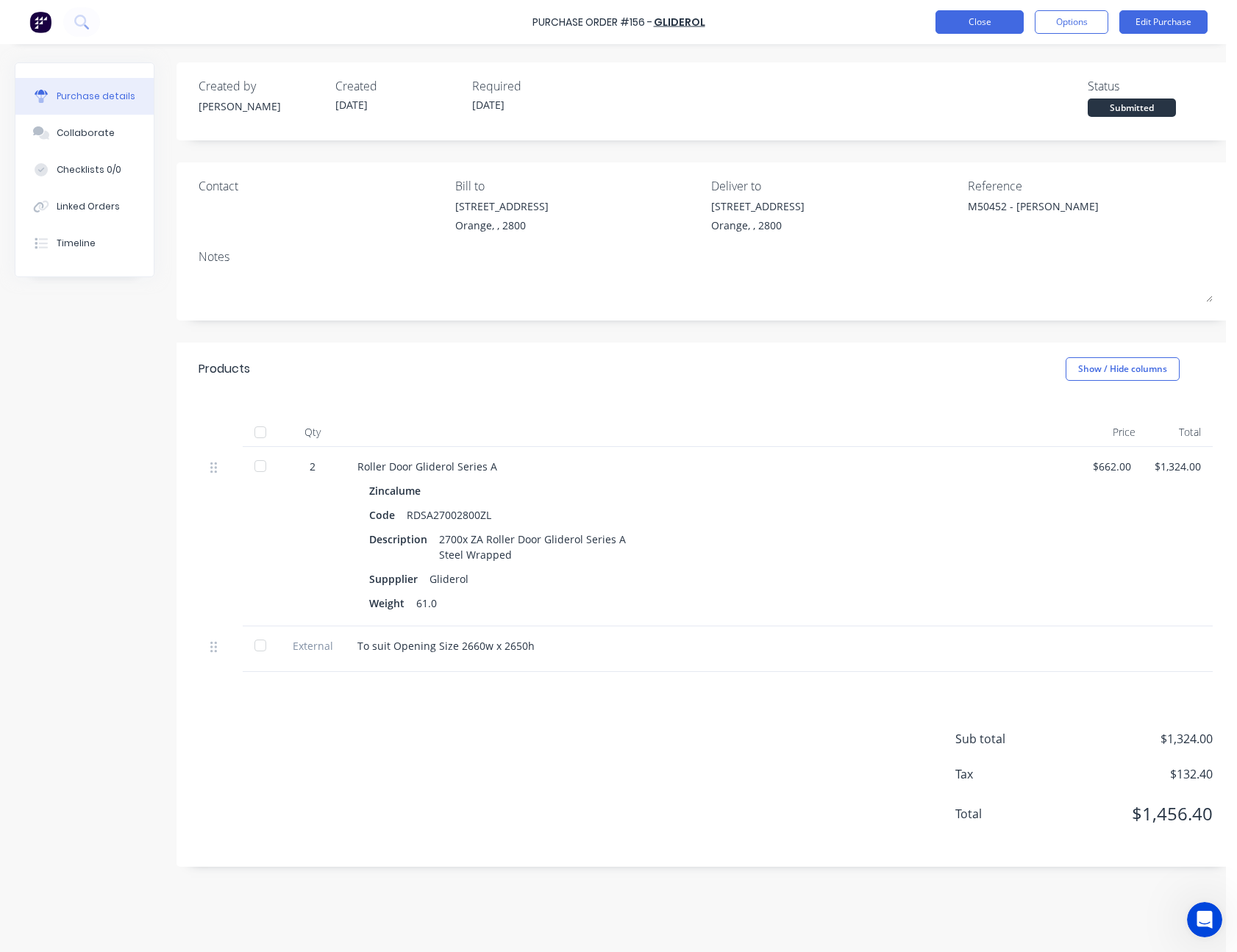
click at [988, 23] on button "Close" at bounding box center [979, 21] width 88 height 23
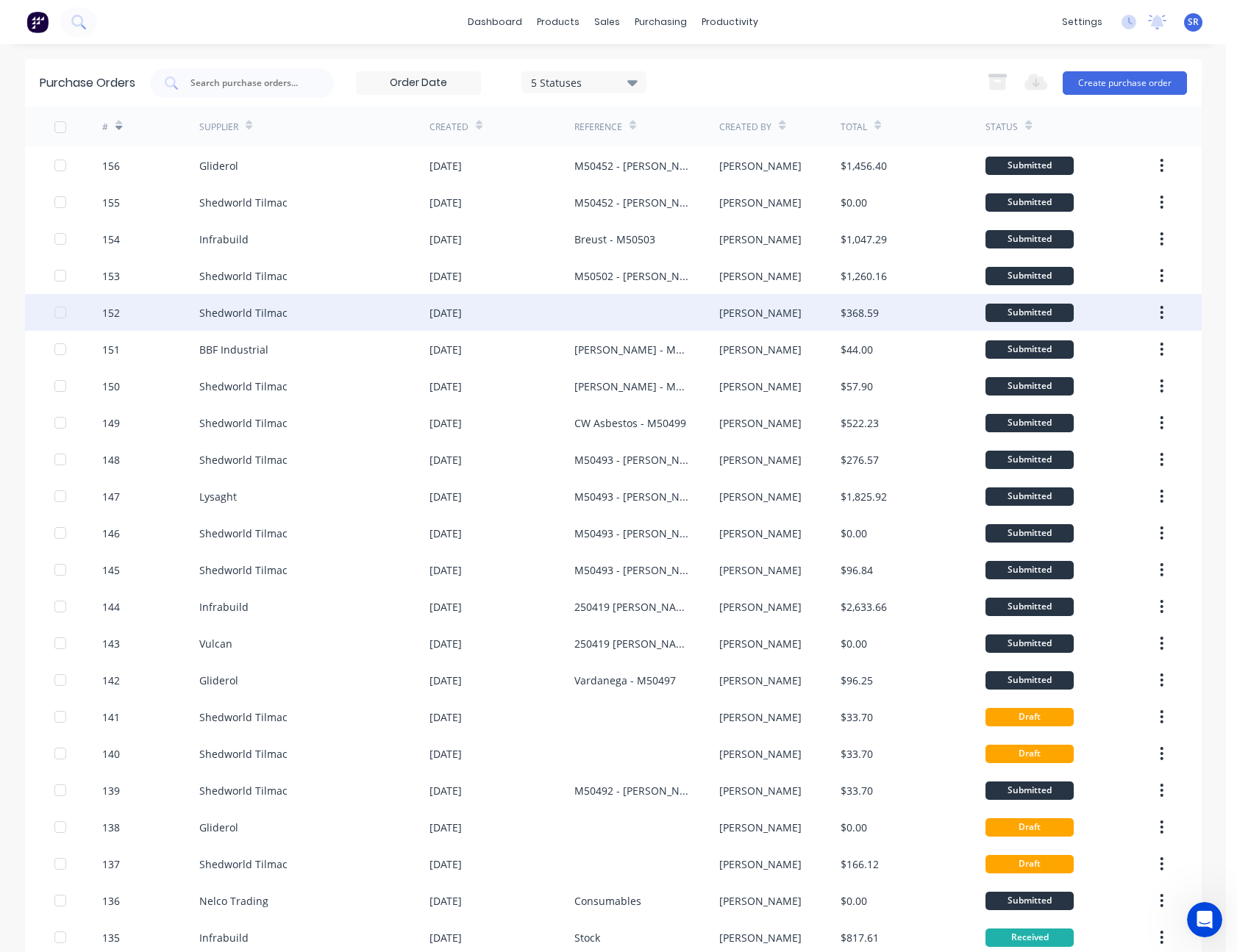
click at [800, 310] on div "[PERSON_NAME]" at bounding box center [780, 313] width 121 height 37
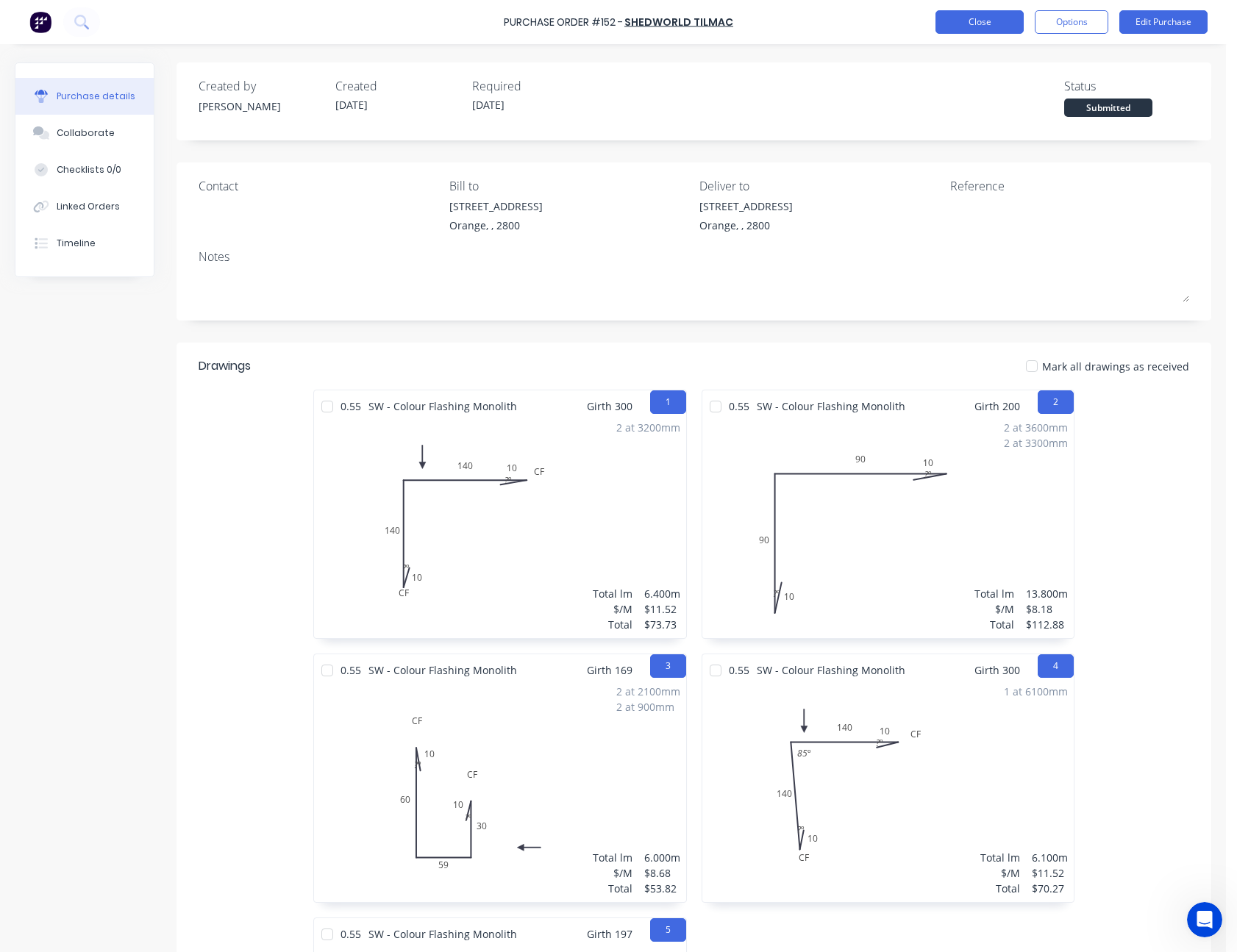
click at [993, 22] on button "Close" at bounding box center [979, 21] width 88 height 23
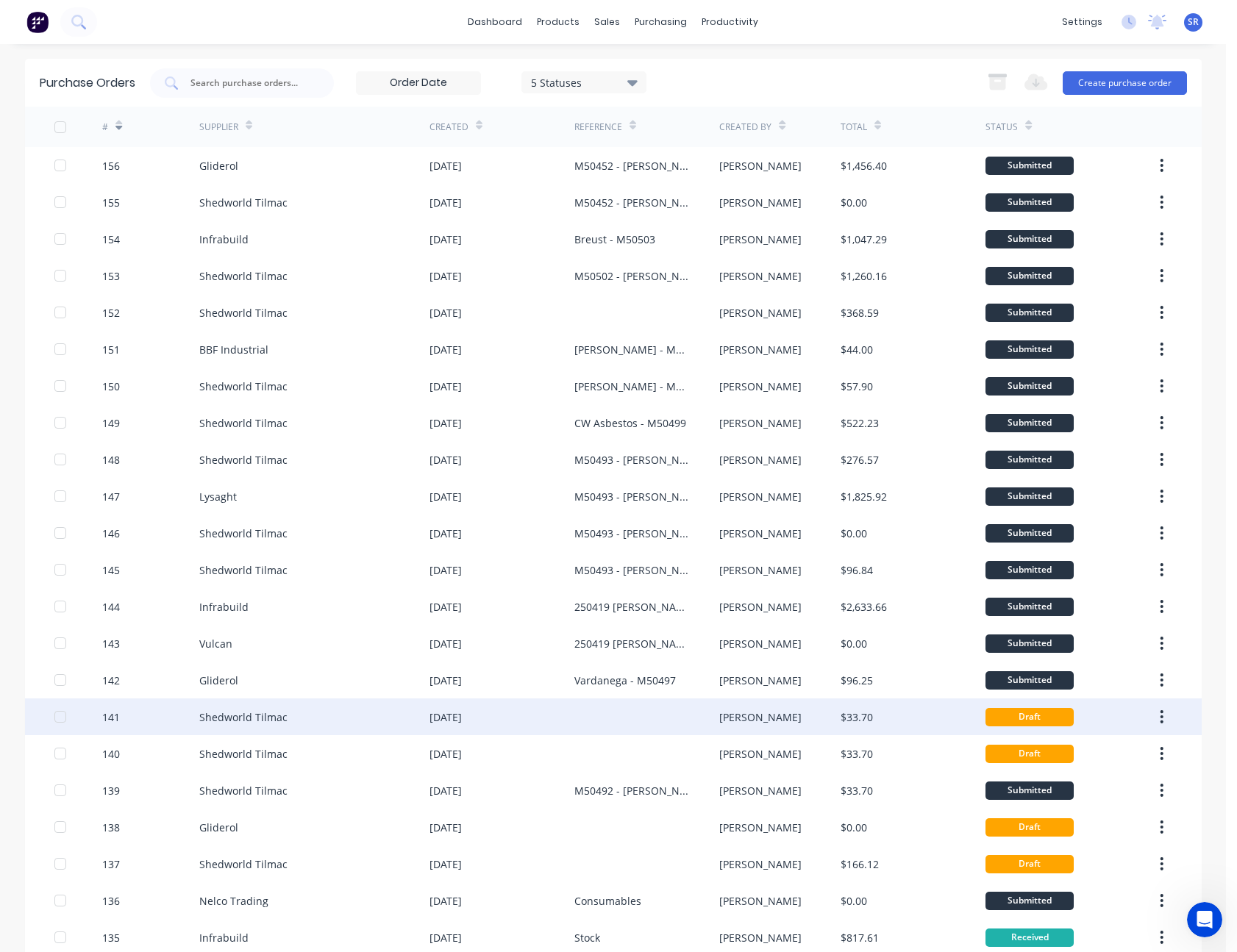
click at [1161, 717] on icon "button" at bounding box center [1162, 717] width 3 height 13
click at [1136, 755] on div "Archive" at bounding box center [1109, 755] width 114 height 21
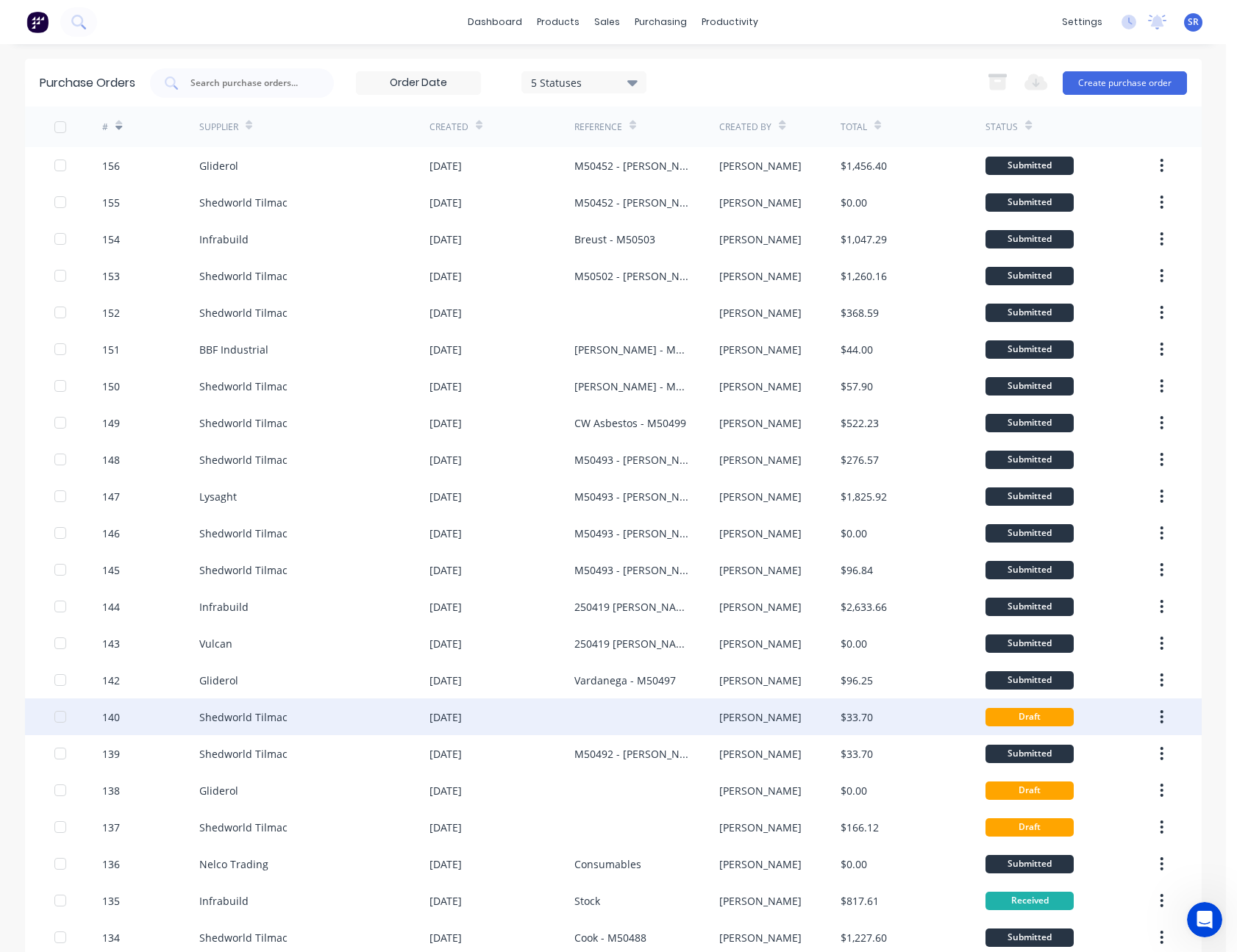
click at [1160, 710] on icon "button" at bounding box center [1162, 717] width 4 height 16
click at [1138, 752] on div "Archive" at bounding box center [1109, 755] width 114 height 21
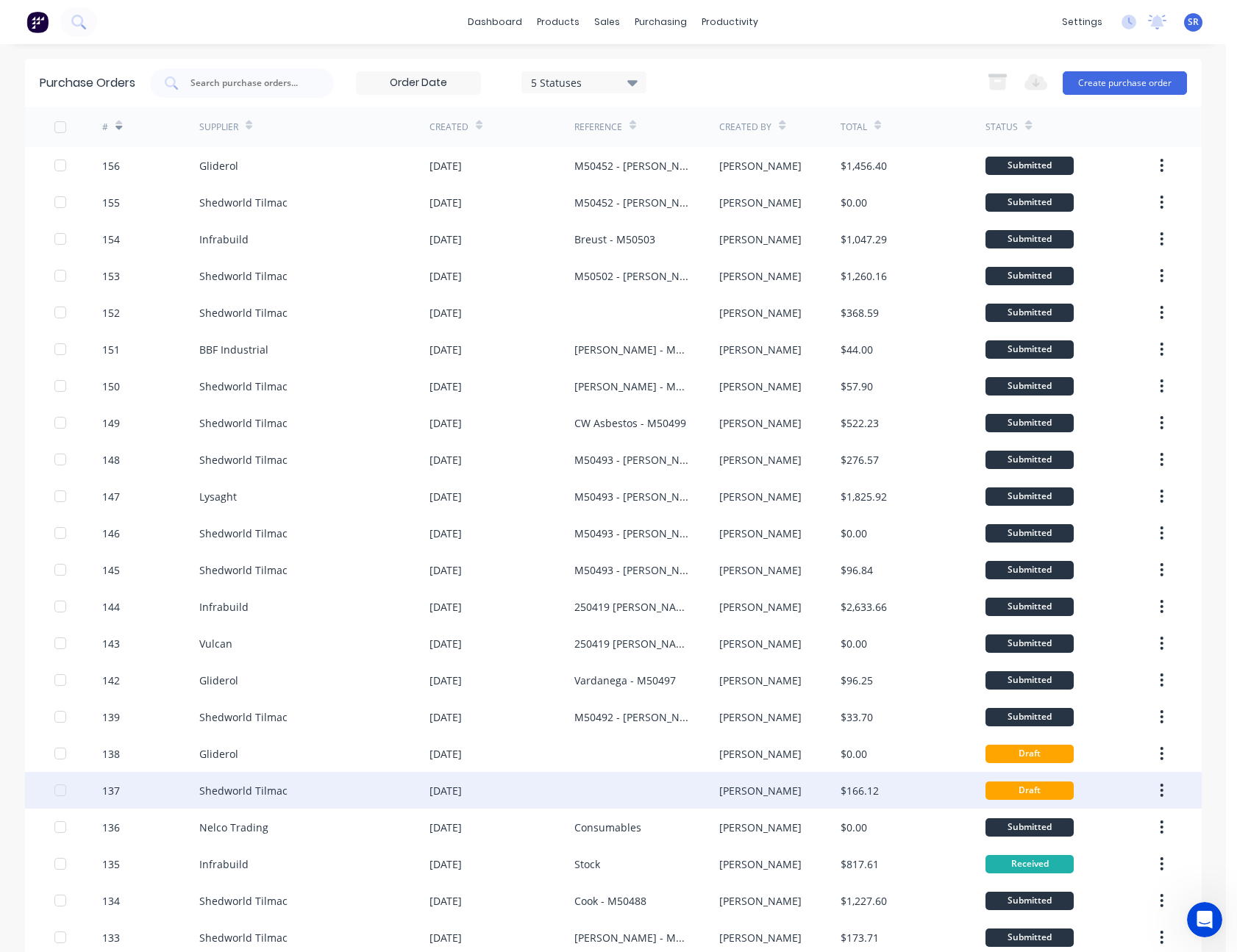
click at [620, 777] on div at bounding box center [647, 791] width 145 height 37
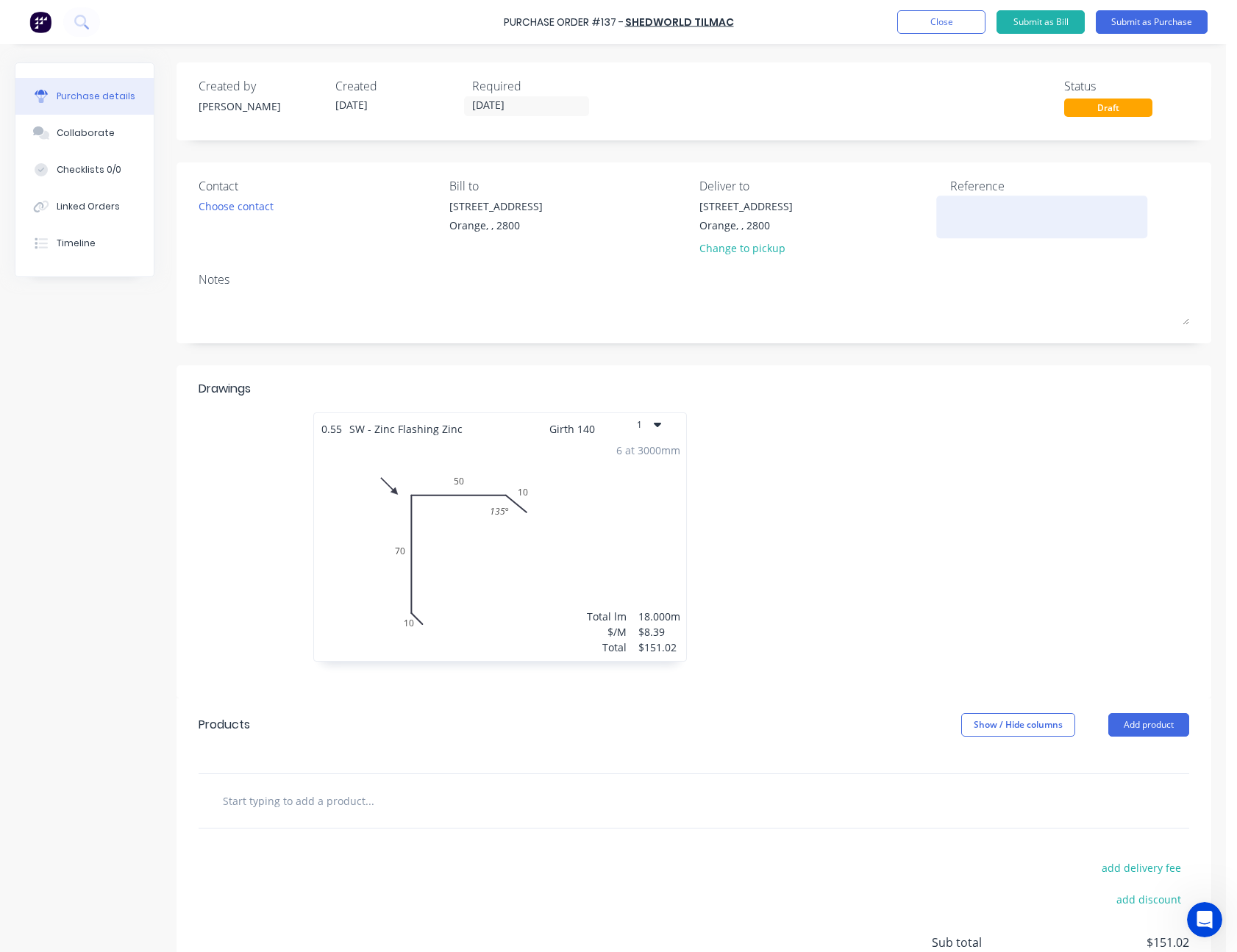
click at [951, 206] on textarea at bounding box center [1042, 215] width 184 height 34
type textarea "M50452"
type textarea "x"
type textarea "M50452 -"
type textarea "x"
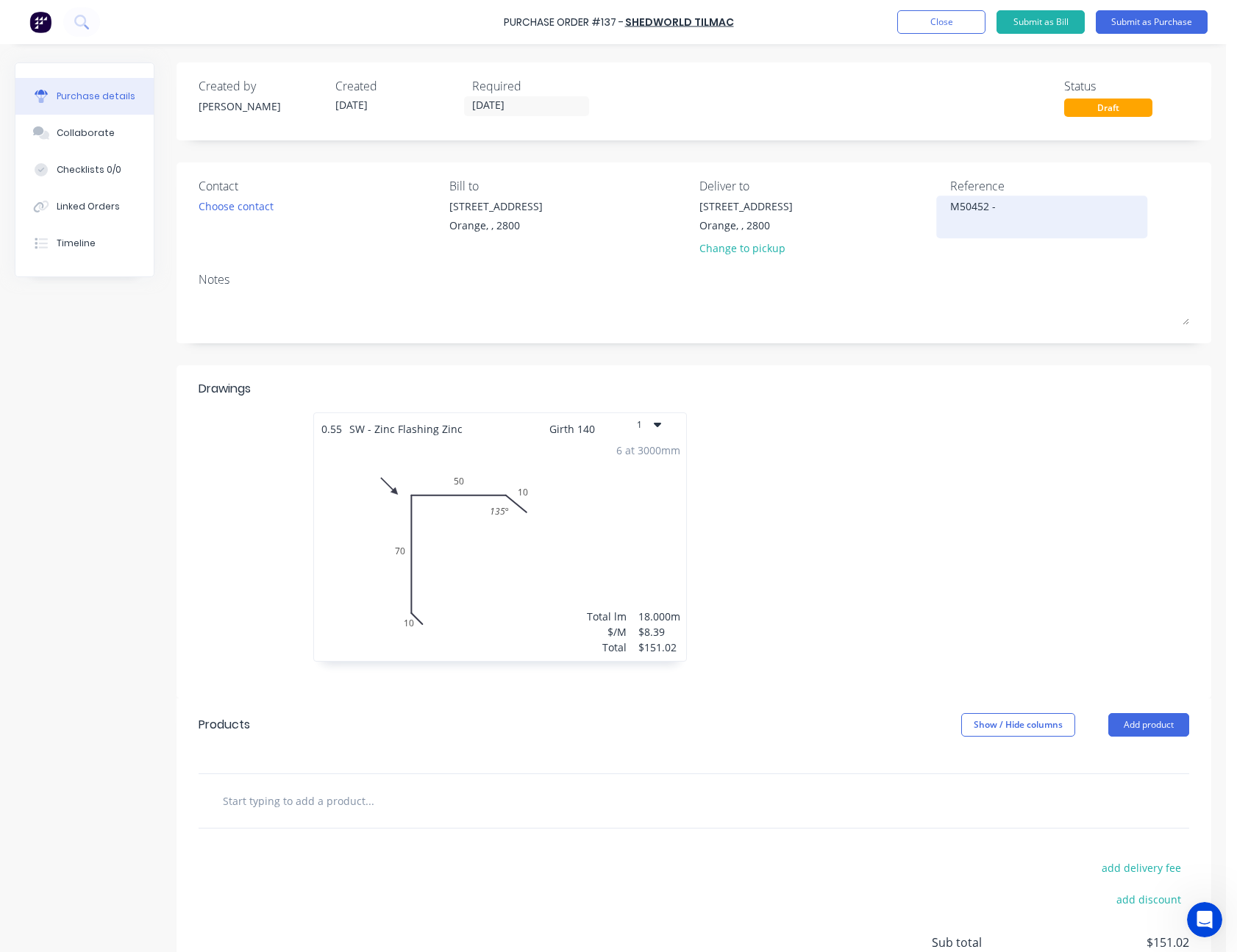
type textarea "M50452 -"
type textarea "x"
type textarea "M50452 - H"
type textarea "x"
type textarea "M50452 - Ho"
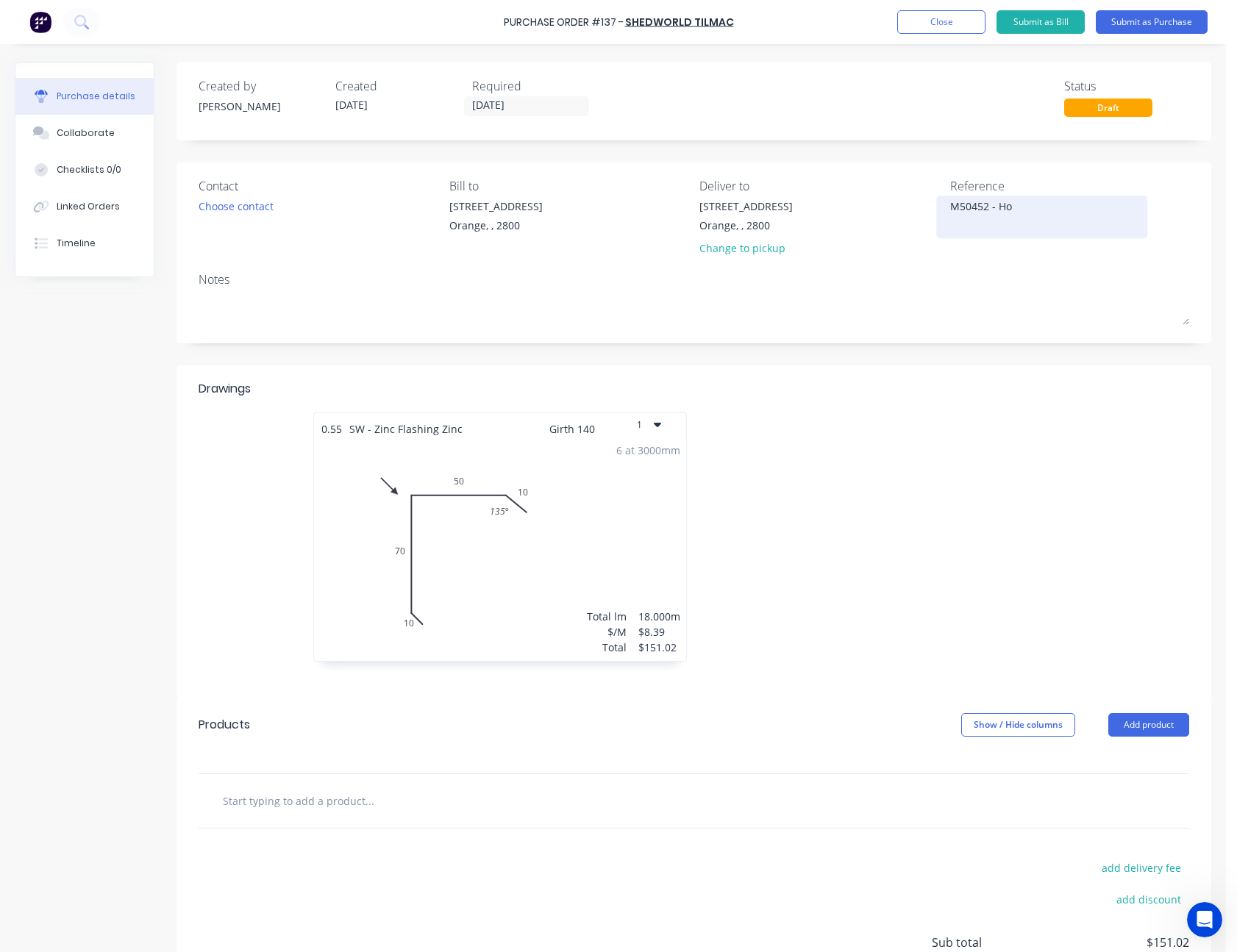
type textarea "x"
type textarea "M50452 - Hor"
type textarea "x"
type textarea "M50452 - Hora"
type textarea "x"
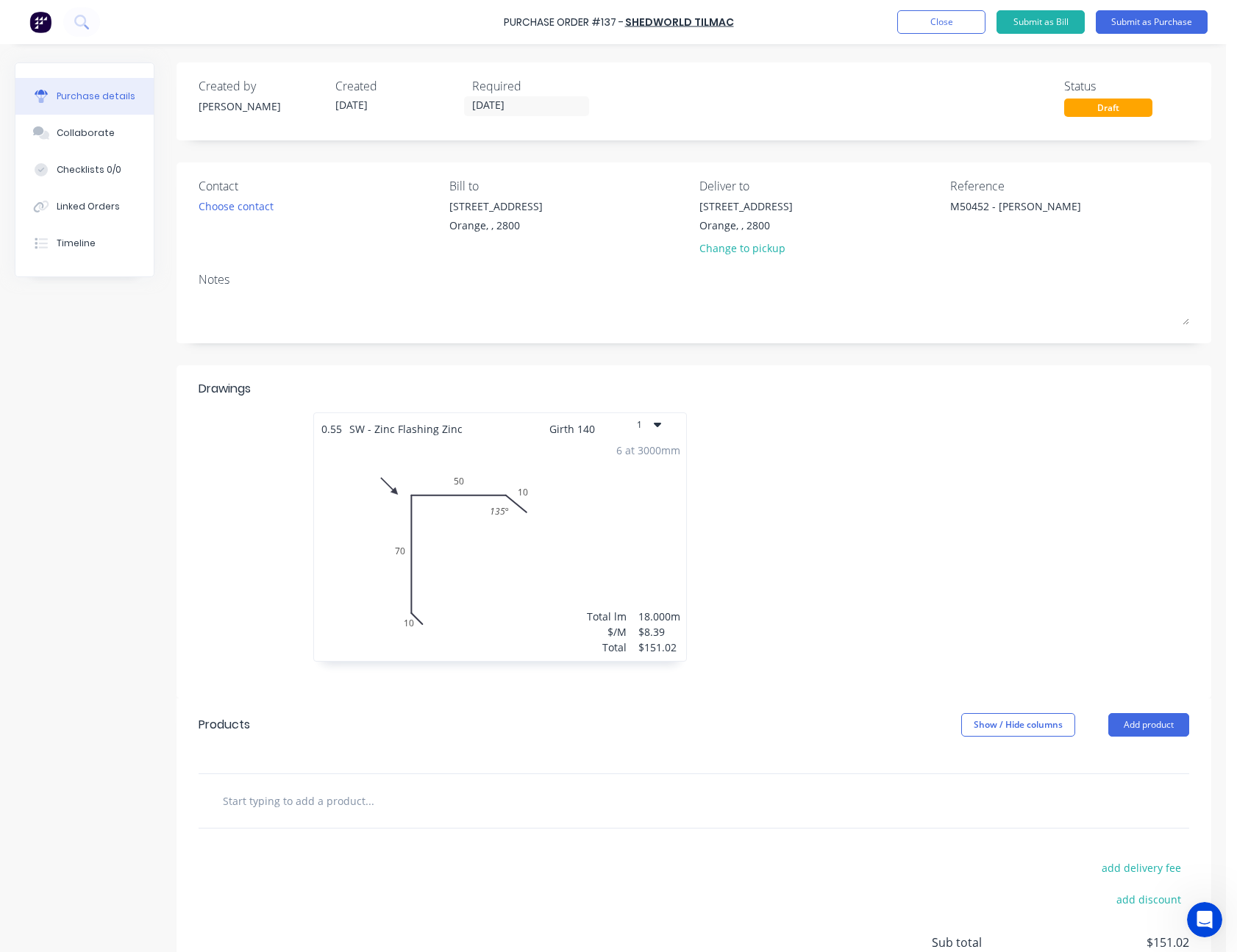
type textarea "M50452 - [PERSON_NAME]"
type textarea "x"
type textarea "M50452 - [PERSON_NAME]"
click at [967, 272] on div "Notes" at bounding box center [693, 279] width 990 height 18
click at [1171, 14] on button "Submit as Purchase" at bounding box center [1151, 21] width 112 height 23
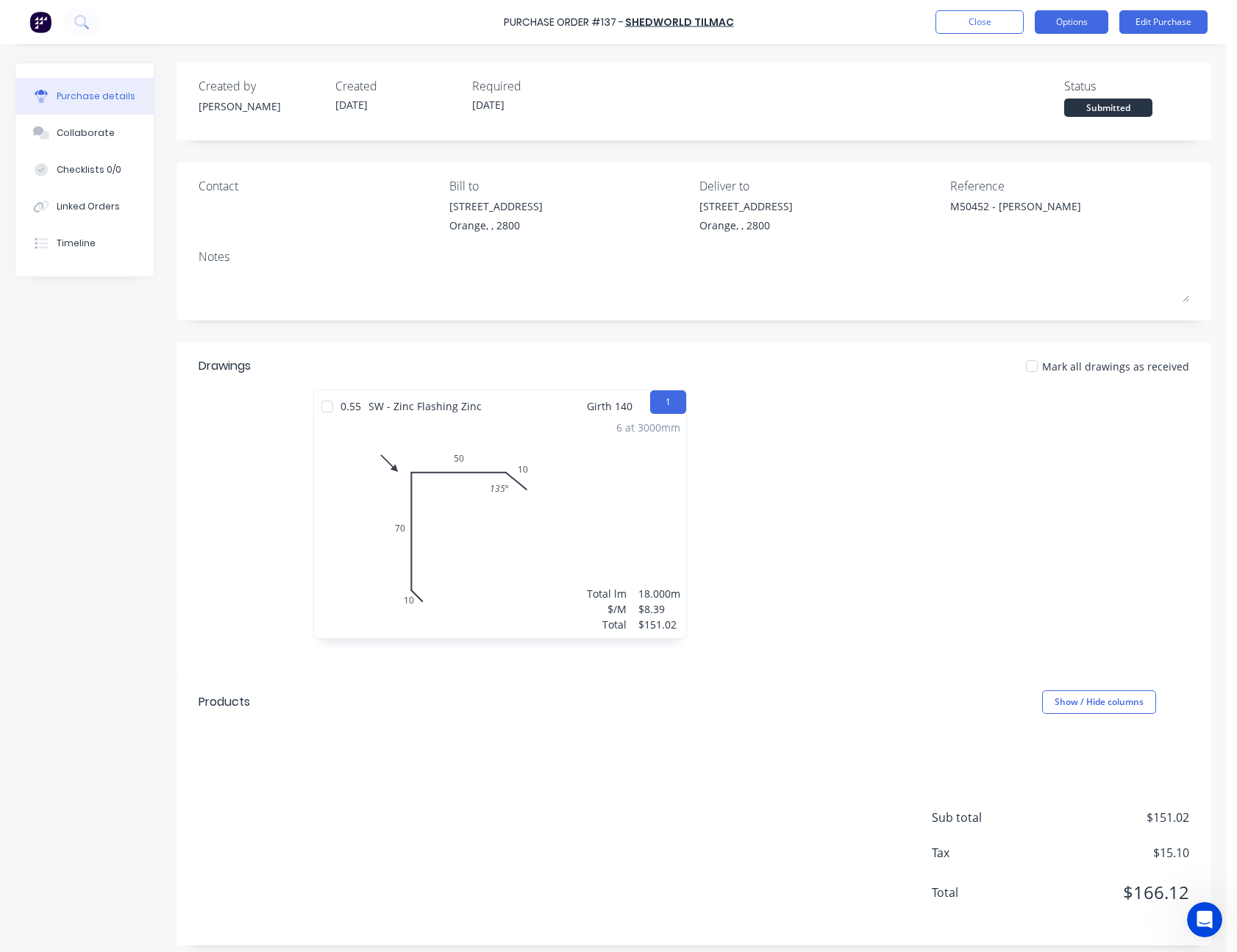
click at [1050, 23] on button "Options" at bounding box center [1071, 21] width 74 height 23
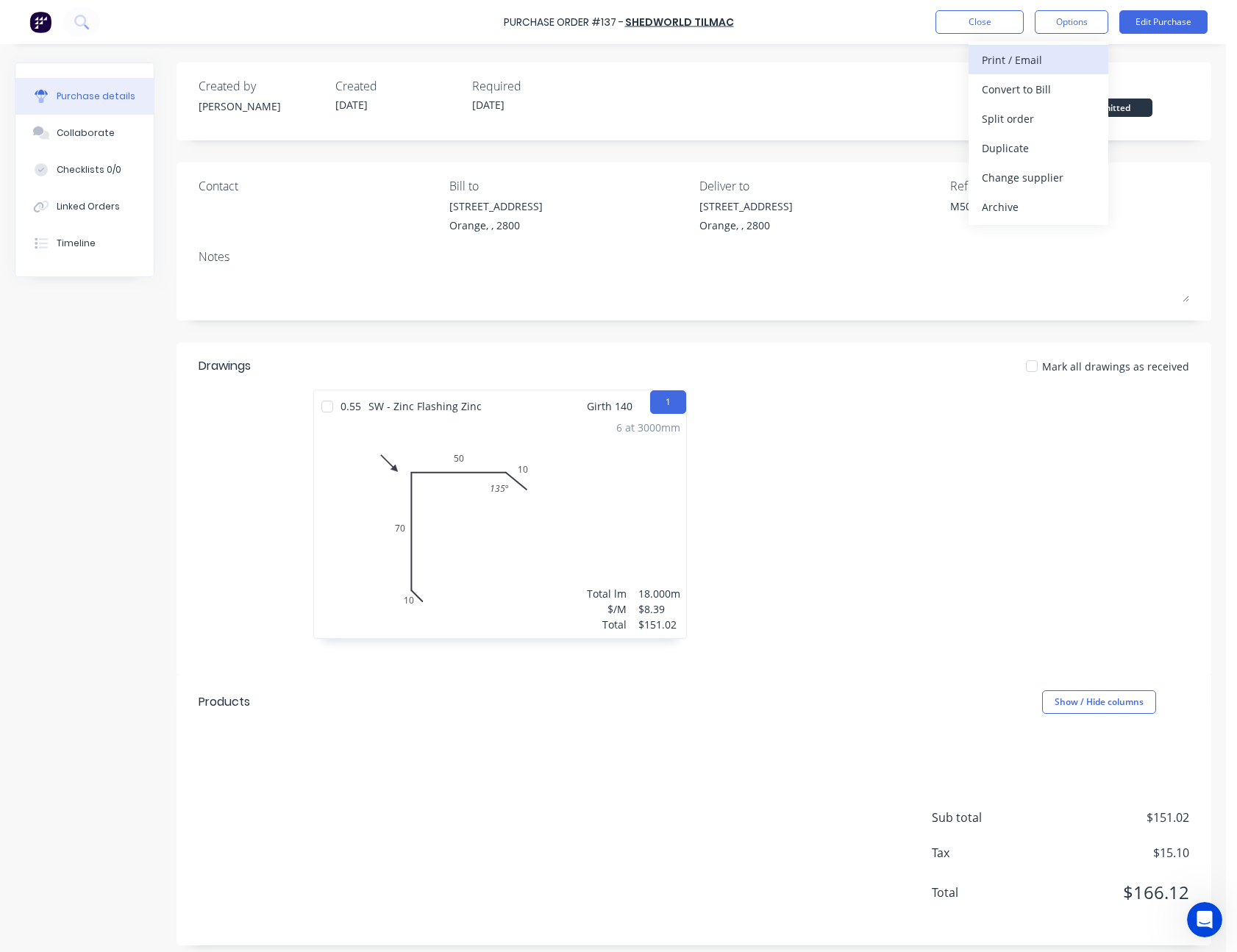
click at [1048, 47] on button "Print / Email" at bounding box center [1039, 60] width 140 height 30
click at [1047, 111] on div "Without pricing" at bounding box center [1039, 118] width 114 height 21
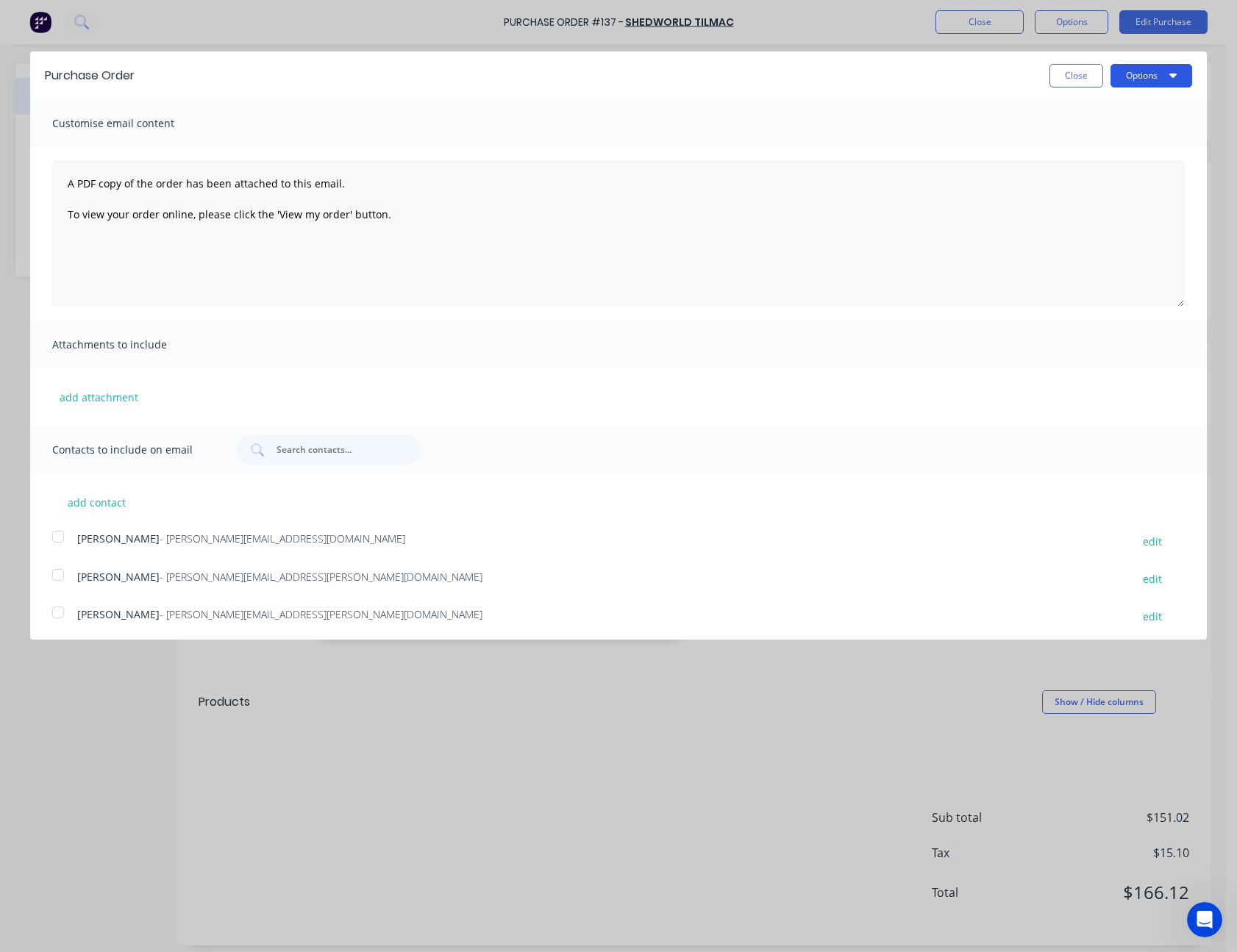
click at [1117, 76] on button "Options" at bounding box center [1151, 75] width 82 height 23
click at [1109, 106] on div "Print" at bounding box center [1123, 113] width 114 height 21
click at [1053, 75] on button "Close" at bounding box center [1077, 75] width 54 height 23
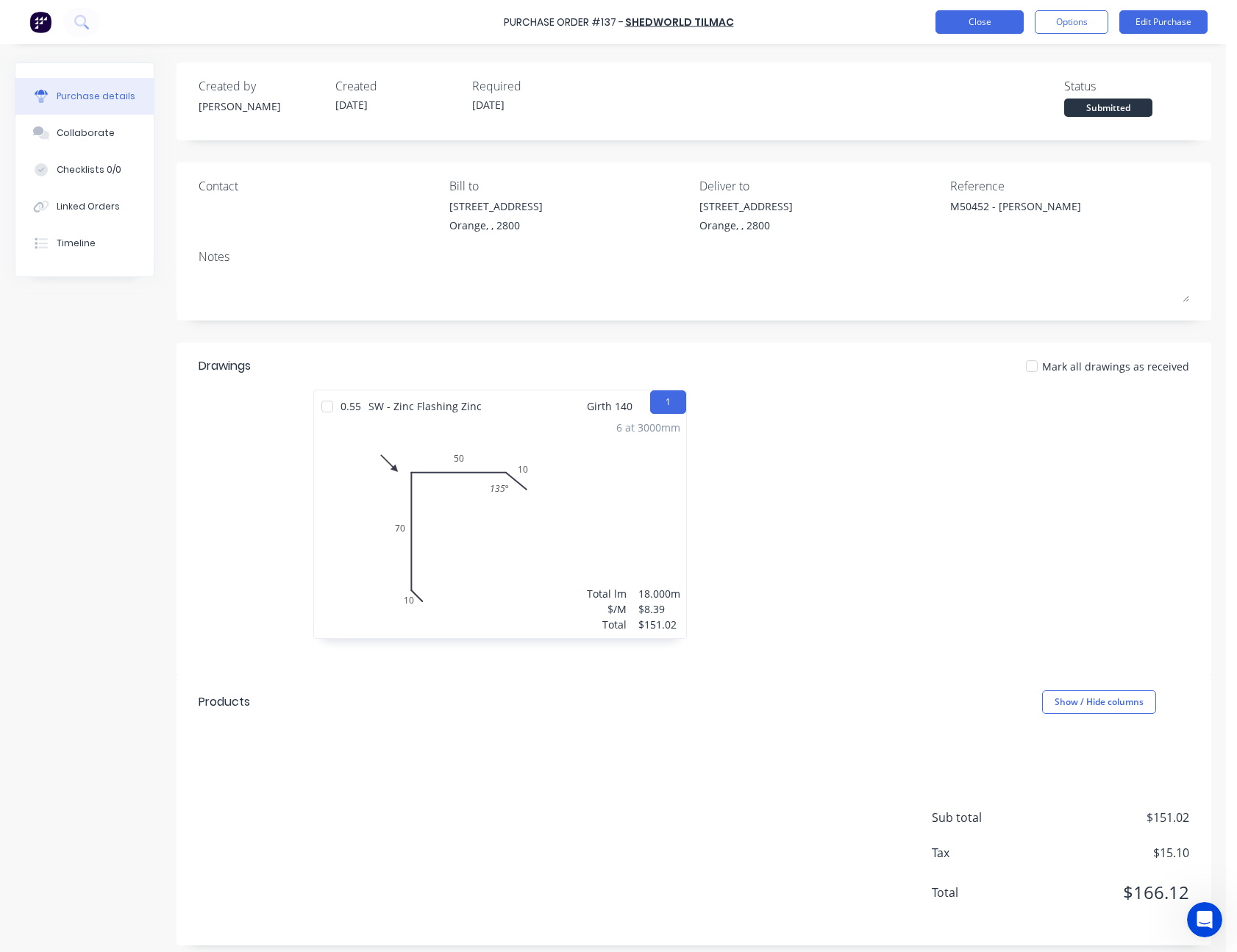
click at [999, 20] on button "Close" at bounding box center [979, 21] width 88 height 23
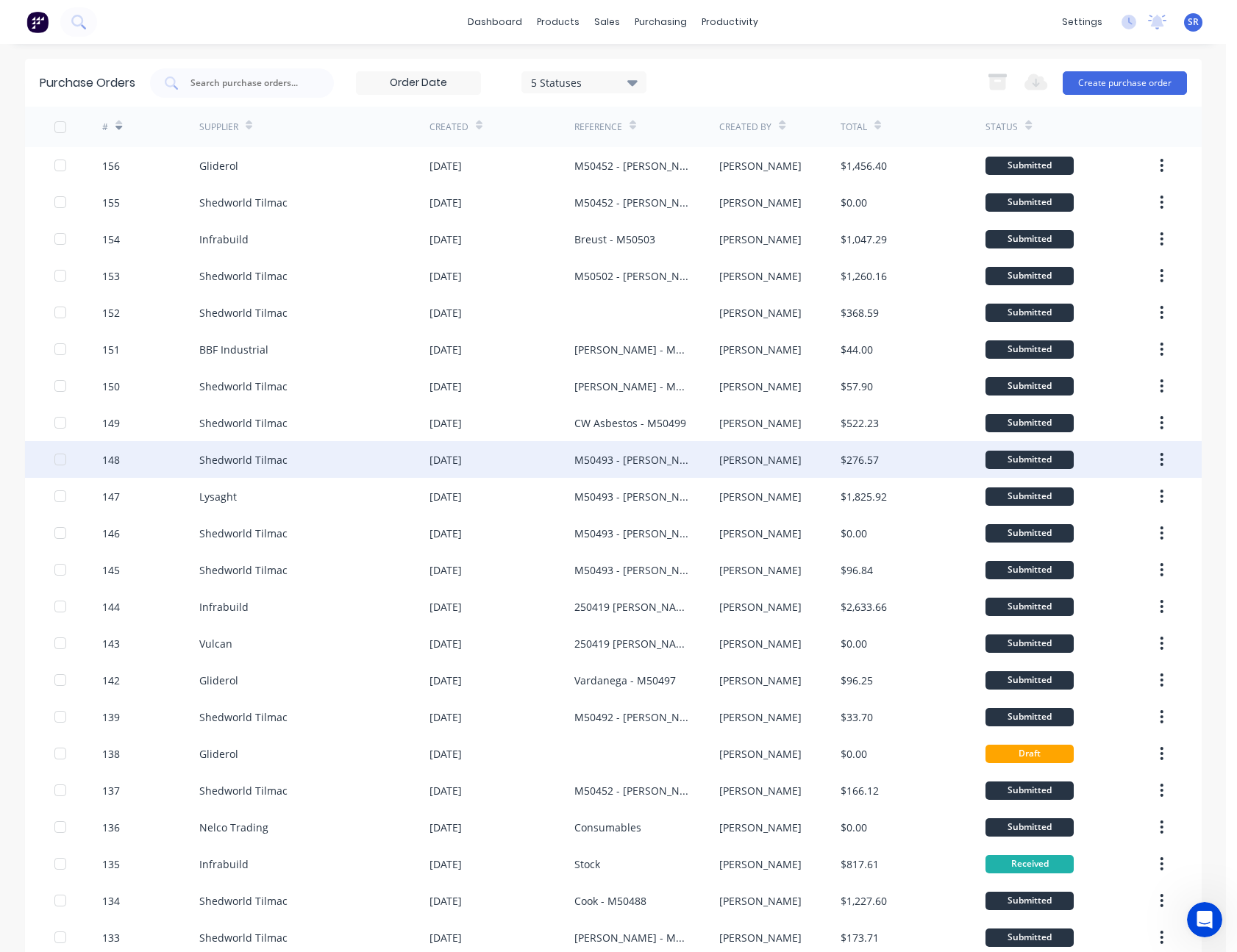
click at [68, 447] on div at bounding box center [78, 460] width 48 height 37
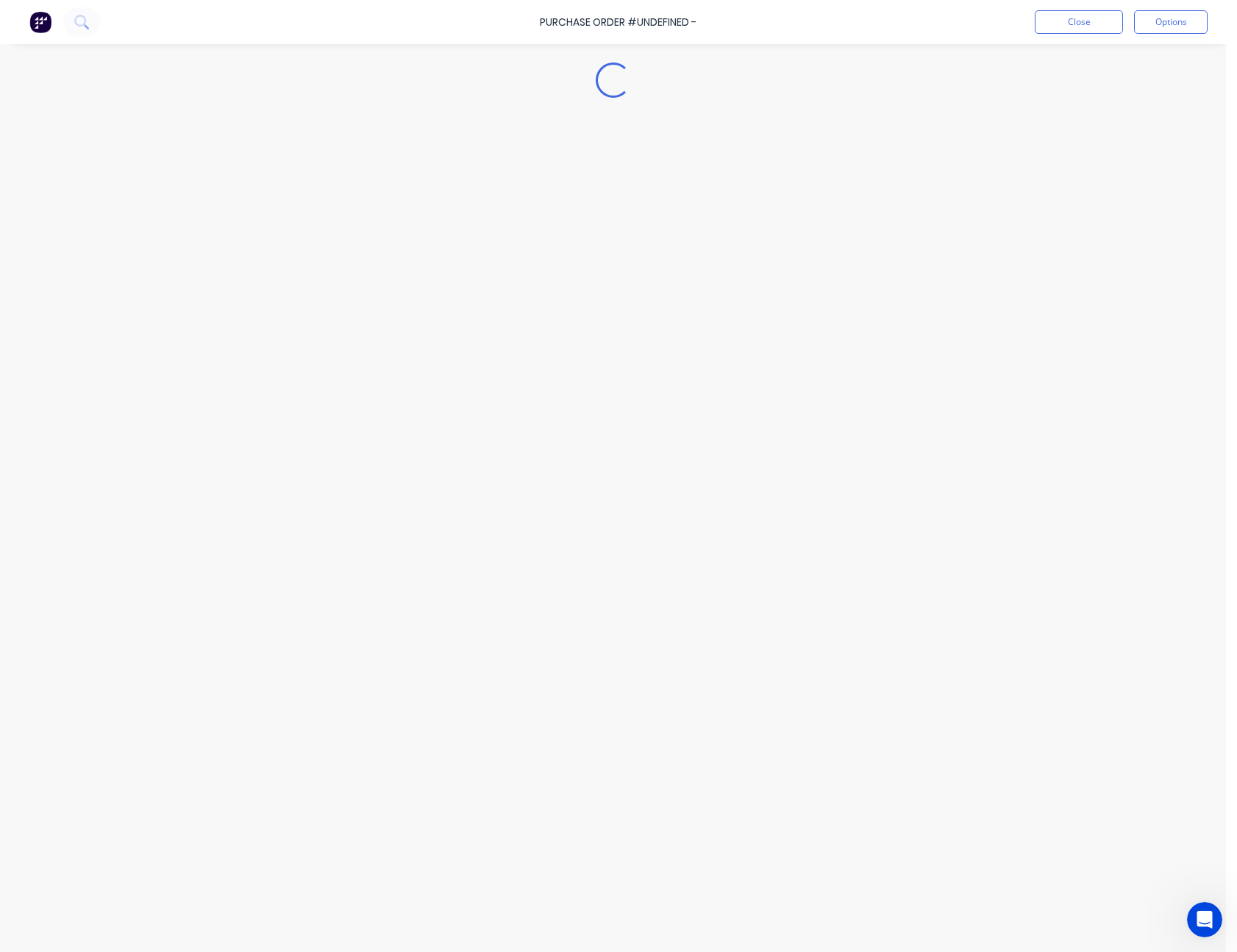
type textarea "x"
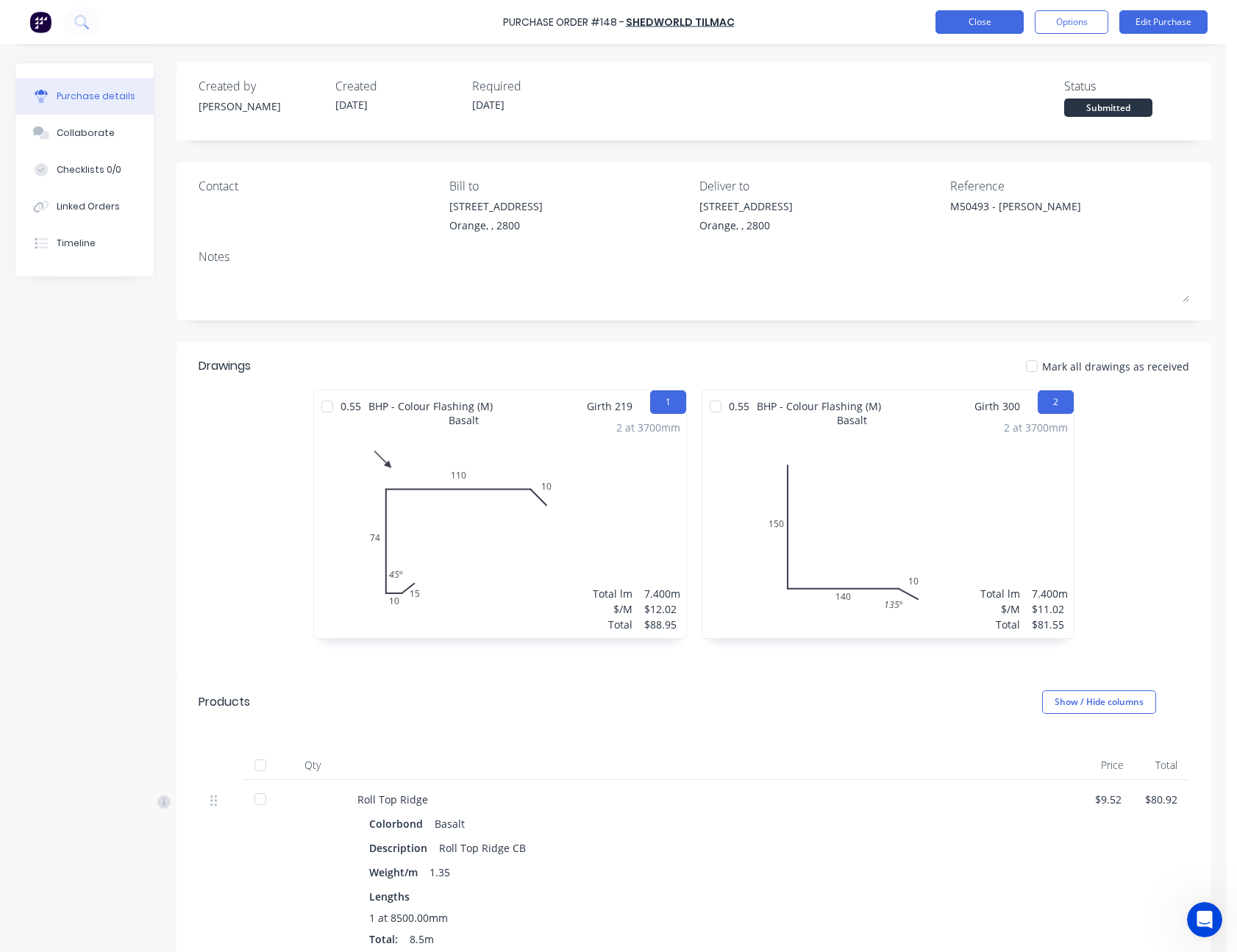
click at [1010, 22] on button "Close" at bounding box center [979, 21] width 88 height 23
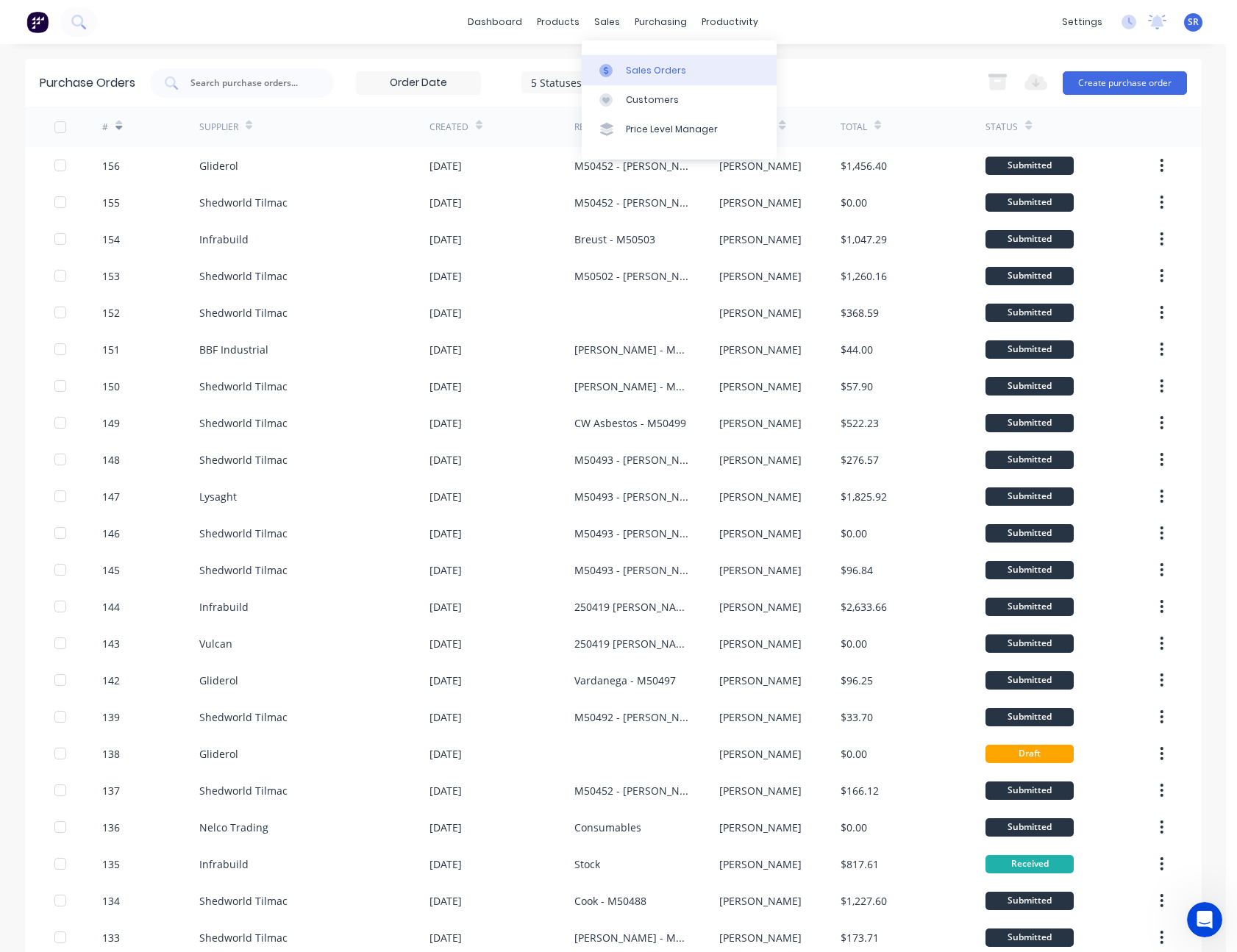
click at [650, 67] on div "Sales Orders" at bounding box center [655, 71] width 61 height 13
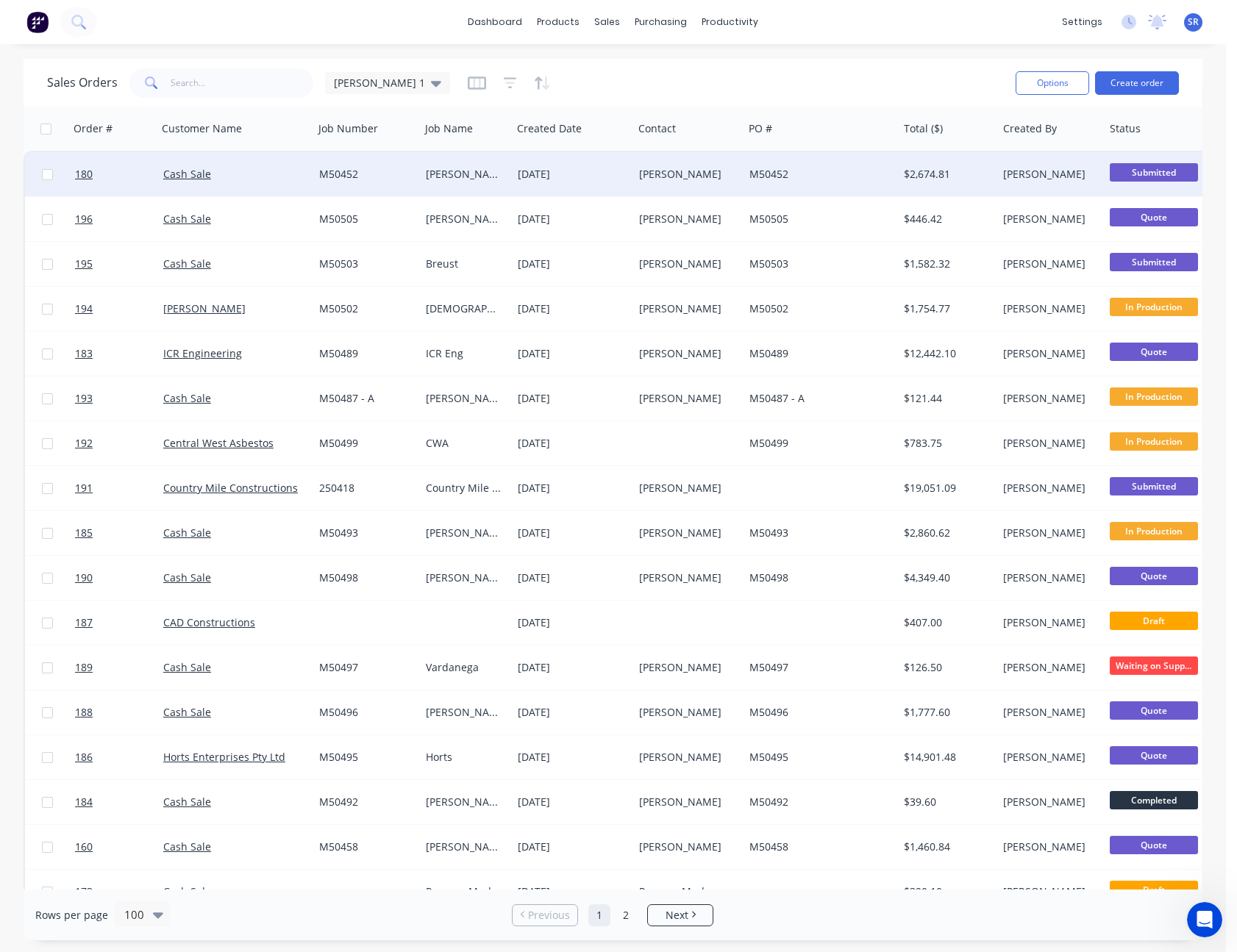
click at [970, 175] on div "$2,674.81" at bounding box center [945, 174] width 83 height 15
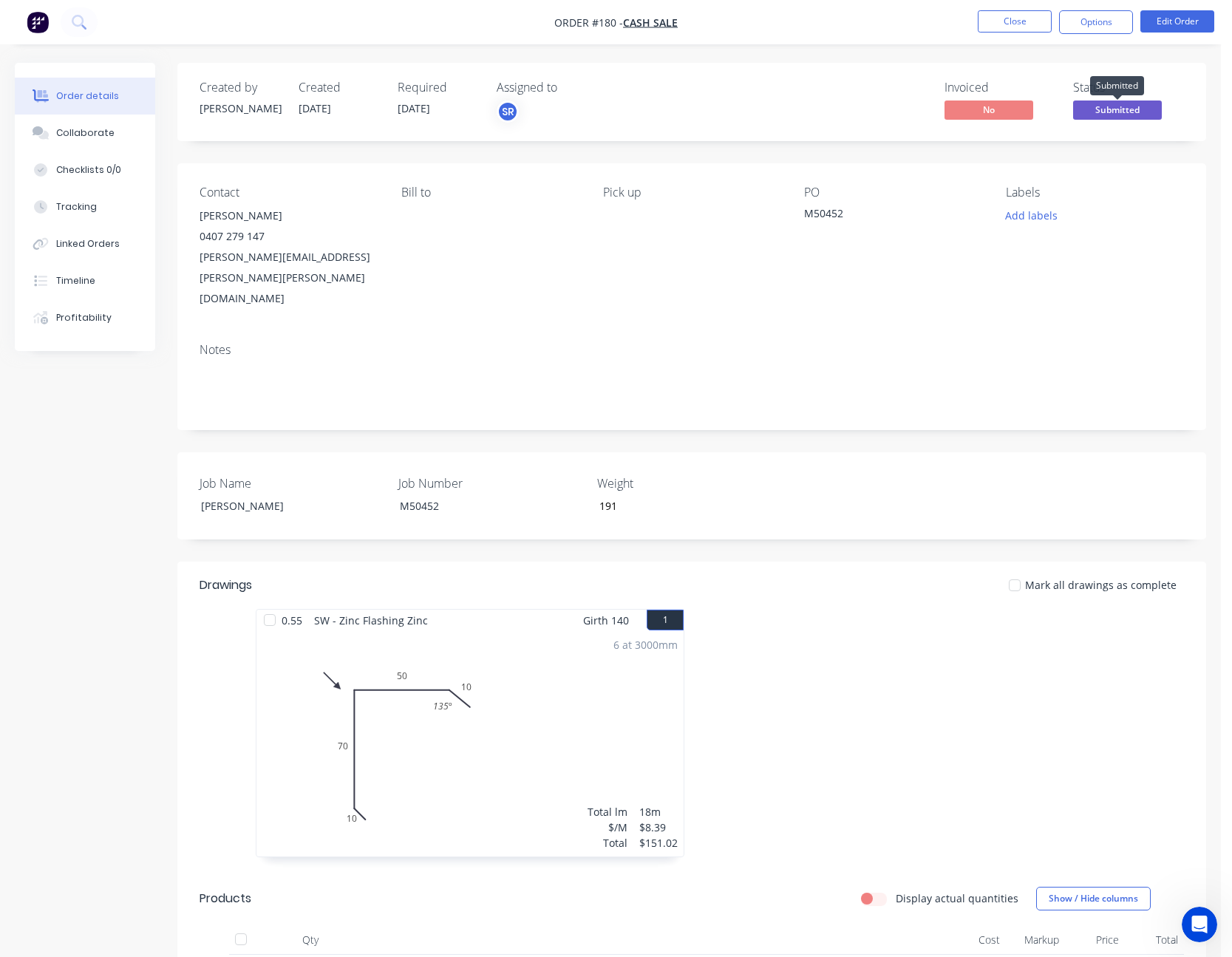
click at [1115, 108] on span "Submitted" at bounding box center [1117, 109] width 89 height 19
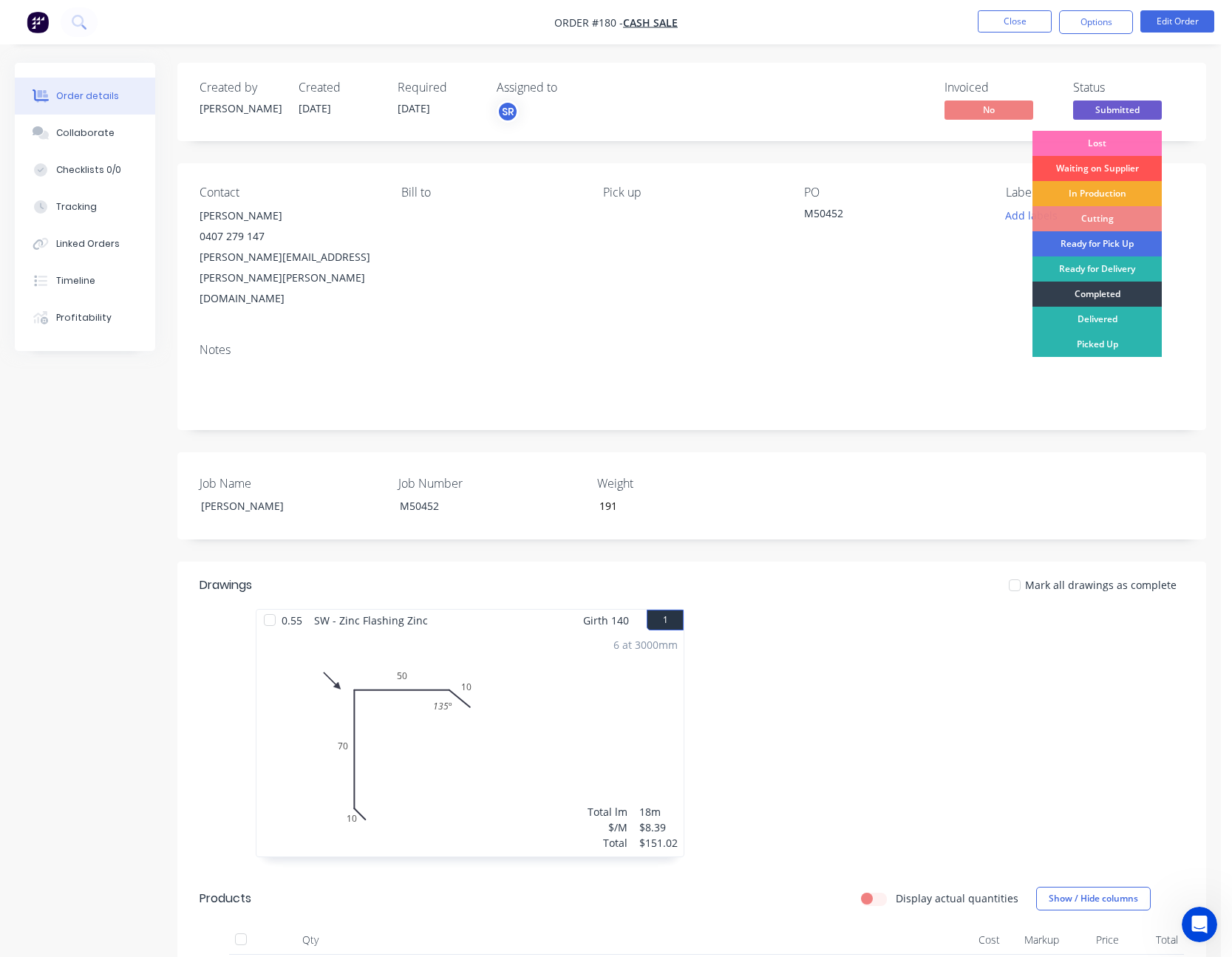
click at [1109, 193] on div "In Production" at bounding box center [1097, 194] width 129 height 25
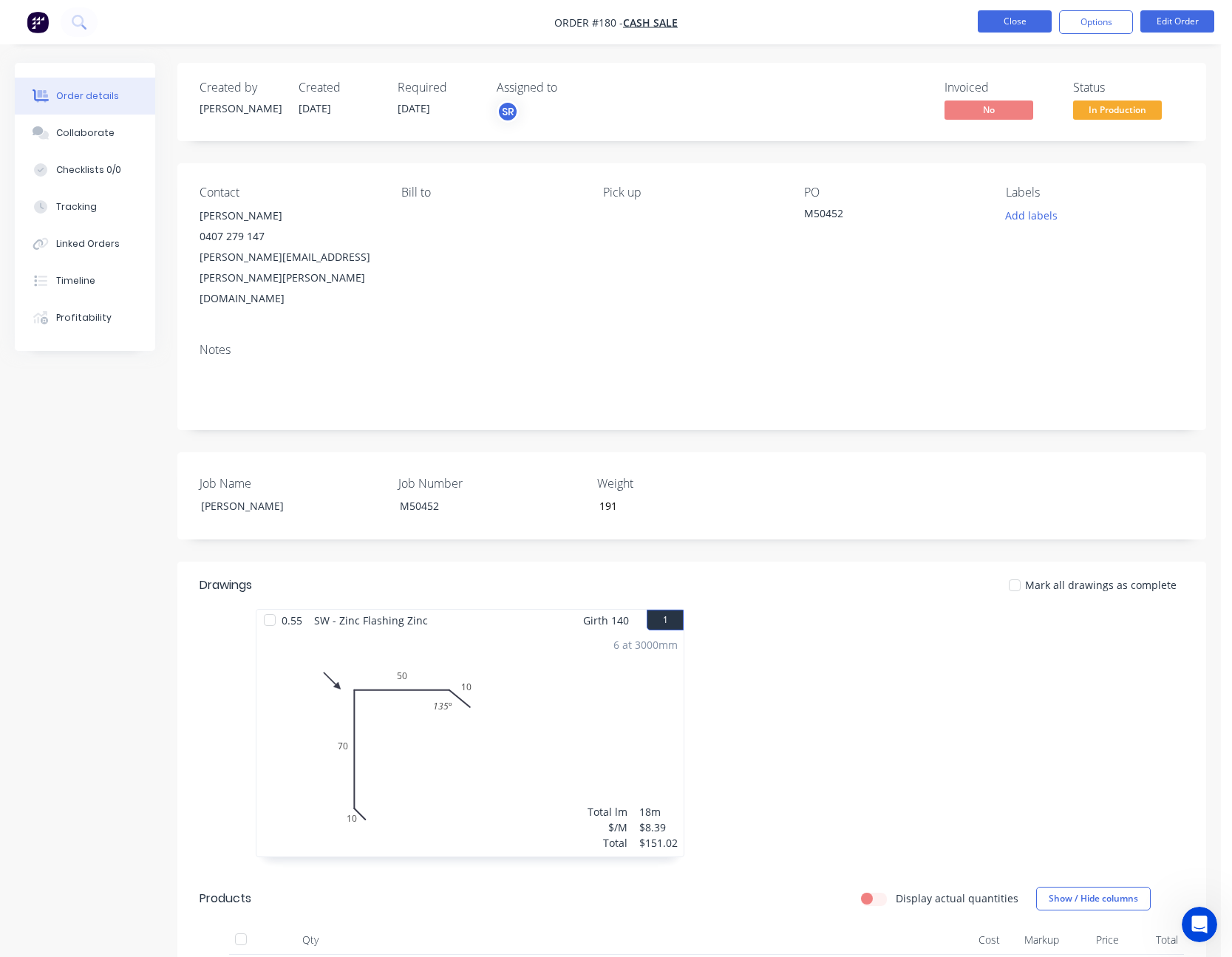
click at [1032, 22] on button "Close" at bounding box center [1014, 22] width 74 height 22
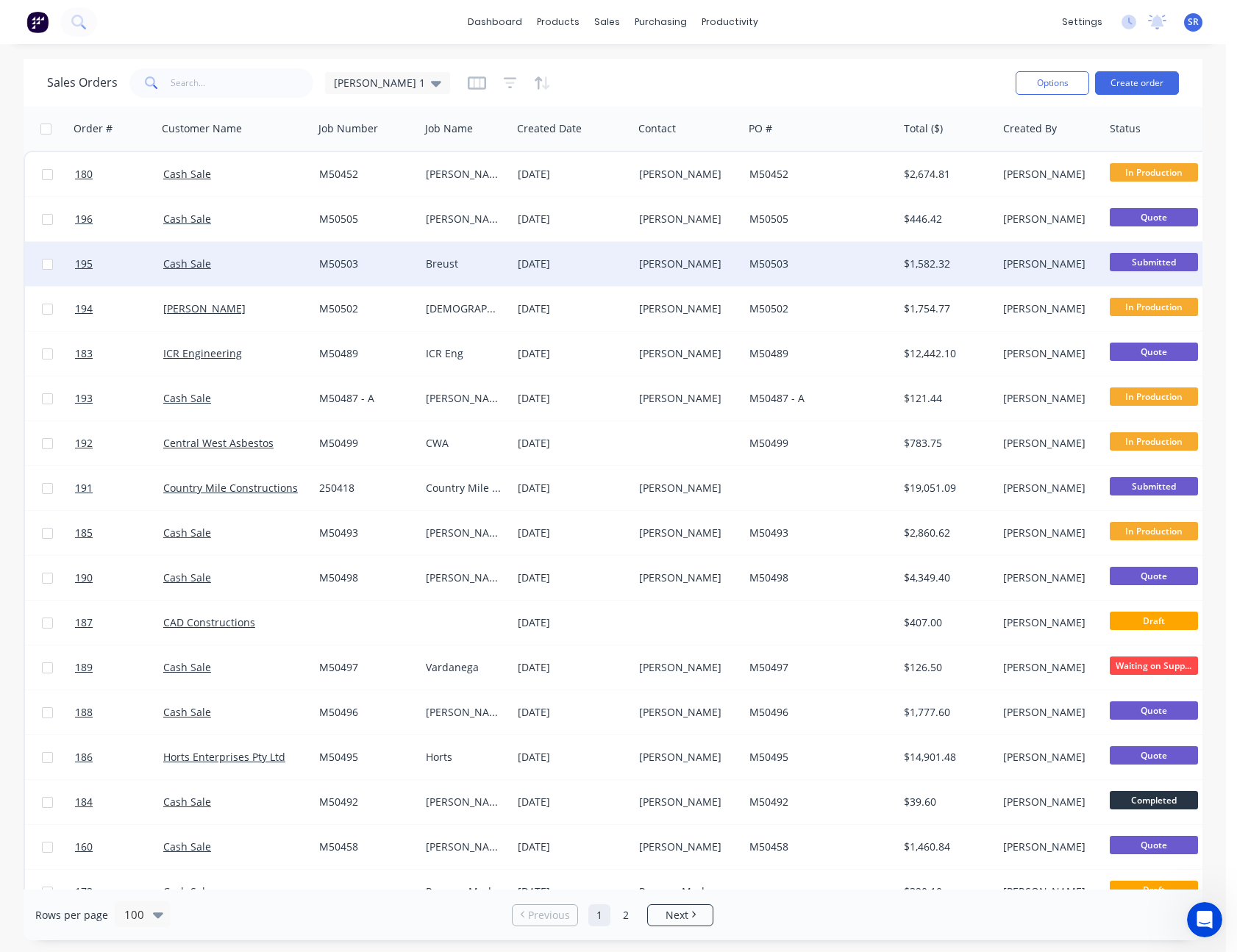
click at [987, 263] on div "$1,582.32" at bounding box center [948, 264] width 87 height 15
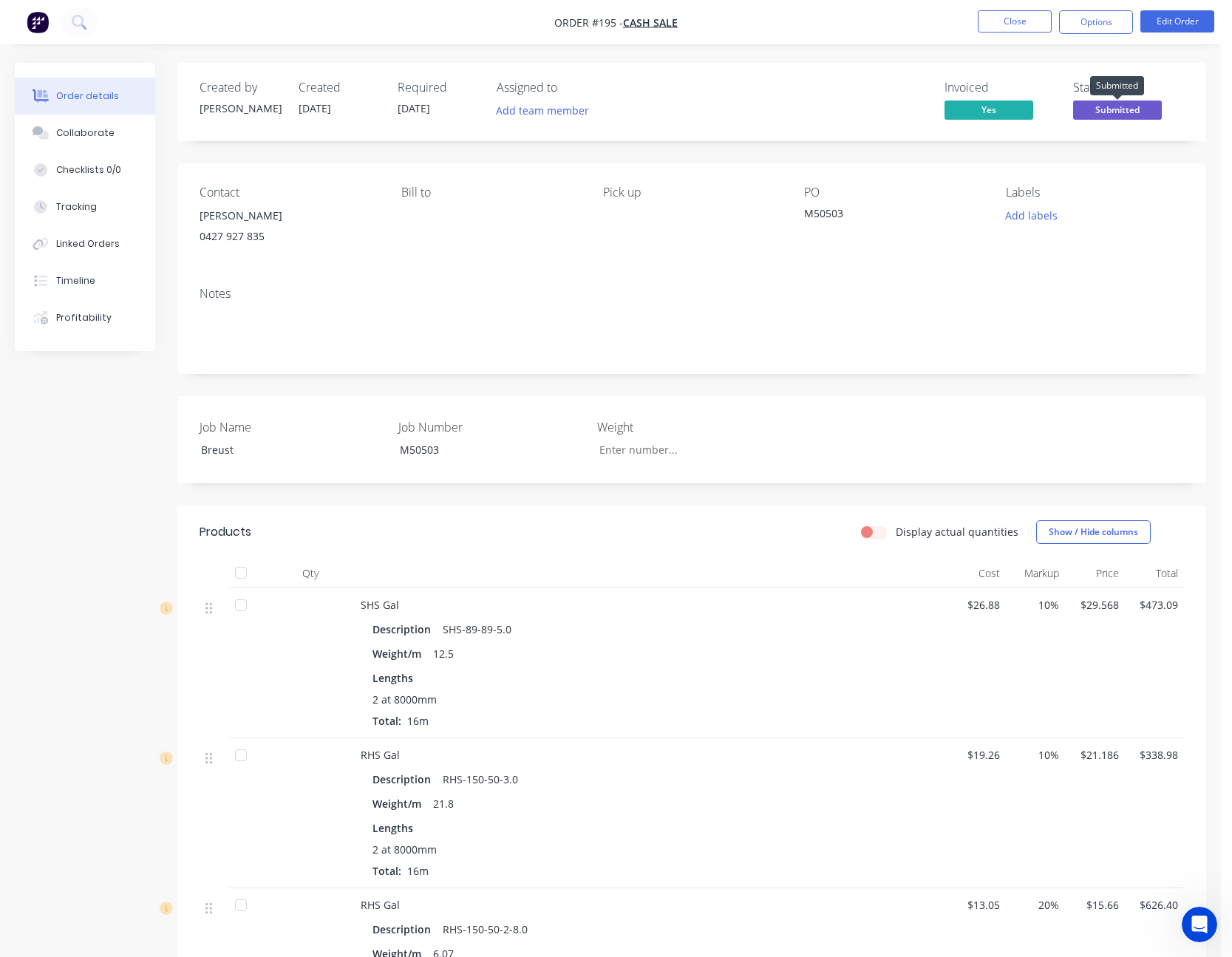
click at [1116, 109] on span "Submitted" at bounding box center [1117, 109] width 89 height 19
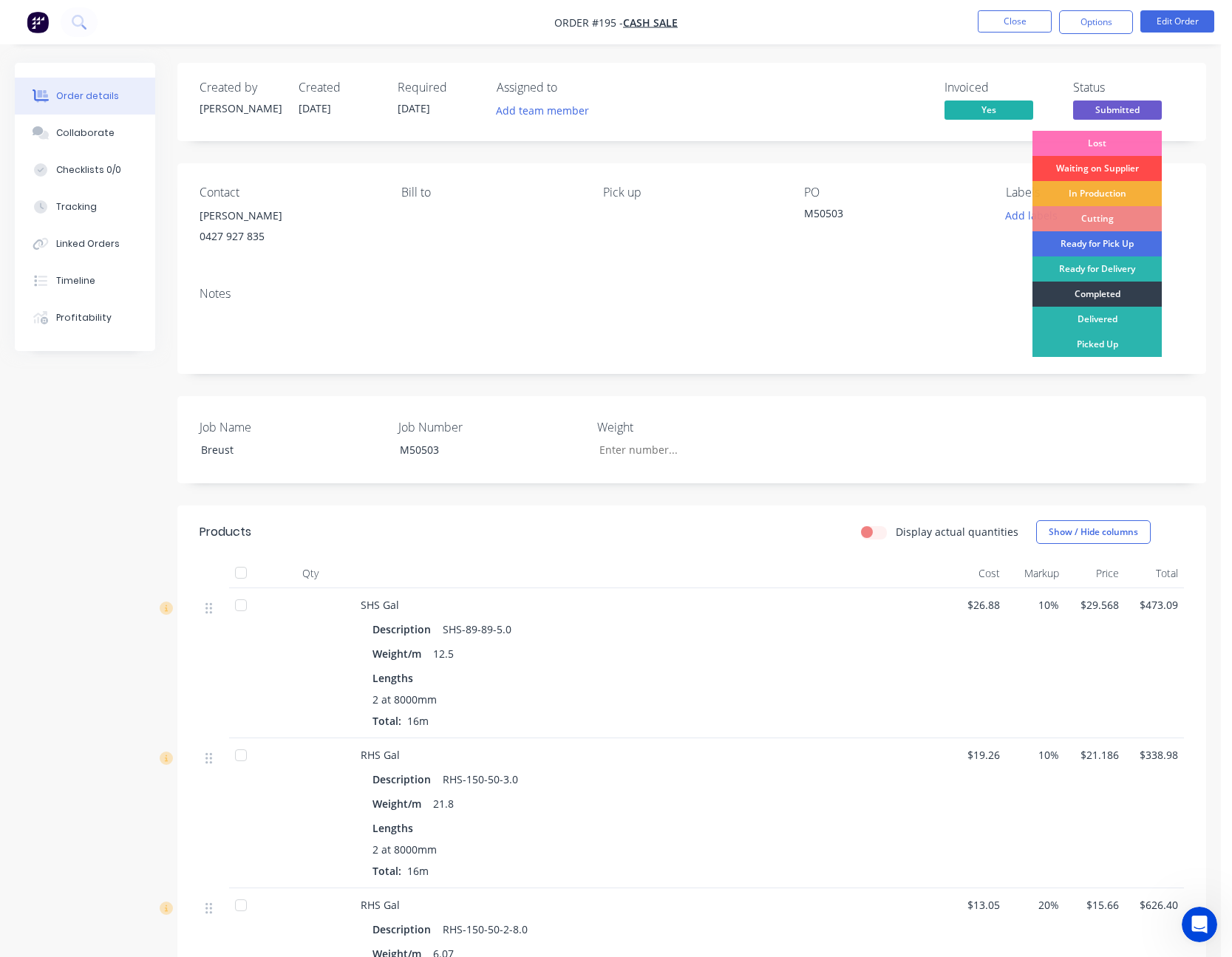
click at [1115, 167] on div "Waiting on Supplier" at bounding box center [1097, 168] width 129 height 25
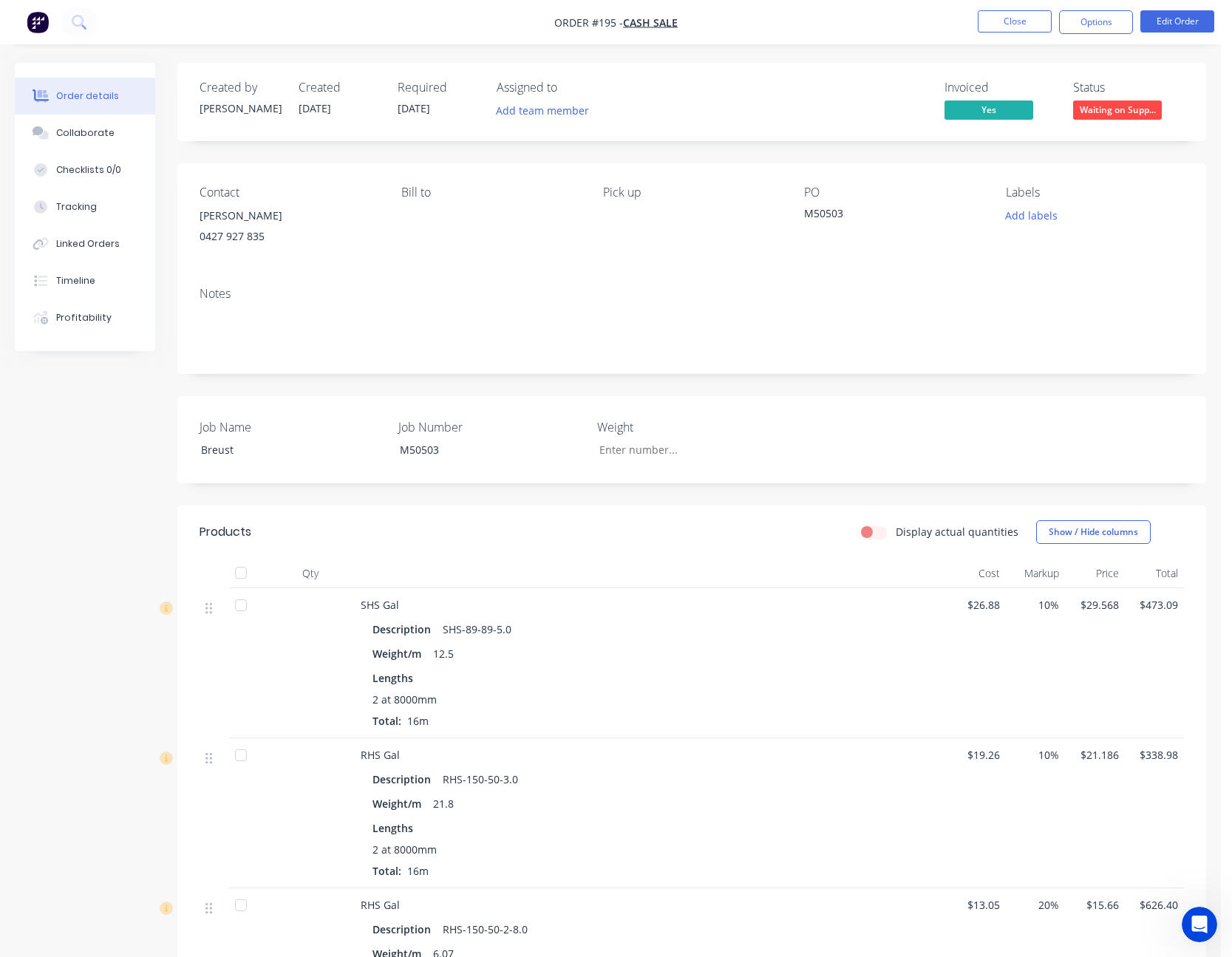
click at [1008, 33] on li "Close" at bounding box center [1014, 22] width 74 height 23
click at [1011, 21] on button "Close" at bounding box center [1014, 22] width 74 height 22
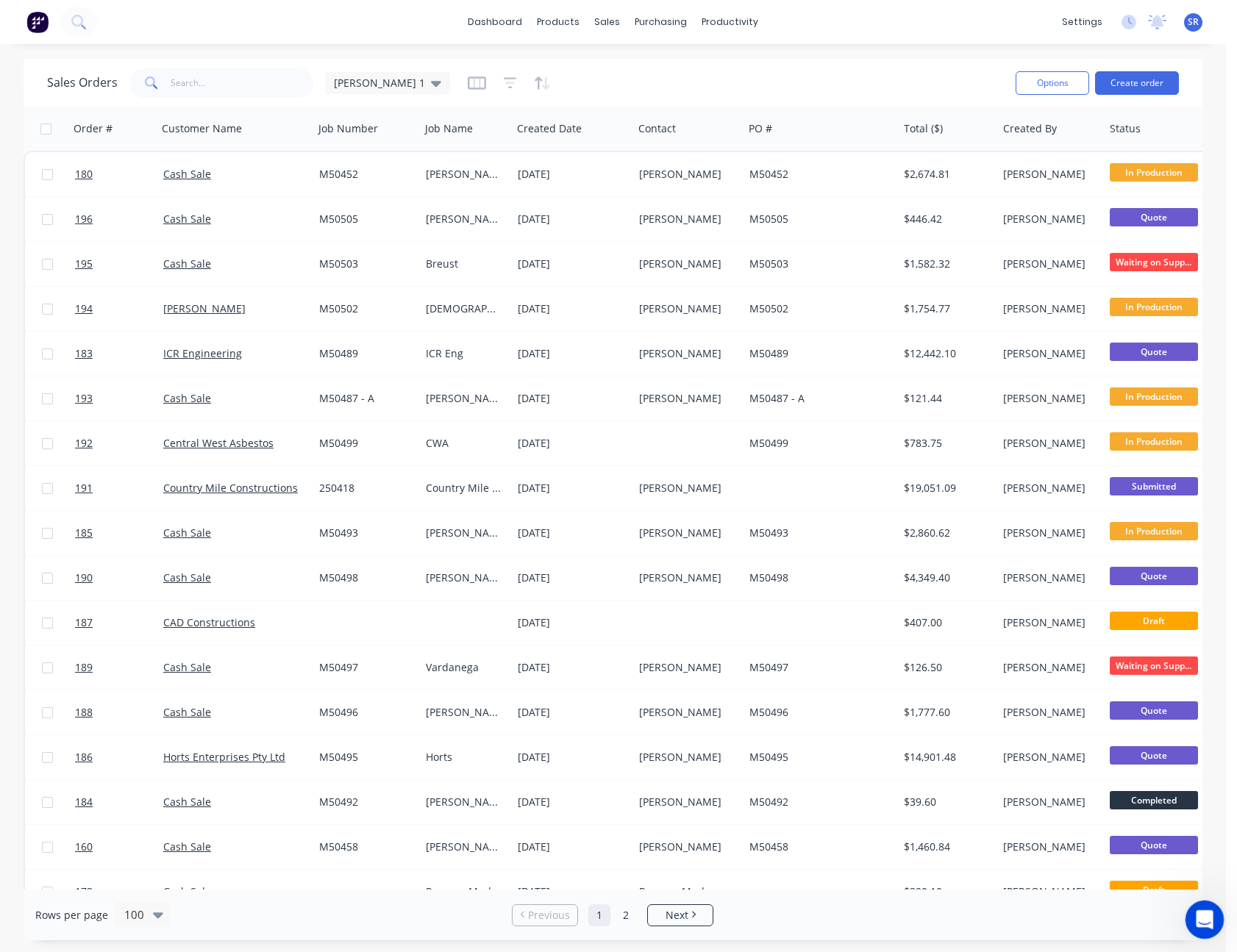
click at [1196, 917] on icon "Open Intercom Messenger" at bounding box center [1203, 918] width 24 height 24
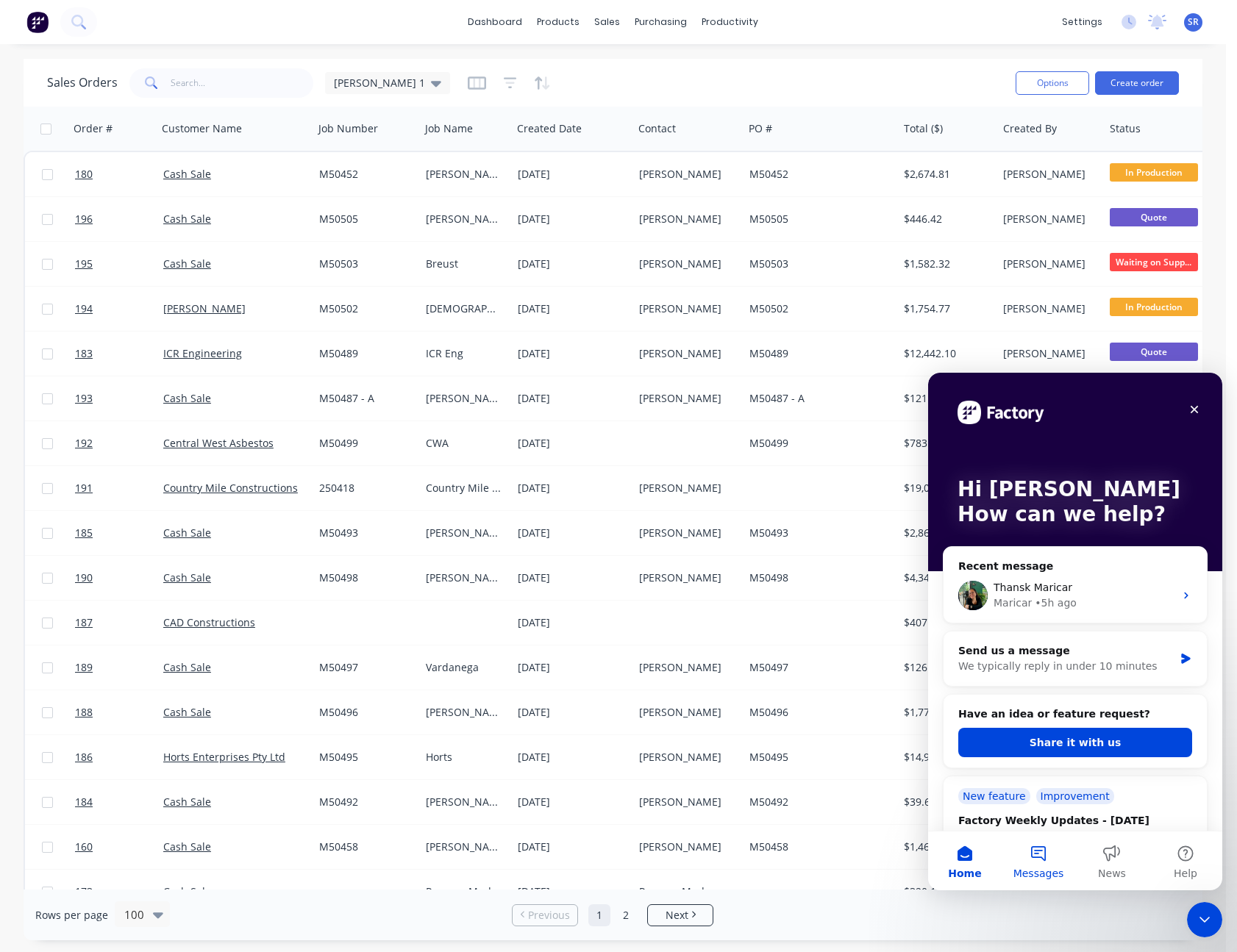
click at [1048, 870] on span "Messages" at bounding box center [1039, 873] width 51 height 10
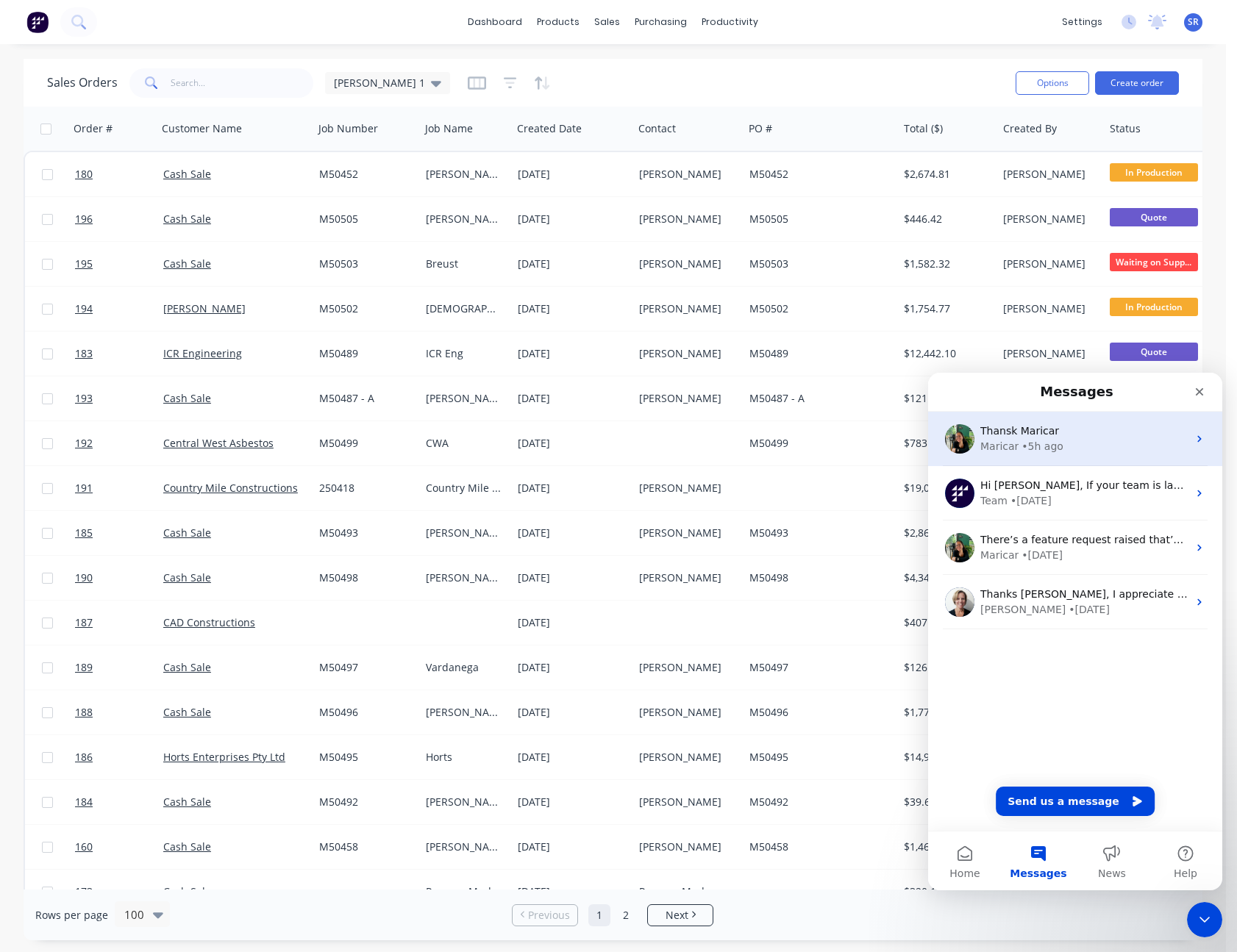
click at [1082, 440] on div "Maricar • 5h ago" at bounding box center [1083, 447] width 208 height 16
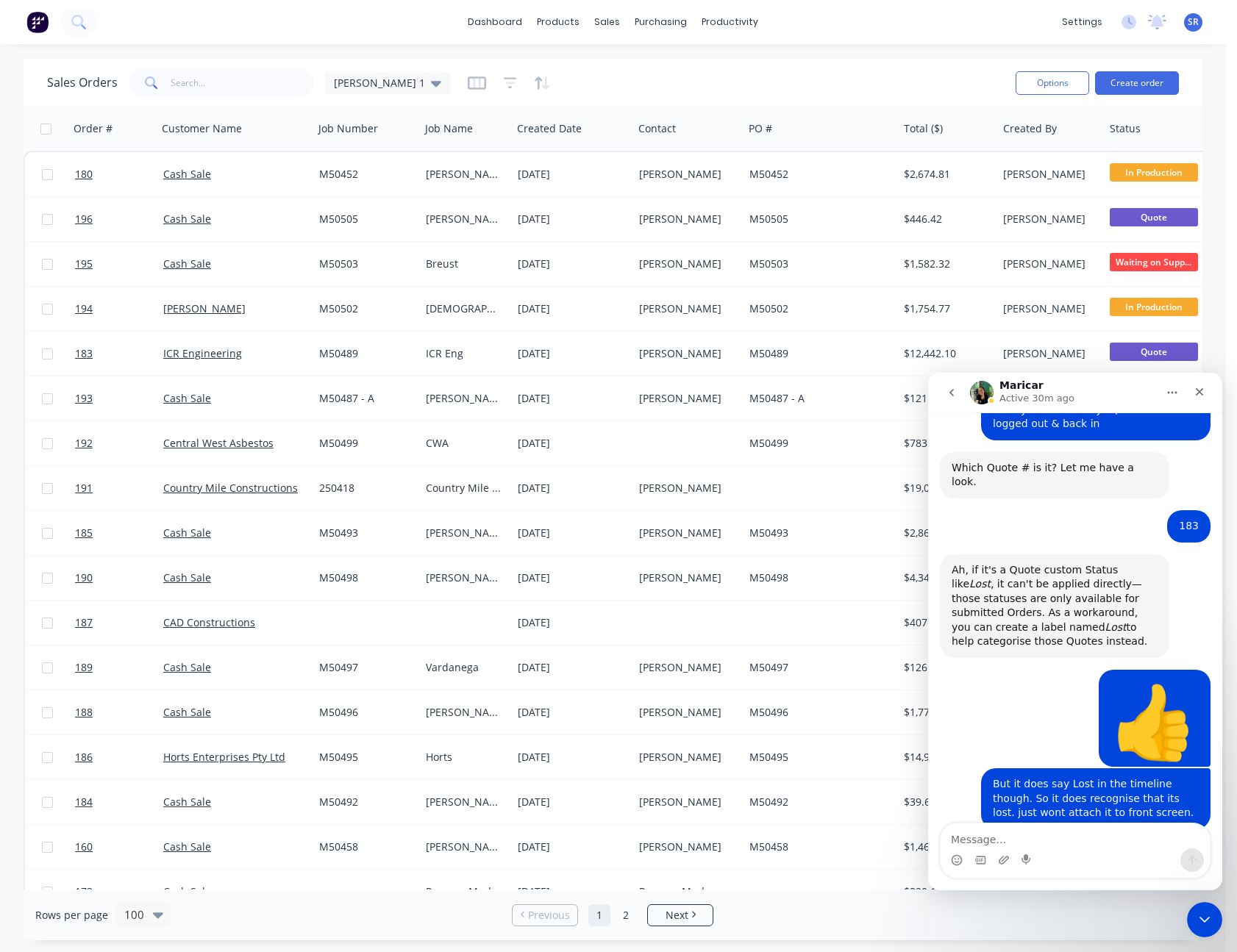
scroll to position [1827, 0]
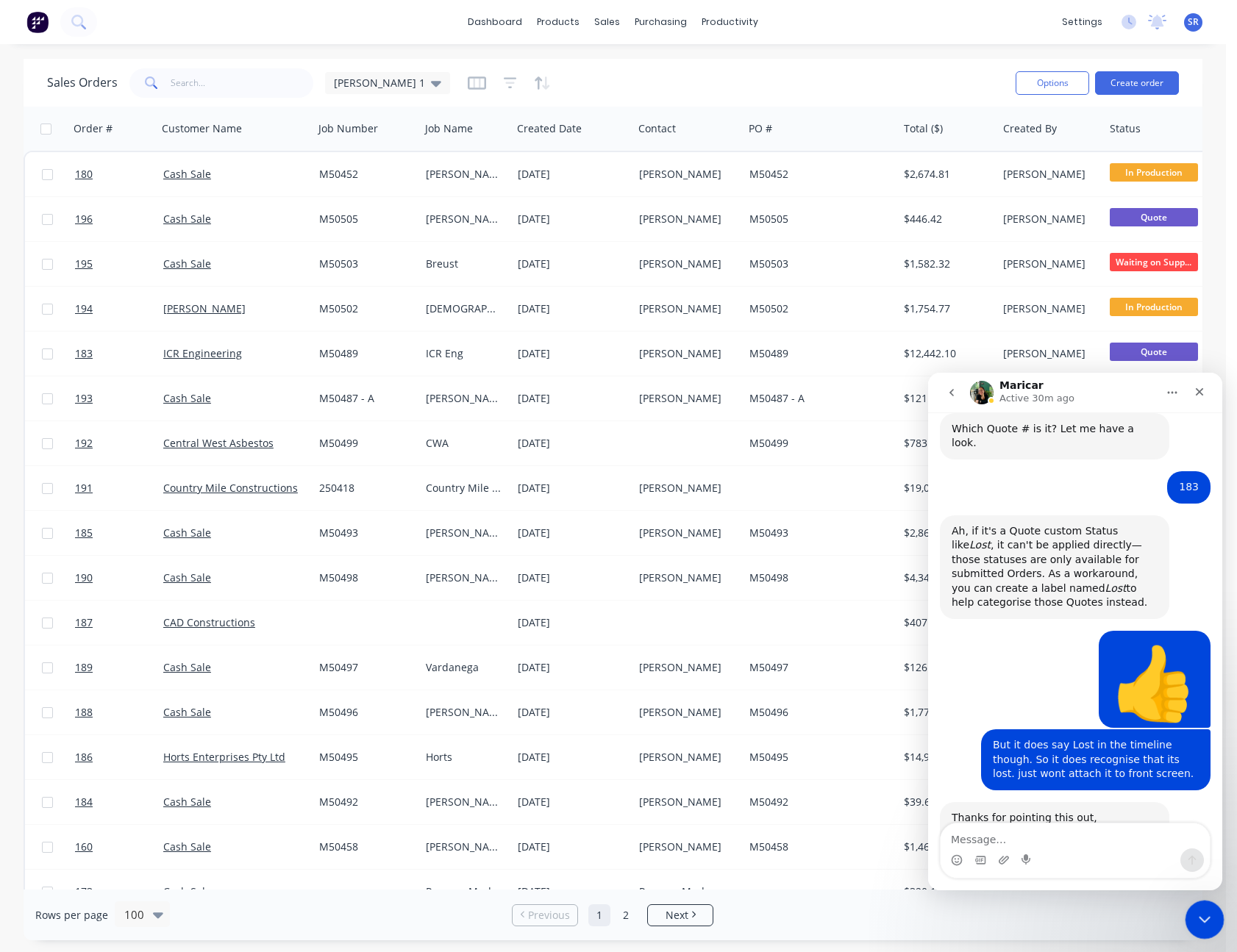
click at [1204, 917] on icon "Close Intercom Messenger" at bounding box center [1202, 918] width 10 height 6
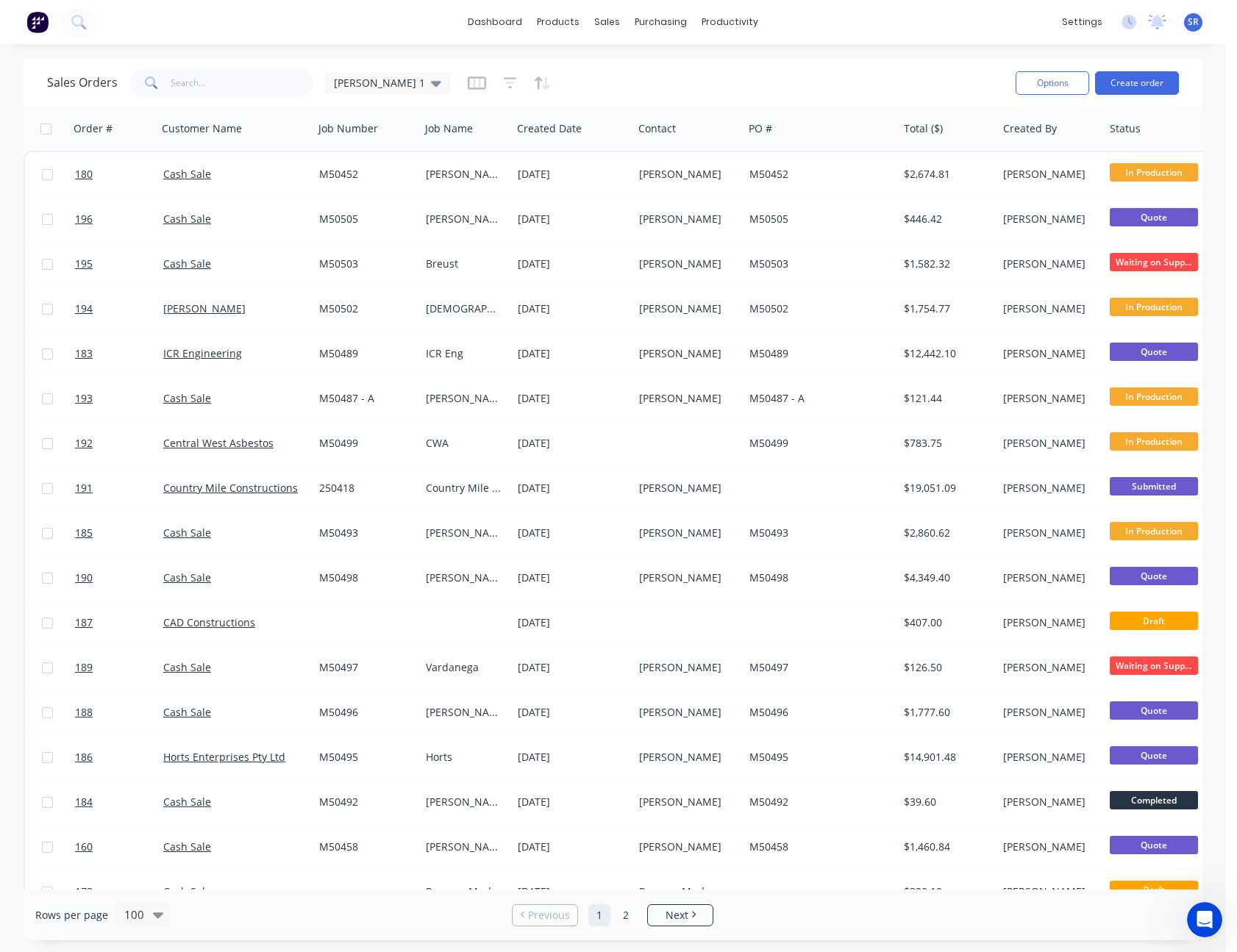
click at [1193, 20] on span "SR" at bounding box center [1193, 22] width 11 height 13
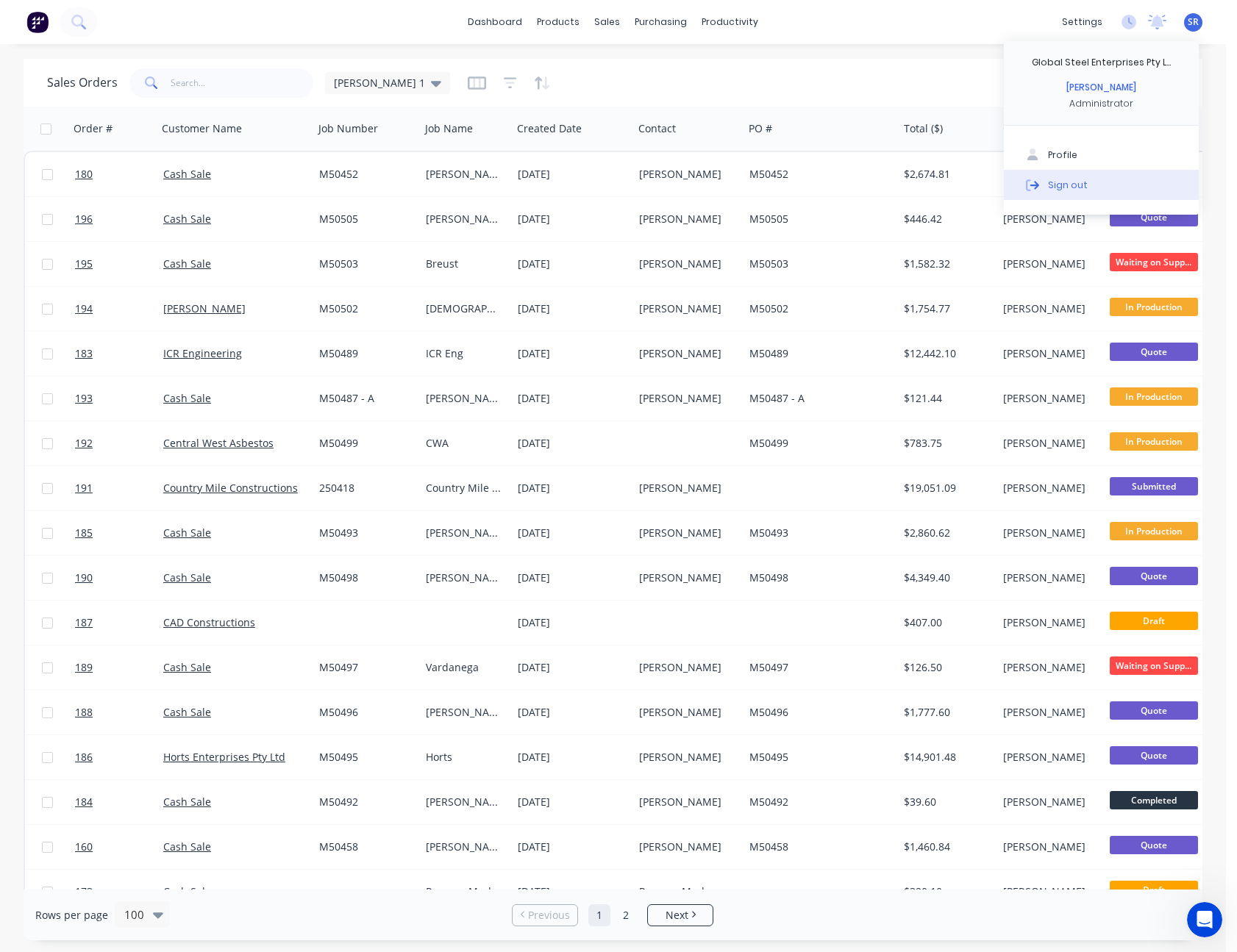
click at [1117, 180] on button "Sign out" at bounding box center [1101, 185] width 195 height 30
